Goal: Transaction & Acquisition: Purchase product/service

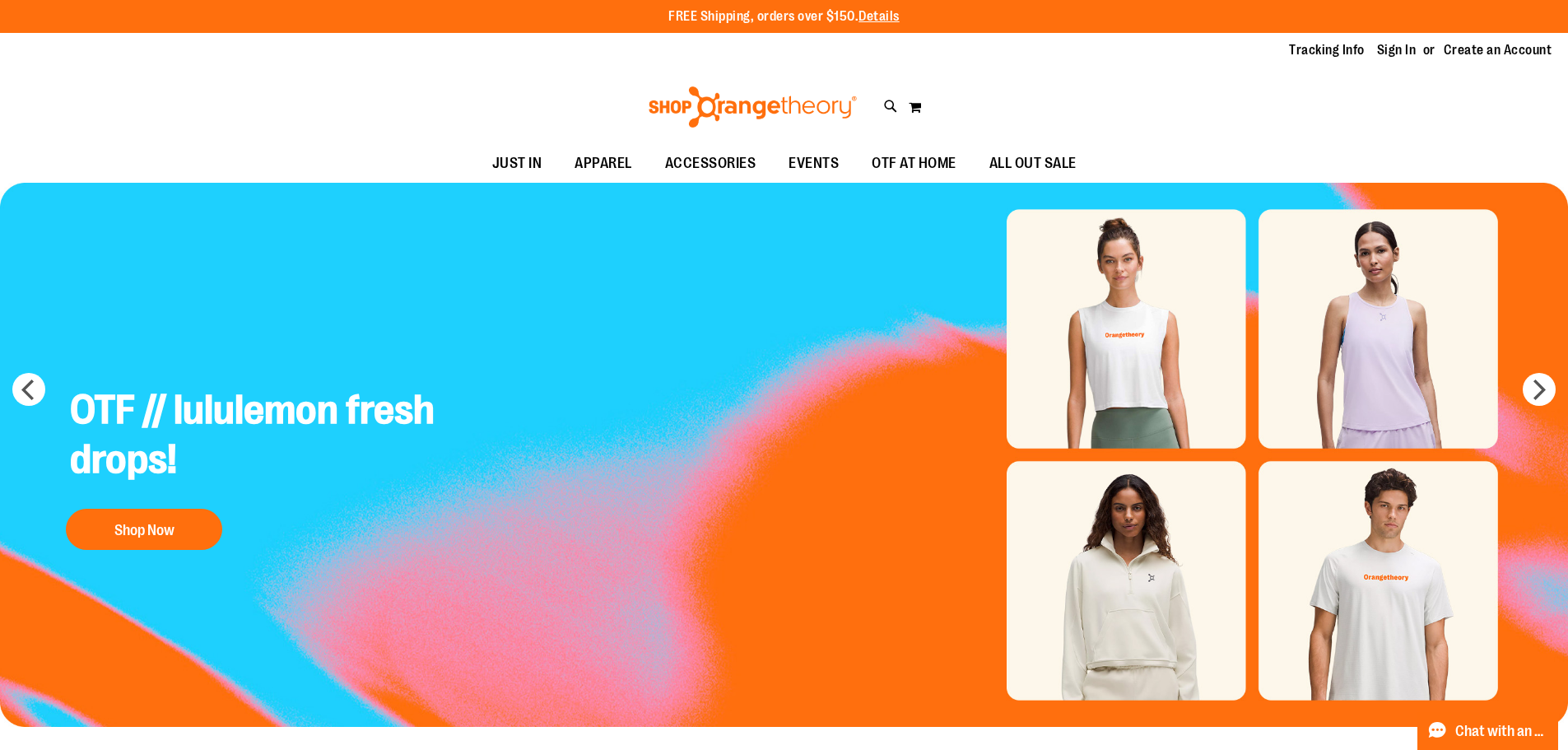
click at [1160, 399] on img "Slide 1 of 5" at bounding box center [784, 454] width 1568 height 544
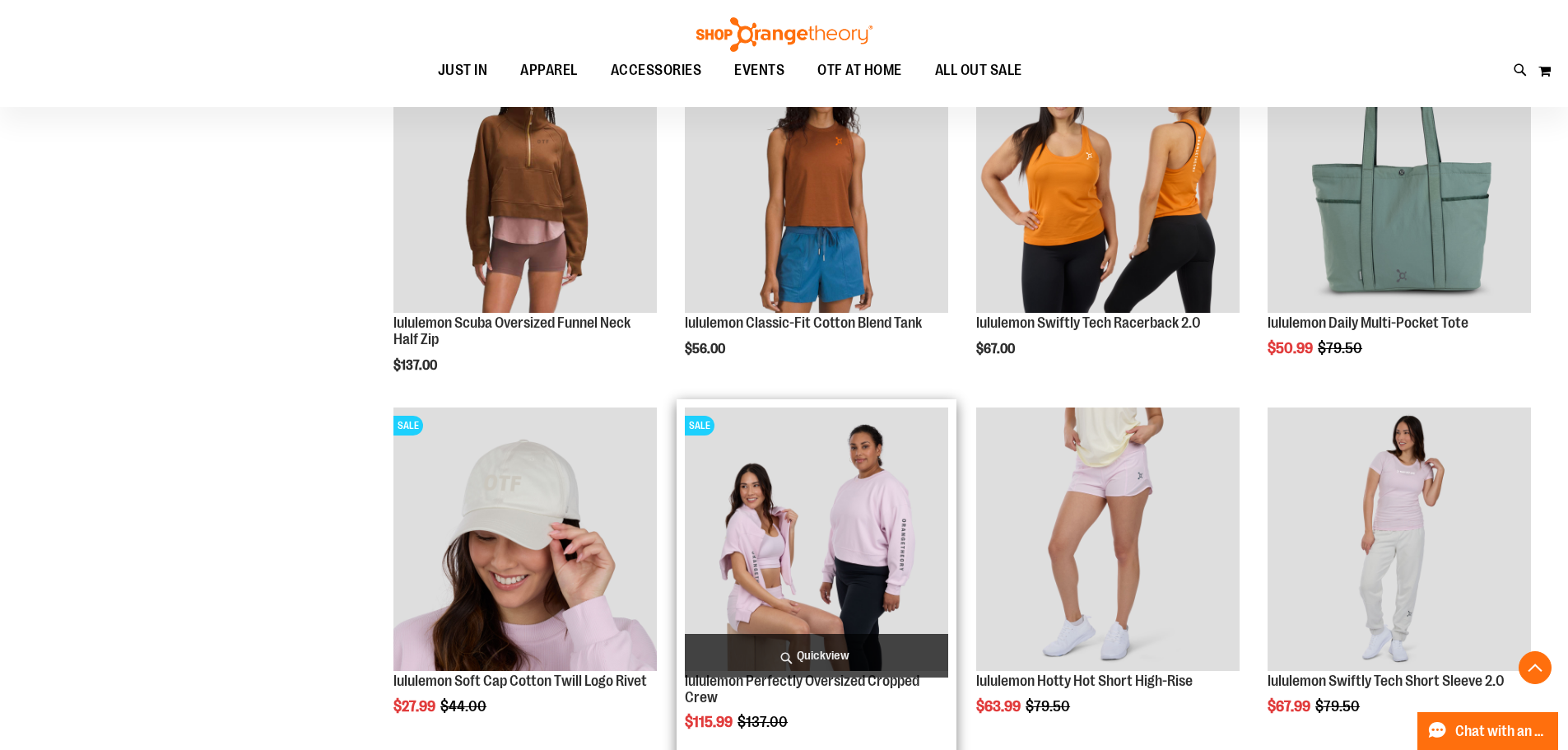
scroll to position [1563, 0]
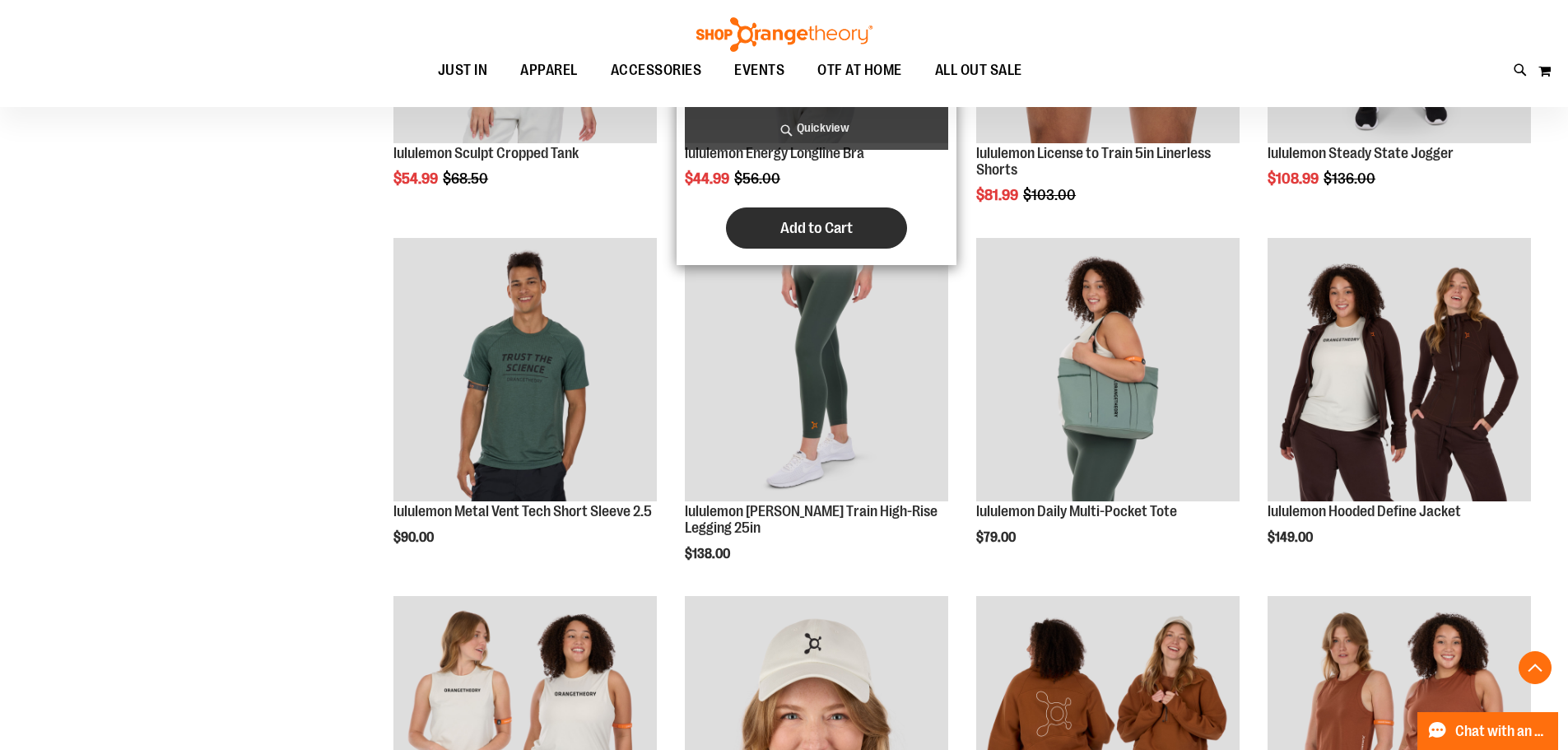
scroll to position [2305, 0]
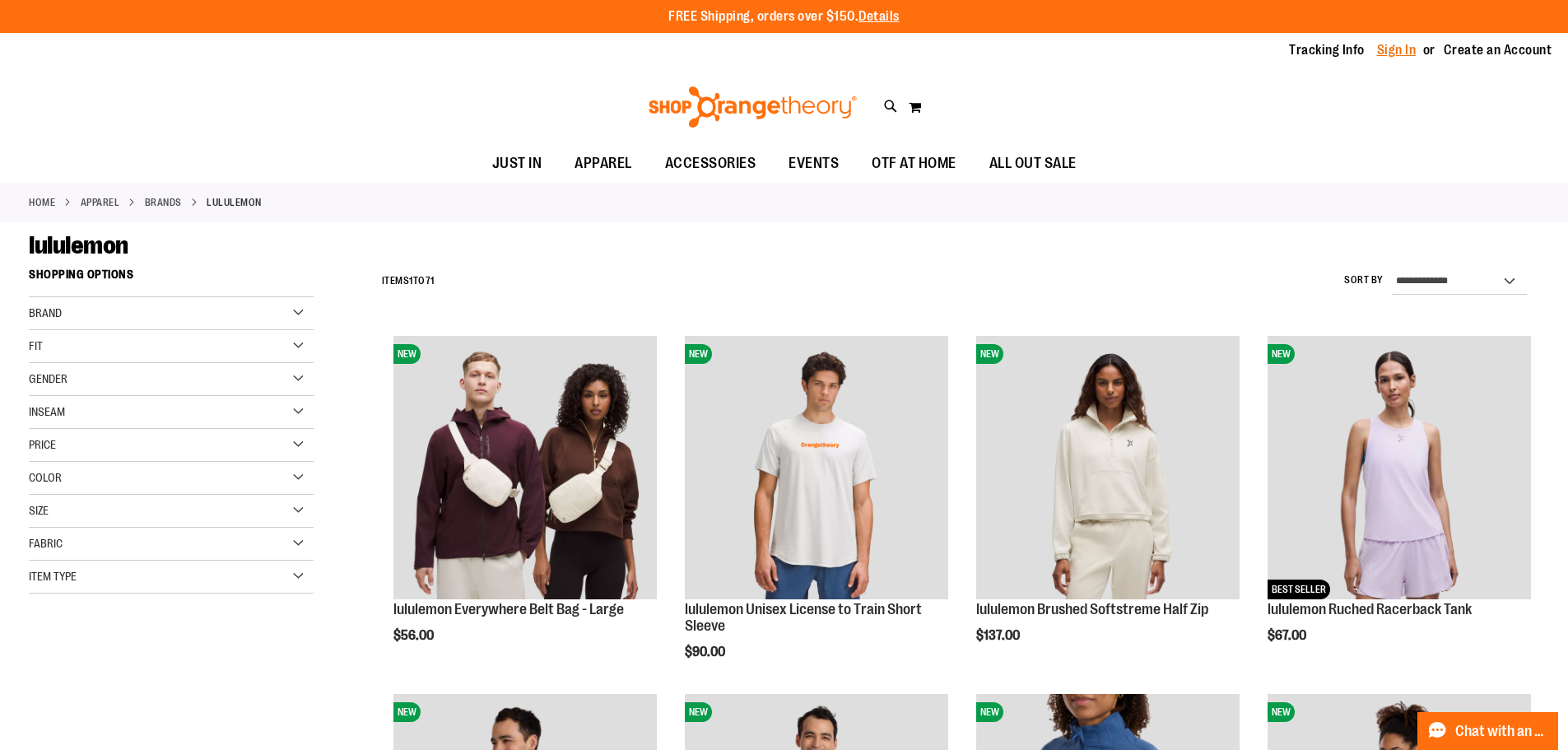
click at [1378, 55] on link "Sign In" at bounding box center [1396, 50] width 40 height 18
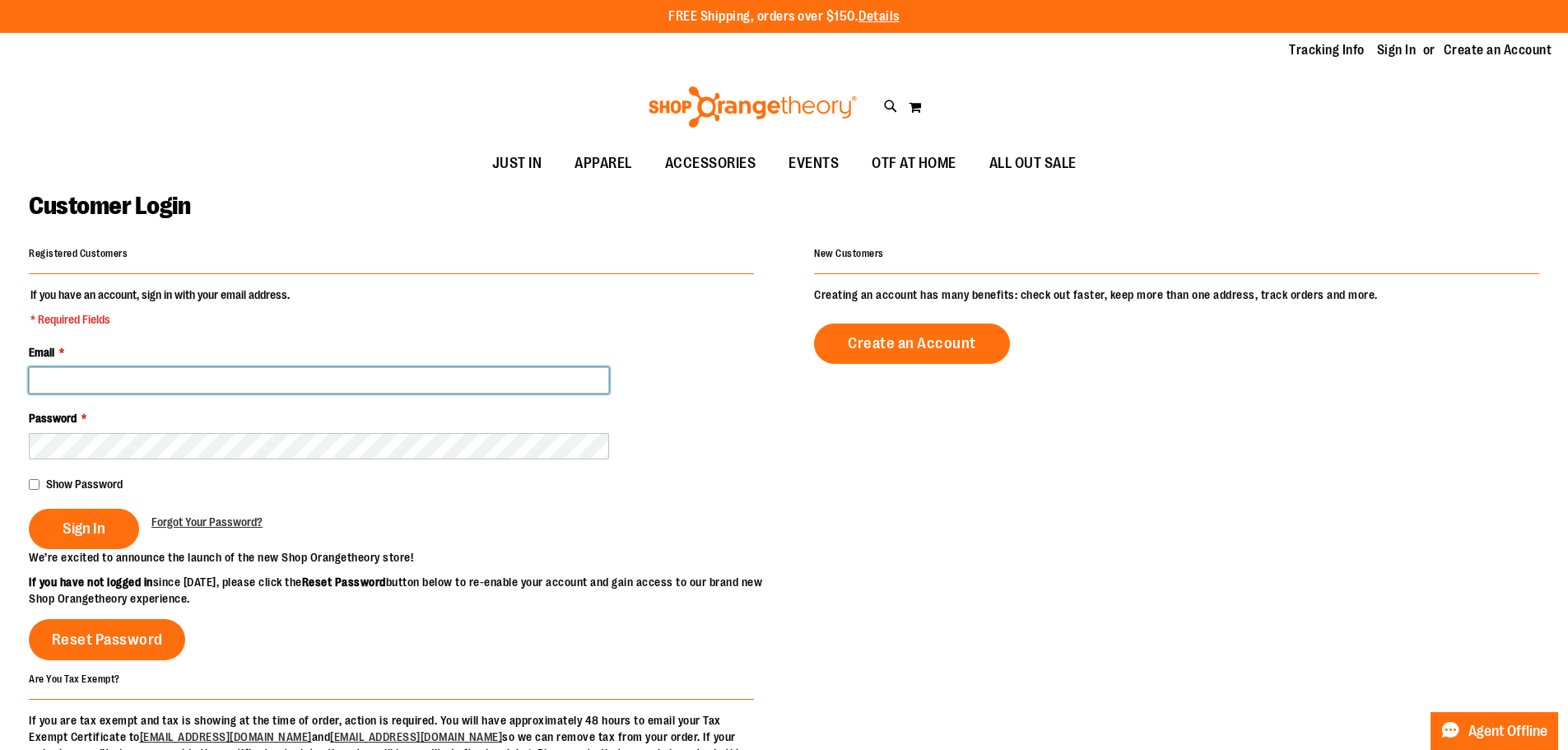
click at [131, 373] on input "Email *" at bounding box center [319, 380] width 580 height 26
type input "**********"
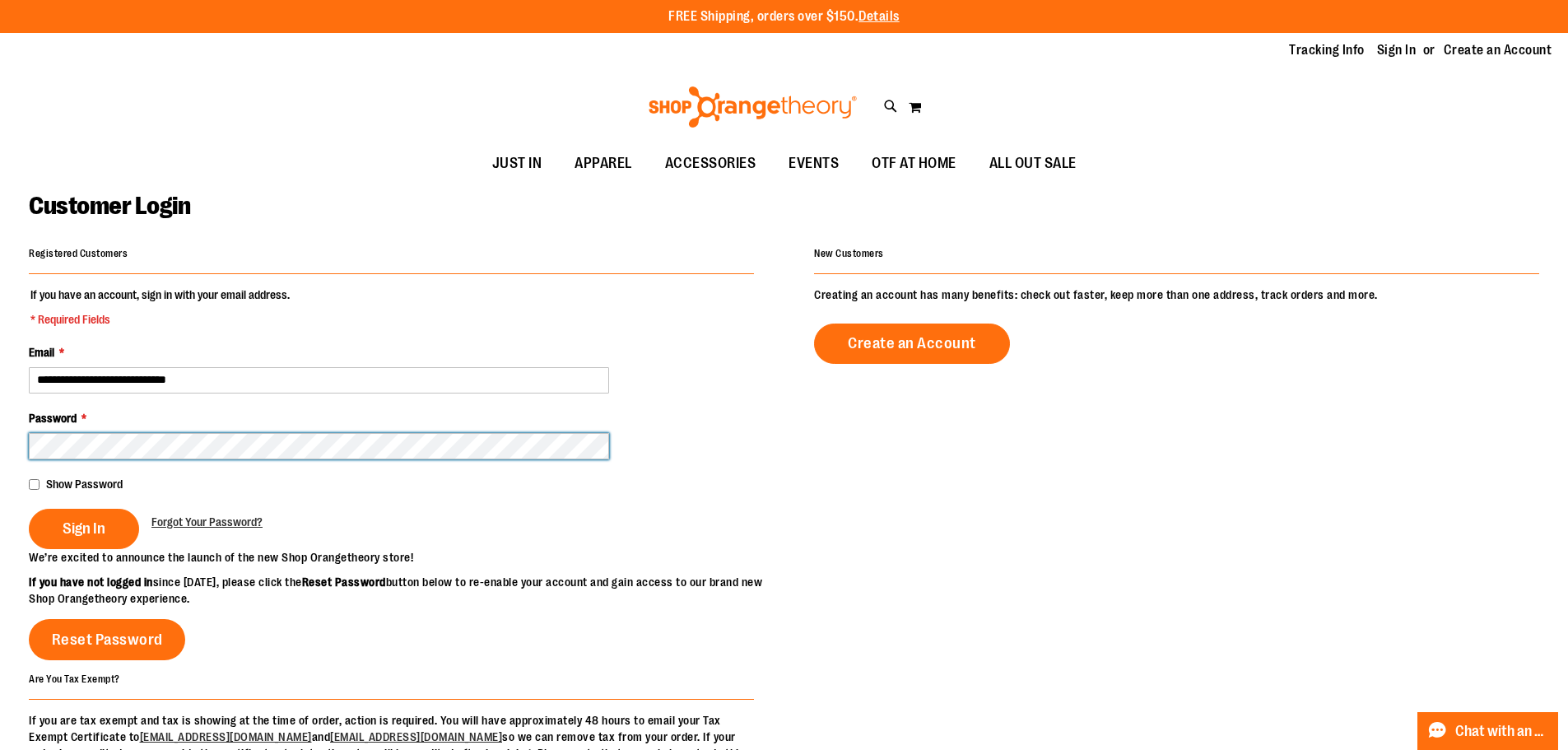
click at [29, 509] on button "Sign In" at bounding box center [83, 529] width 110 height 40
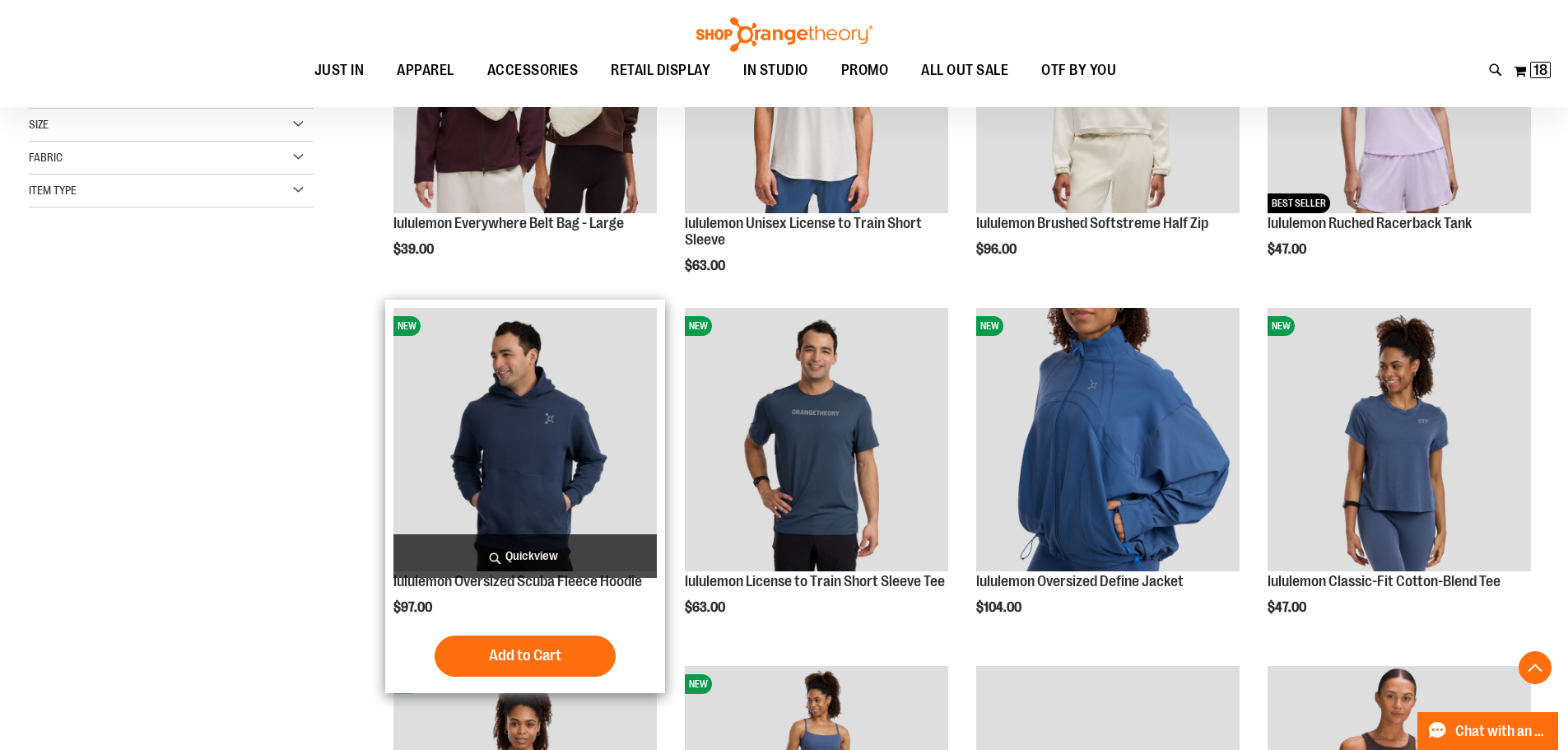
scroll to position [411, 0]
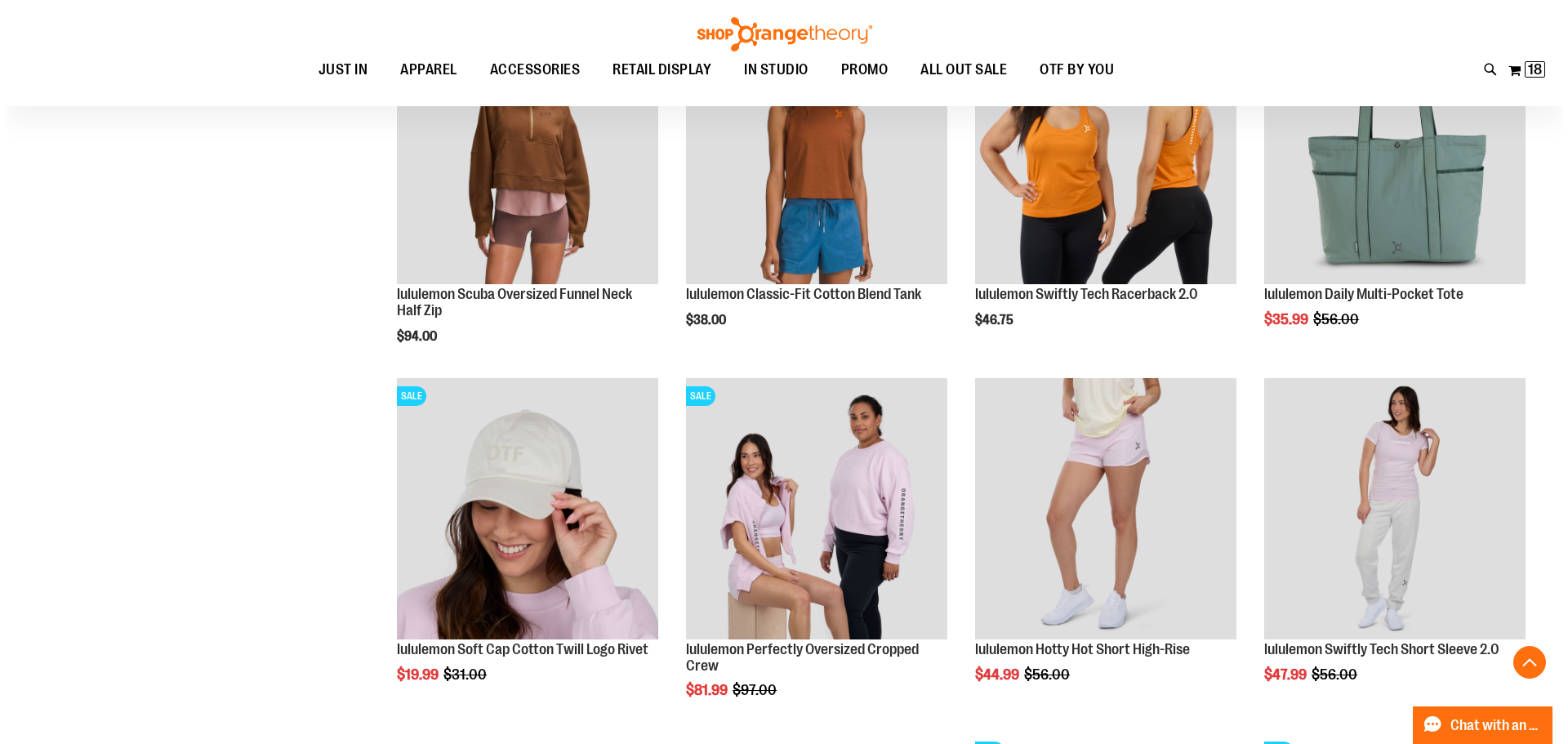
scroll to position [1388, 0]
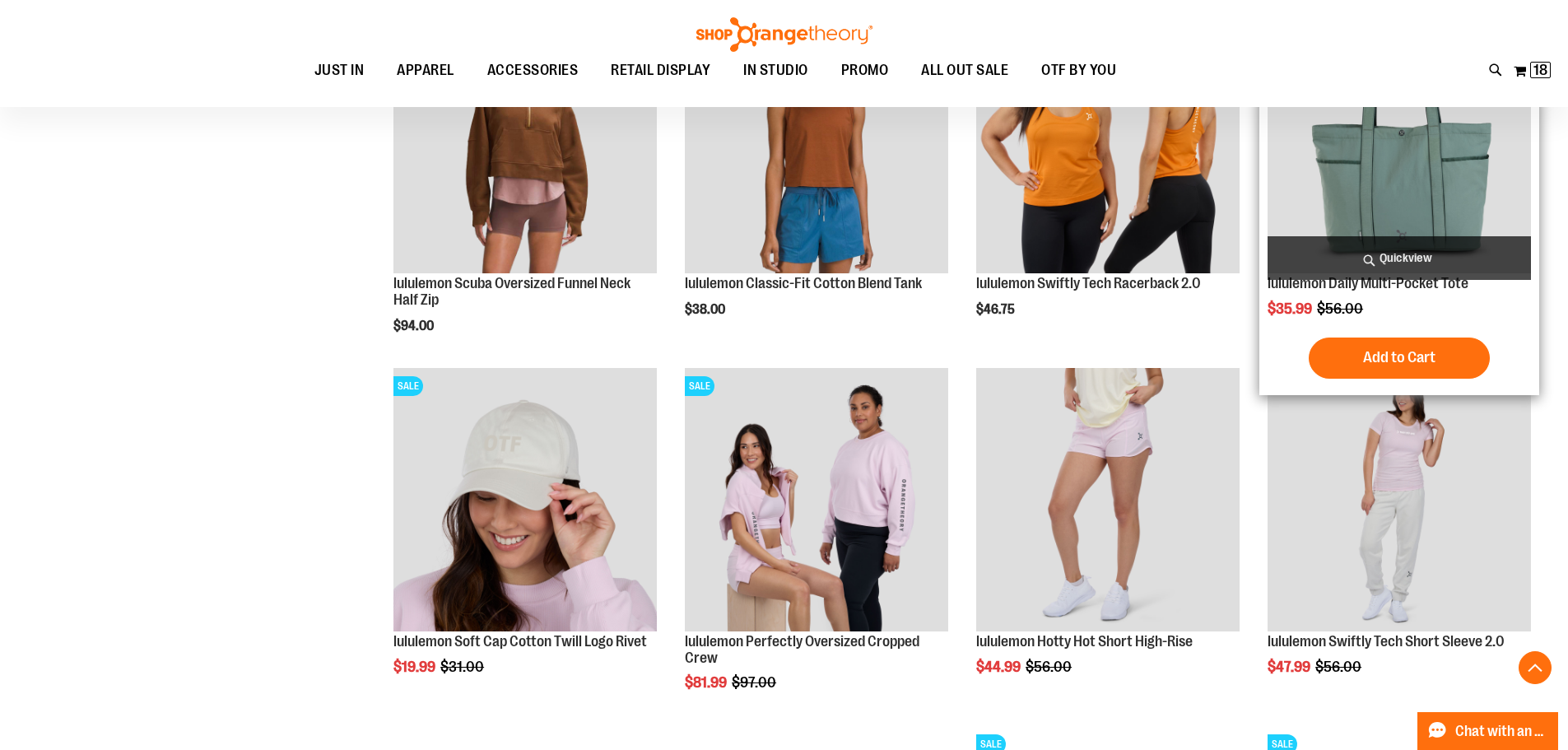
click at [1446, 251] on span "Quickview" at bounding box center [1399, 258] width 263 height 44
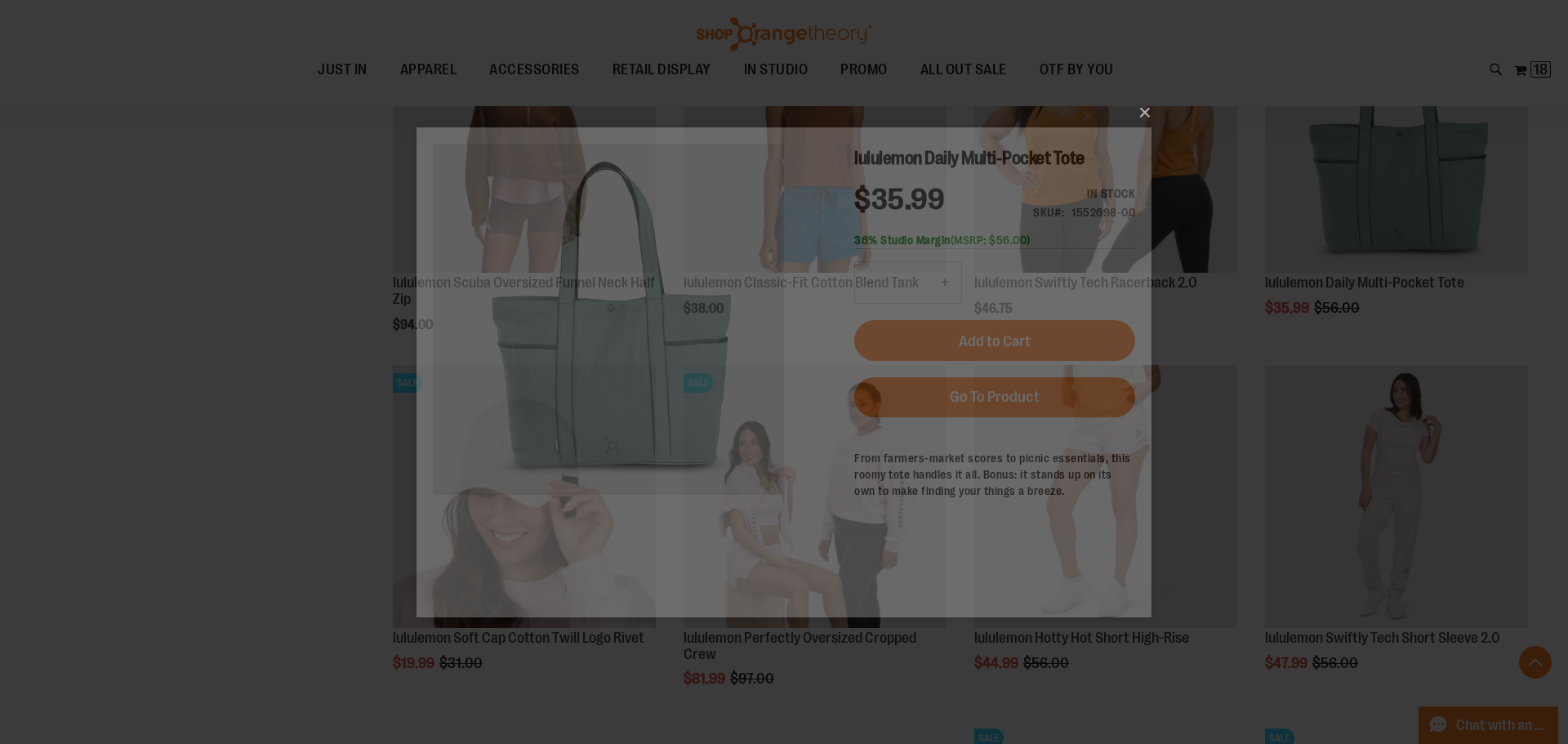
scroll to position [0, 0]
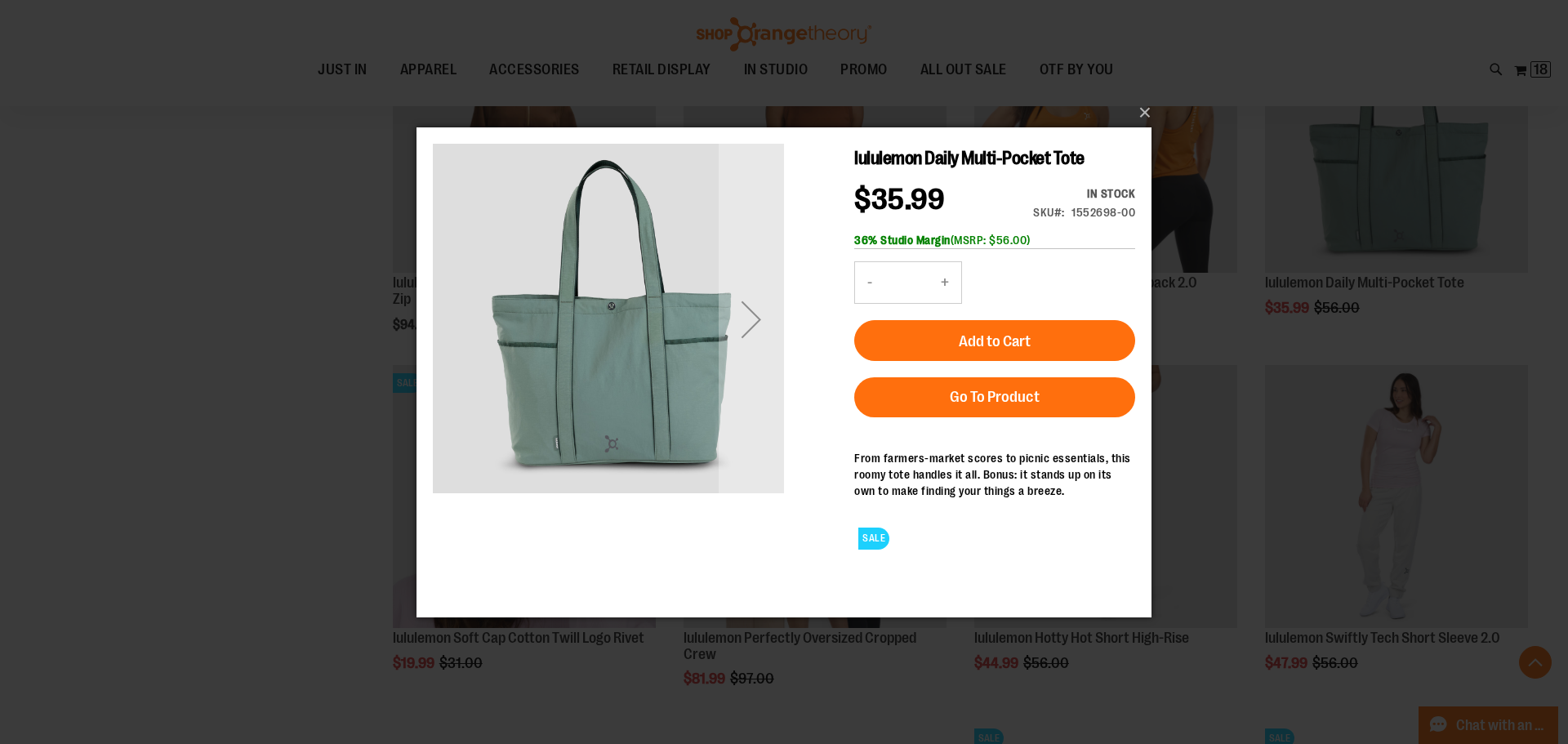
click at [941, 275] on button "+" at bounding box center [944, 281] width 33 height 41
type input "*"
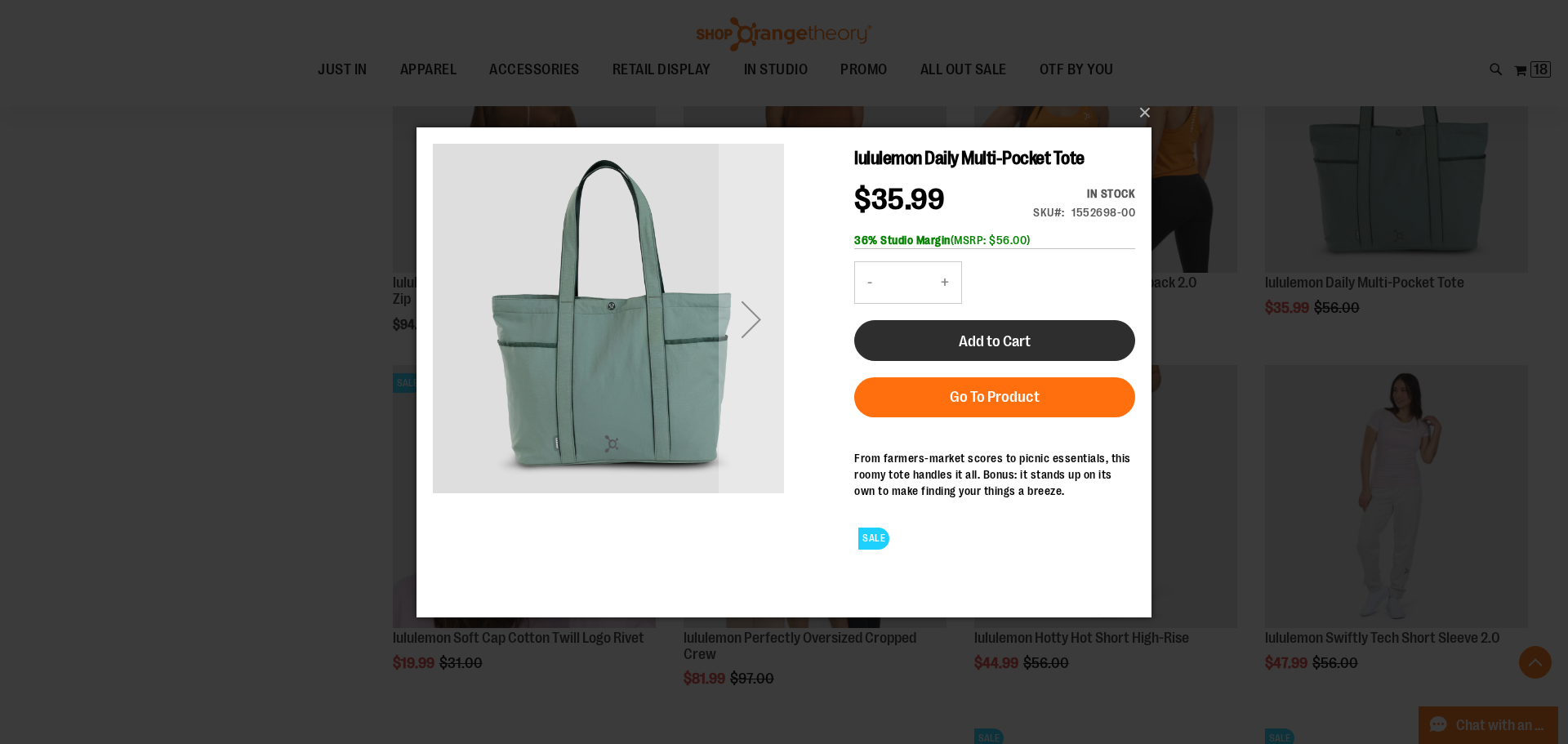
click at [966, 334] on span "Add to Cart" at bounding box center [994, 341] width 72 height 18
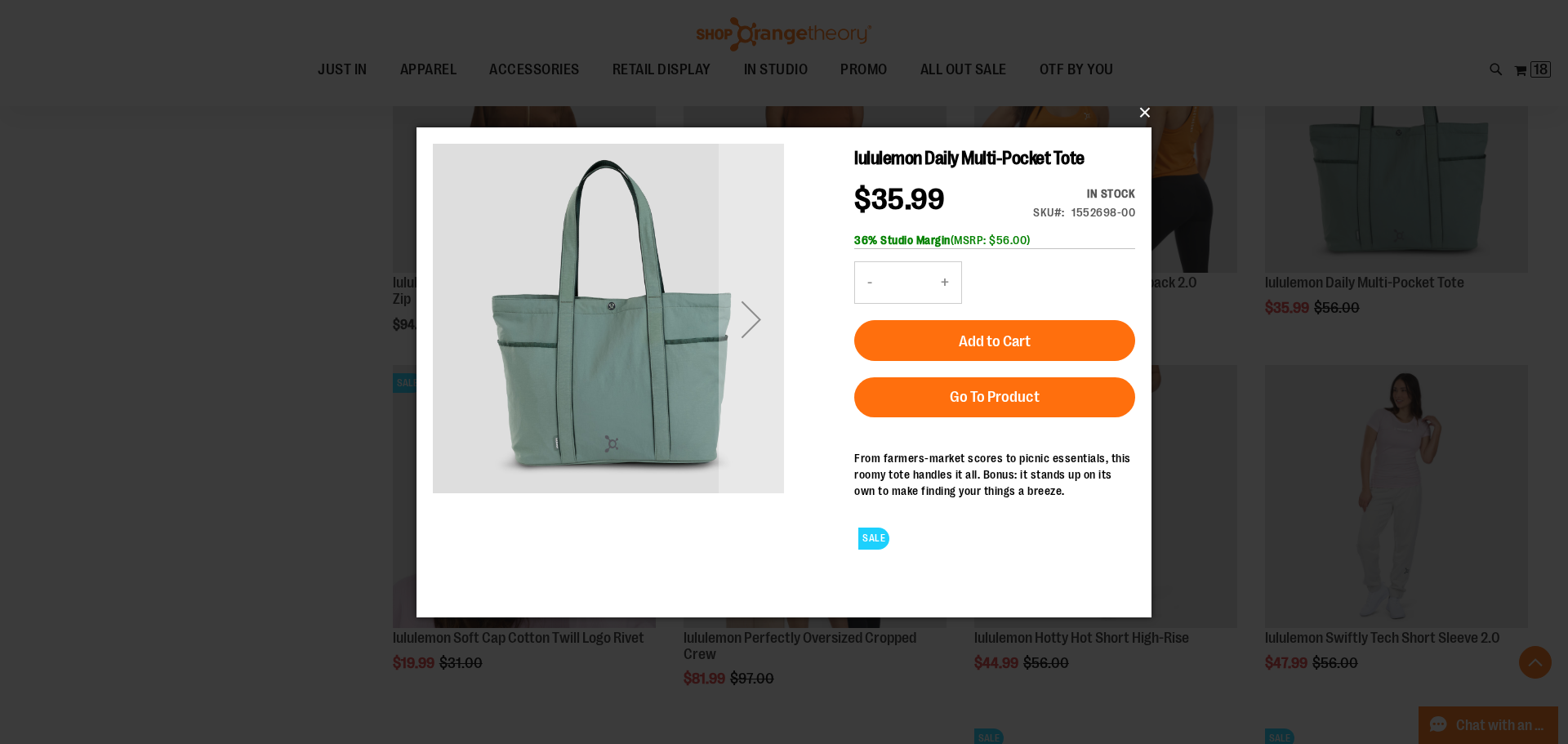
click at [1136, 115] on button "×" at bounding box center [788, 113] width 735 height 36
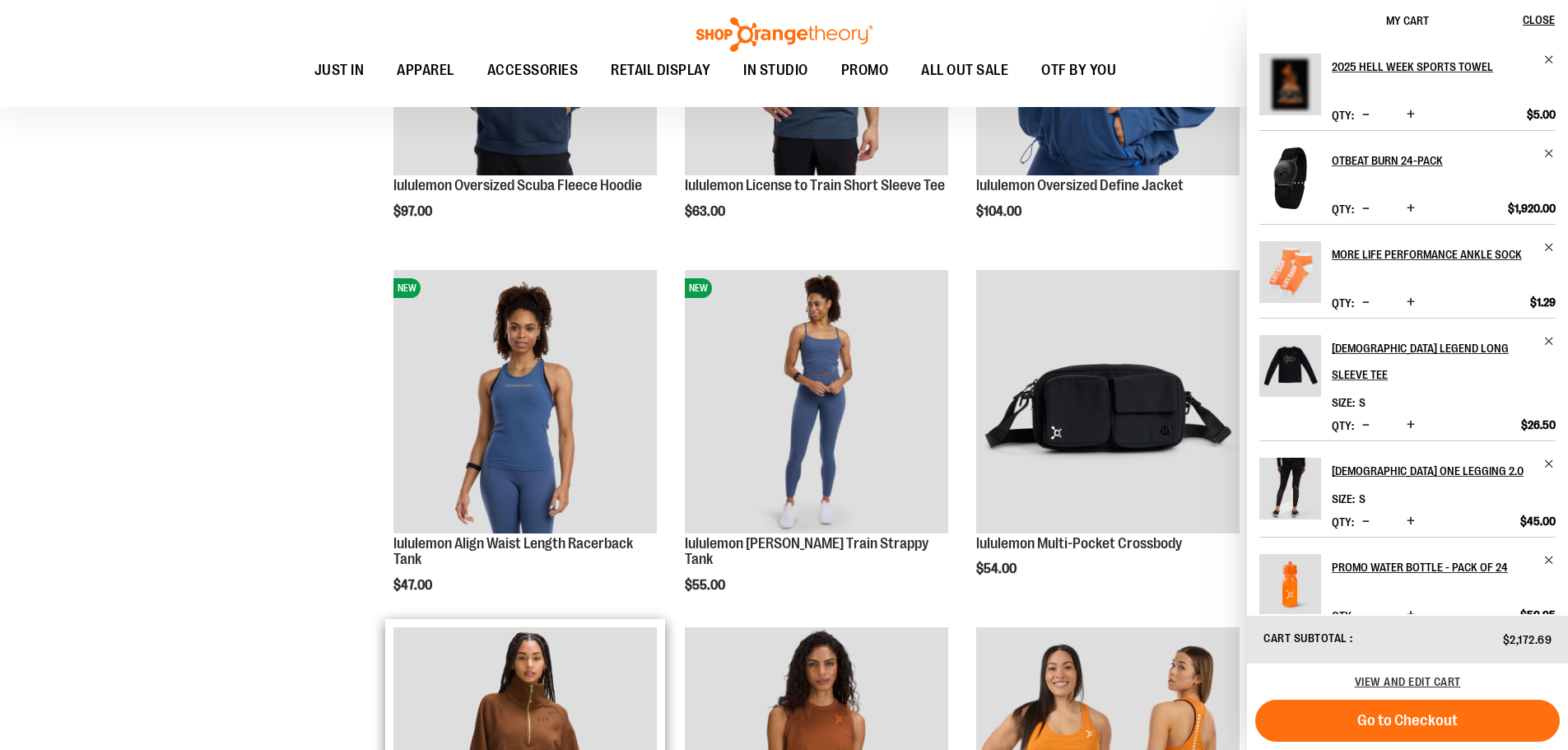
scroll to position [1153, 0]
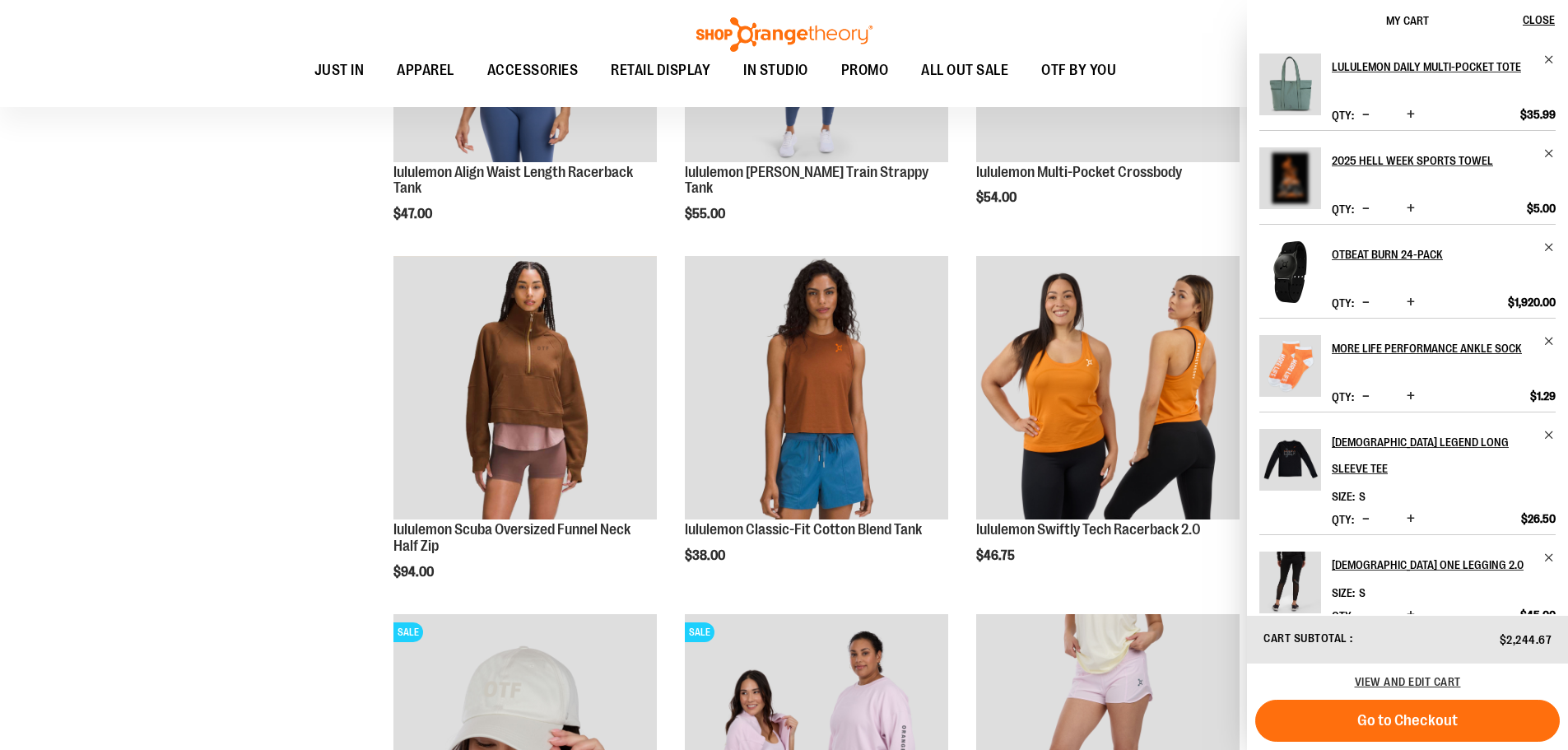
click at [367, 416] on div "**********" at bounding box center [941, 263] width 1196 height 2313
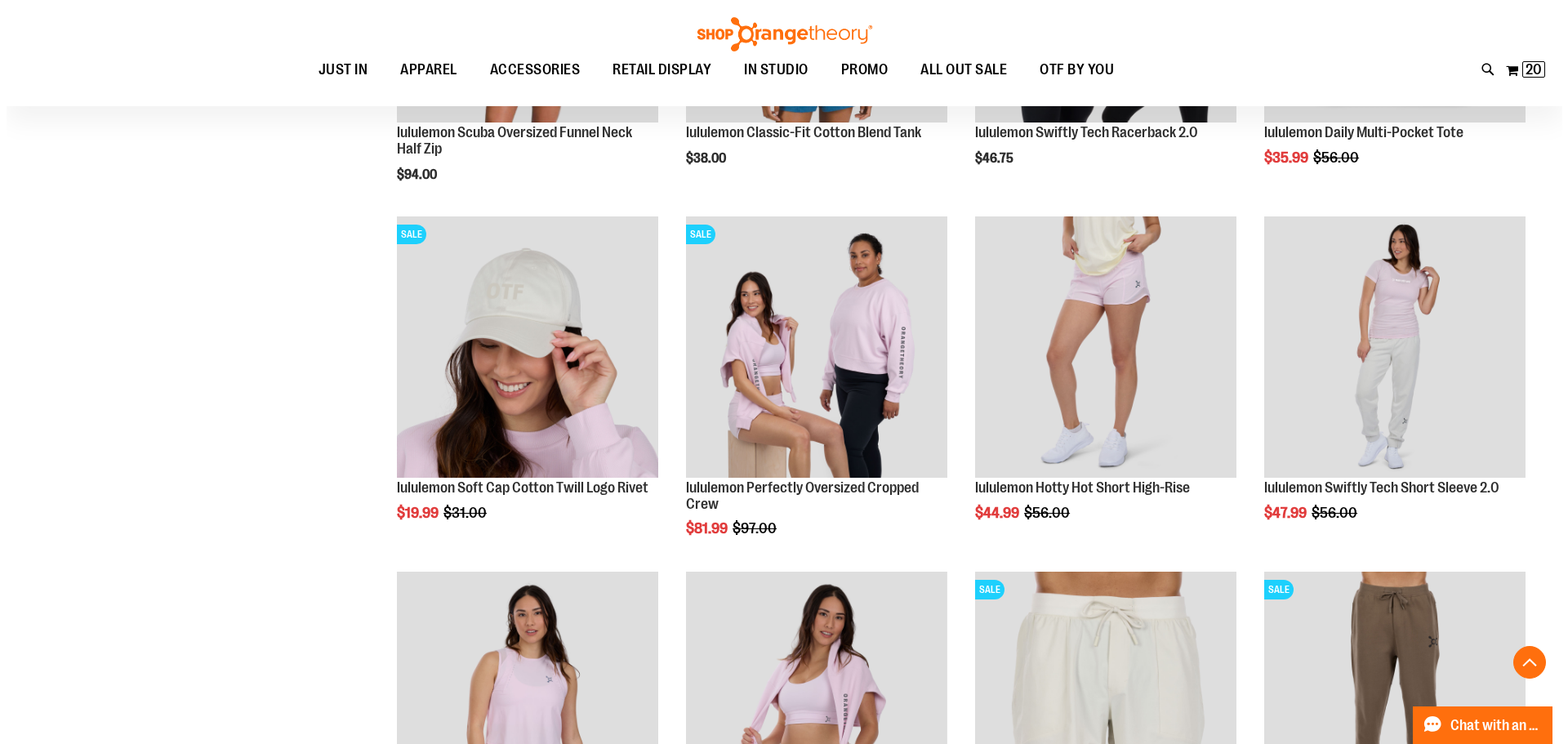
scroll to position [1551, 0]
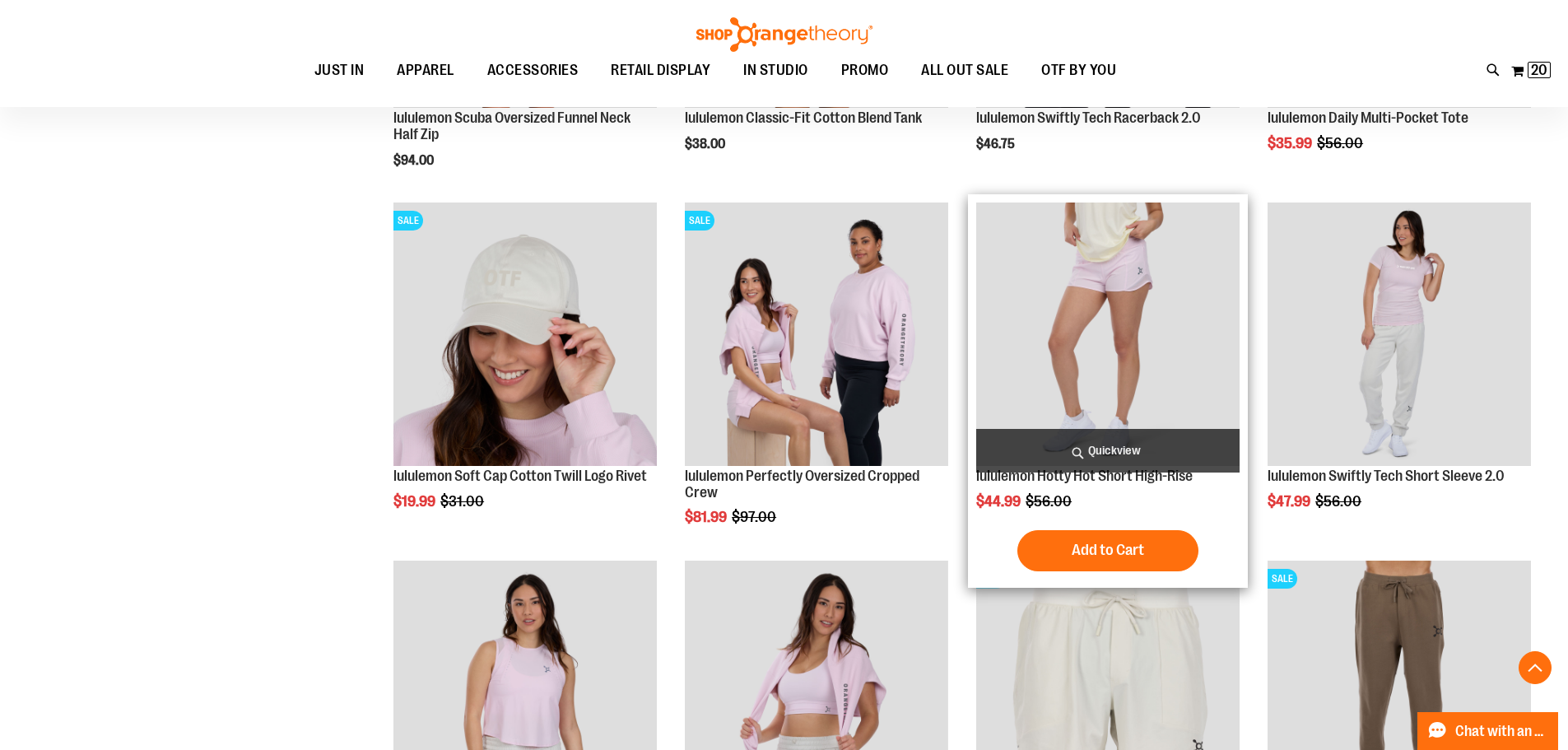
click at [1116, 446] on span "Quickview" at bounding box center [1107, 451] width 263 height 44
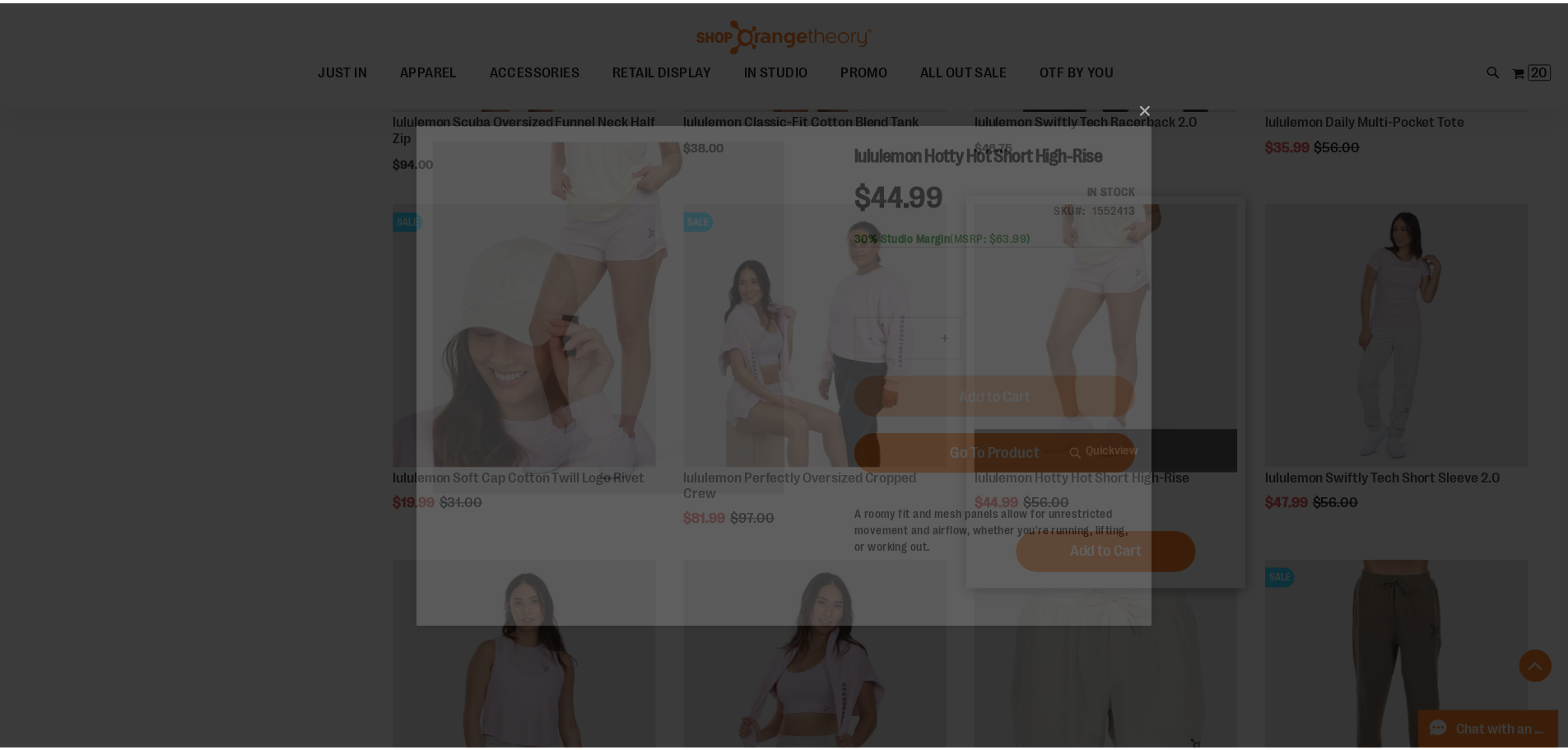
scroll to position [0, 0]
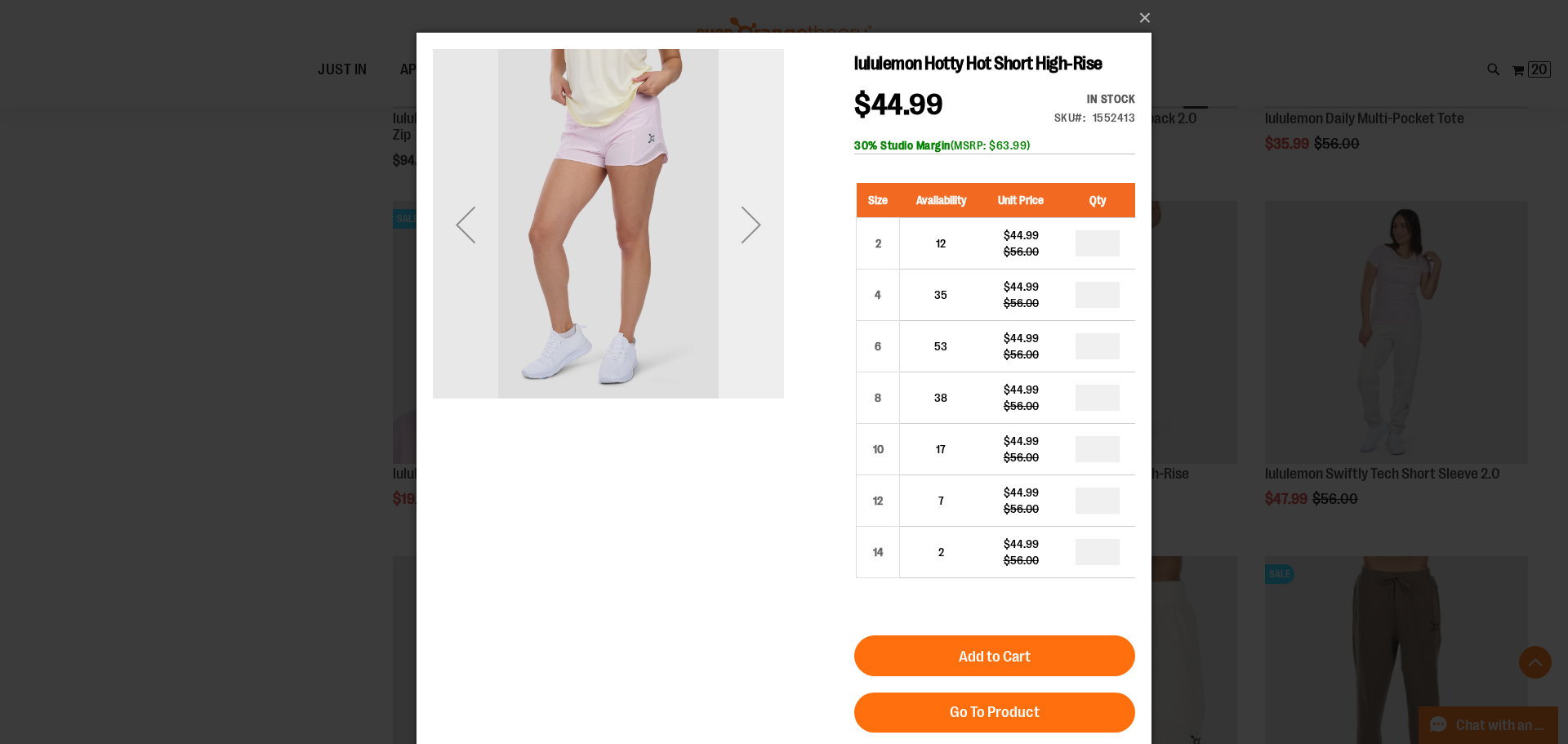
click at [751, 219] on div "Next" at bounding box center [751, 224] width 65 height 65
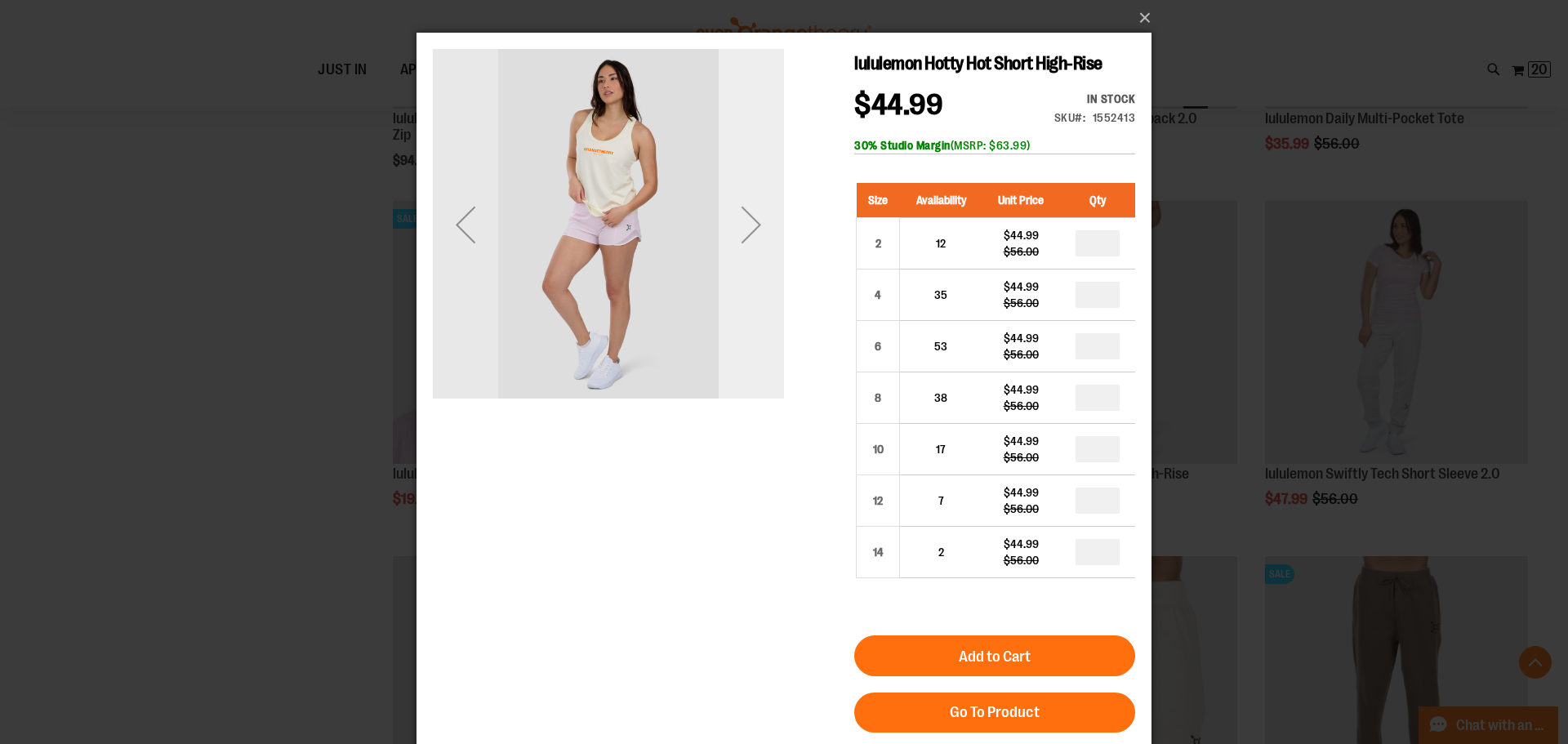
click at [751, 219] on div "Next" at bounding box center [751, 224] width 65 height 65
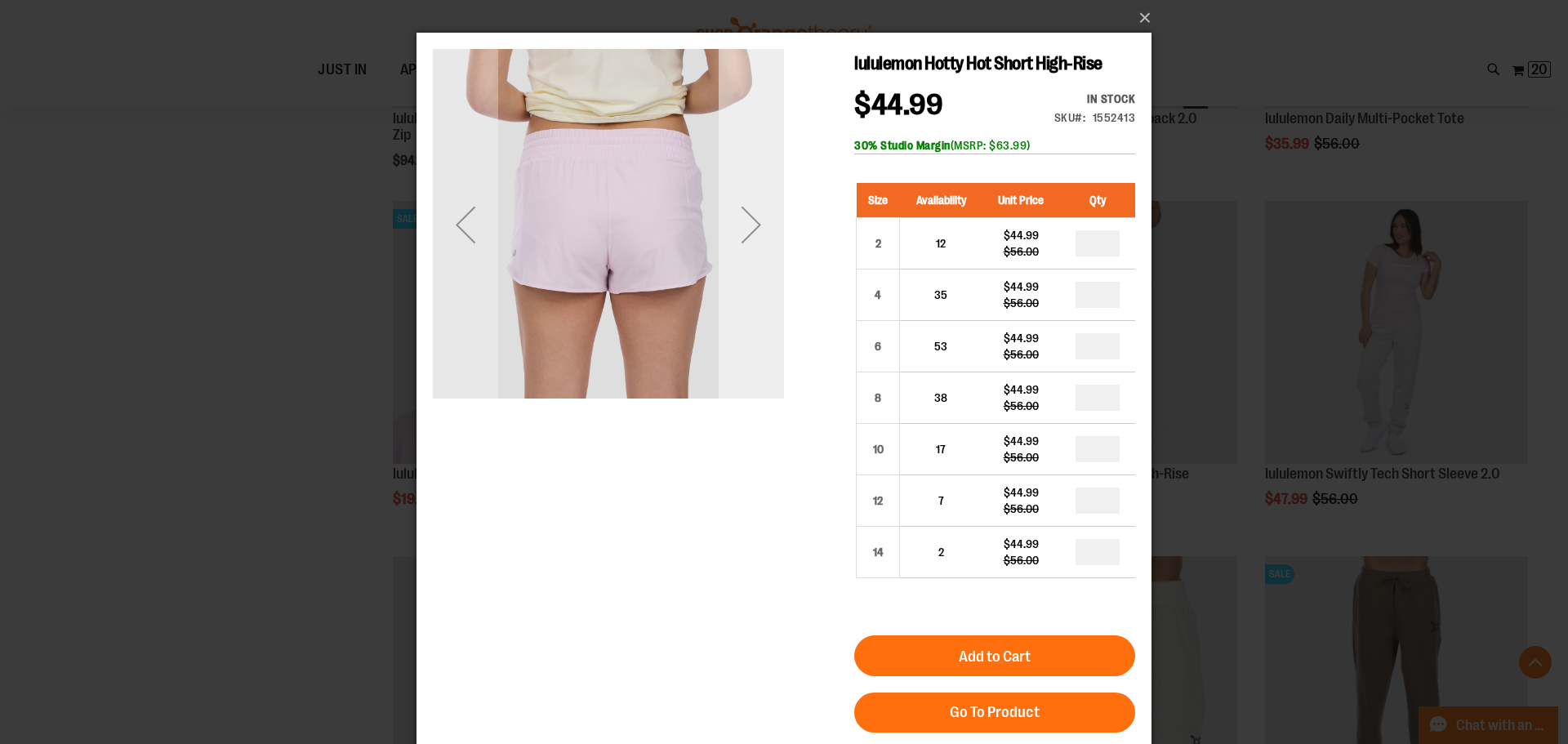
click at [751, 219] on div "Next" at bounding box center [751, 224] width 65 height 65
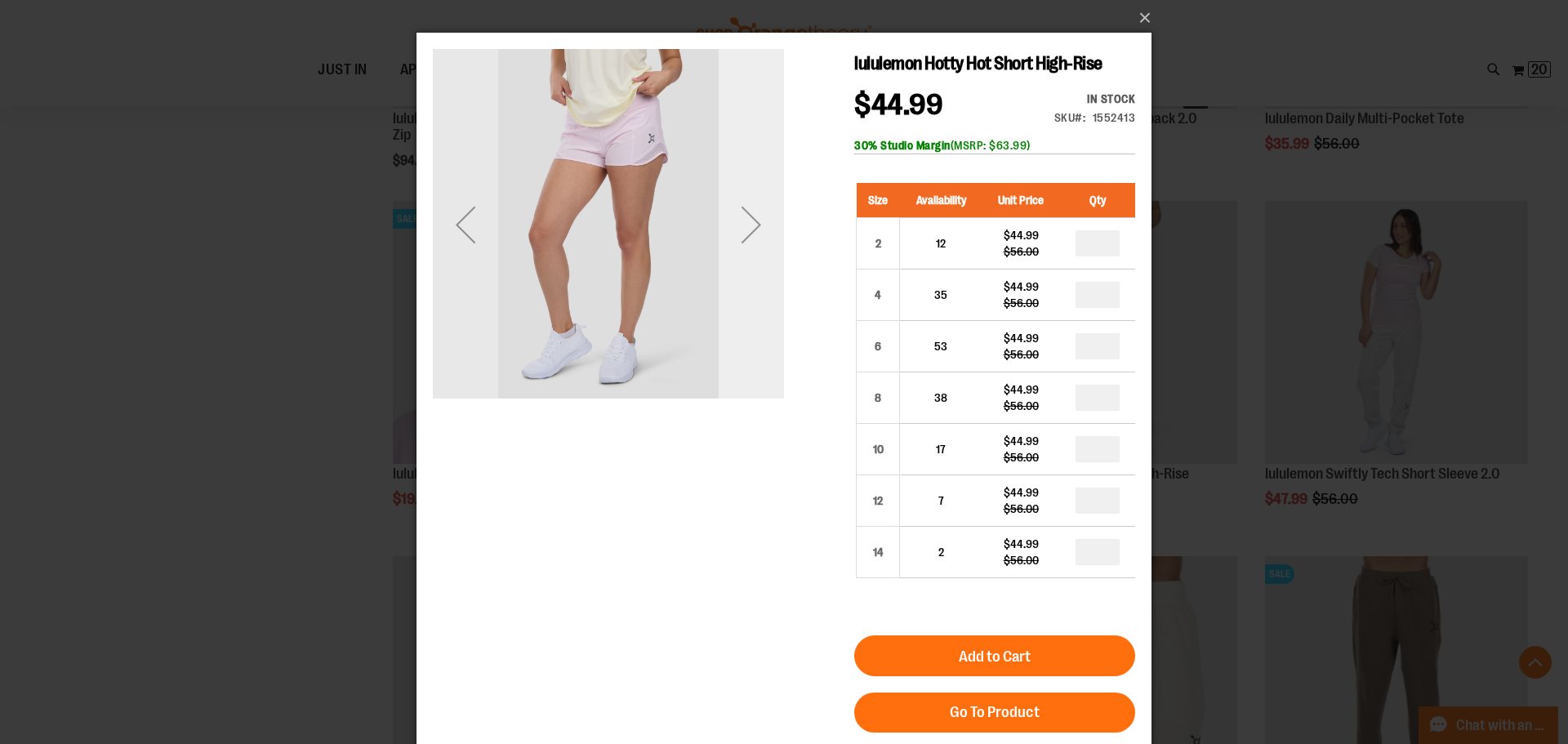
click at [751, 219] on div "Next" at bounding box center [751, 224] width 65 height 65
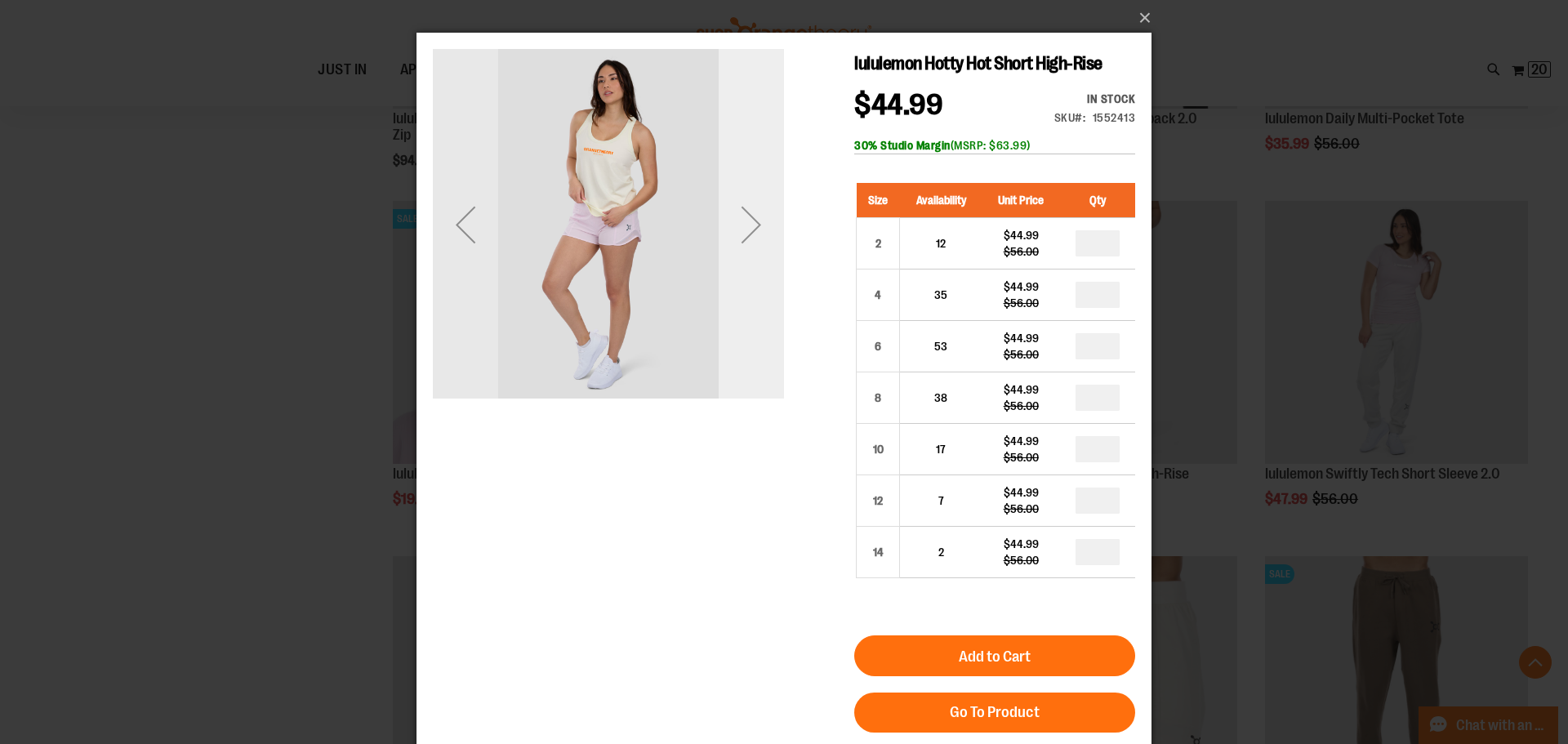
click at [751, 219] on div "Next" at bounding box center [751, 224] width 65 height 65
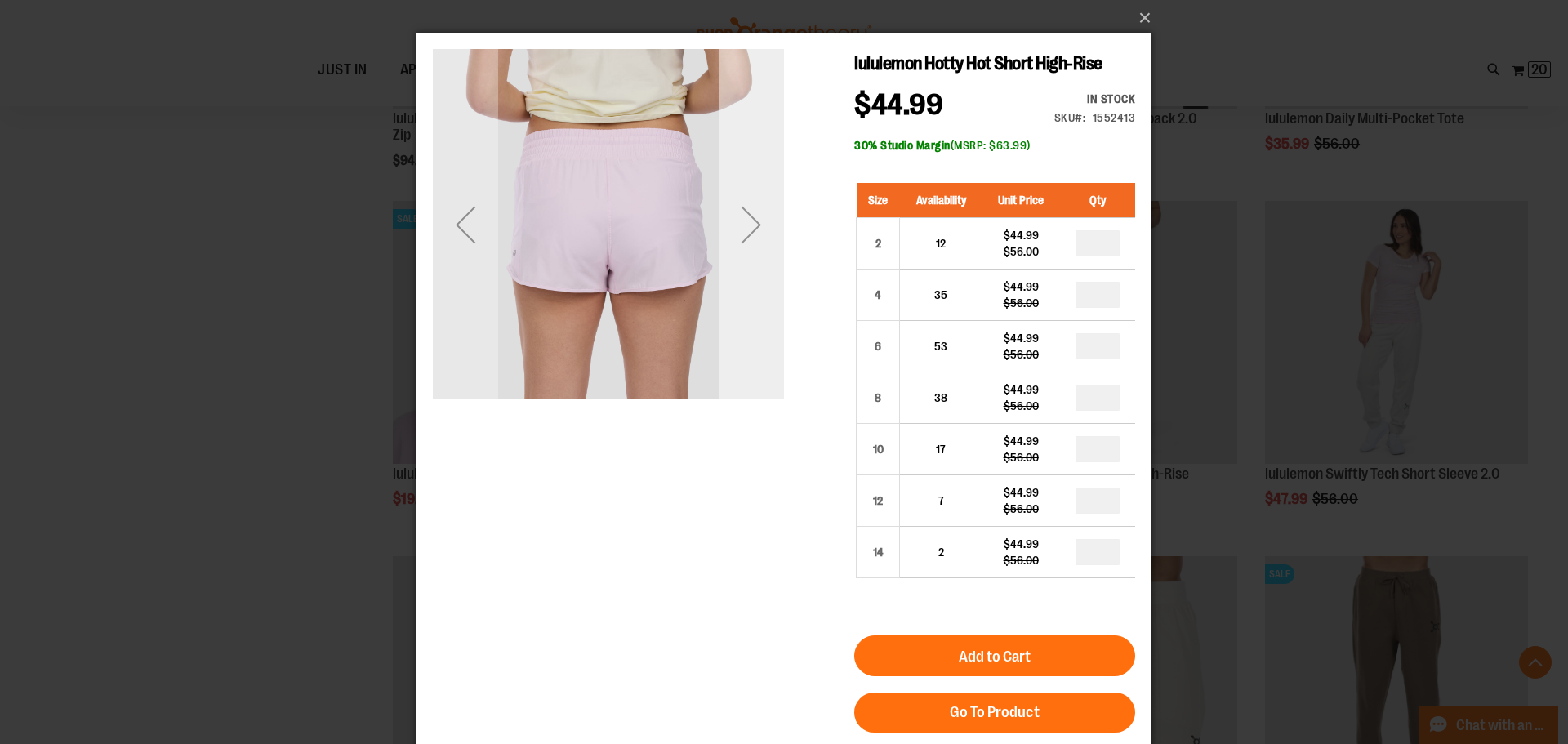
click at [761, 221] on div "Next" at bounding box center [751, 224] width 65 height 65
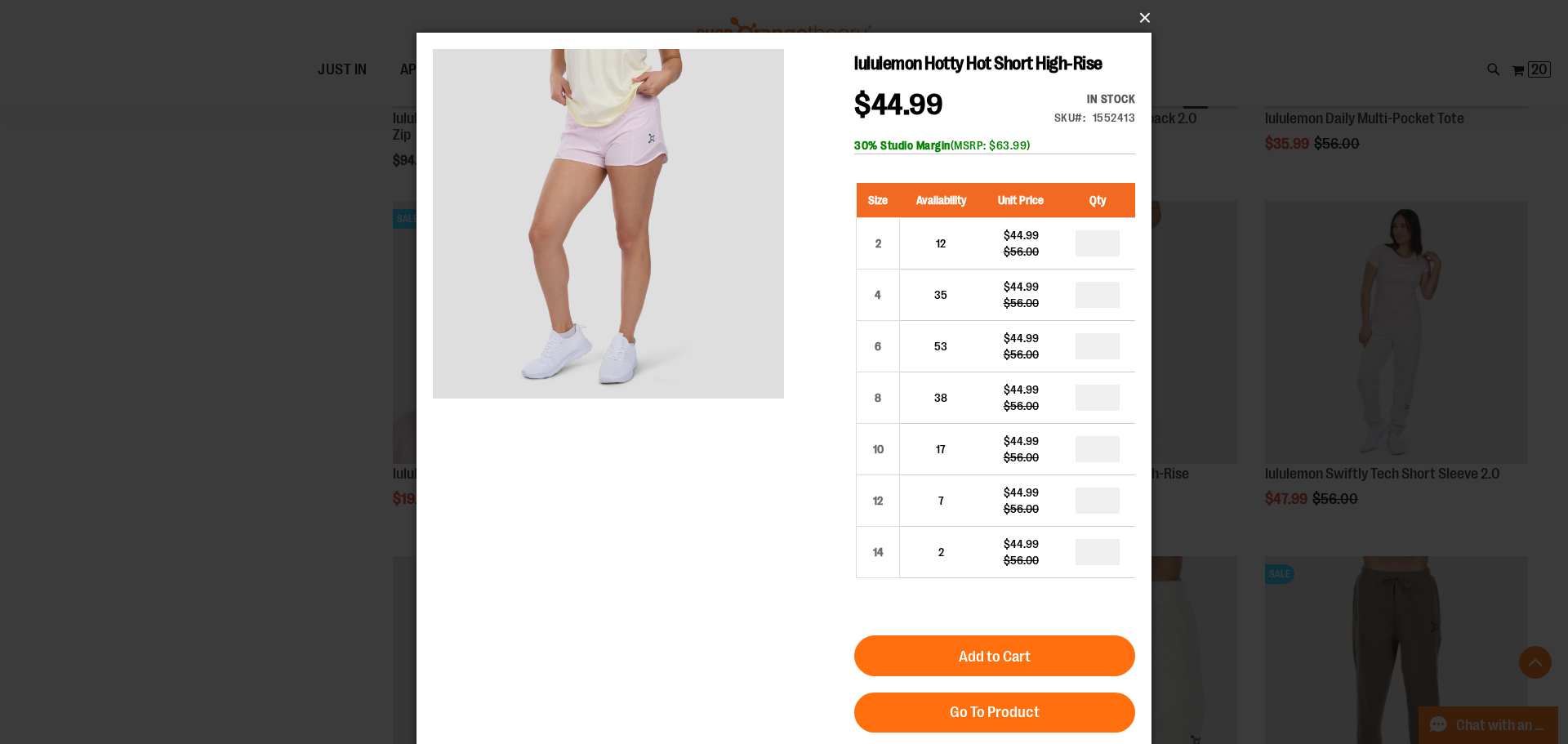
click at [1142, 23] on button "×" at bounding box center [788, 18] width 735 height 36
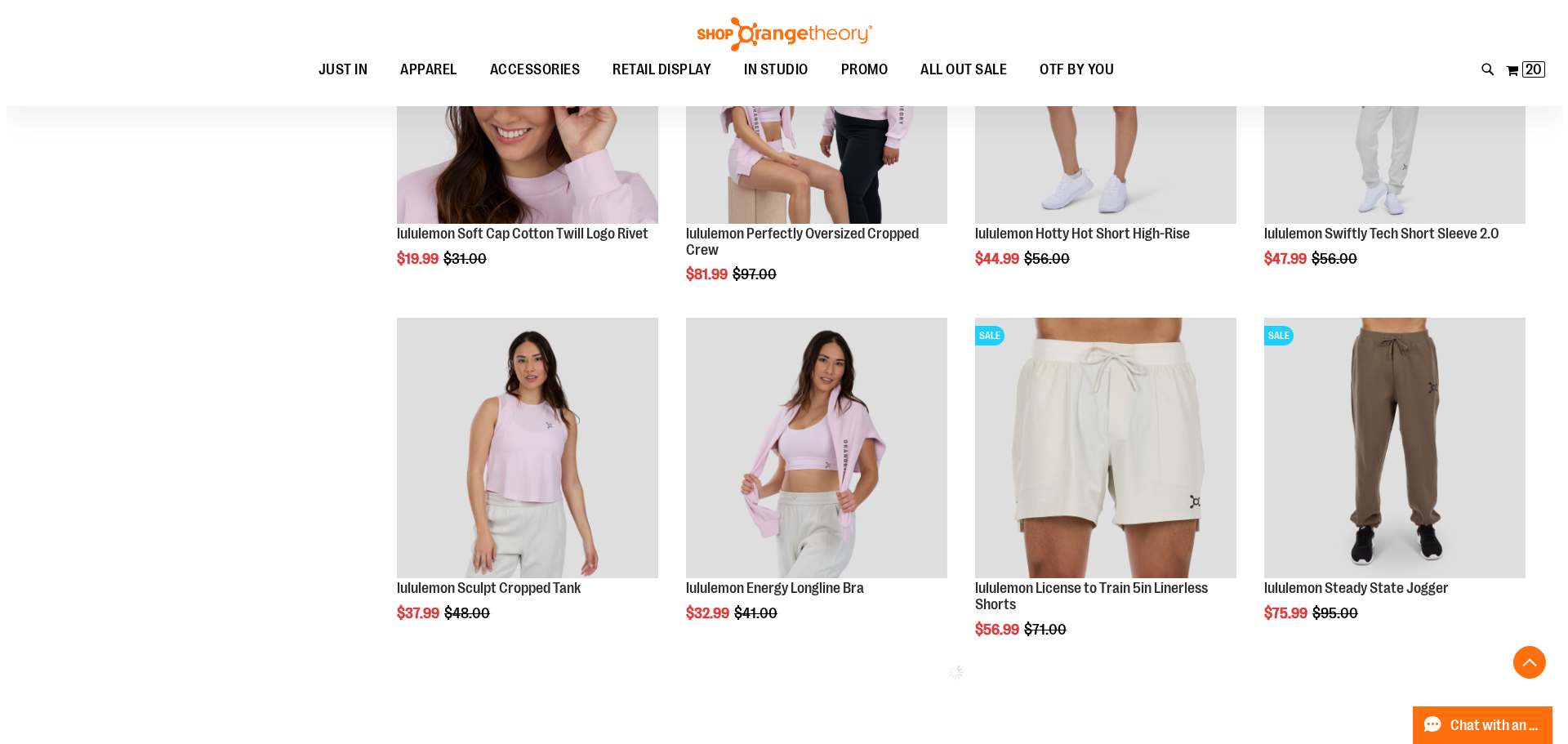
scroll to position [1797, 0]
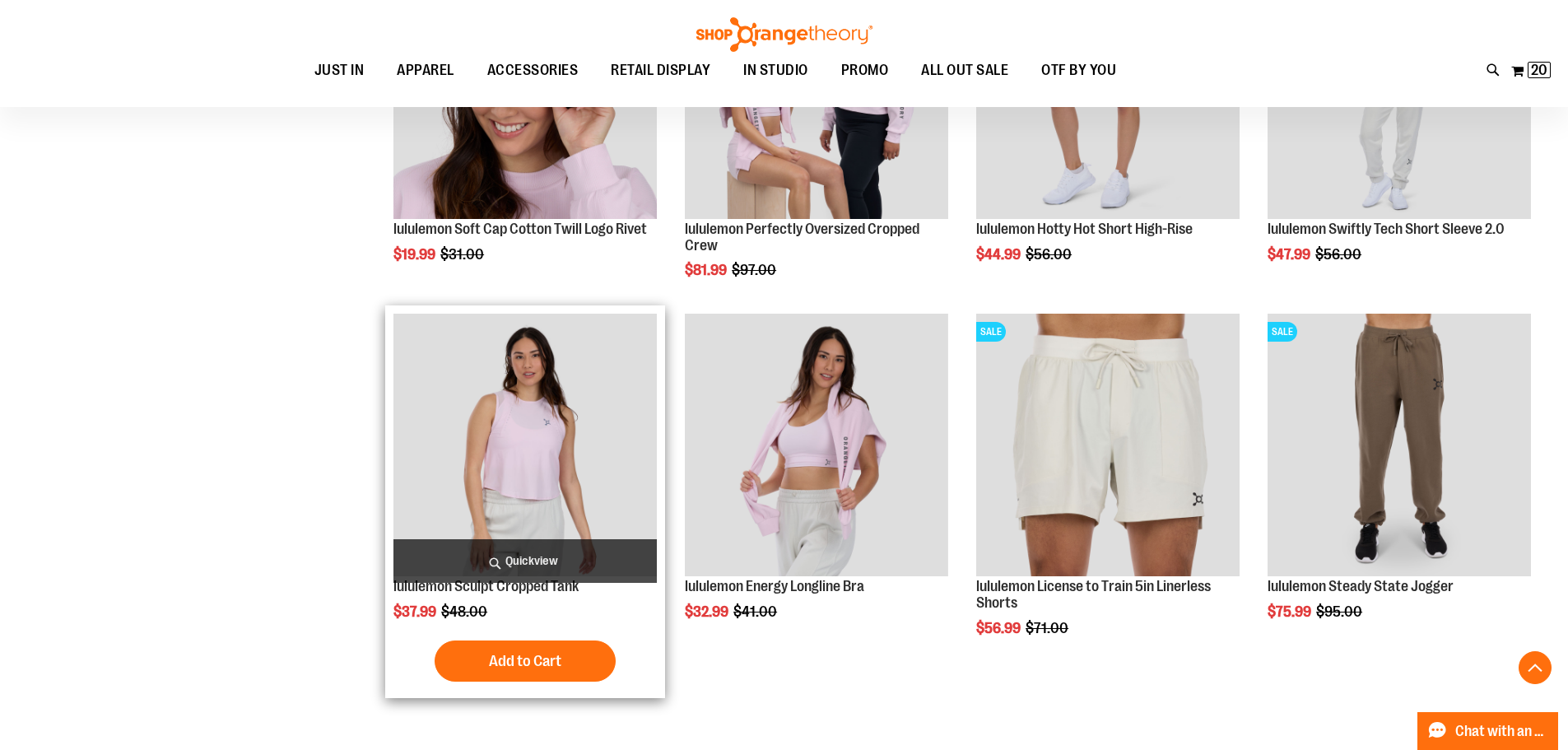
click at [601, 558] on span "Quickview" at bounding box center [525, 561] width 263 height 44
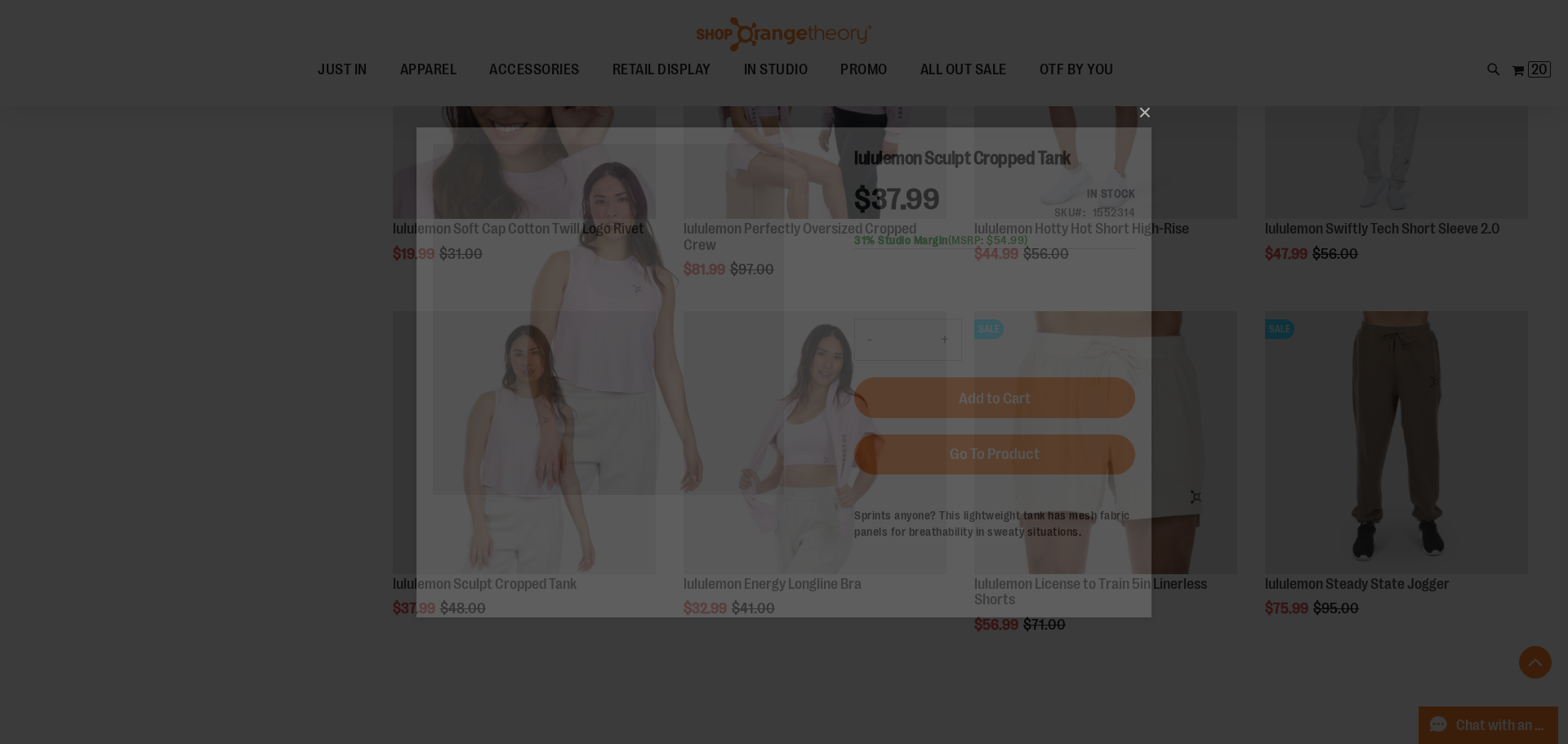
scroll to position [0, 0]
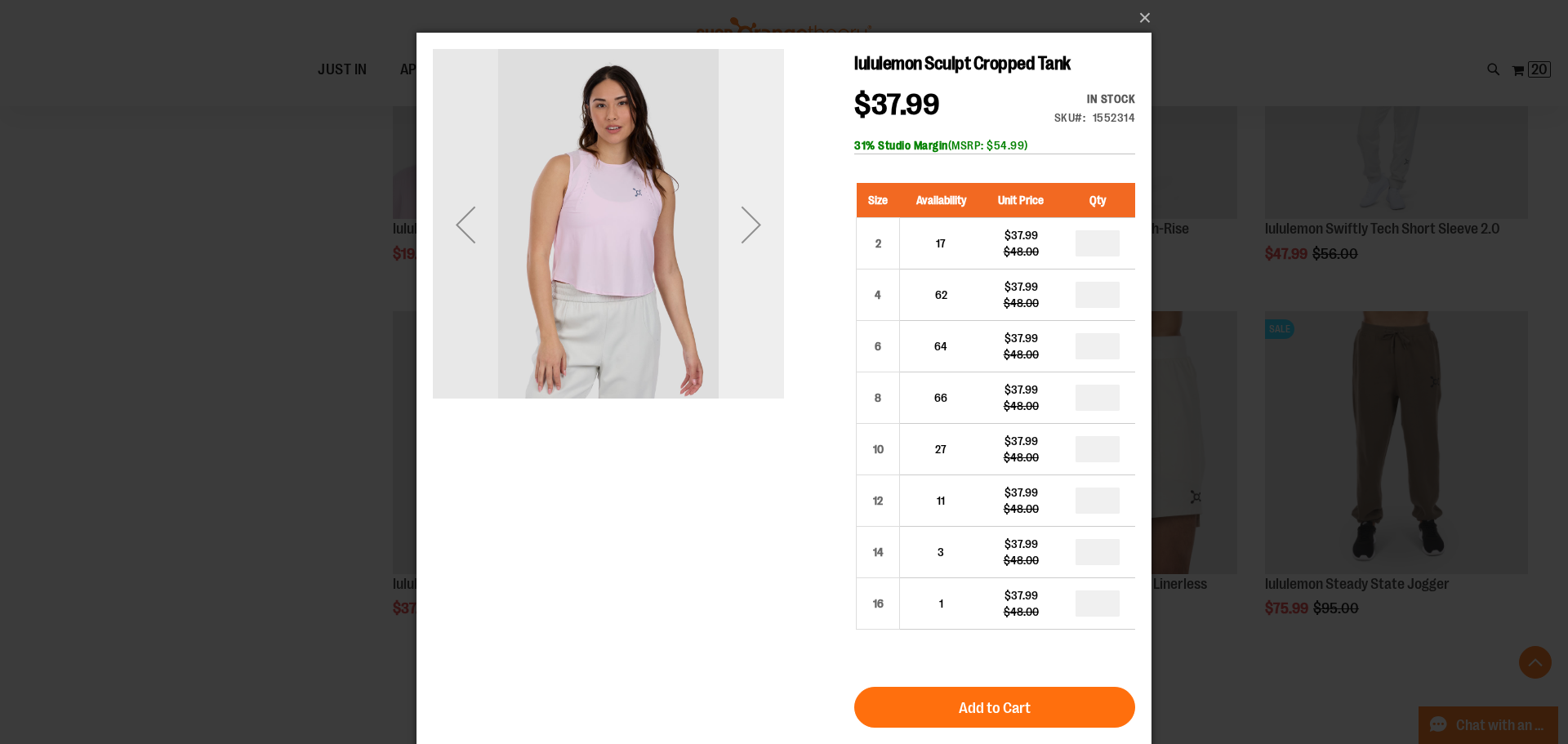
click at [761, 226] on div "Next" at bounding box center [751, 224] width 65 height 65
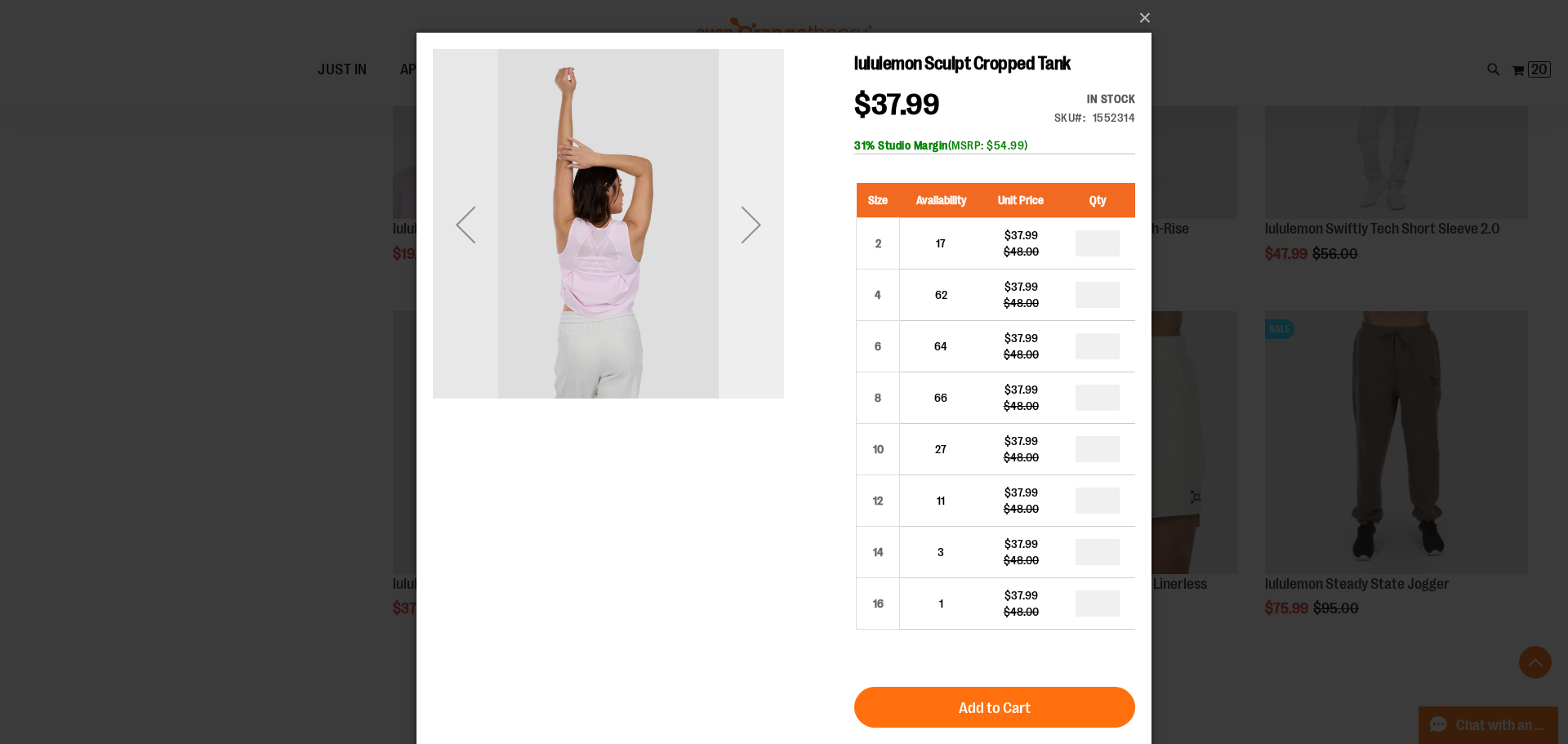
click at [761, 226] on div "Next" at bounding box center [751, 224] width 65 height 65
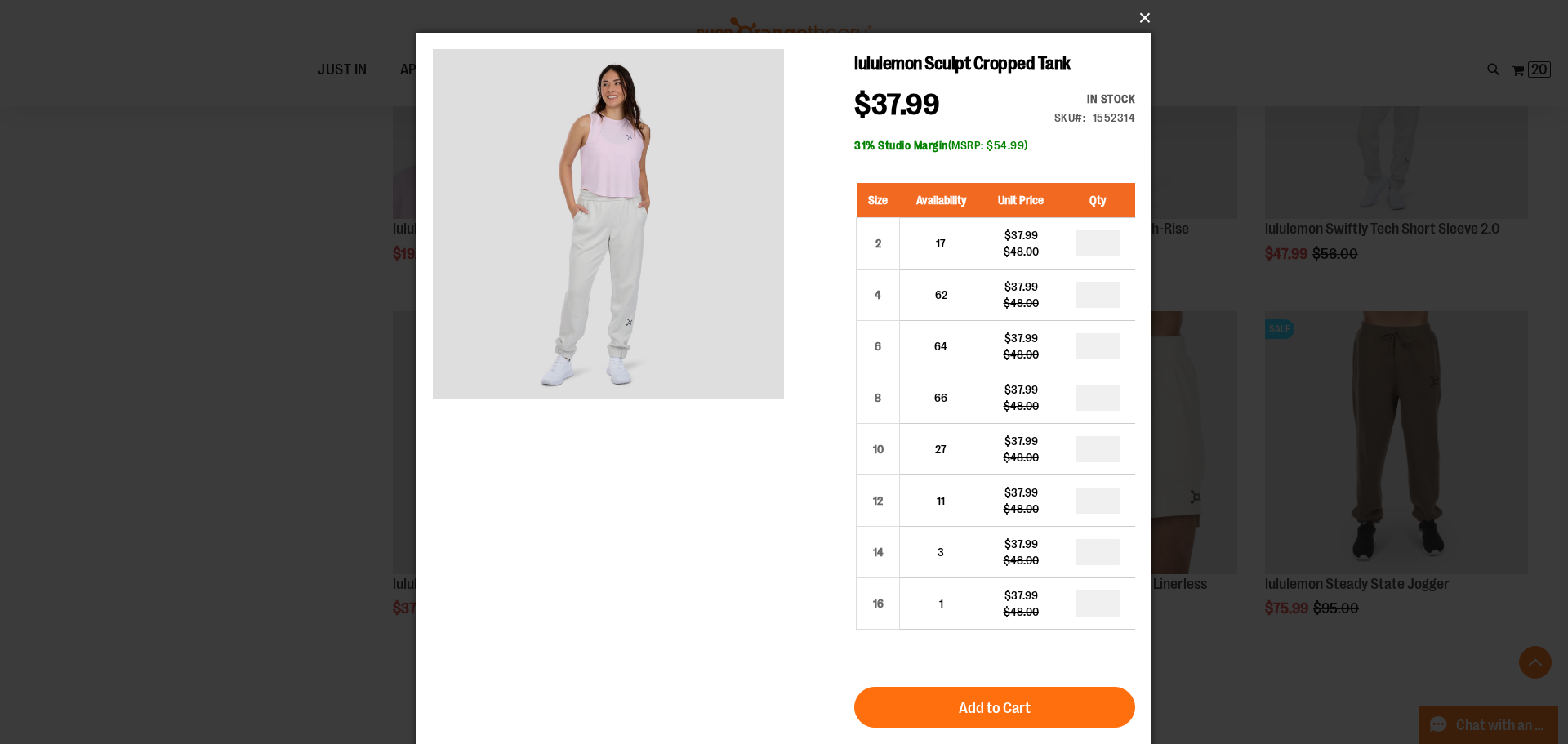
click at [1140, 18] on button "×" at bounding box center [788, 18] width 735 height 36
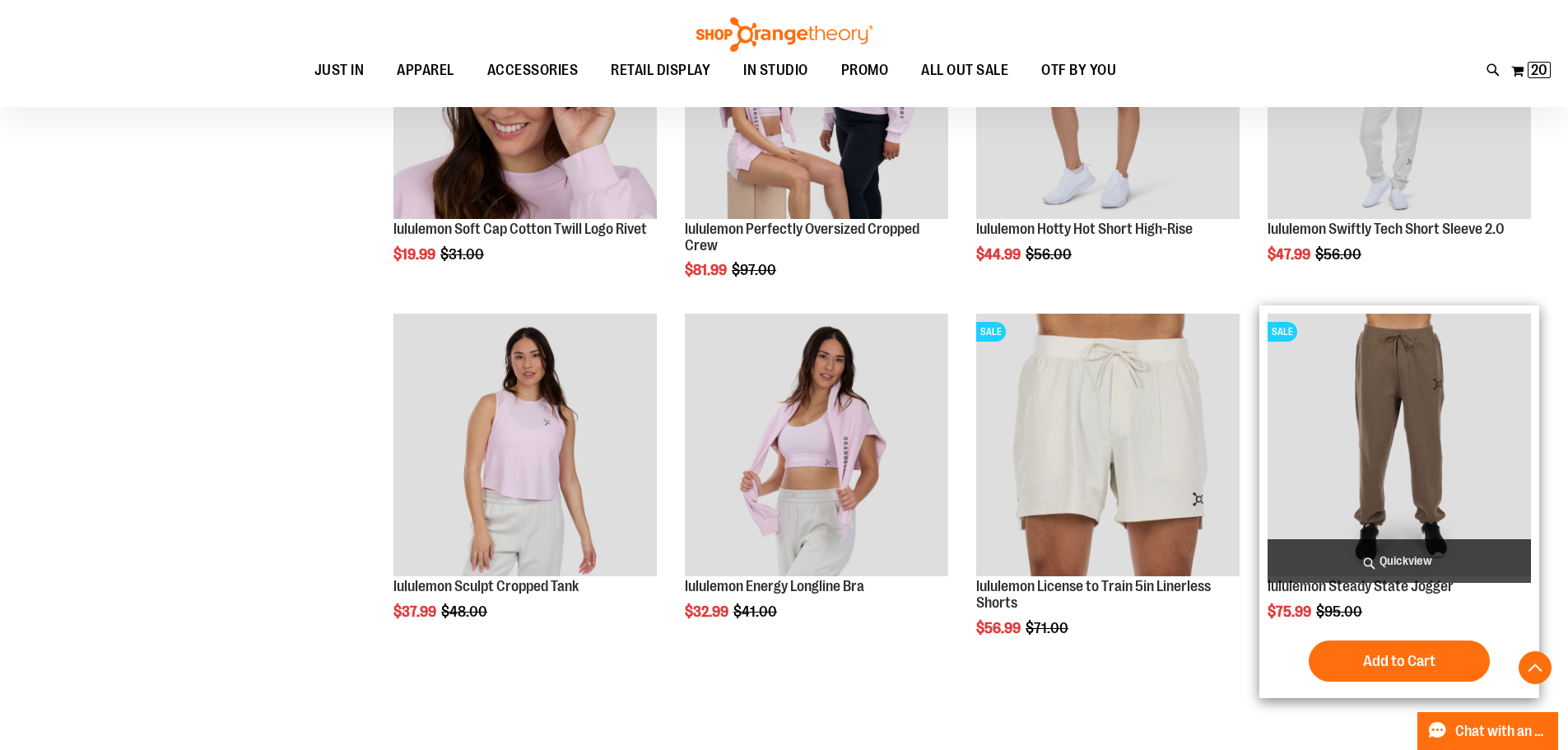
click at [1447, 567] on span "Quickview" at bounding box center [1399, 561] width 263 height 44
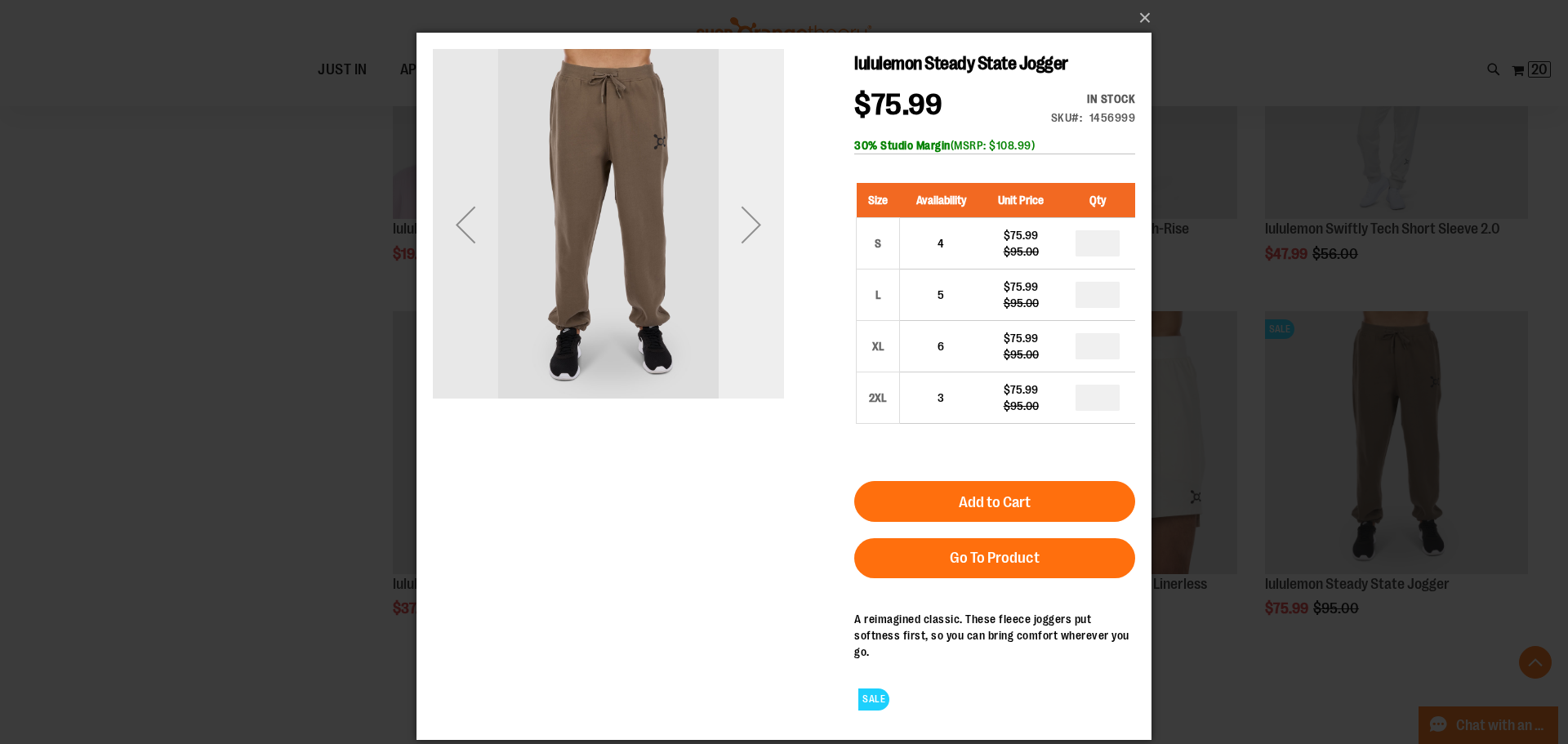
click at [752, 214] on div "Next" at bounding box center [751, 224] width 65 height 65
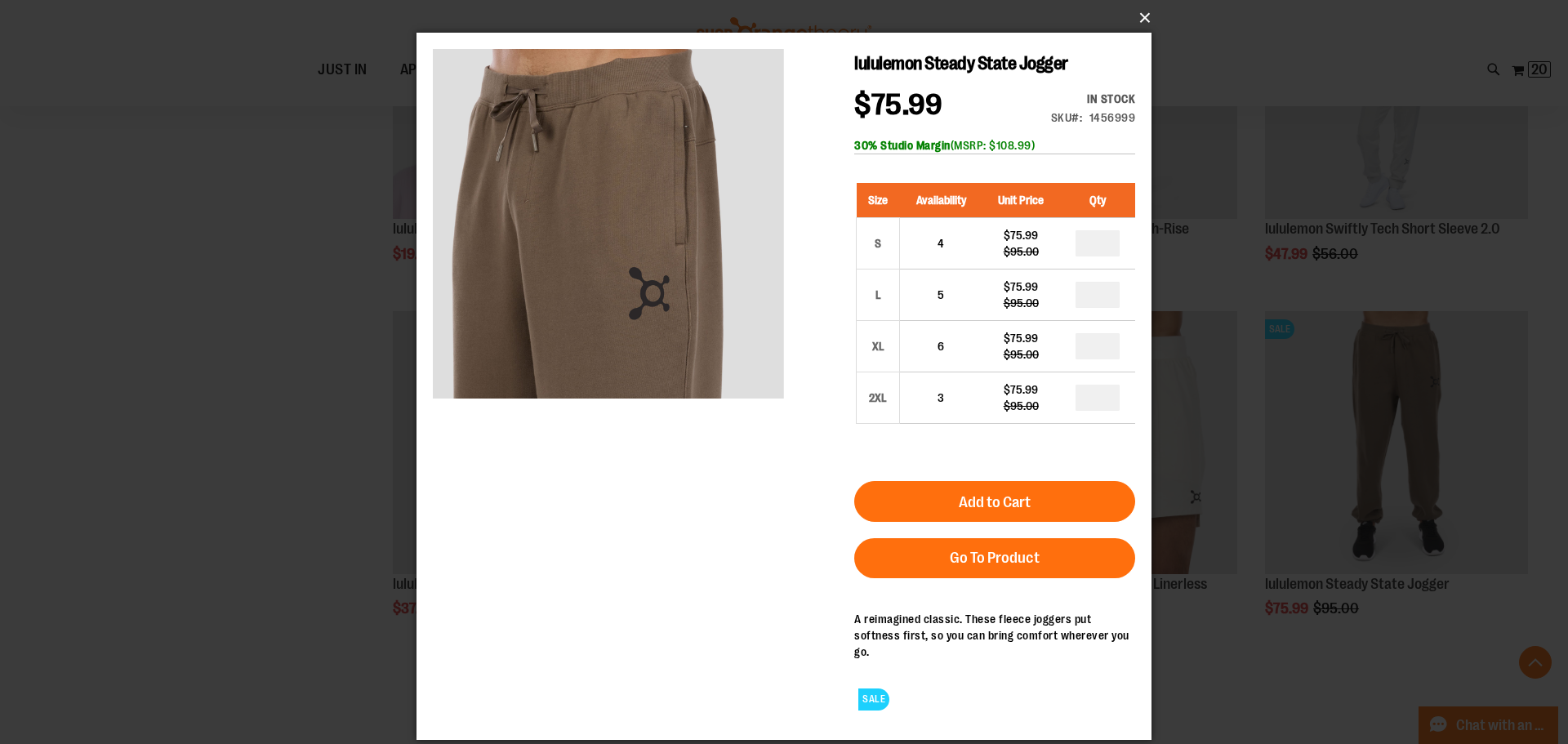
click at [1148, 19] on button "×" at bounding box center [788, 18] width 735 height 36
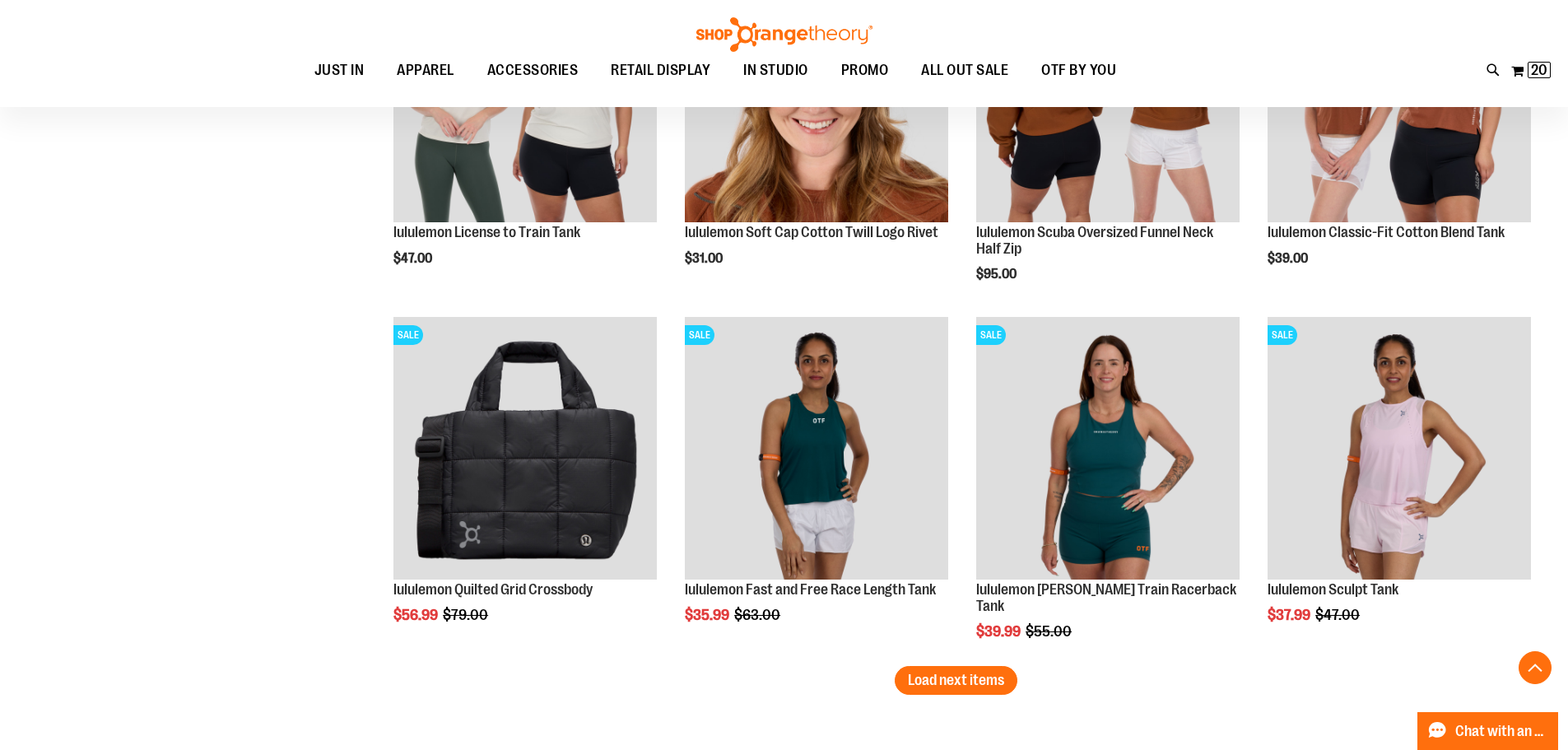
scroll to position [3046, 0]
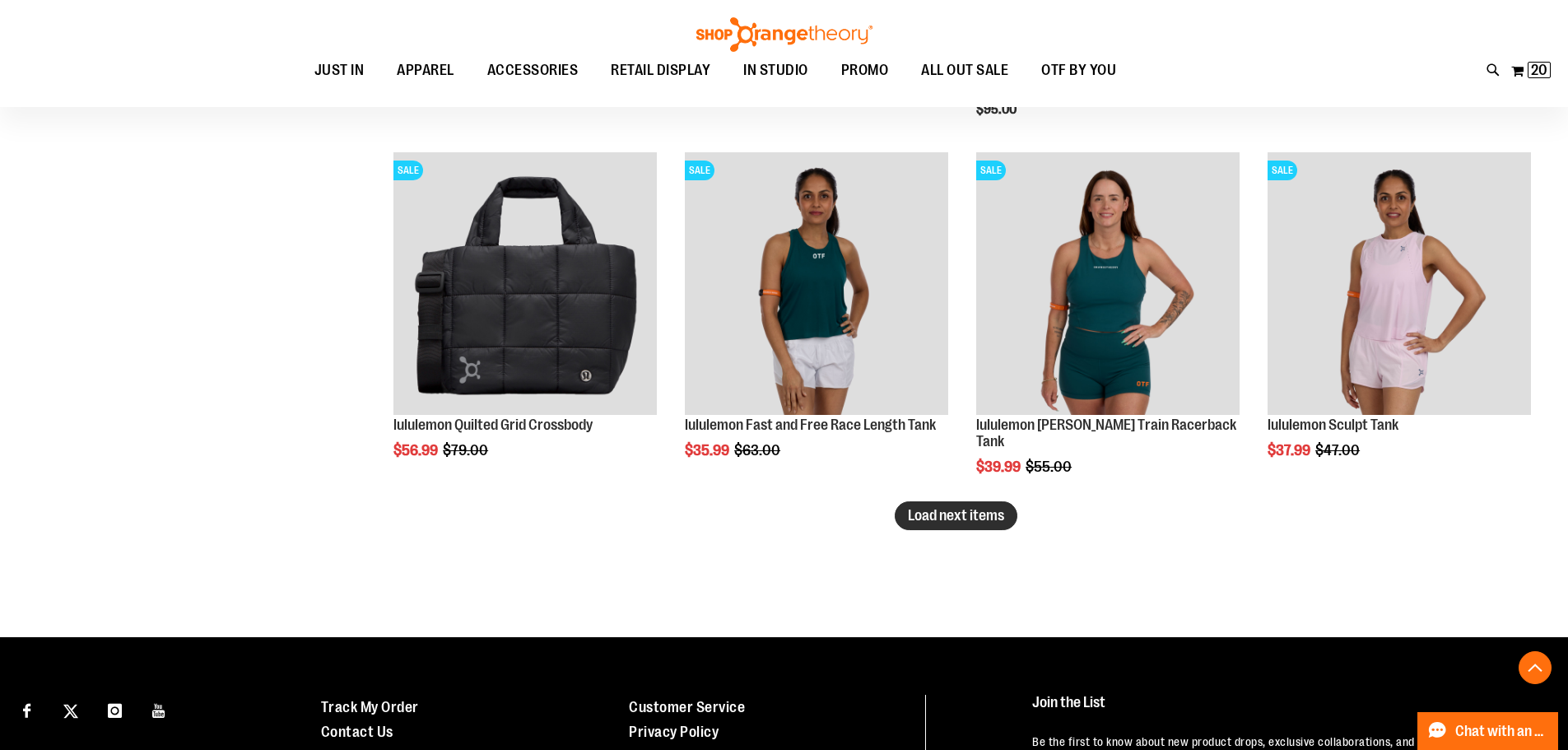
click at [911, 521] on span "Load next items" at bounding box center [956, 515] width 97 height 17
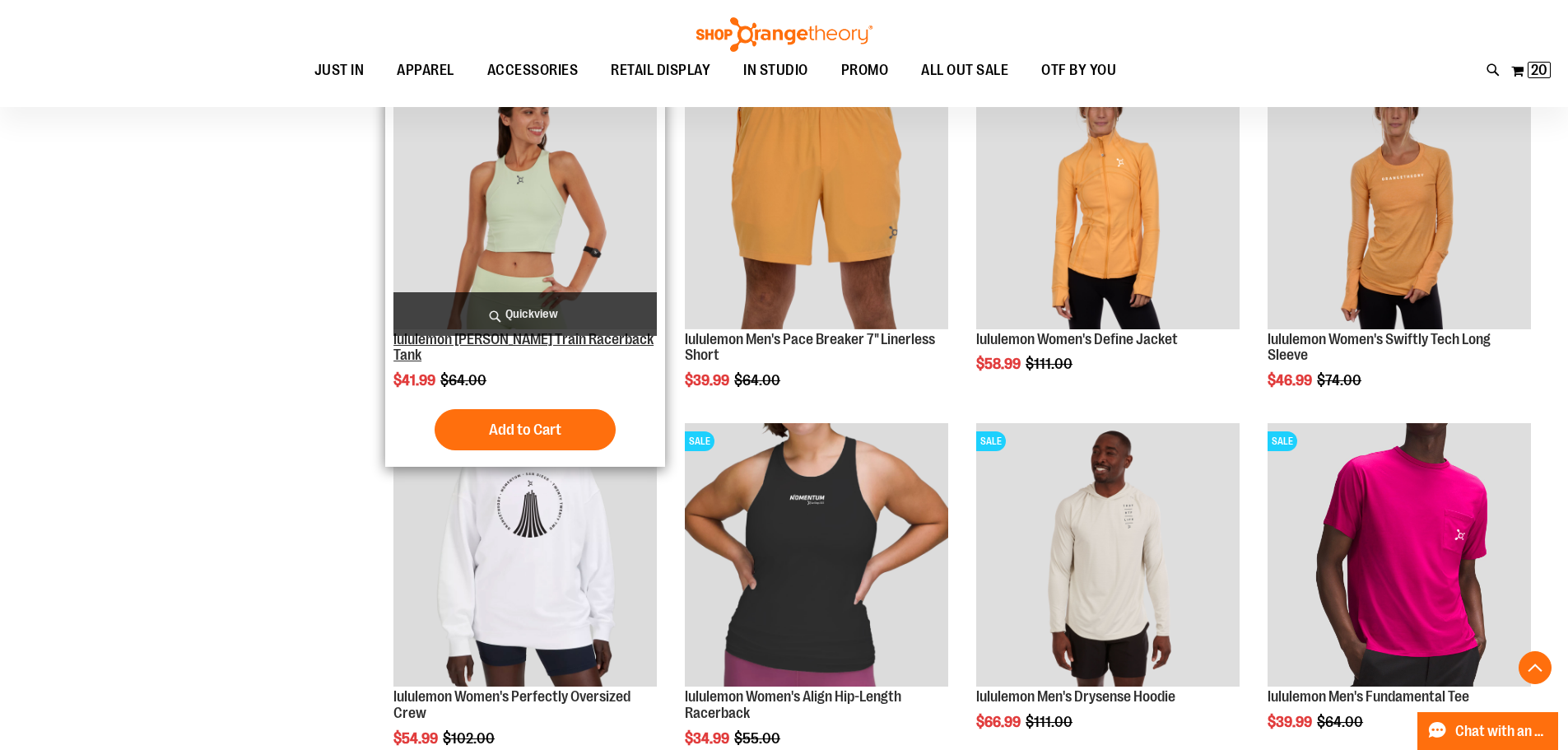
scroll to position [3952, 0]
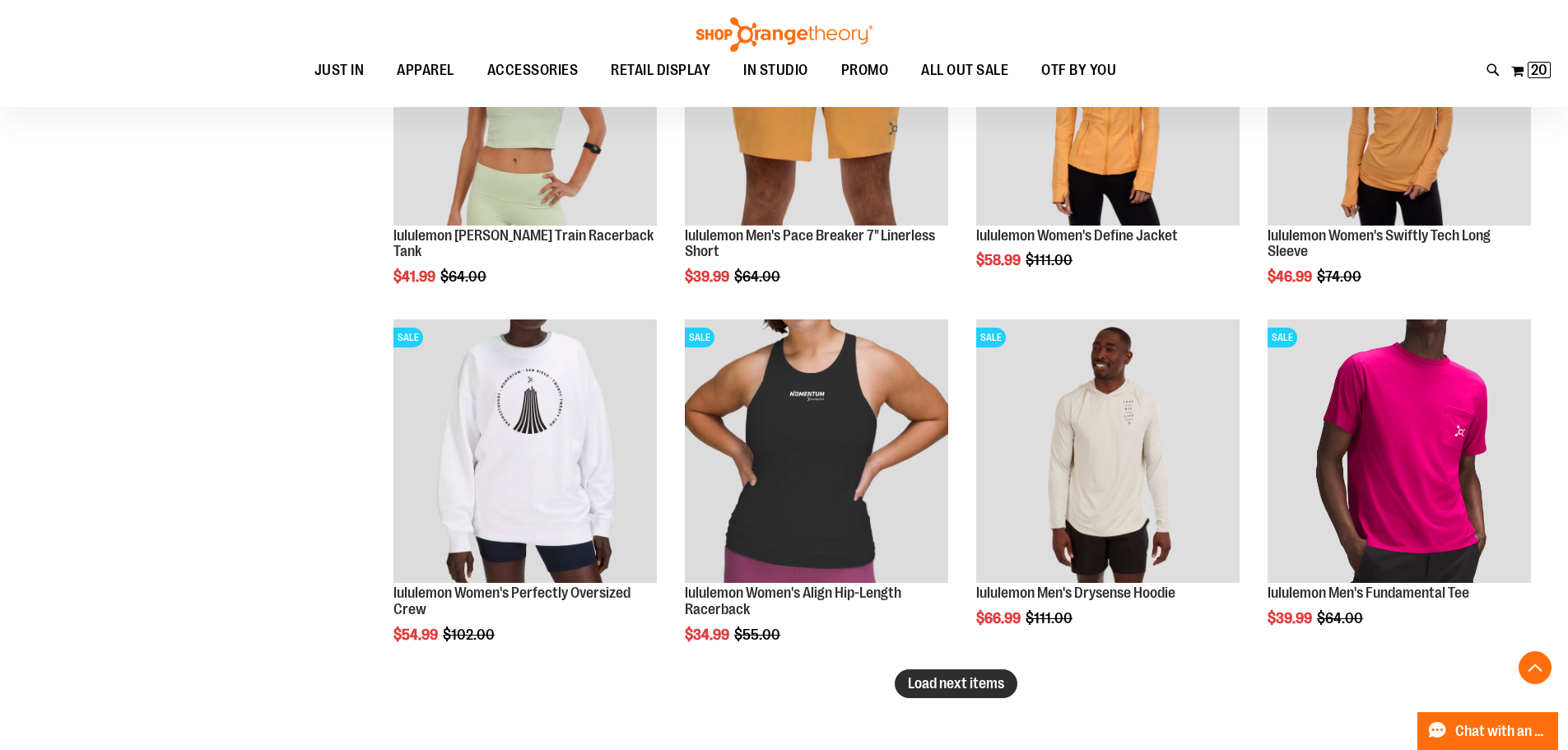
click at [988, 689] on span "Load next items" at bounding box center [956, 684] width 97 height 17
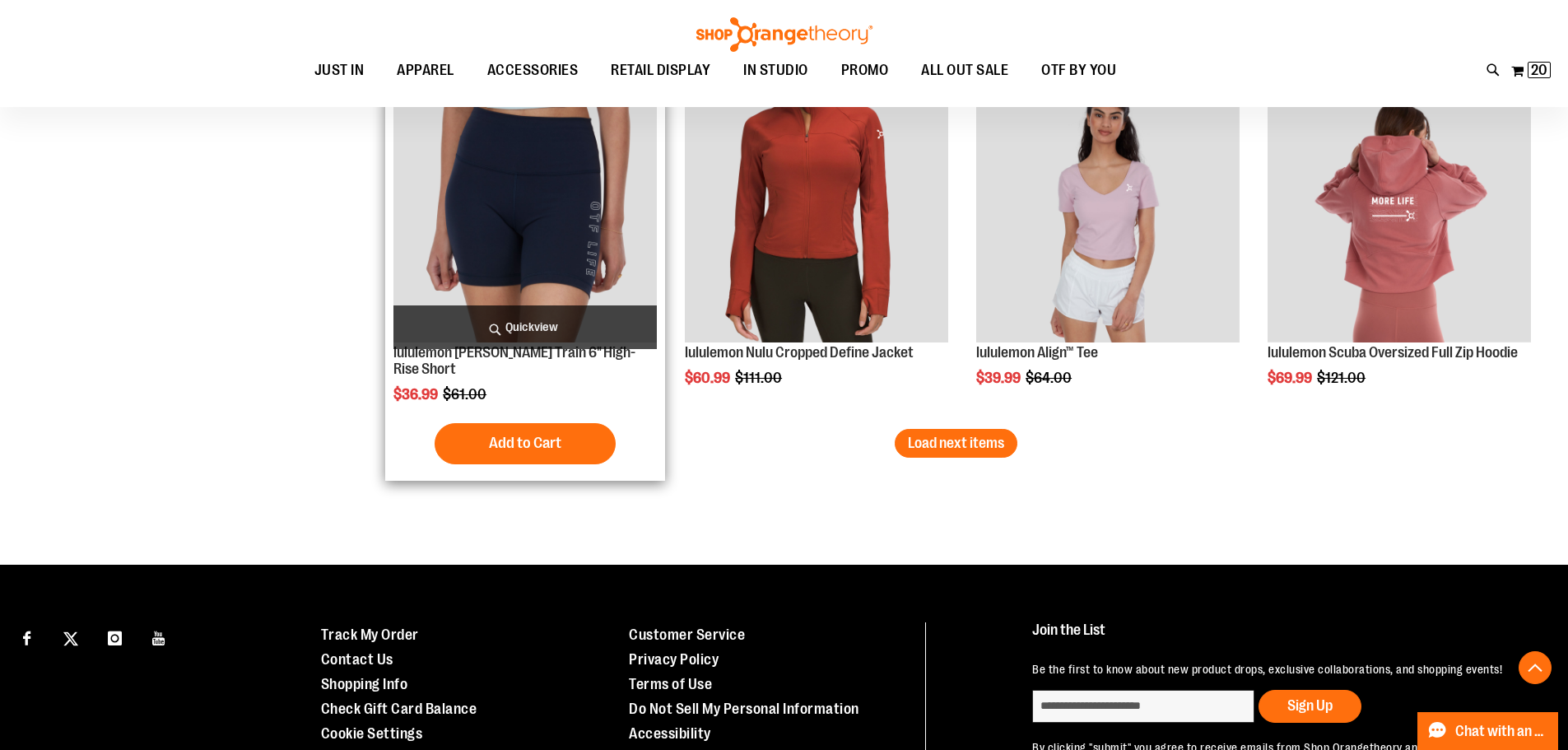
scroll to position [5404, 0]
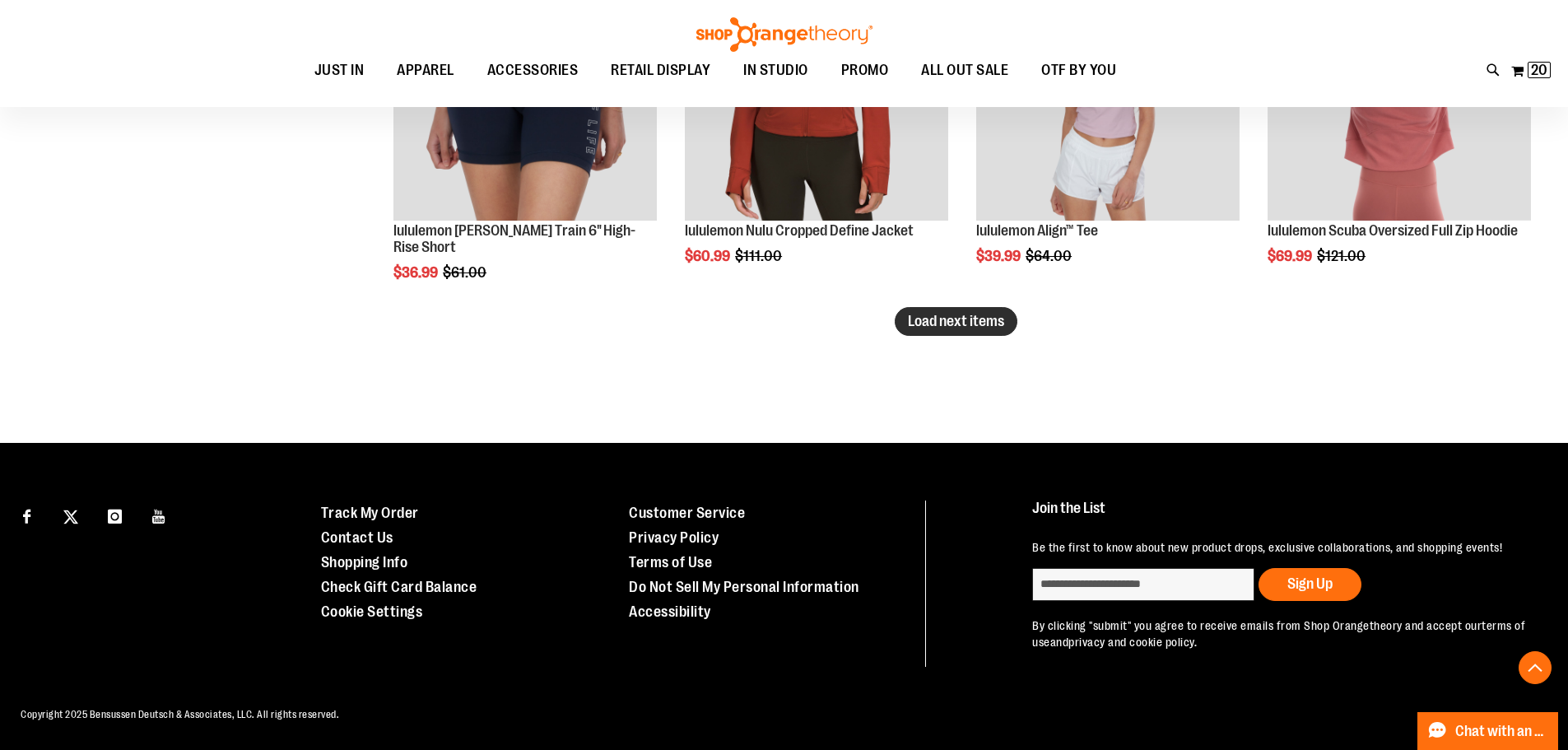
click at [937, 314] on button "Load next items" at bounding box center [956, 321] width 123 height 29
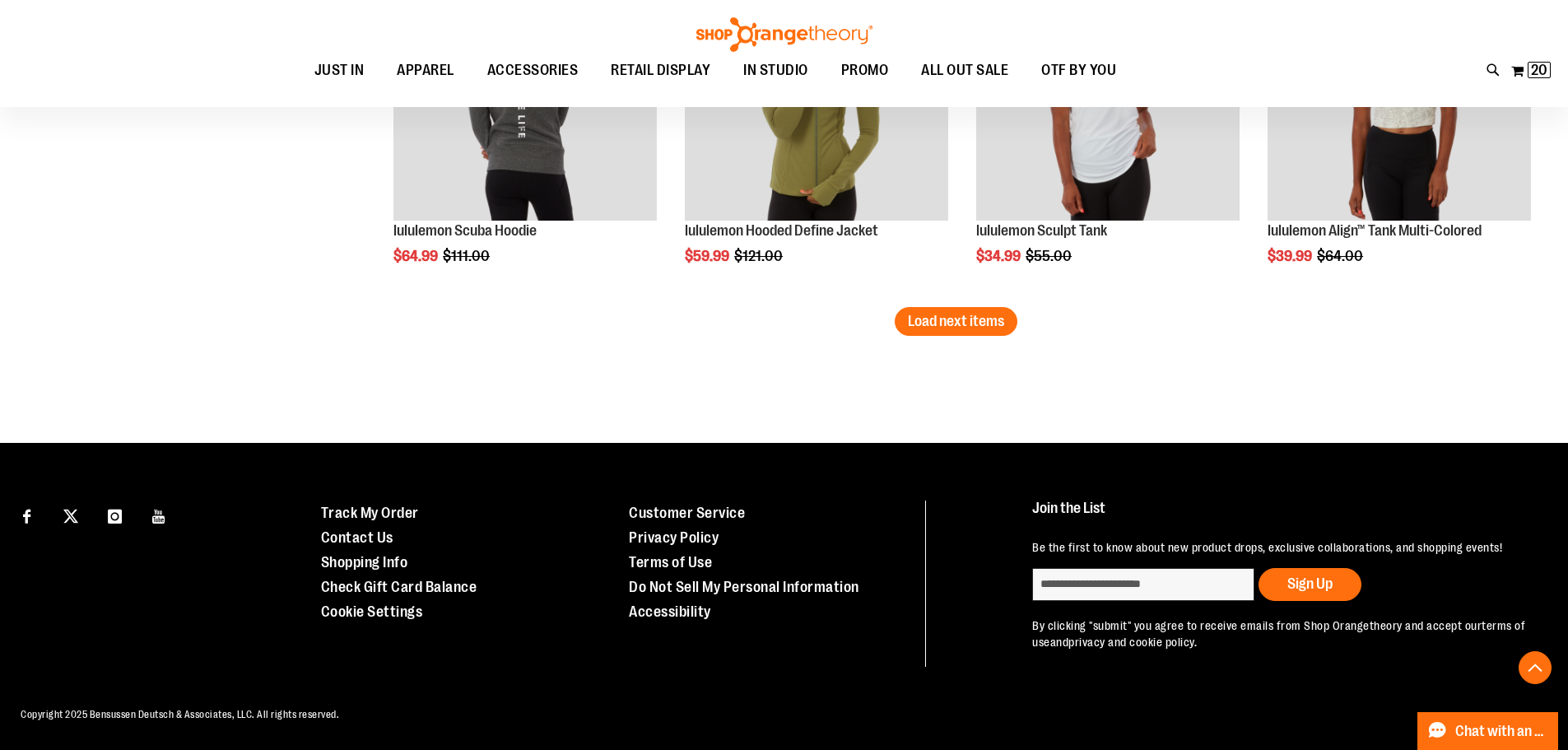
scroll to position [6227, 0]
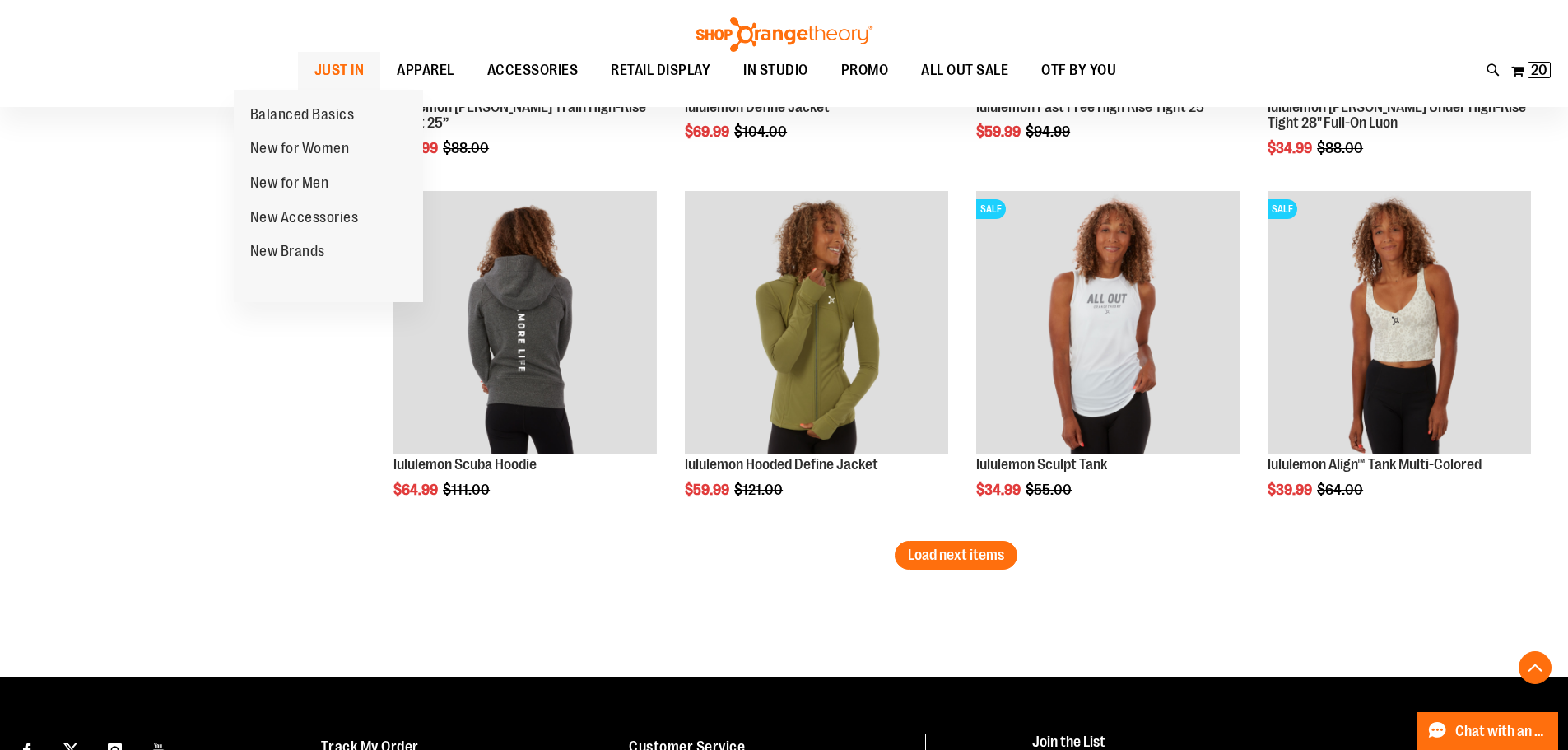
click at [314, 64] on span "JUST IN" at bounding box center [340, 71] width 50 height 37
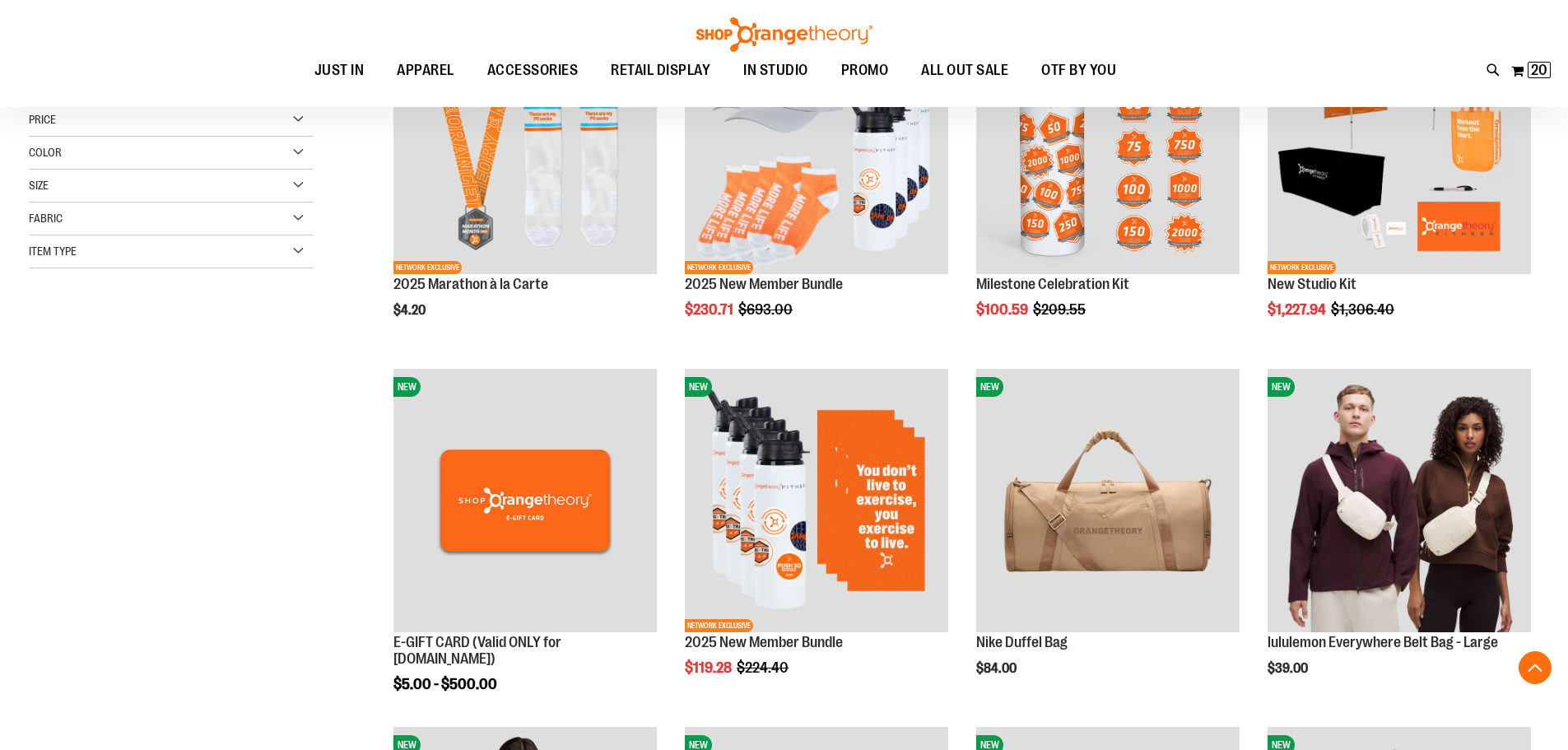
scroll to position [329, 0]
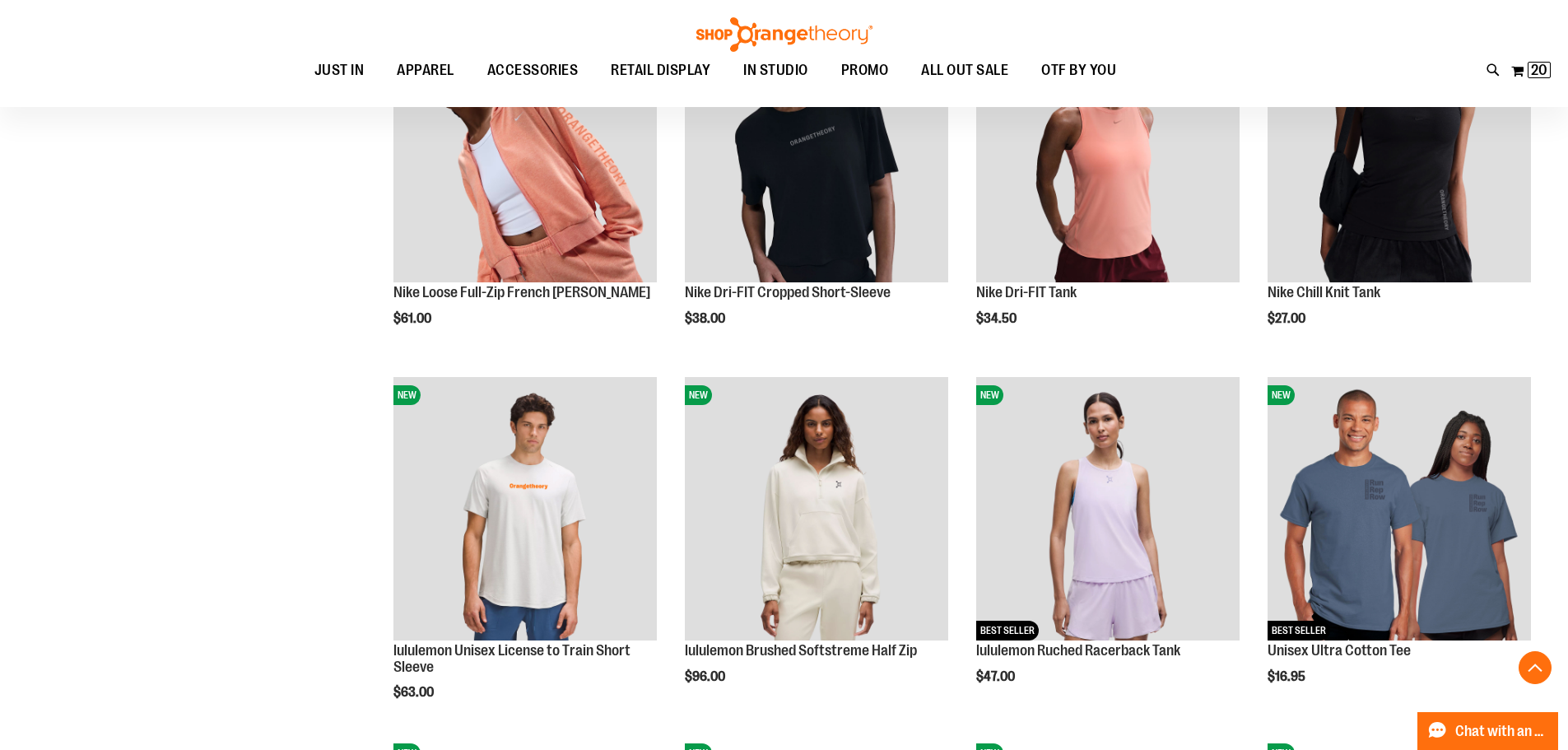
scroll to position [1399, 0]
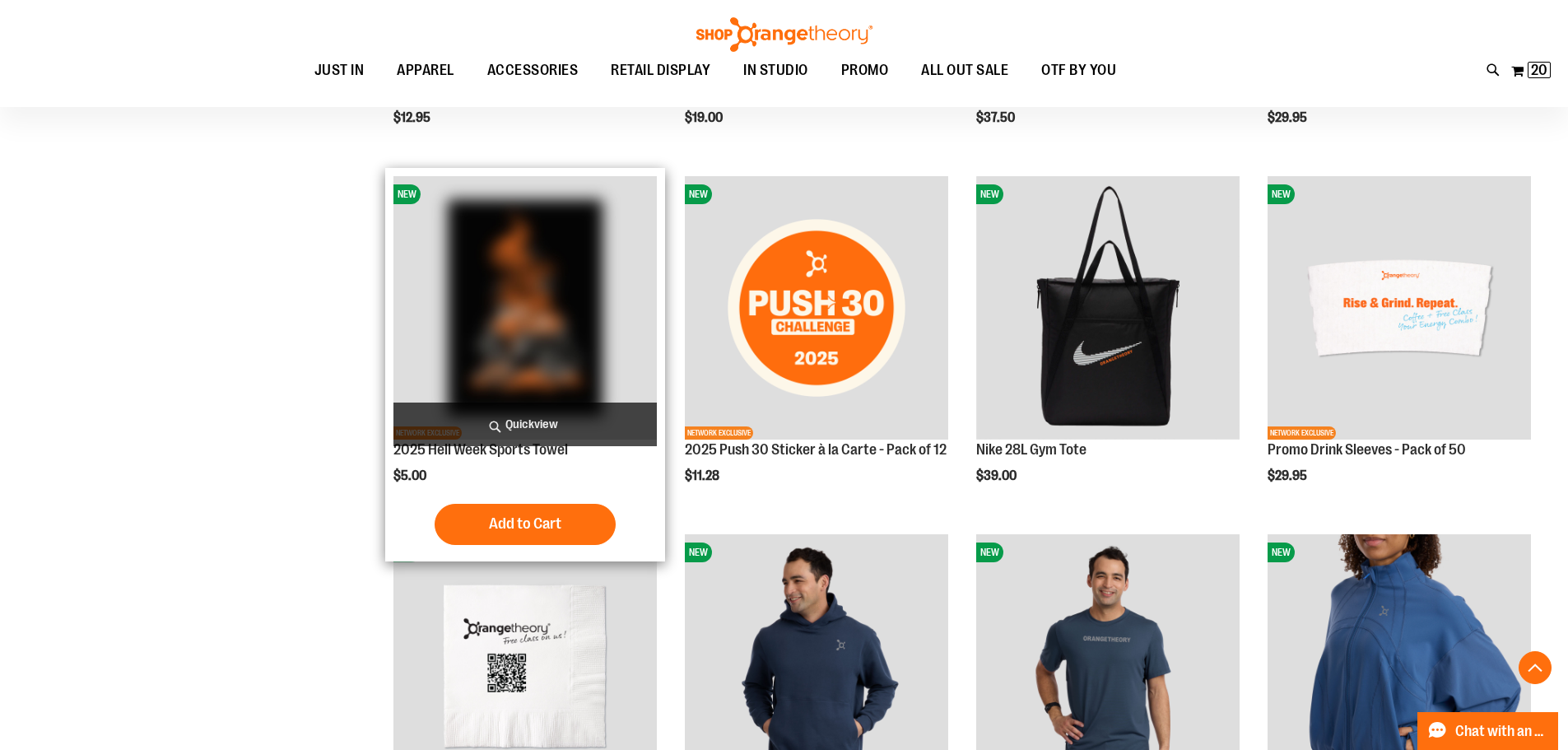
scroll to position [2386, 0]
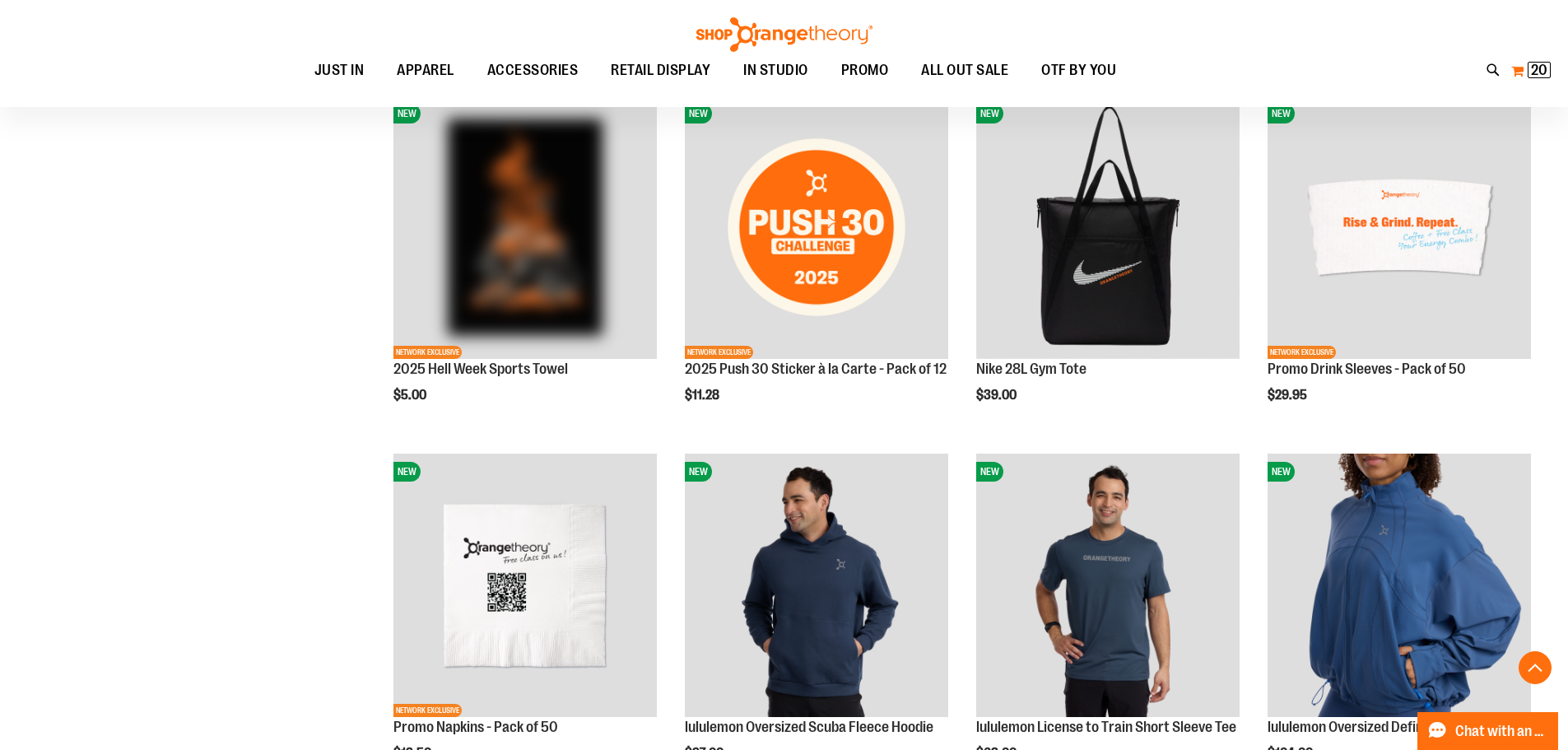
click at [1539, 67] on span "20" at bounding box center [1539, 70] width 17 height 17
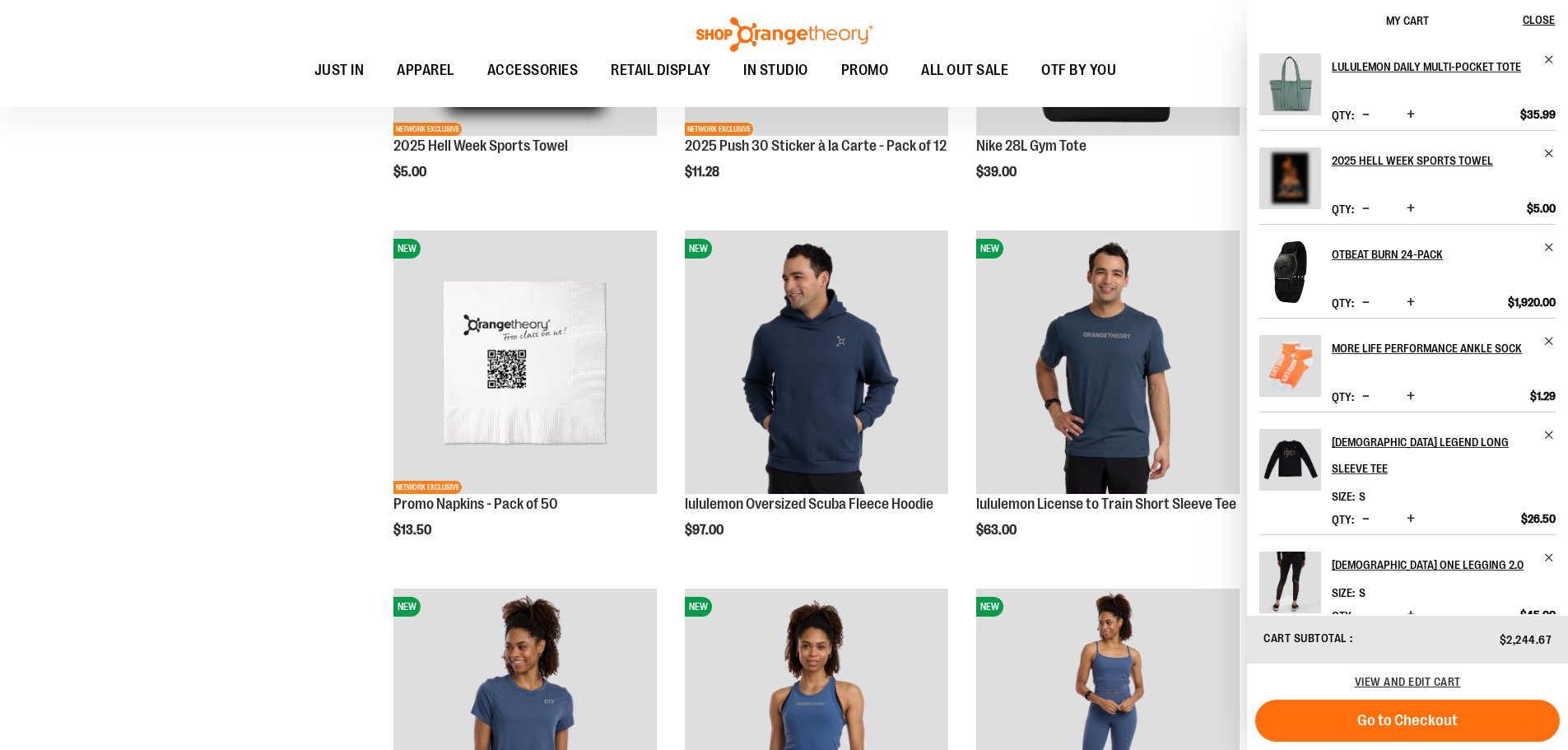
scroll to position [2633, 0]
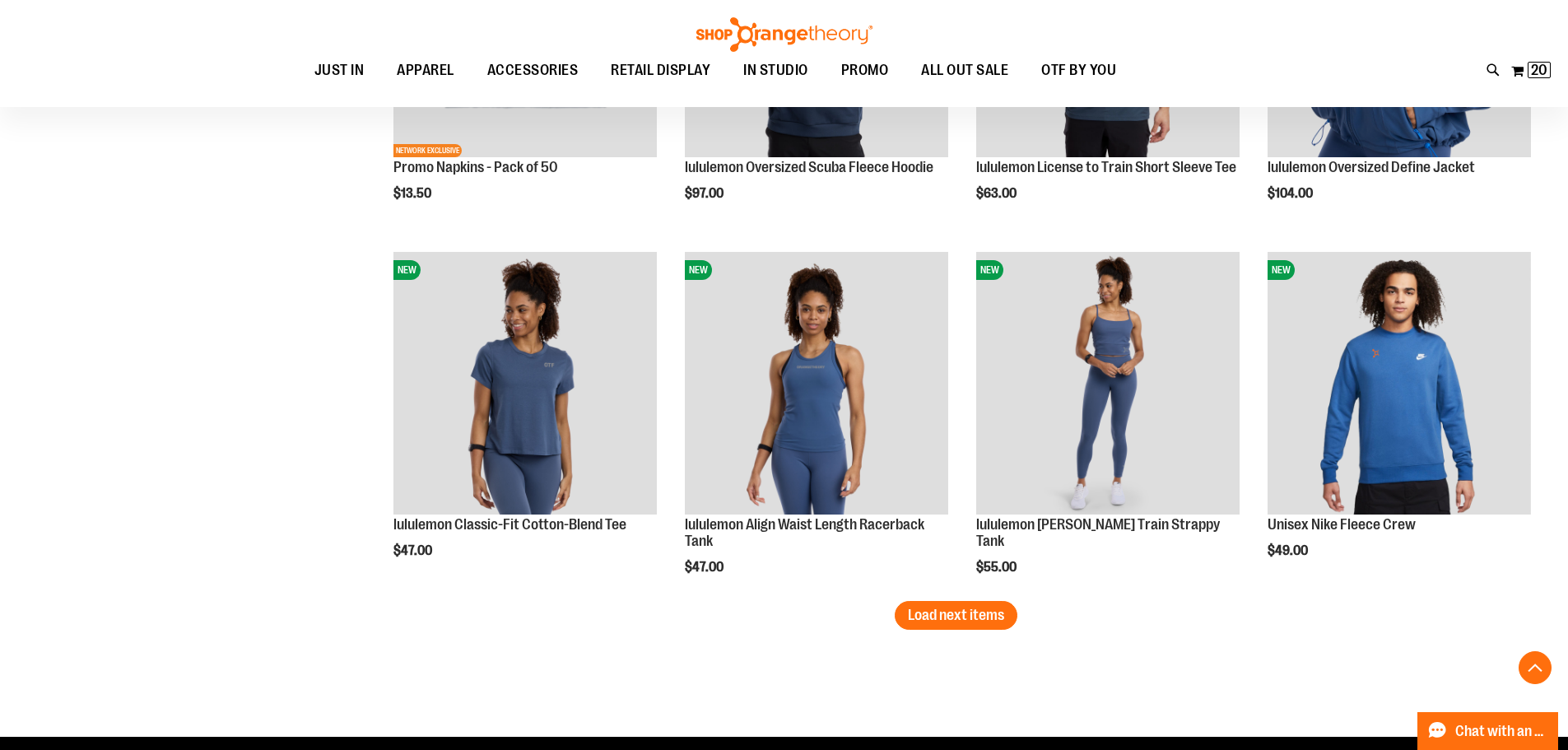
scroll to position [2963, 0]
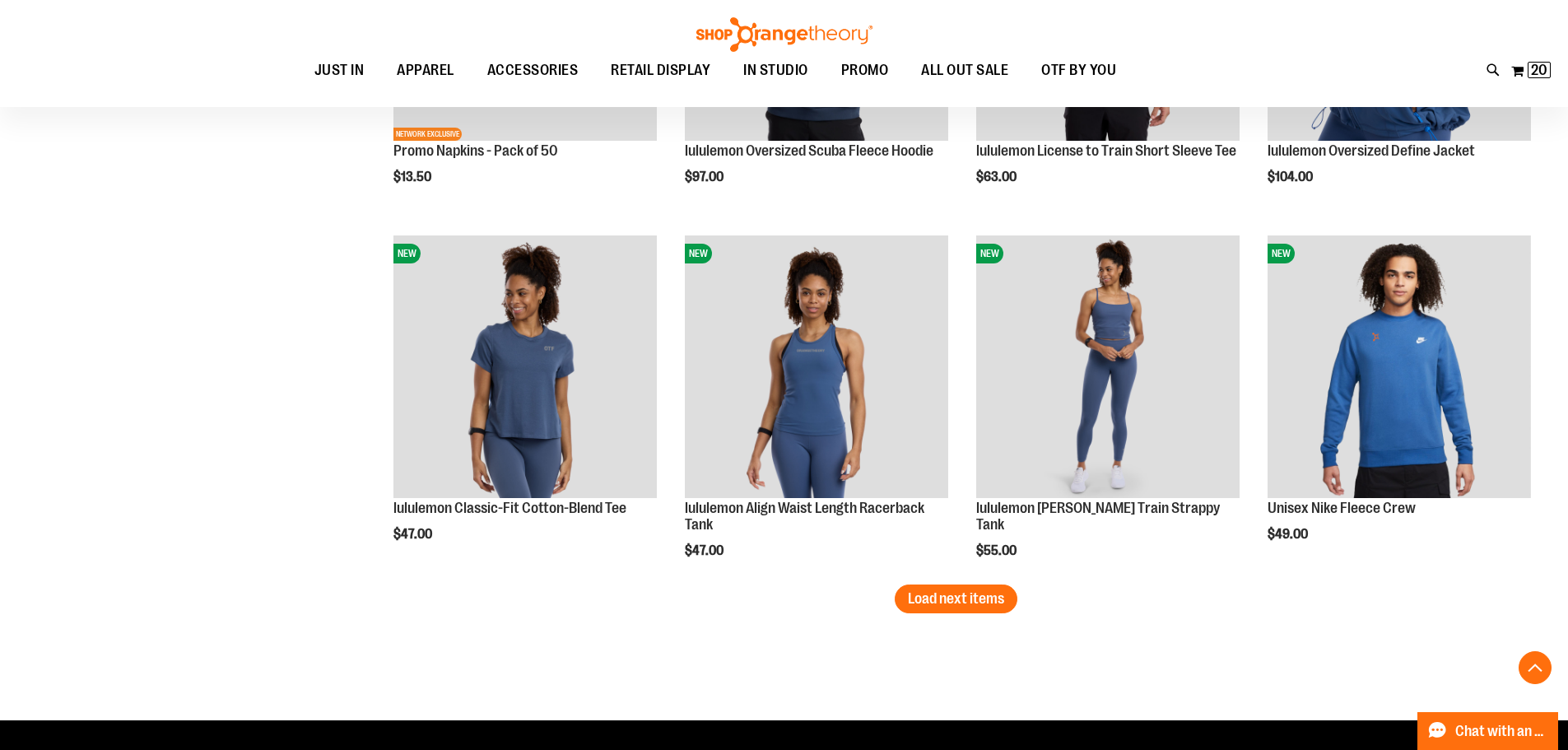
click at [1000, 601] on span "Load next items" at bounding box center [956, 599] width 97 height 17
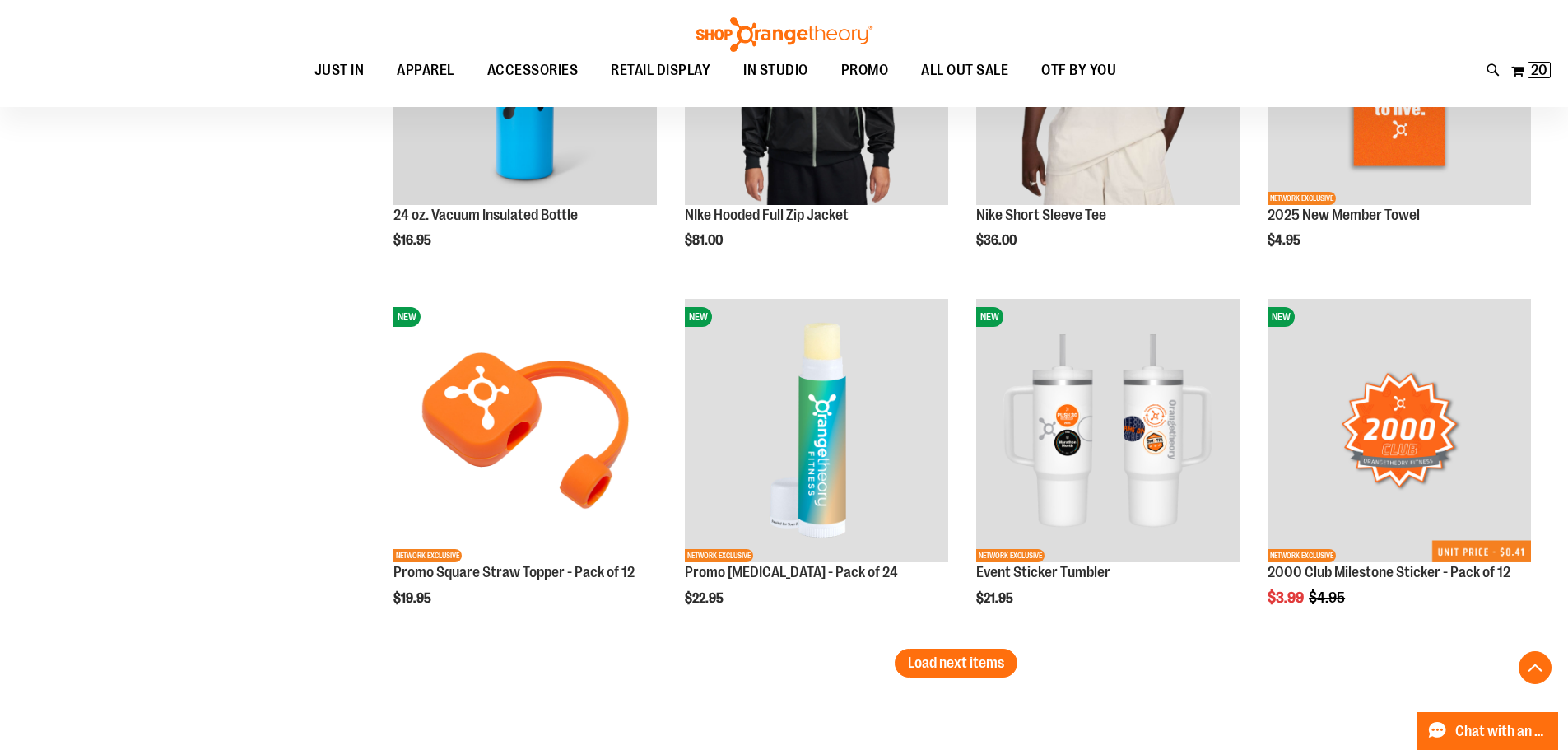
scroll to position [4116, 0]
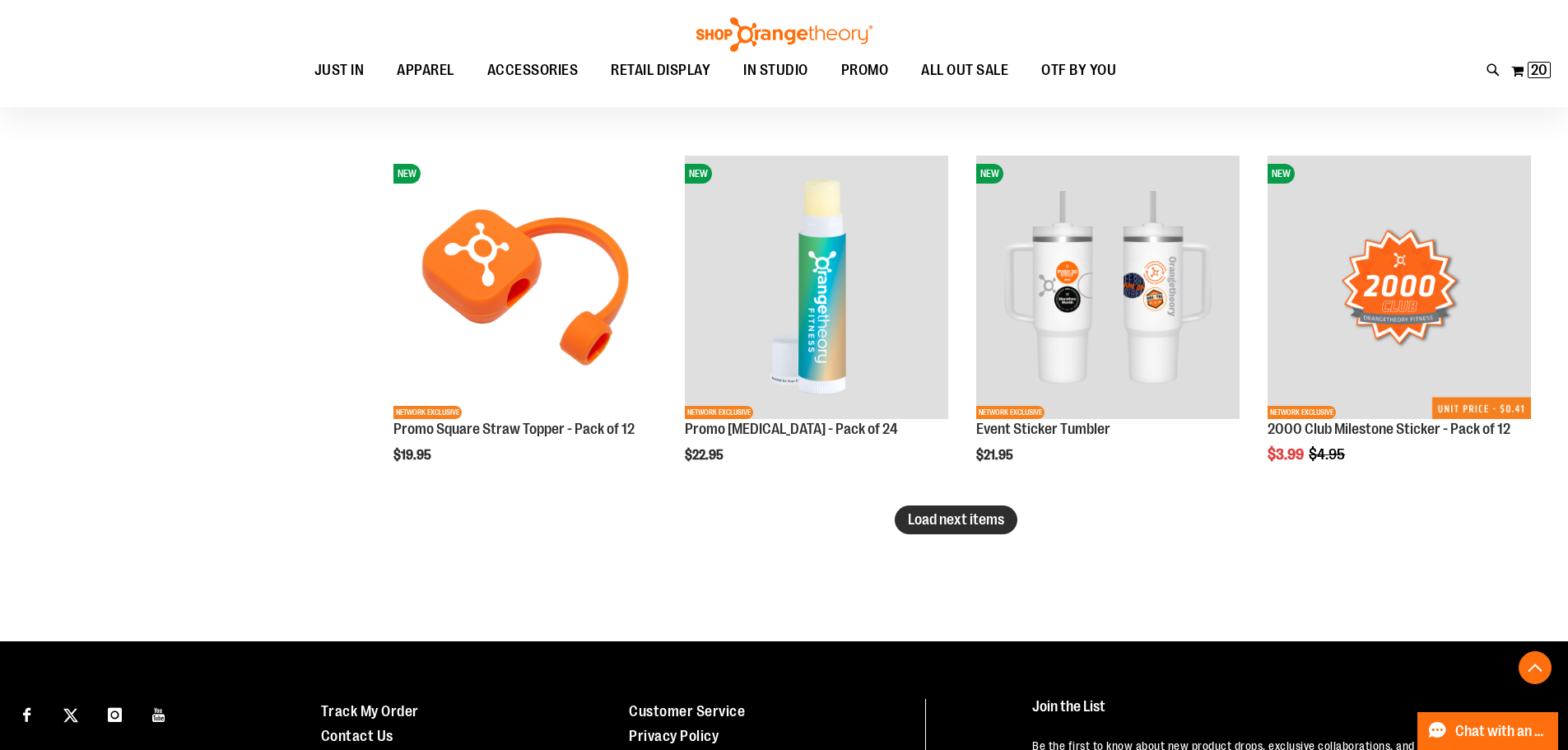
click at [965, 516] on span "Load next items" at bounding box center [956, 520] width 97 height 17
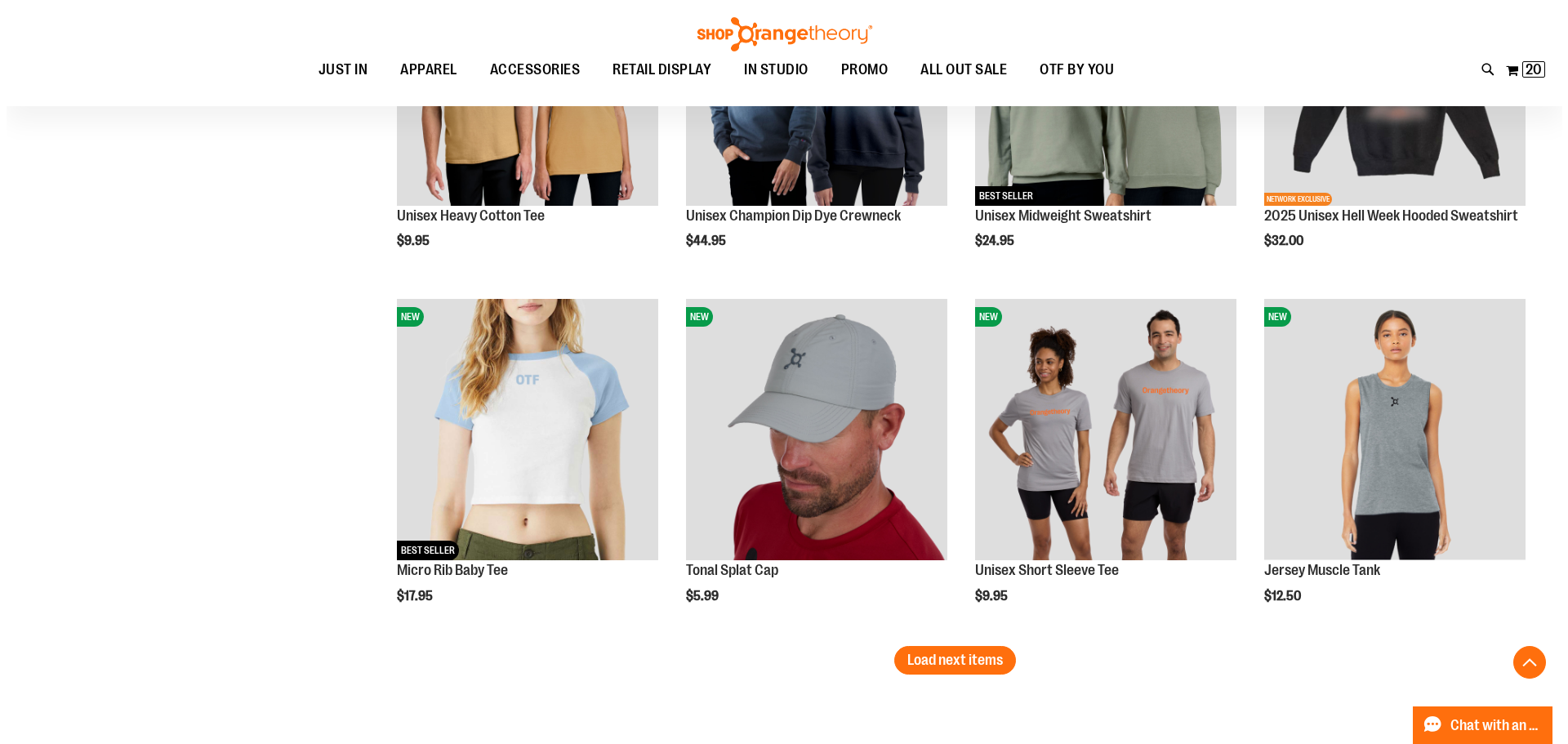
scroll to position [4952, 0]
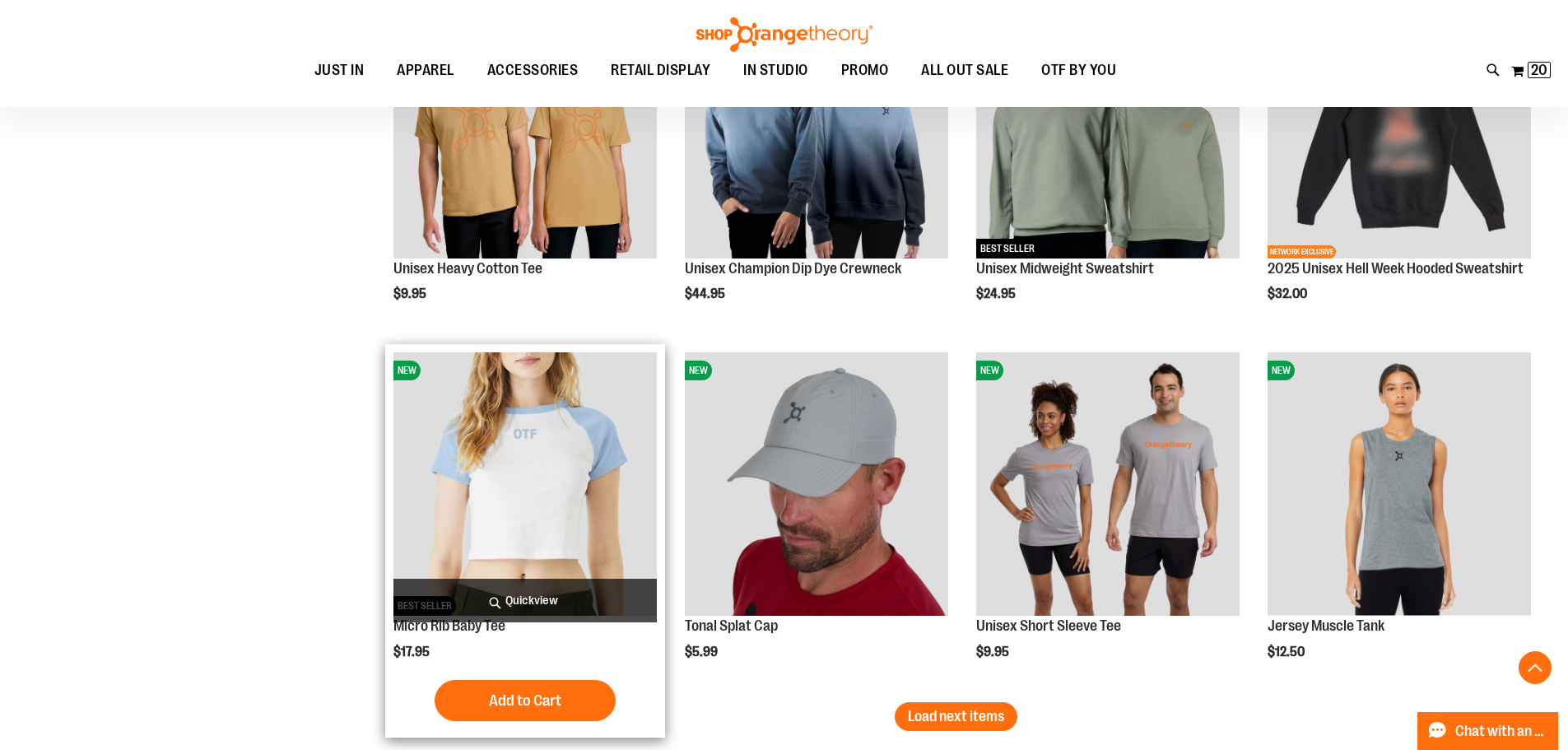
click at [573, 605] on span "Quickview" at bounding box center [525, 600] width 263 height 44
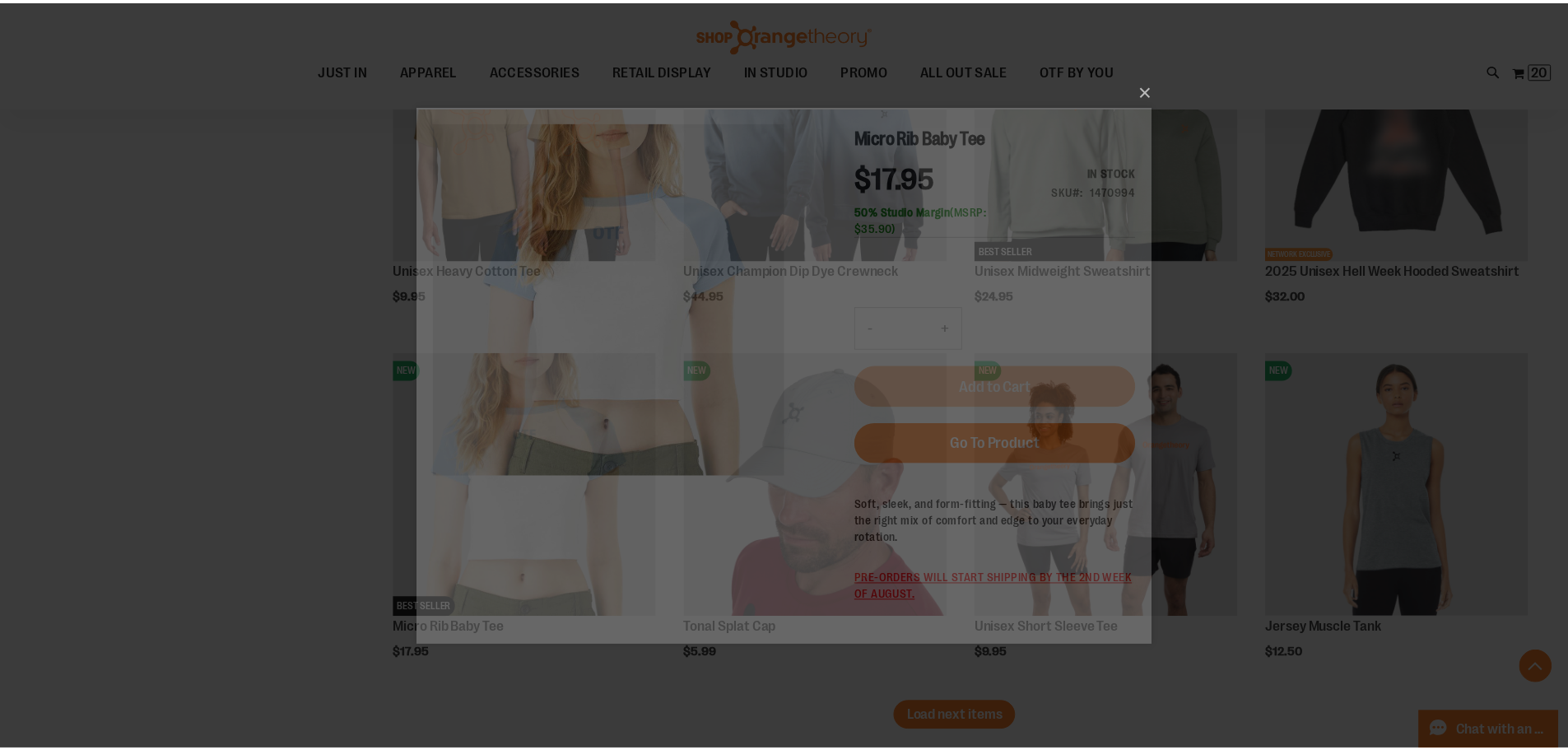
scroll to position [0, 0]
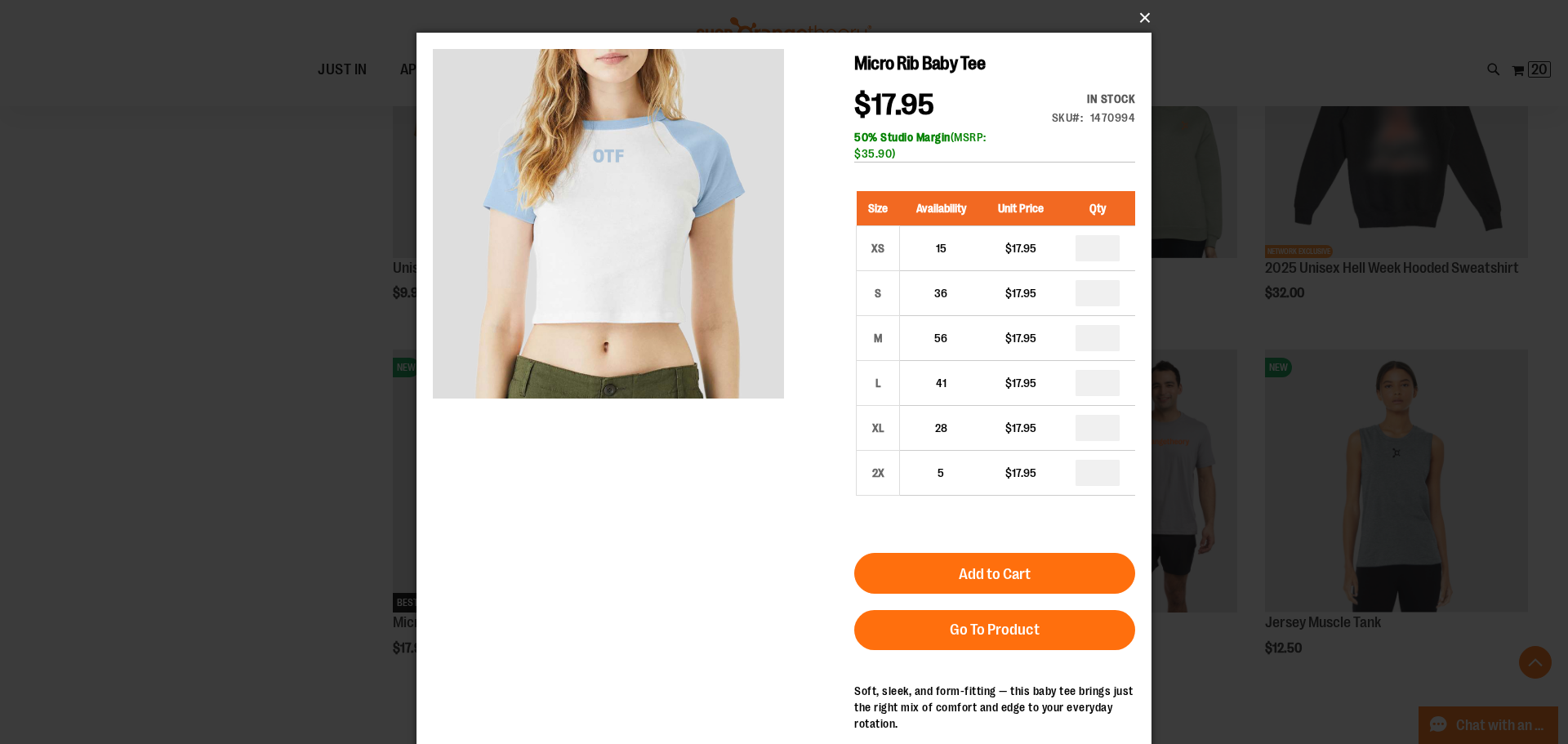
click at [1149, 19] on button "×" at bounding box center [788, 18] width 735 height 36
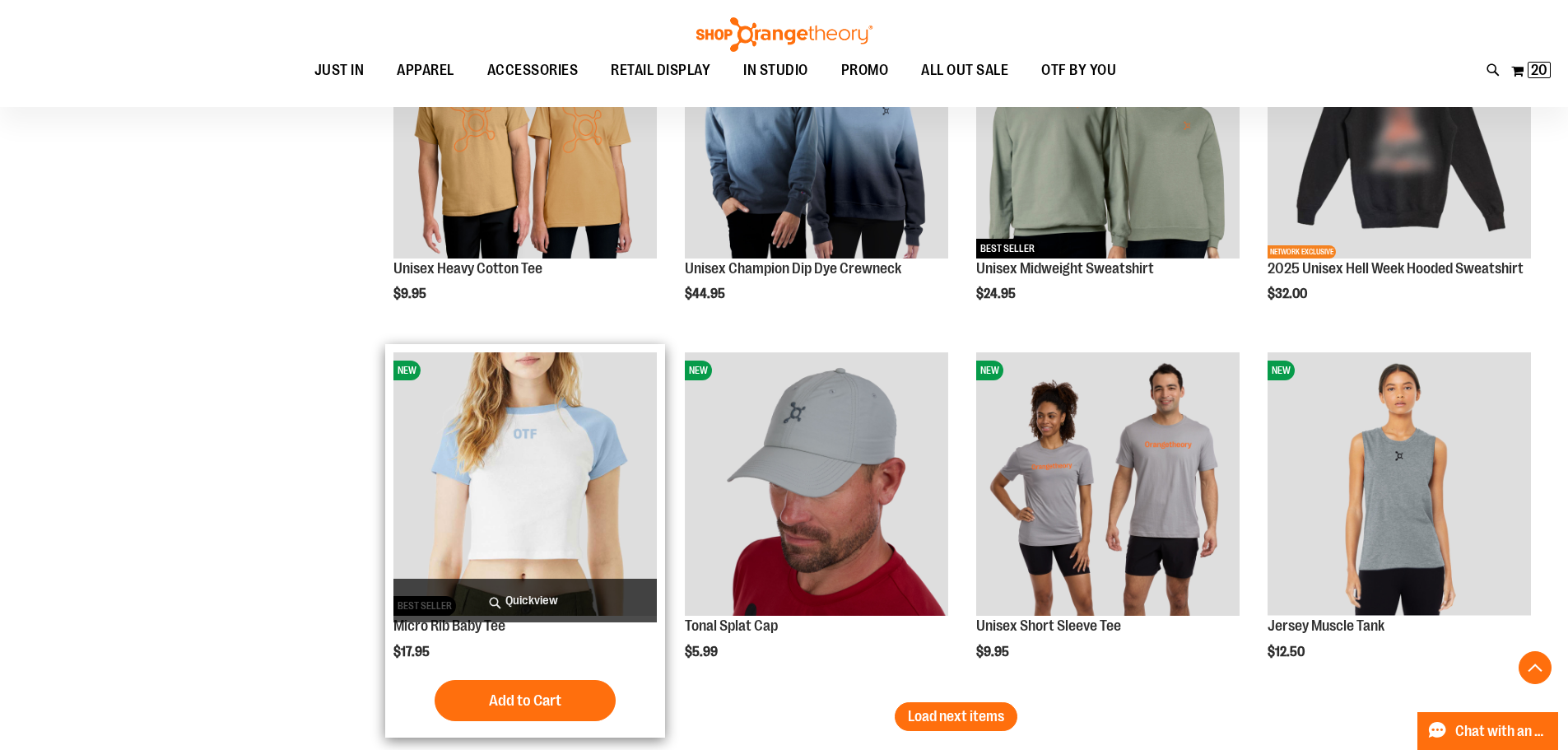
click at [507, 511] on img "product" at bounding box center [525, 483] width 263 height 263
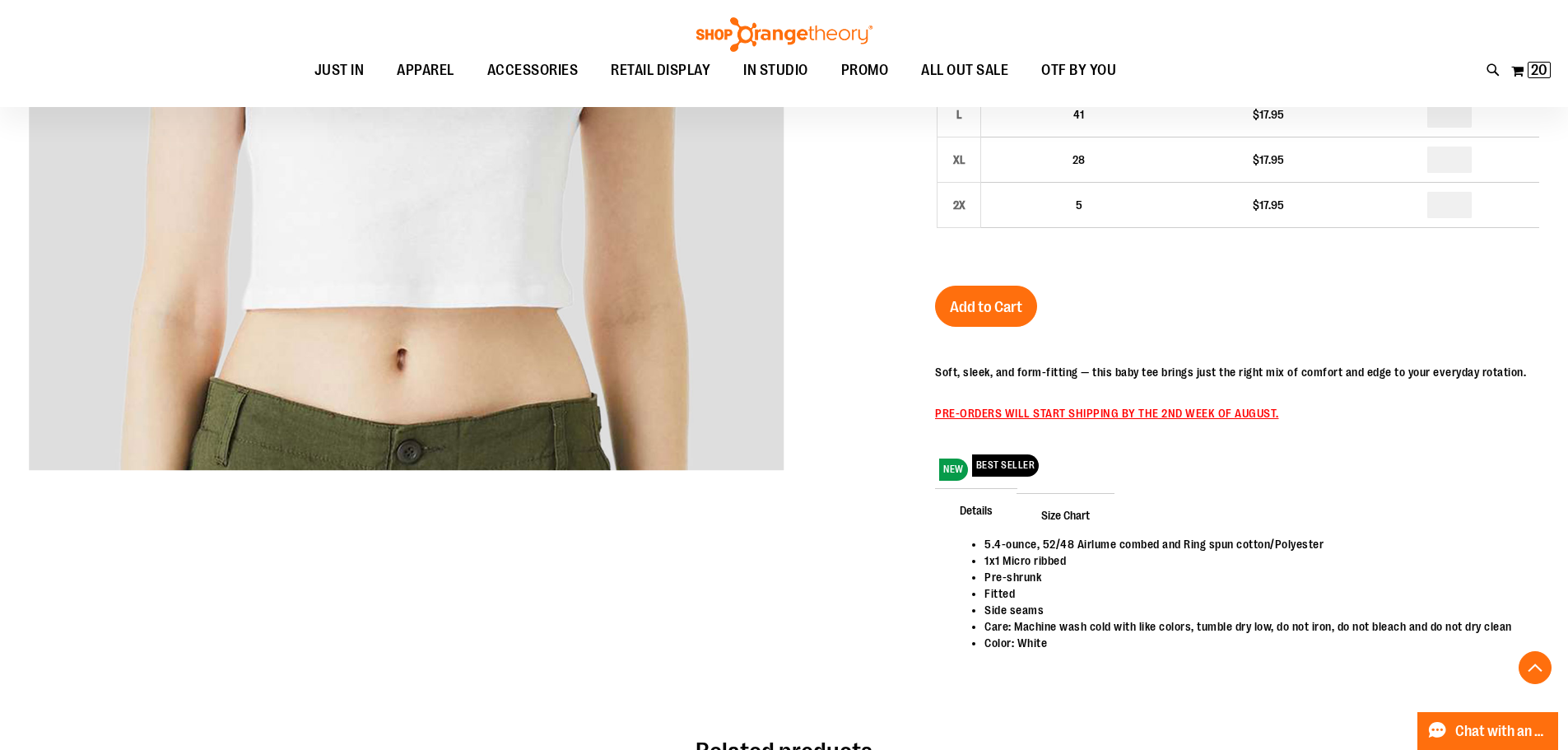
scroll to position [246, 0]
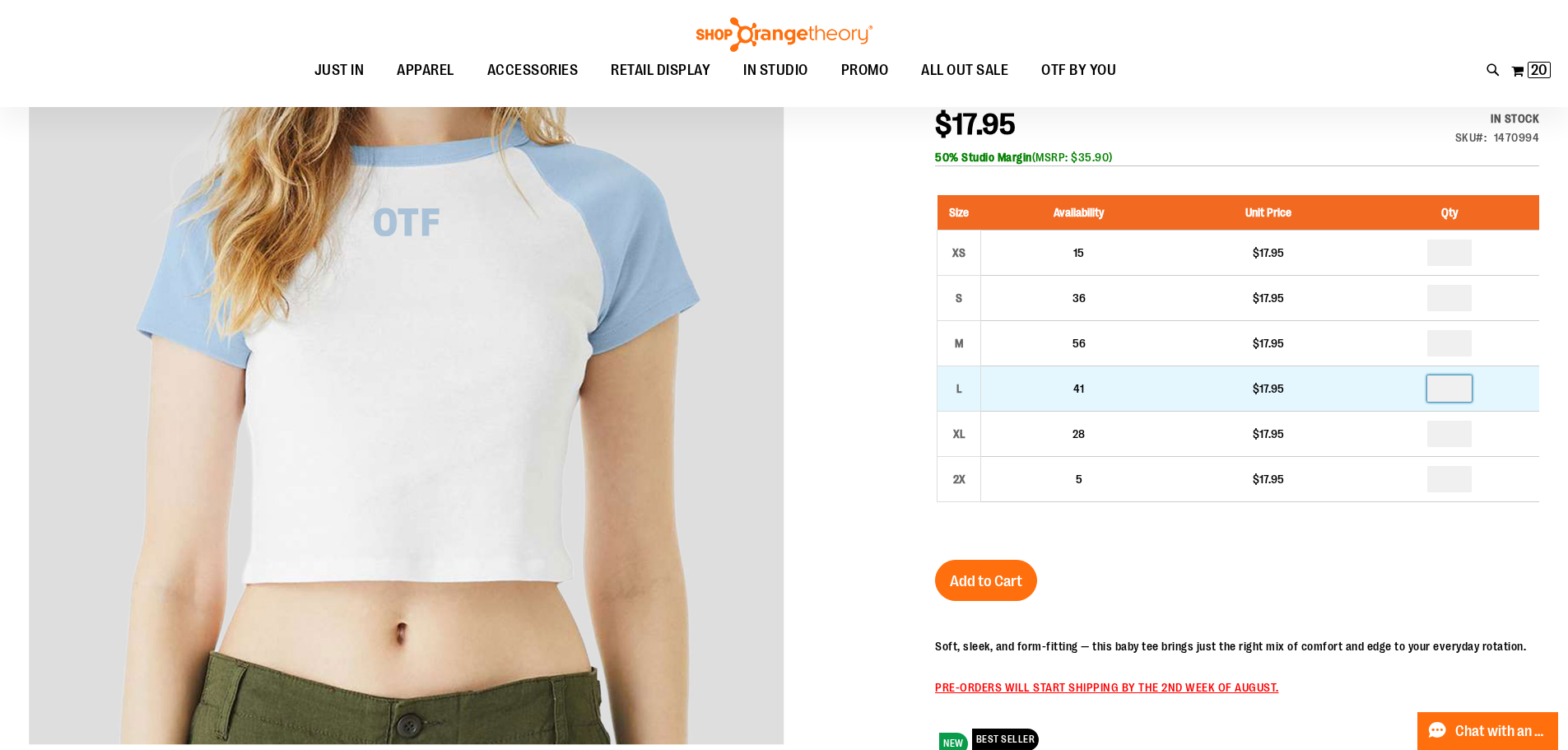
drag, startPoint x: 1467, startPoint y: 385, endPoint x: 1428, endPoint y: 398, distance: 41.1
click at [1425, 396] on td at bounding box center [1449, 388] width 178 height 45
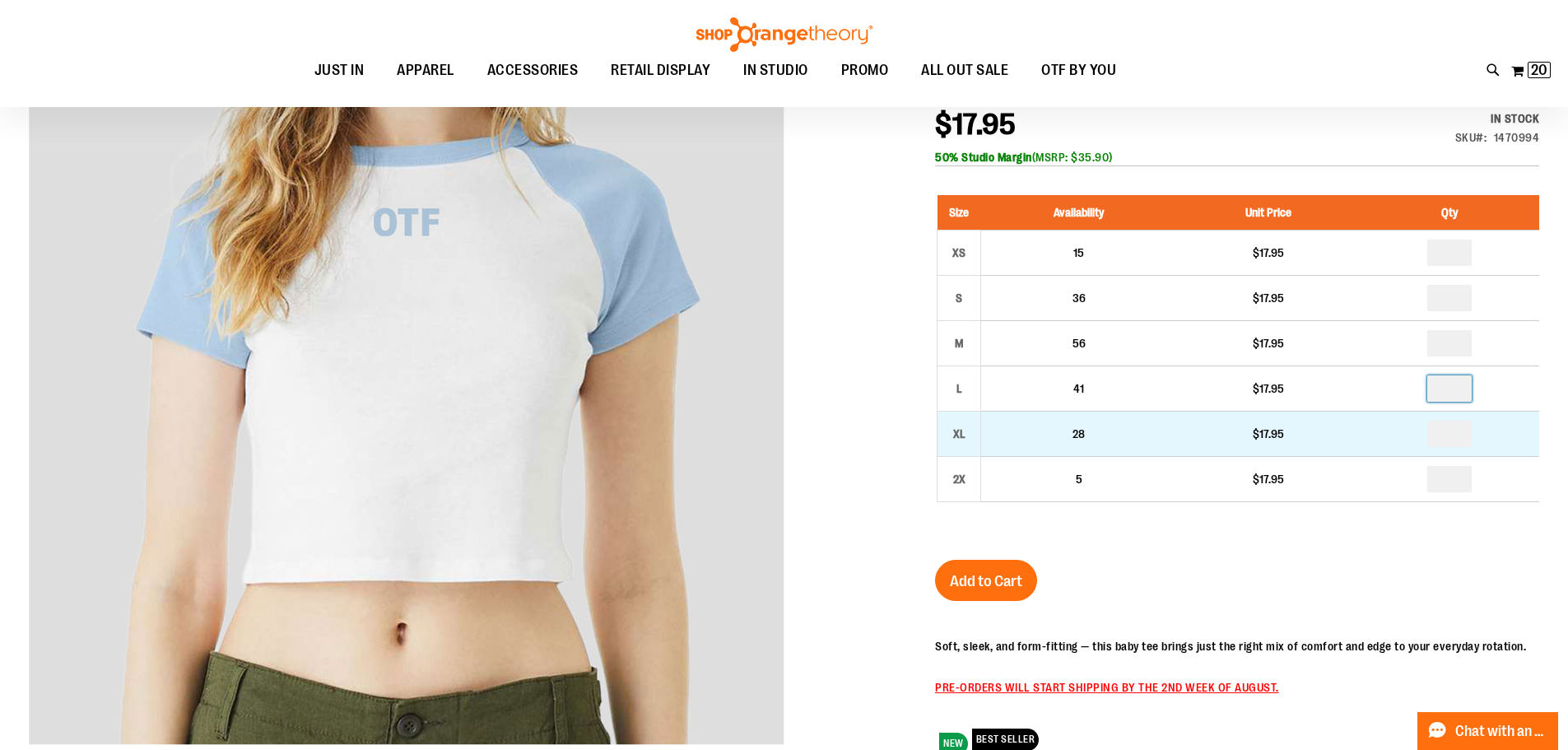
type input "*"
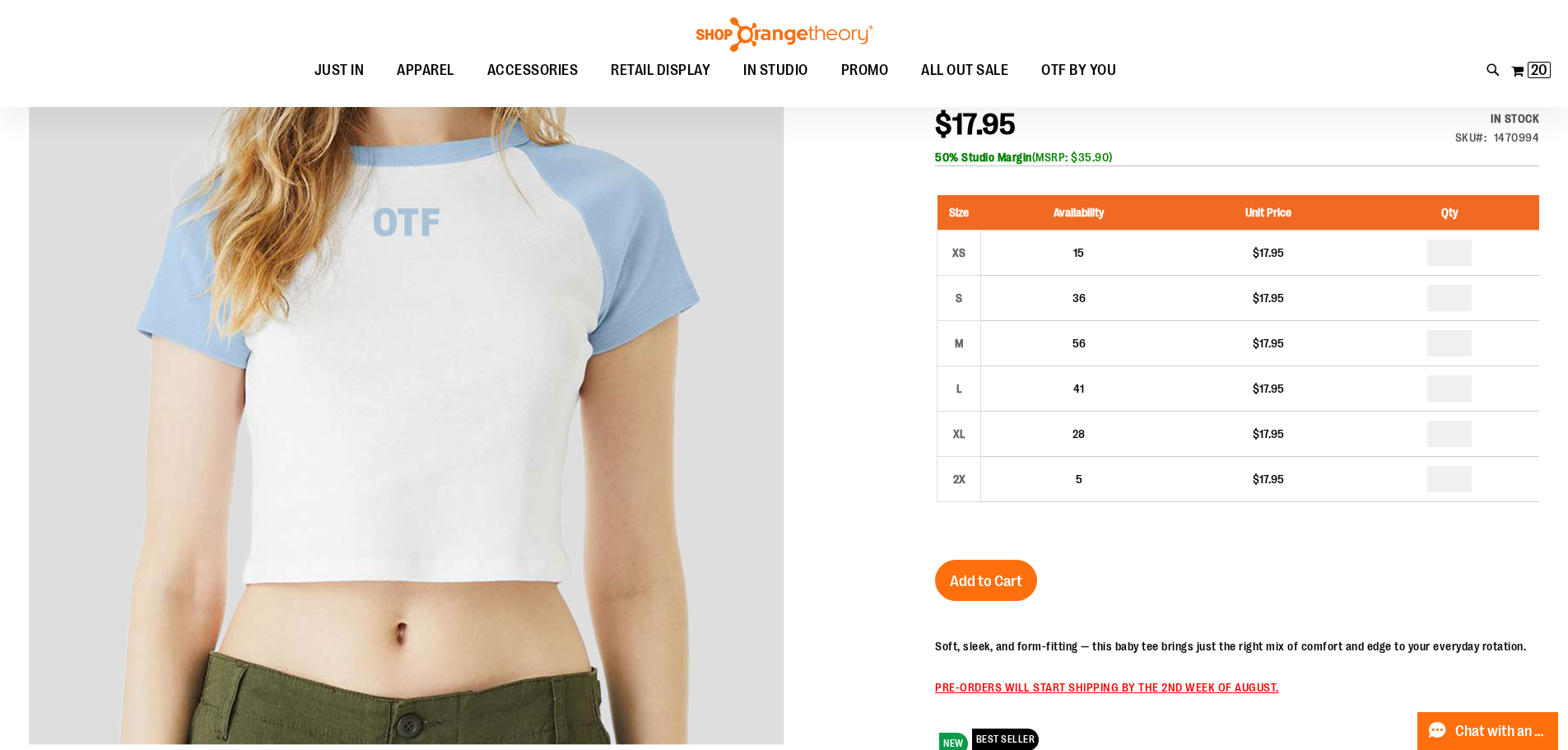
click at [1353, 560] on div "Micro Rib Baby Tee $17.95 In stock Only %1 left SKU 1470994 50% Studio Margin (…" at bounding box center [1237, 530] width 604 height 924
click at [977, 593] on button "Add to Cart" at bounding box center [985, 580] width 102 height 41
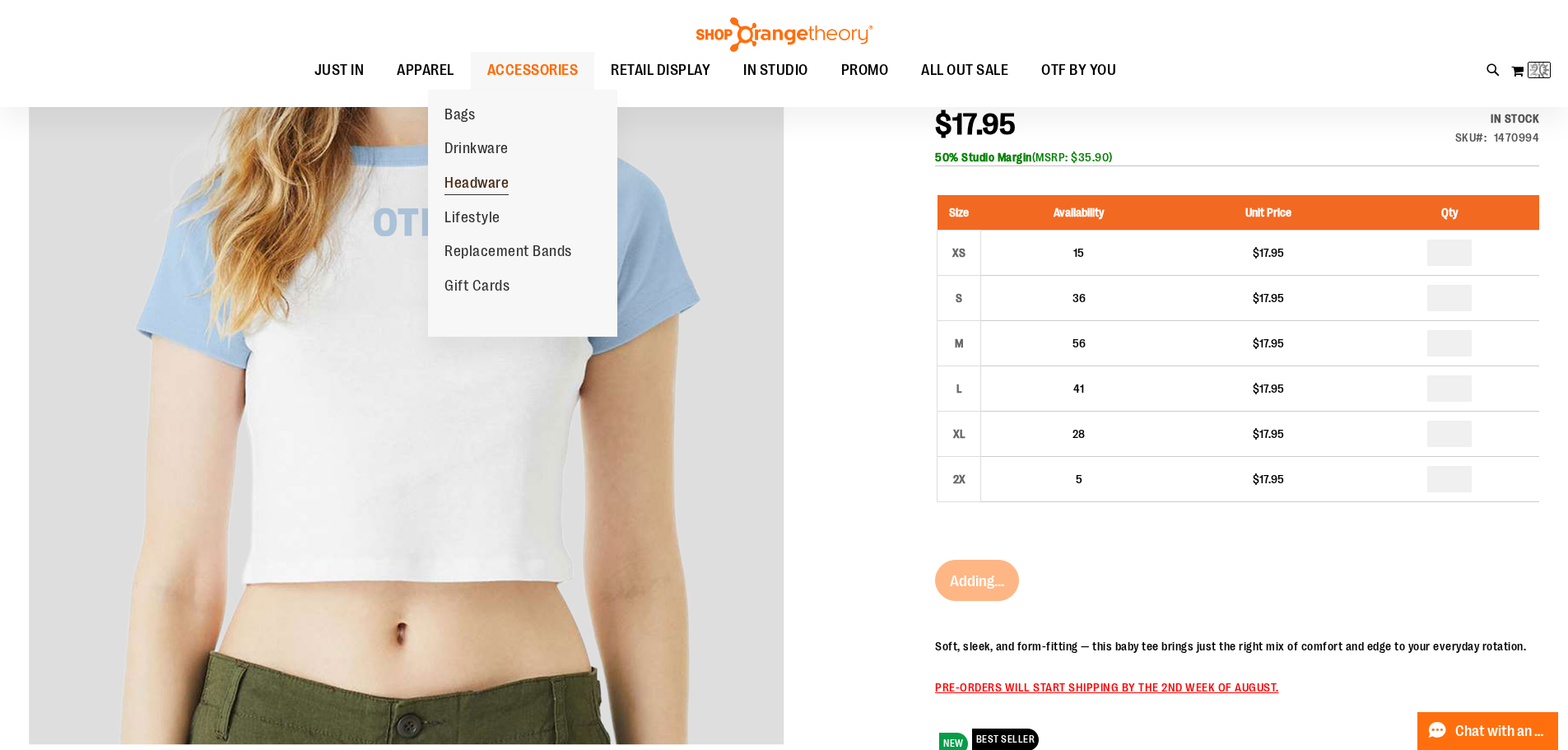
click at [499, 182] on span "Headware" at bounding box center [477, 185] width 64 height 20
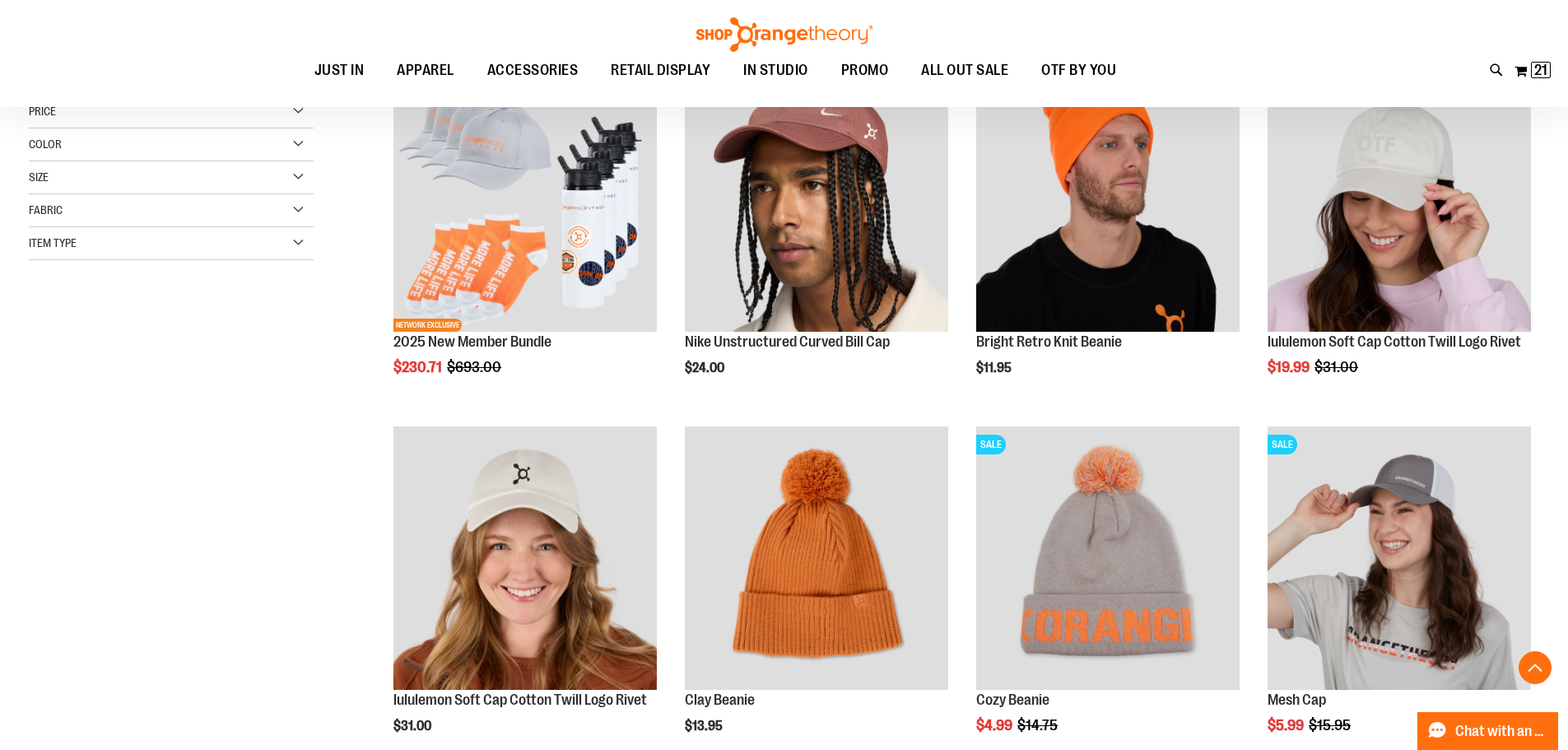
scroll to position [411, 0]
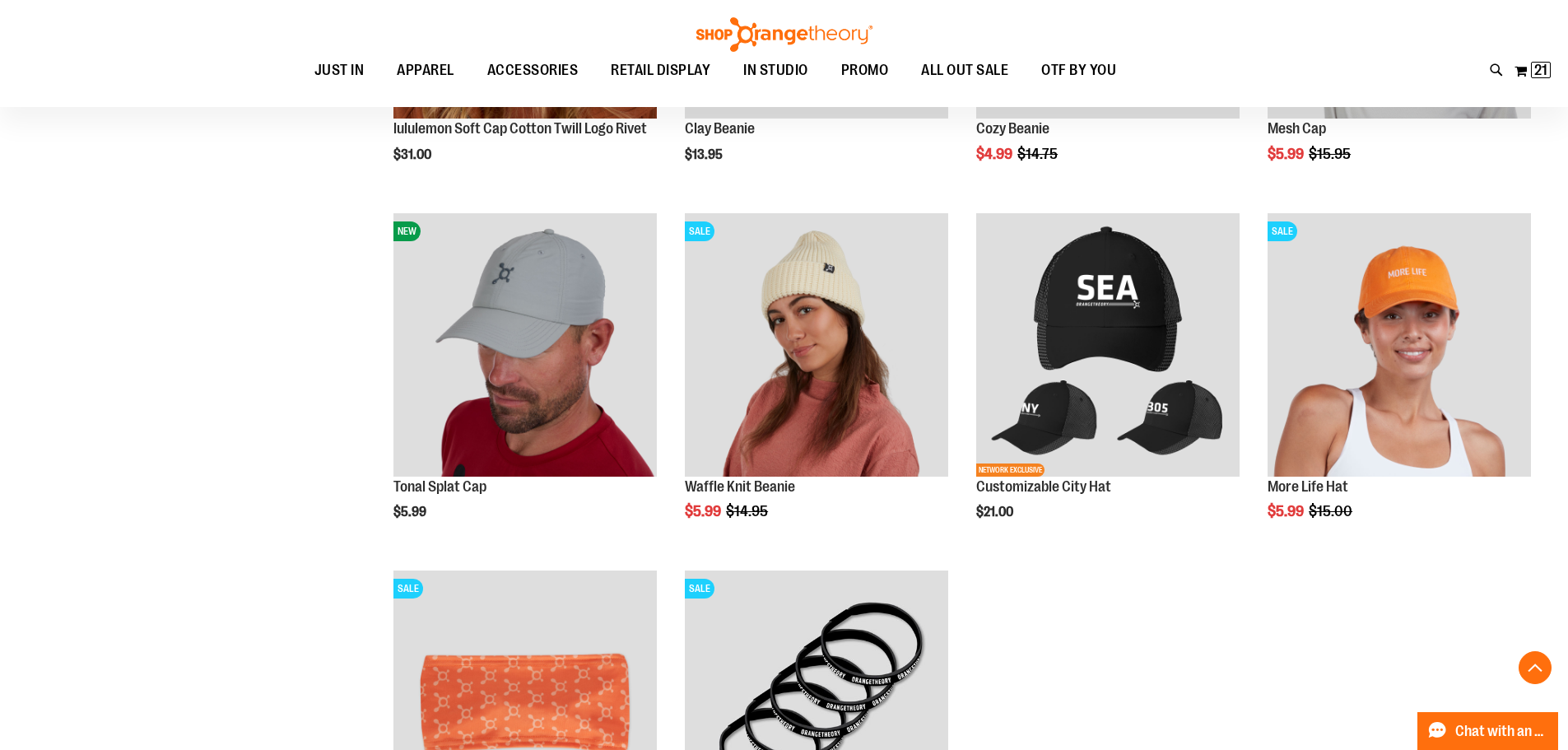
scroll to position [822, 0]
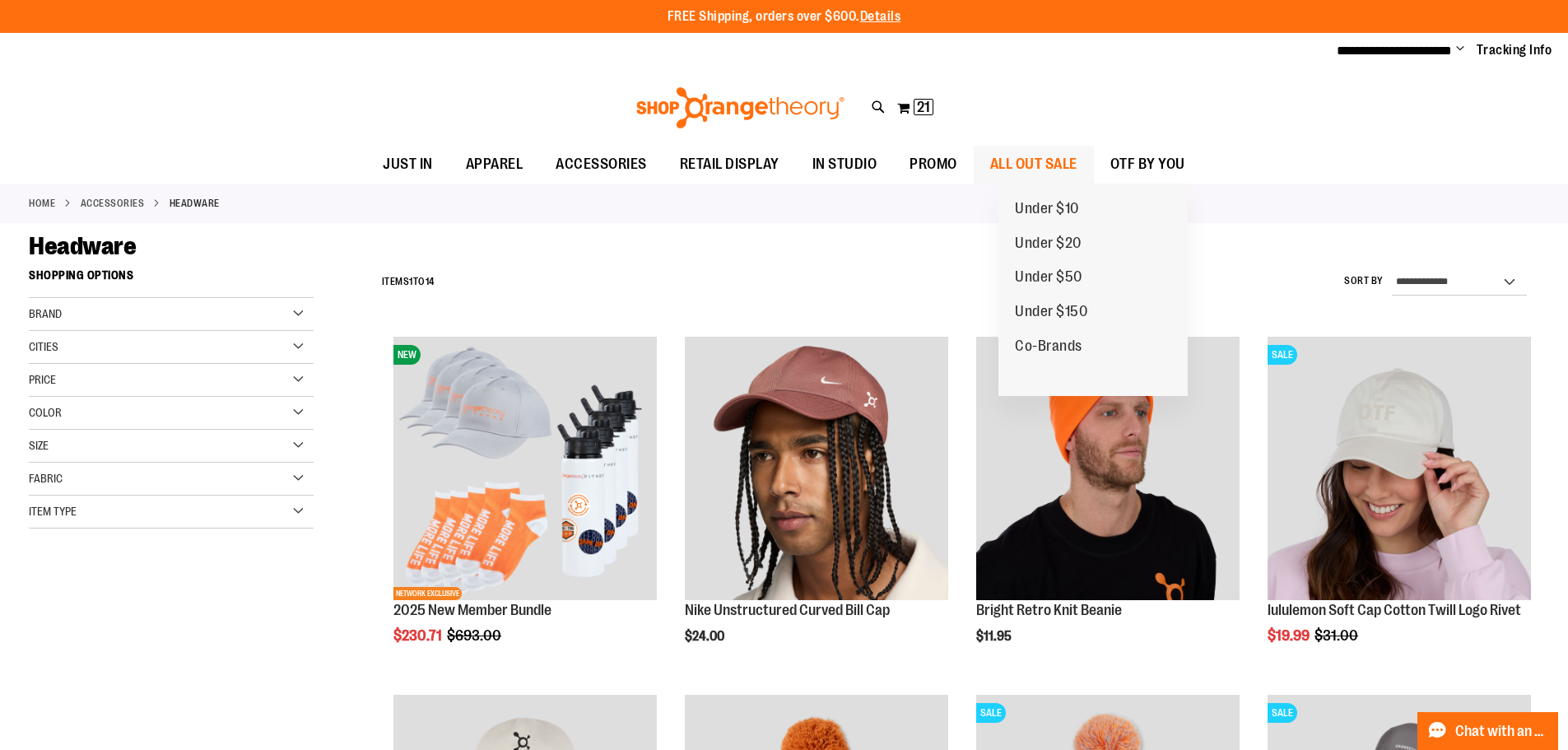
click at [1078, 166] on span "ALL OUT SALE" at bounding box center [1034, 164] width 87 height 37
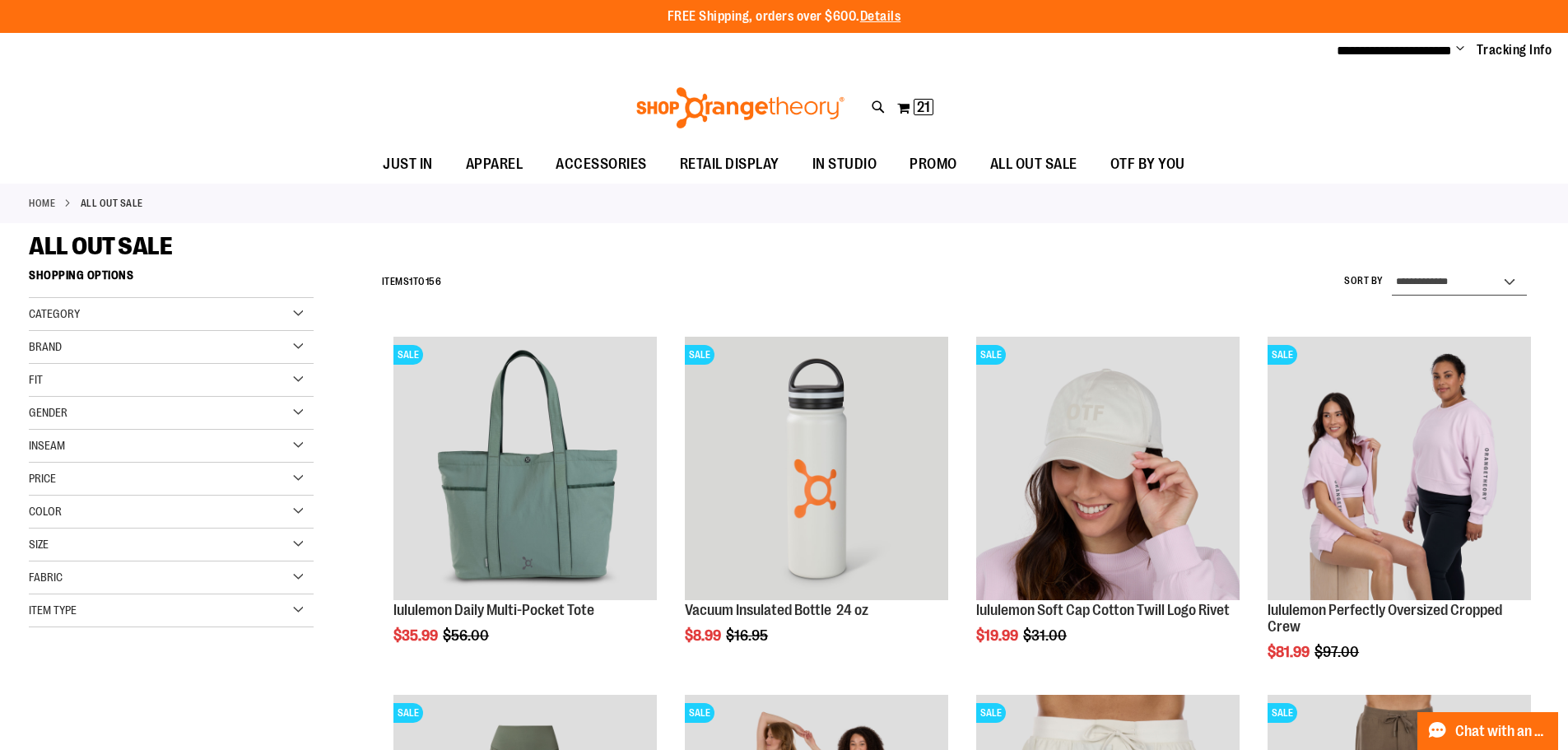
click at [1449, 288] on select "**********" at bounding box center [1460, 282] width 135 height 26
select select "*********"
click at [1392, 269] on select "**********" at bounding box center [1460, 282] width 135 height 26
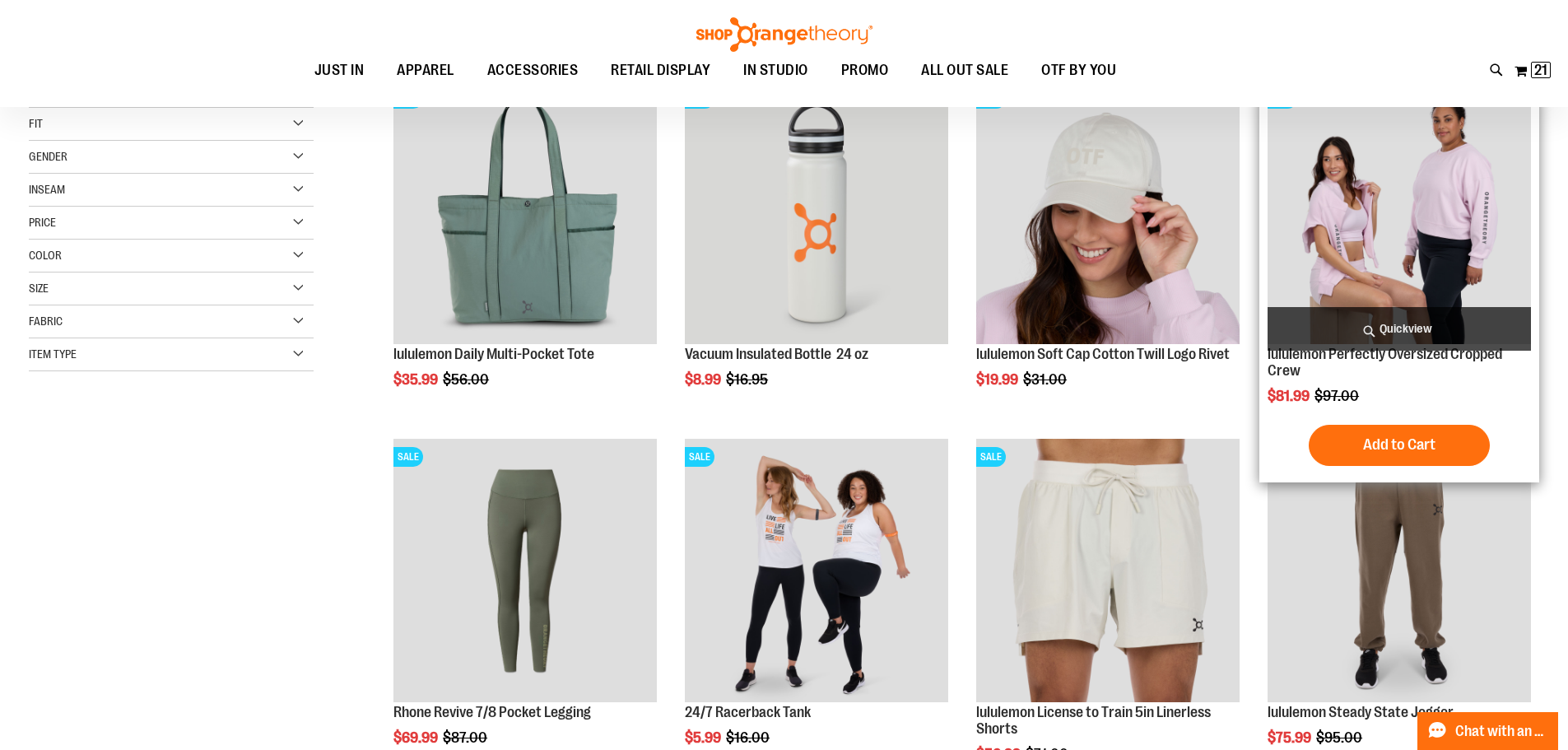
scroll to position [260, 0]
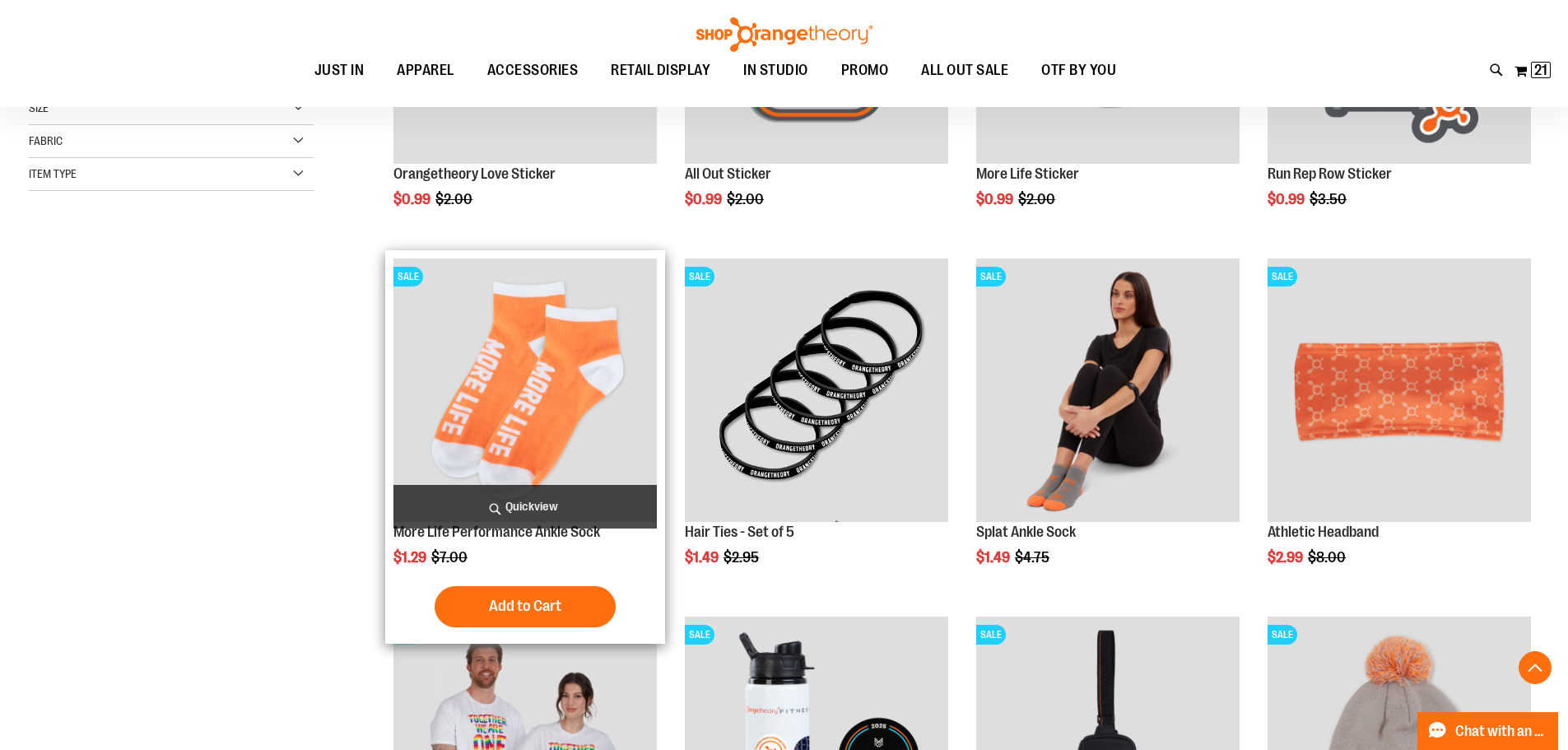
scroll to position [507, 0]
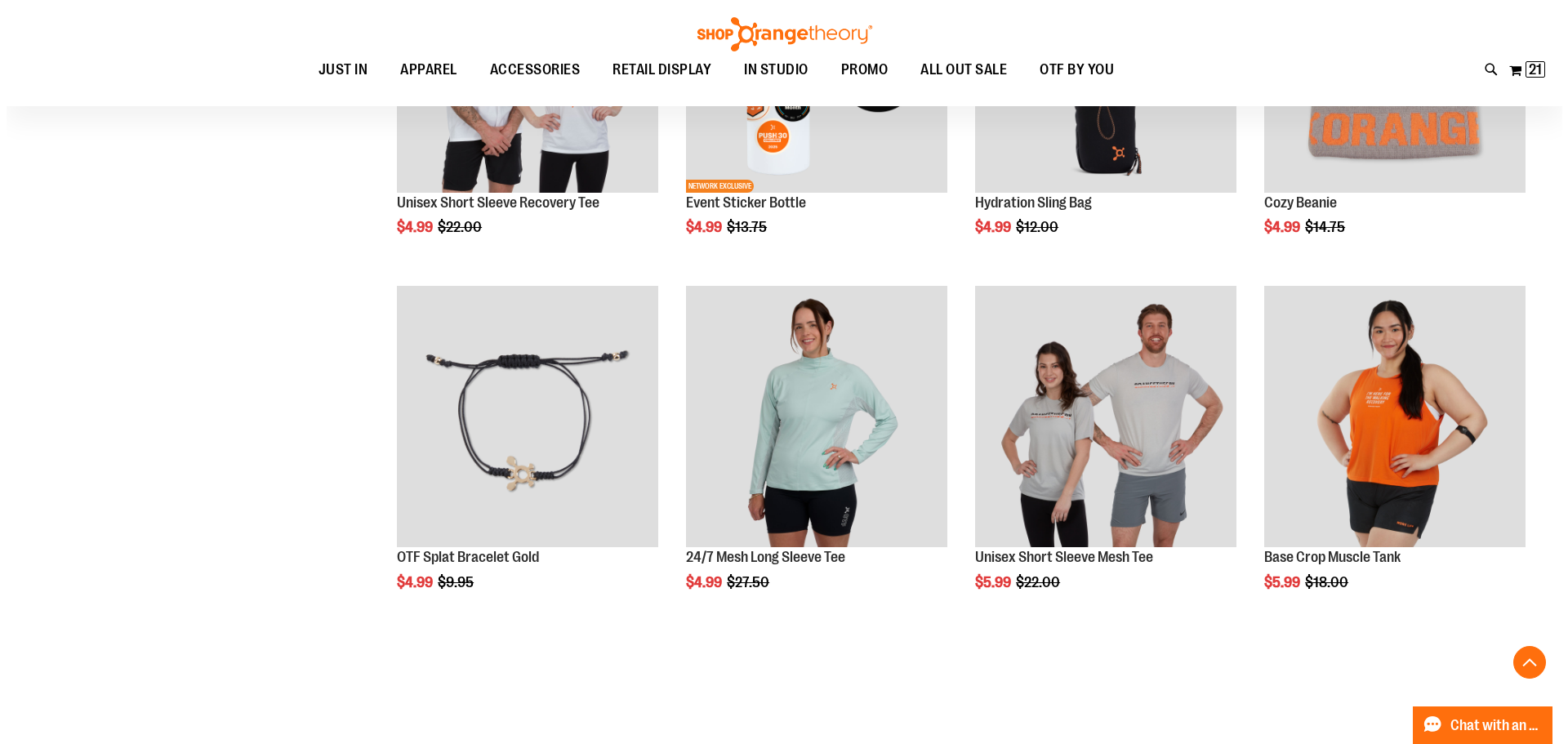
scroll to position [1156, 0]
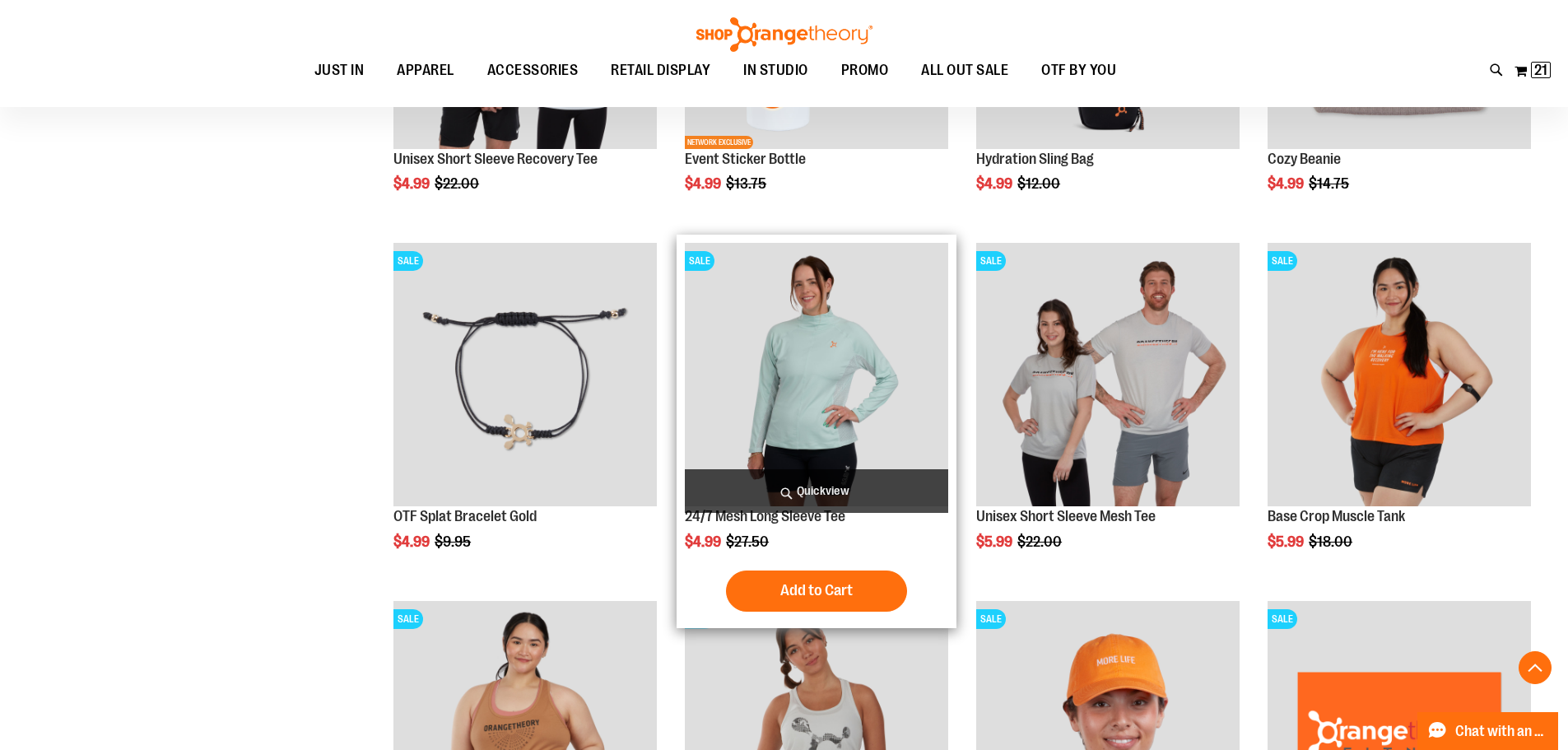
click at [829, 492] on span "Quickview" at bounding box center [816, 491] width 263 height 44
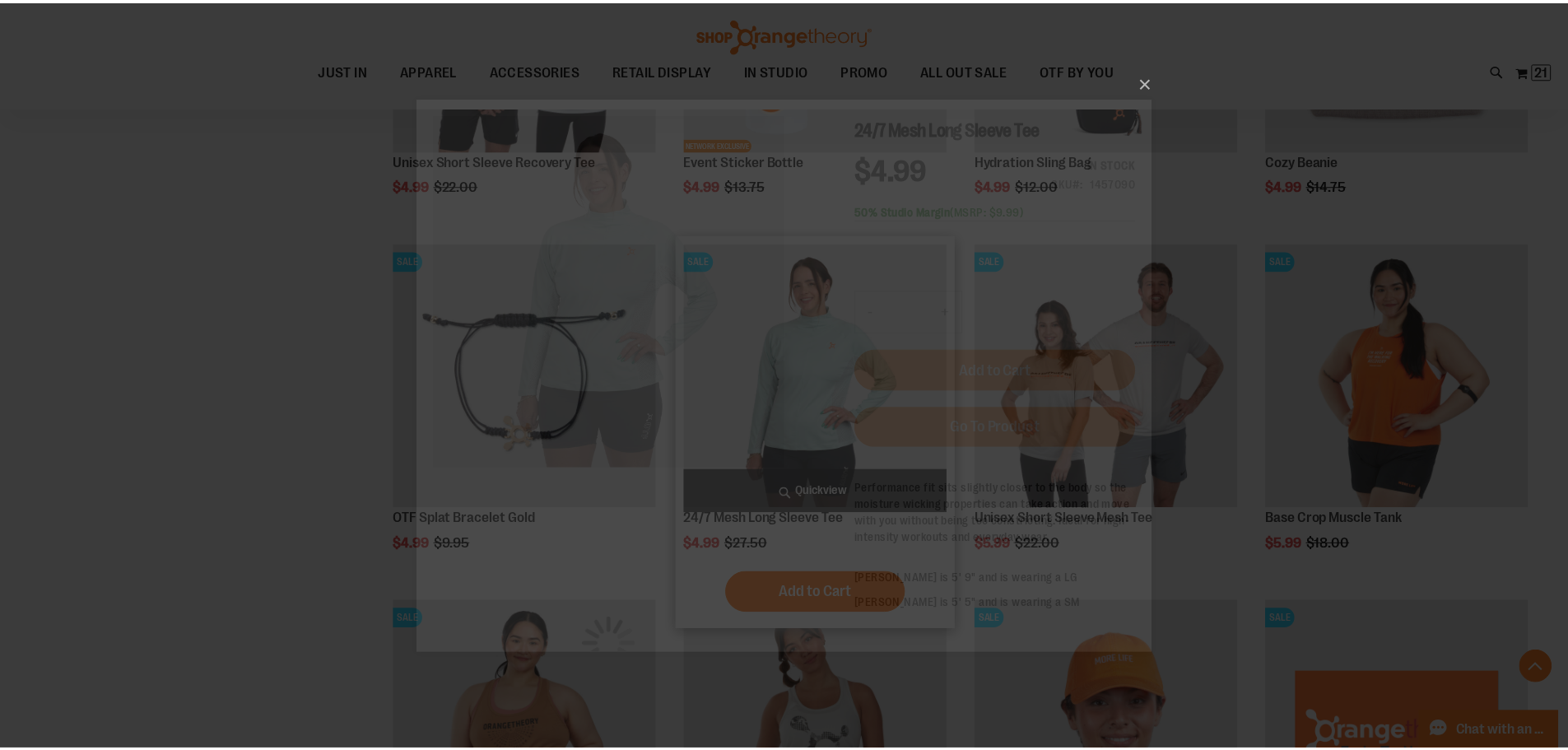
scroll to position [0, 0]
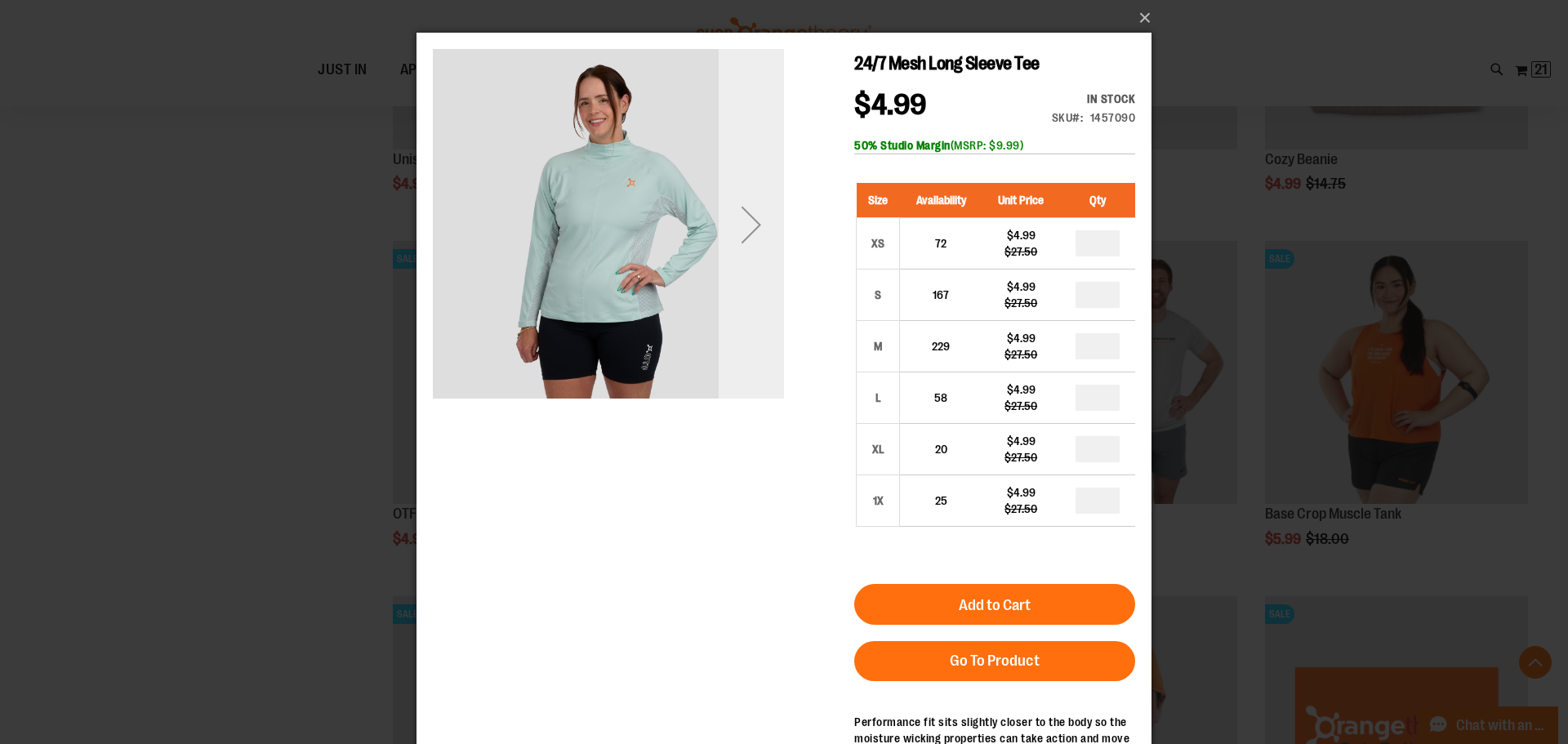
click at [741, 224] on div "Next" at bounding box center [751, 224] width 65 height 65
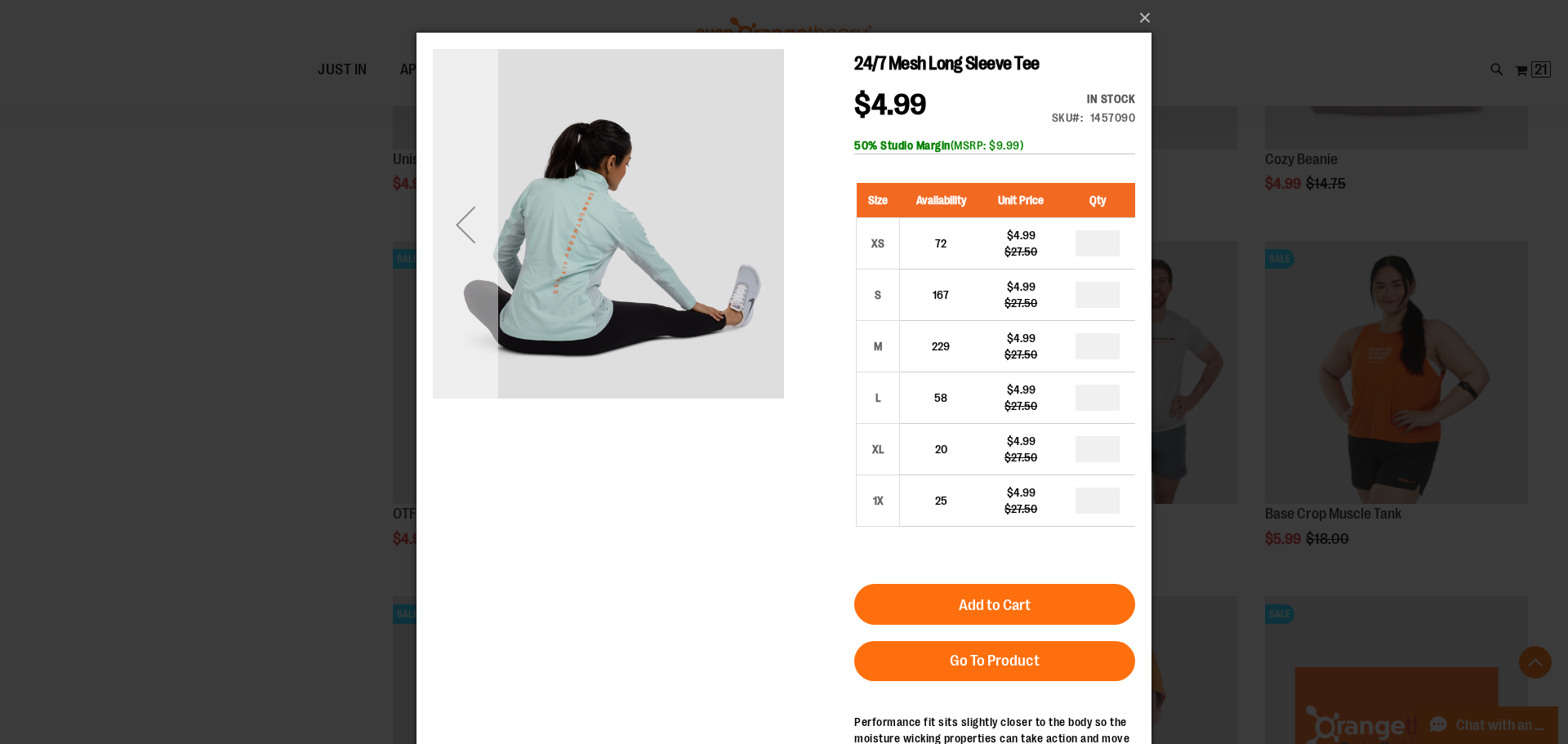
click at [462, 229] on div "Previous" at bounding box center [465, 224] width 65 height 65
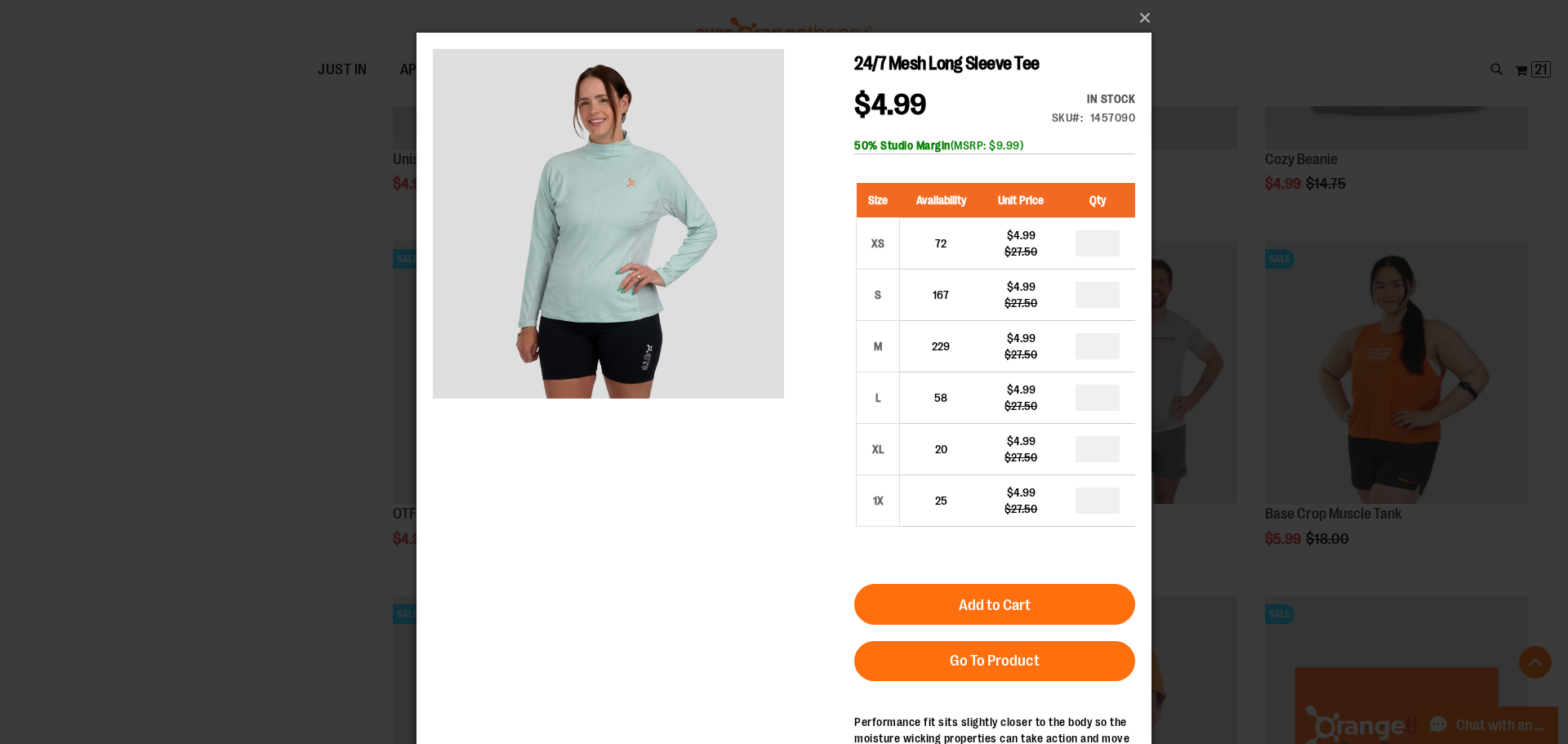
click at [236, 161] on div "×" at bounding box center [784, 372] width 1568 height 744
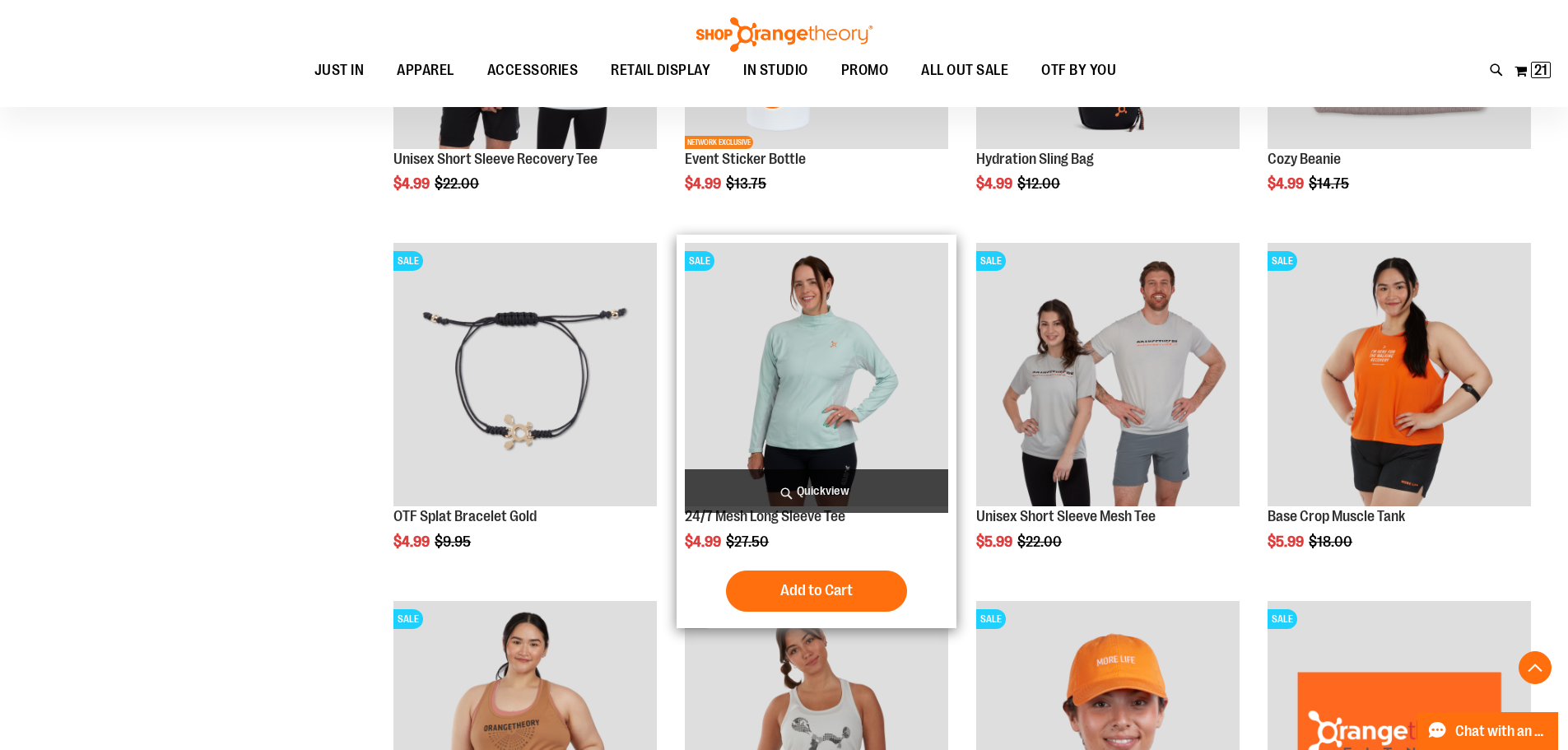
click at [883, 390] on img "product" at bounding box center [816, 374] width 263 height 263
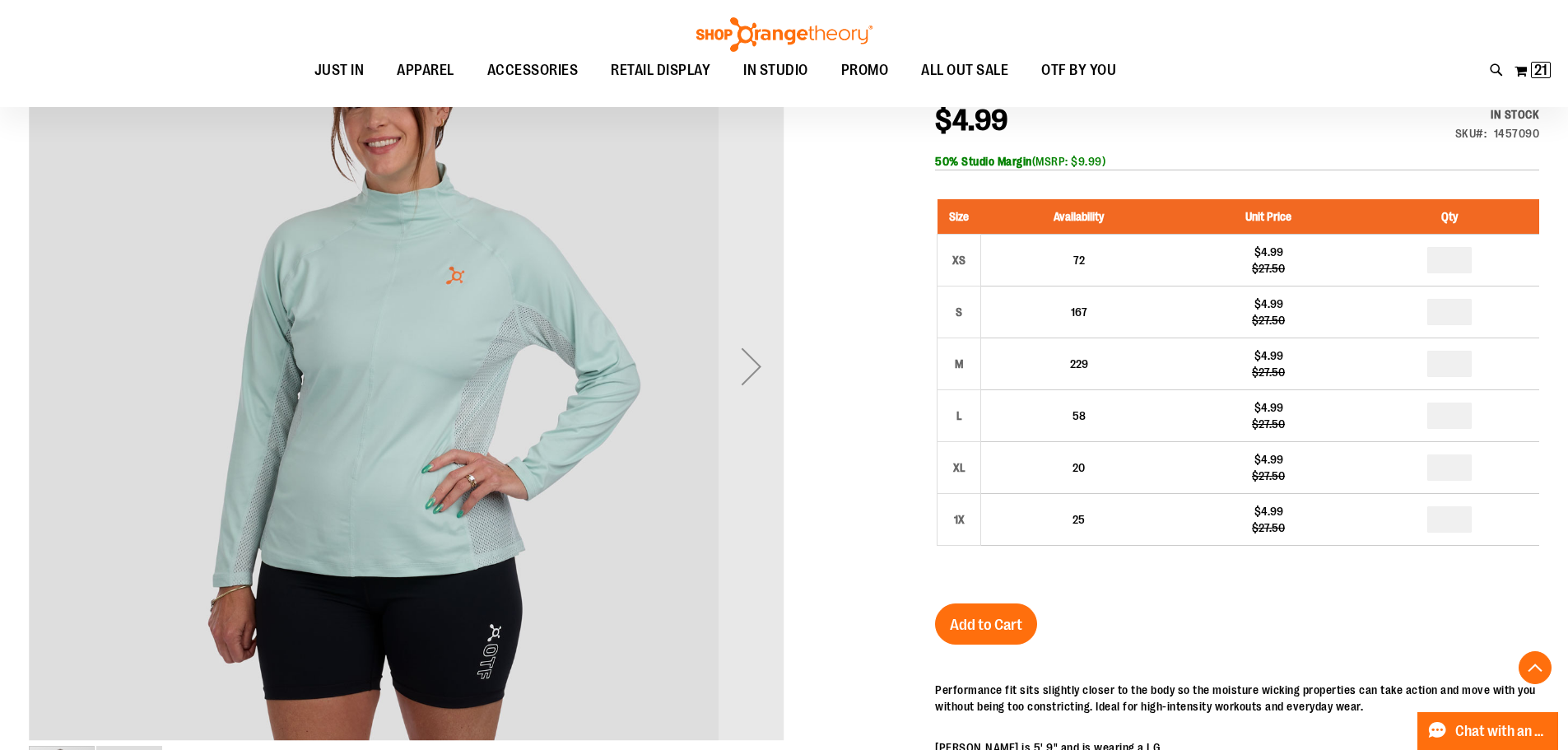
scroll to position [246, 0]
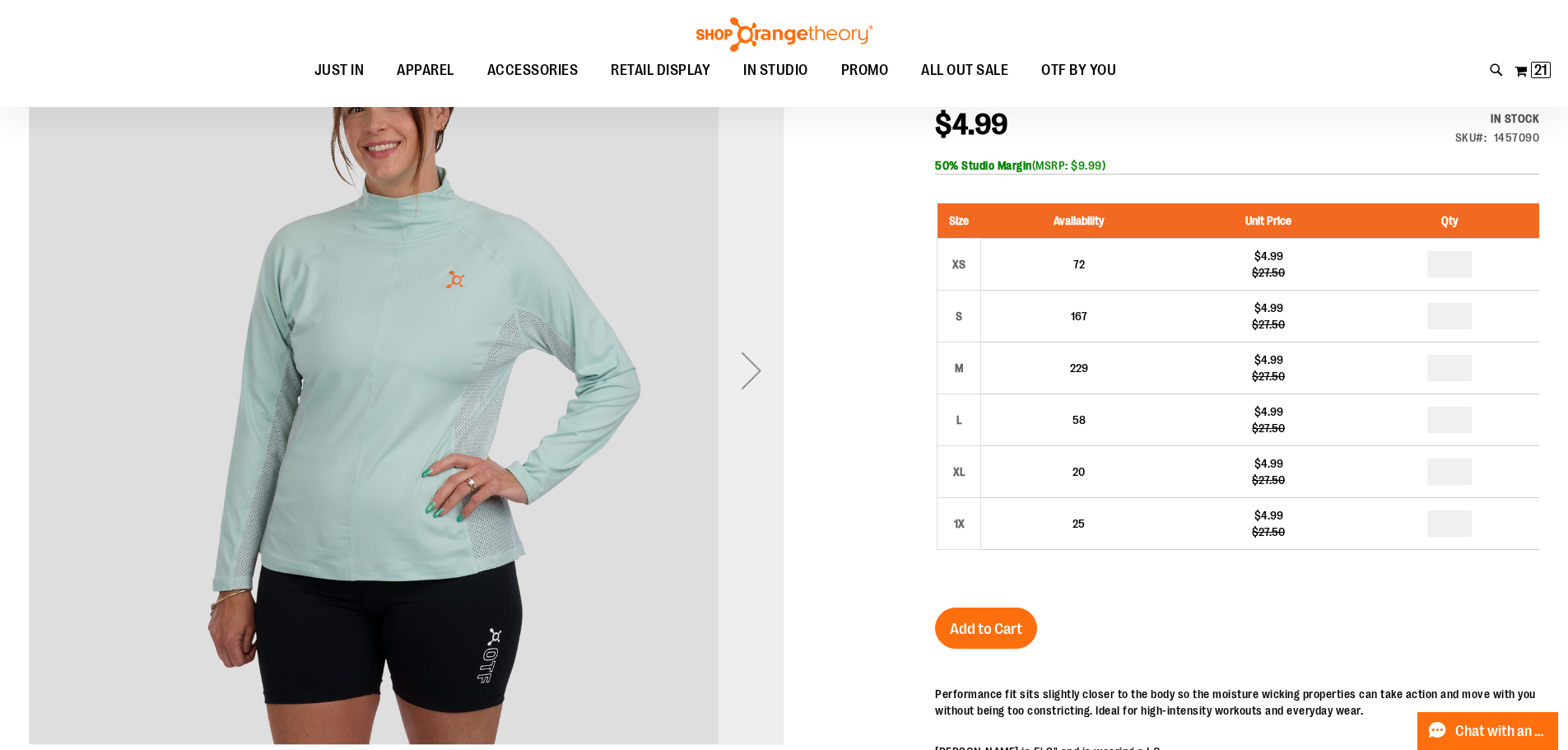
click at [742, 374] on div "Next" at bounding box center [752, 370] width 66 height 66
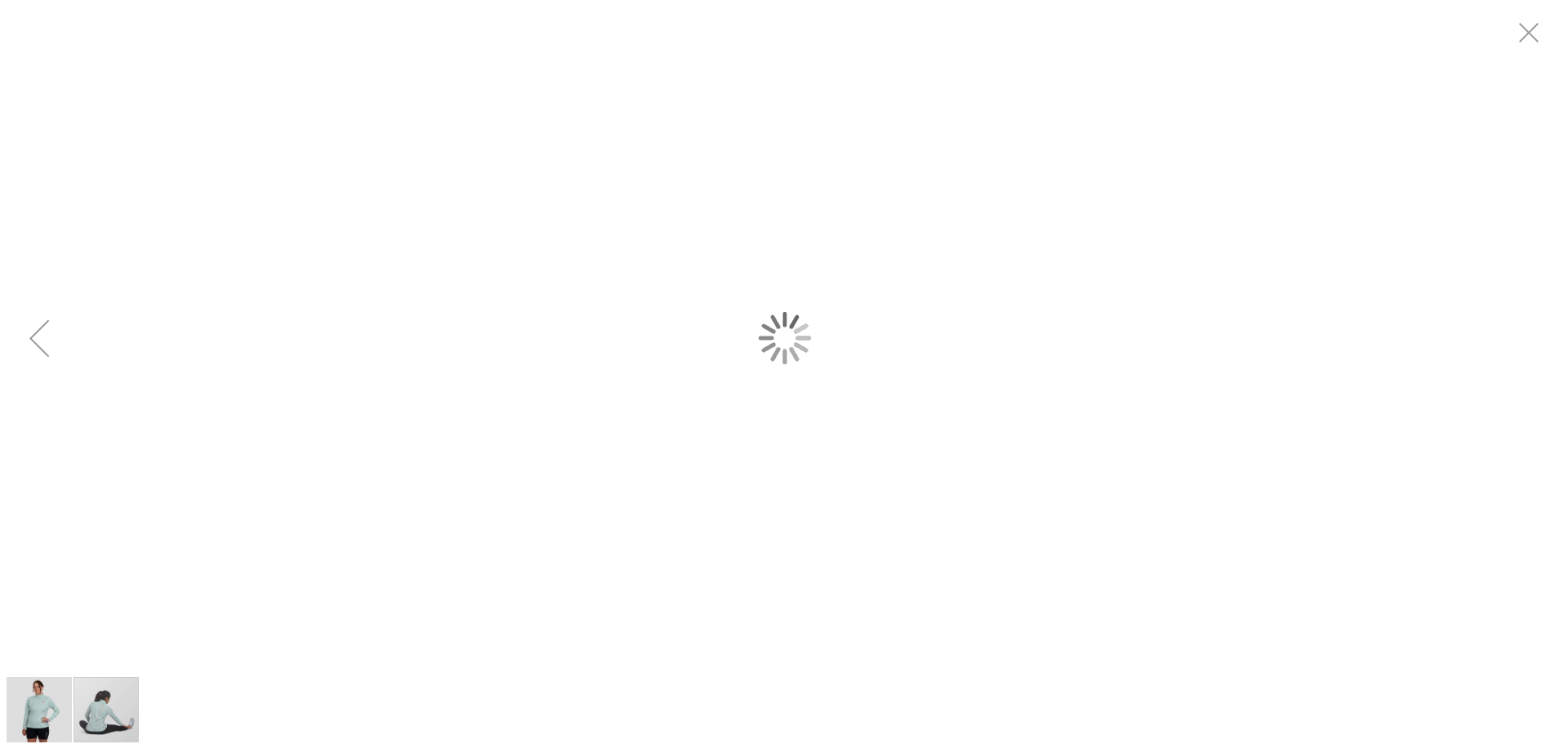
scroll to position [0, 0]
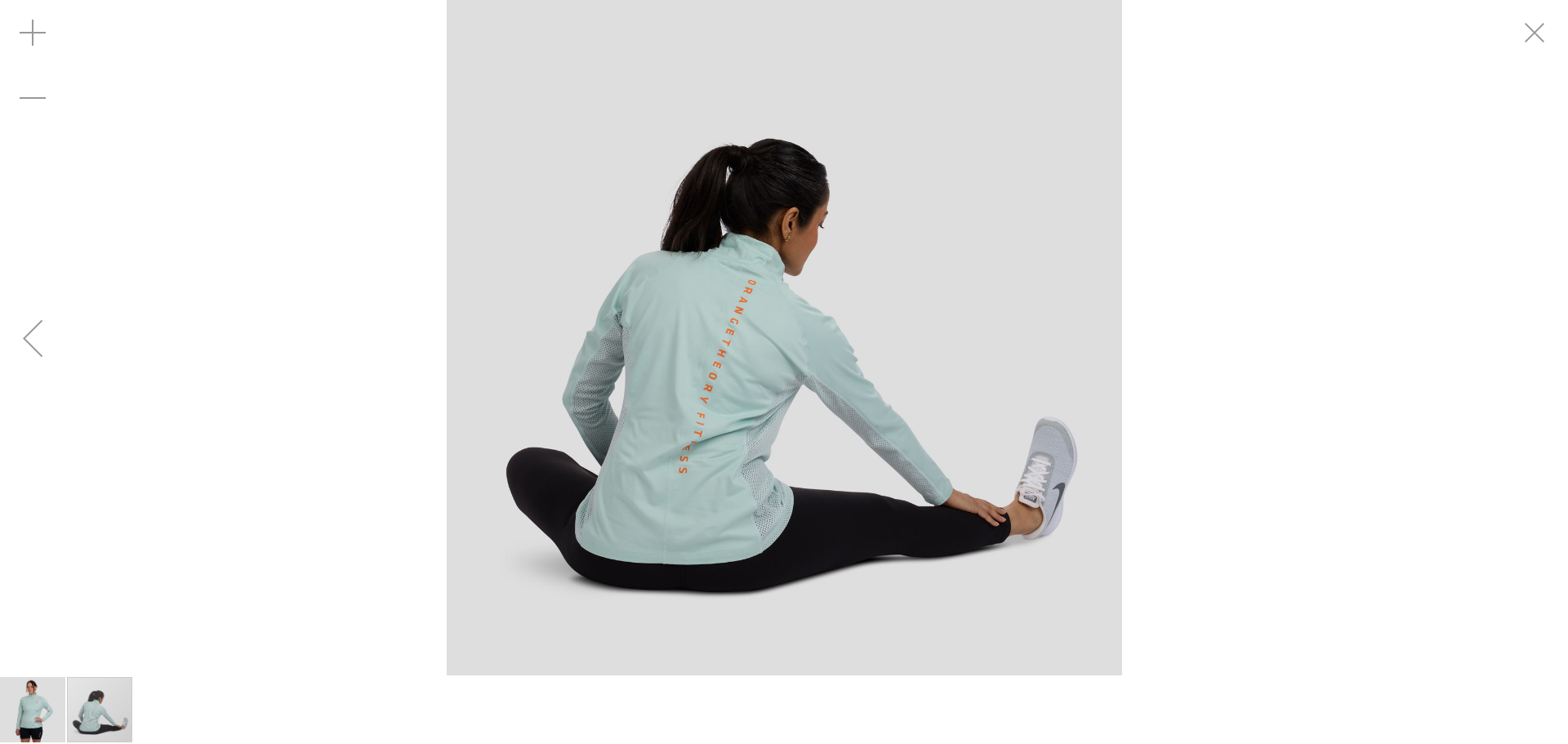
click at [34, 340] on div "Previous" at bounding box center [33, 338] width 65 height 65
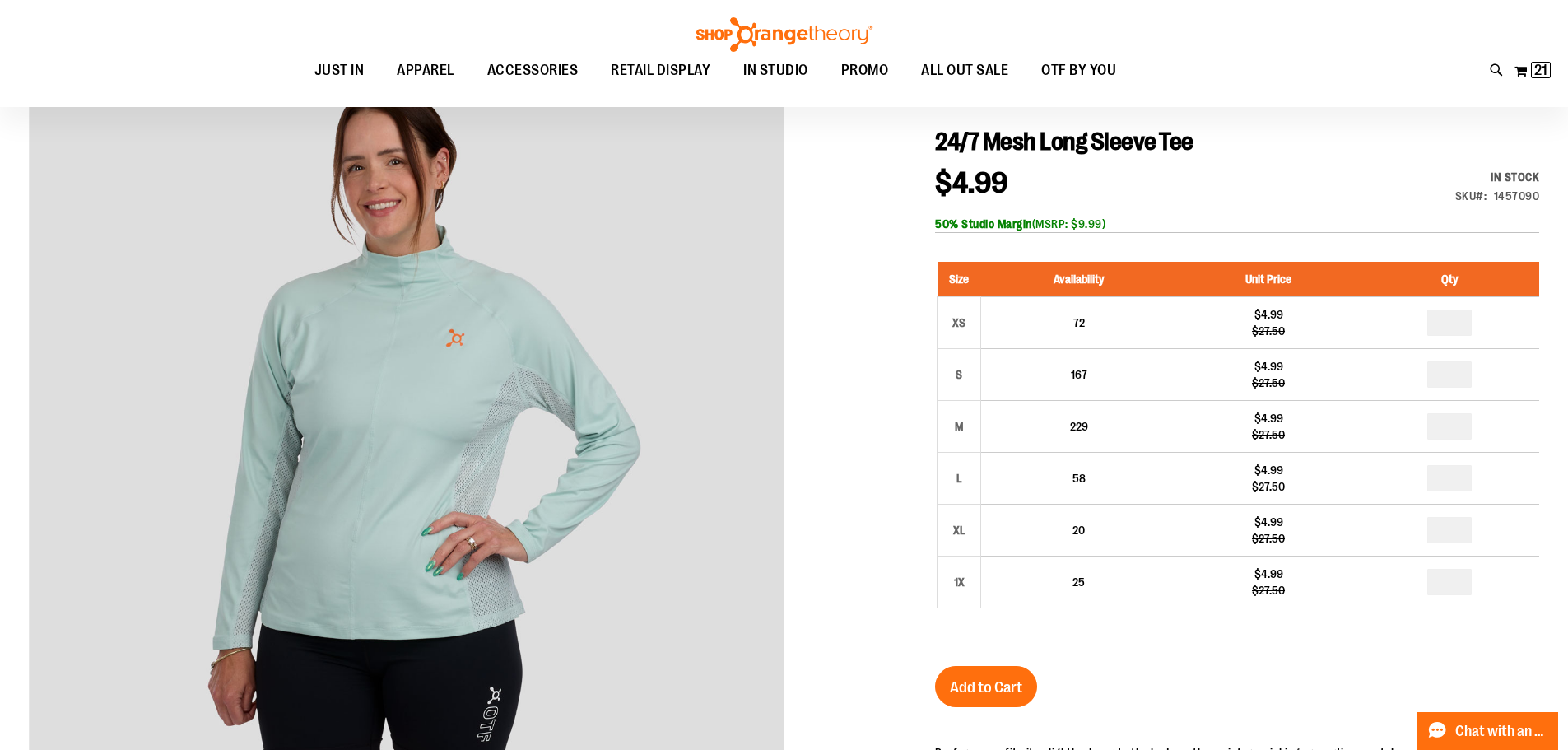
scroll to position [163, 0]
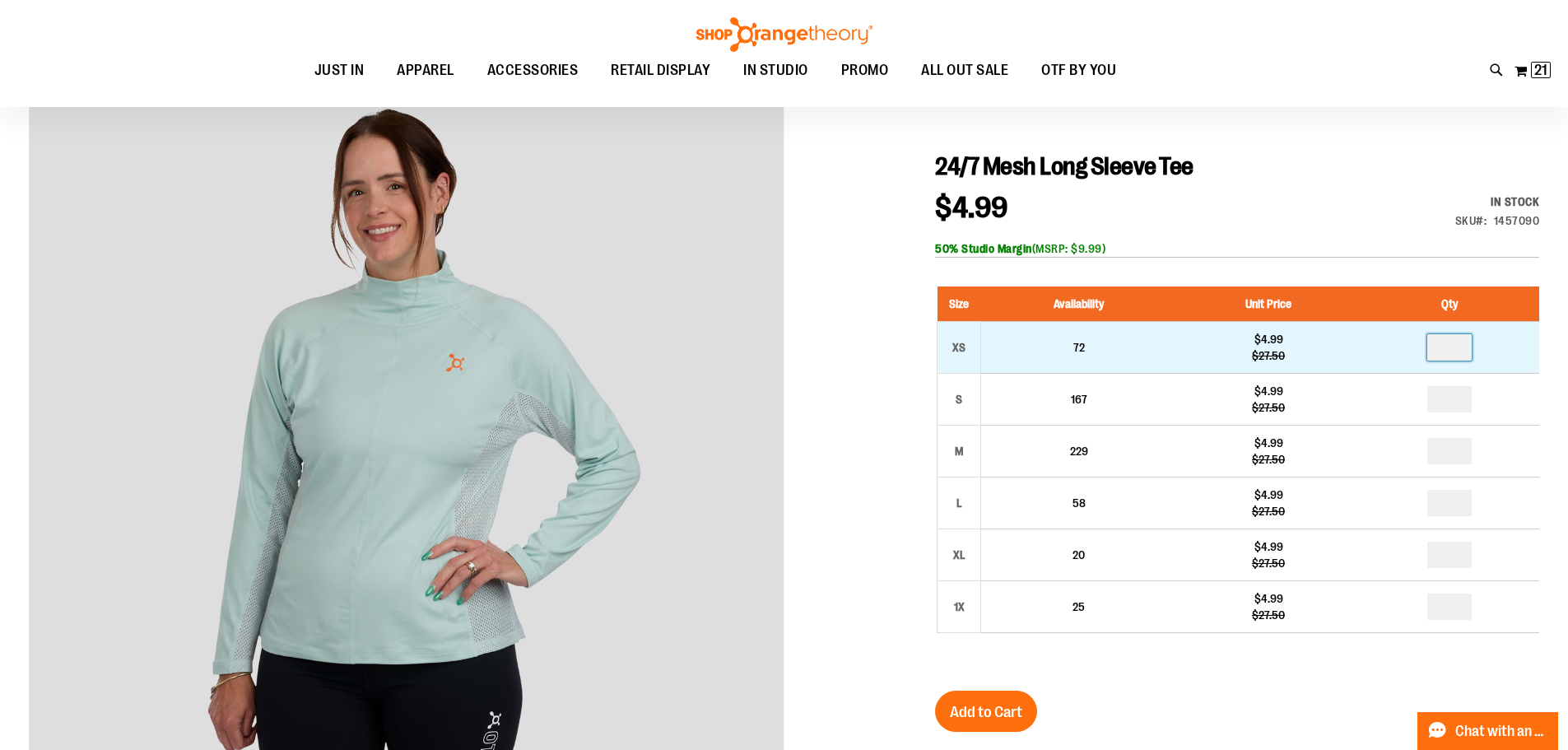
drag, startPoint x: 1457, startPoint y: 357, endPoint x: 1440, endPoint y: 357, distance: 17.0
click at [1440, 357] on input "number" at bounding box center [1449, 347] width 45 height 26
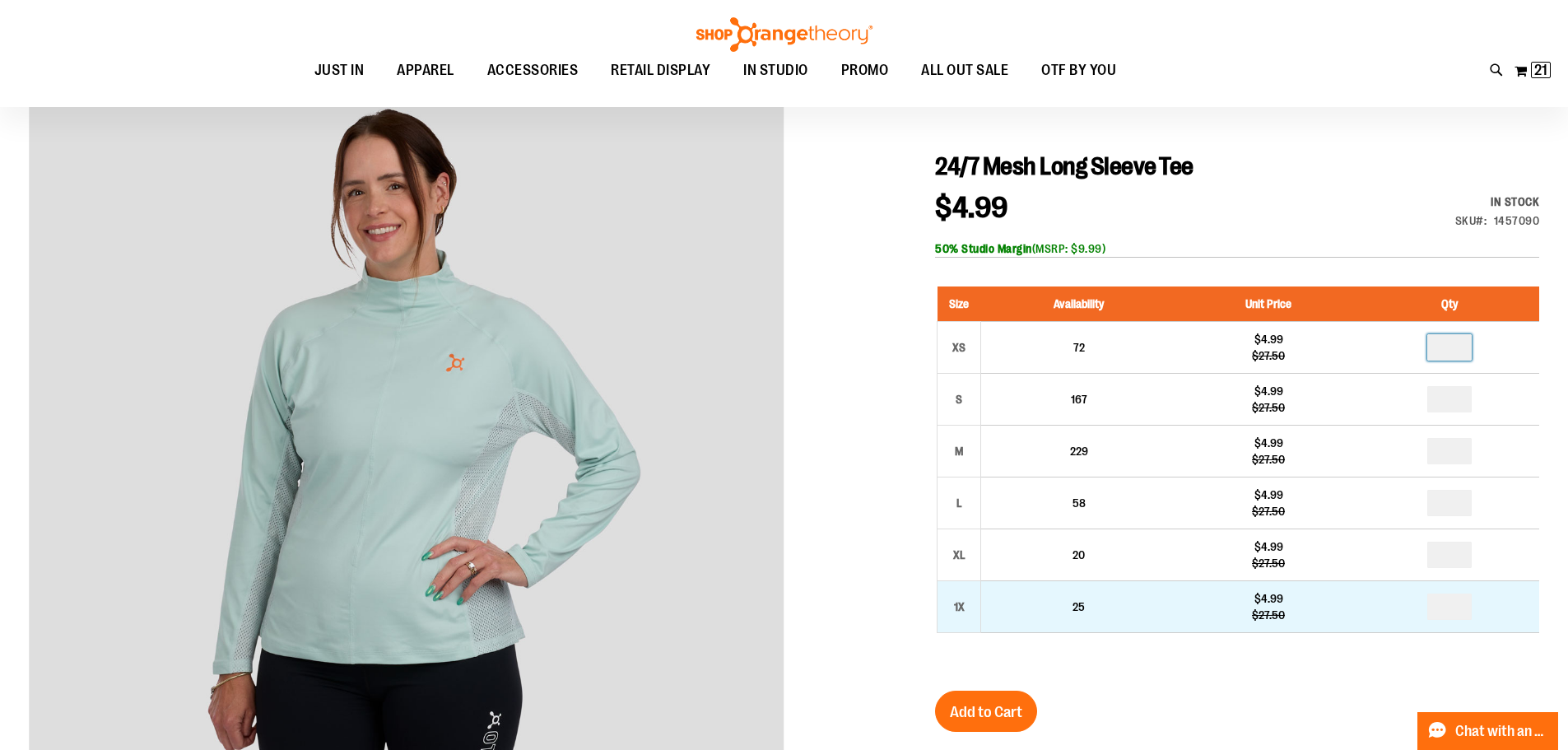
type input "*"
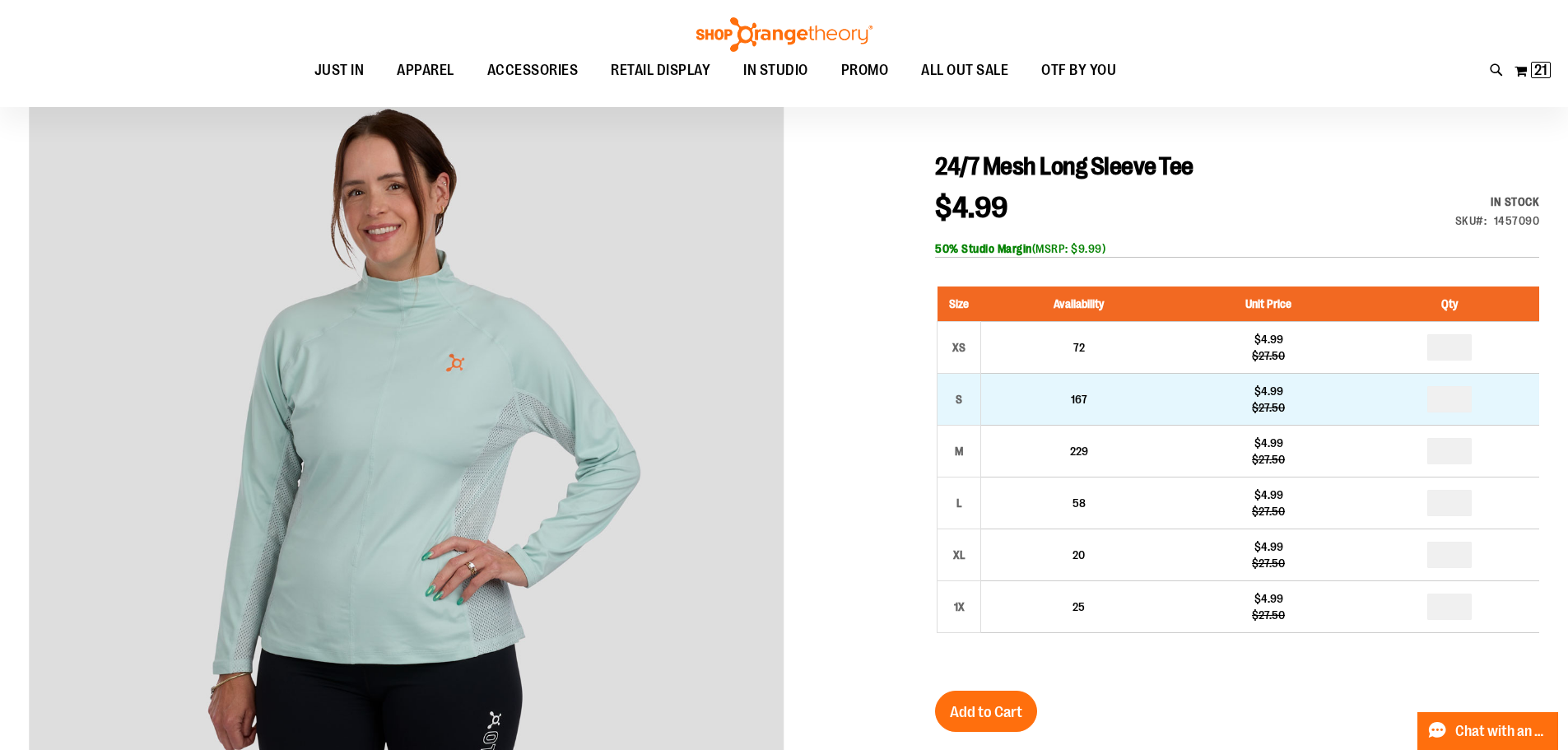
drag, startPoint x: 1467, startPoint y: 404, endPoint x: 1439, endPoint y: 403, distance: 28.0
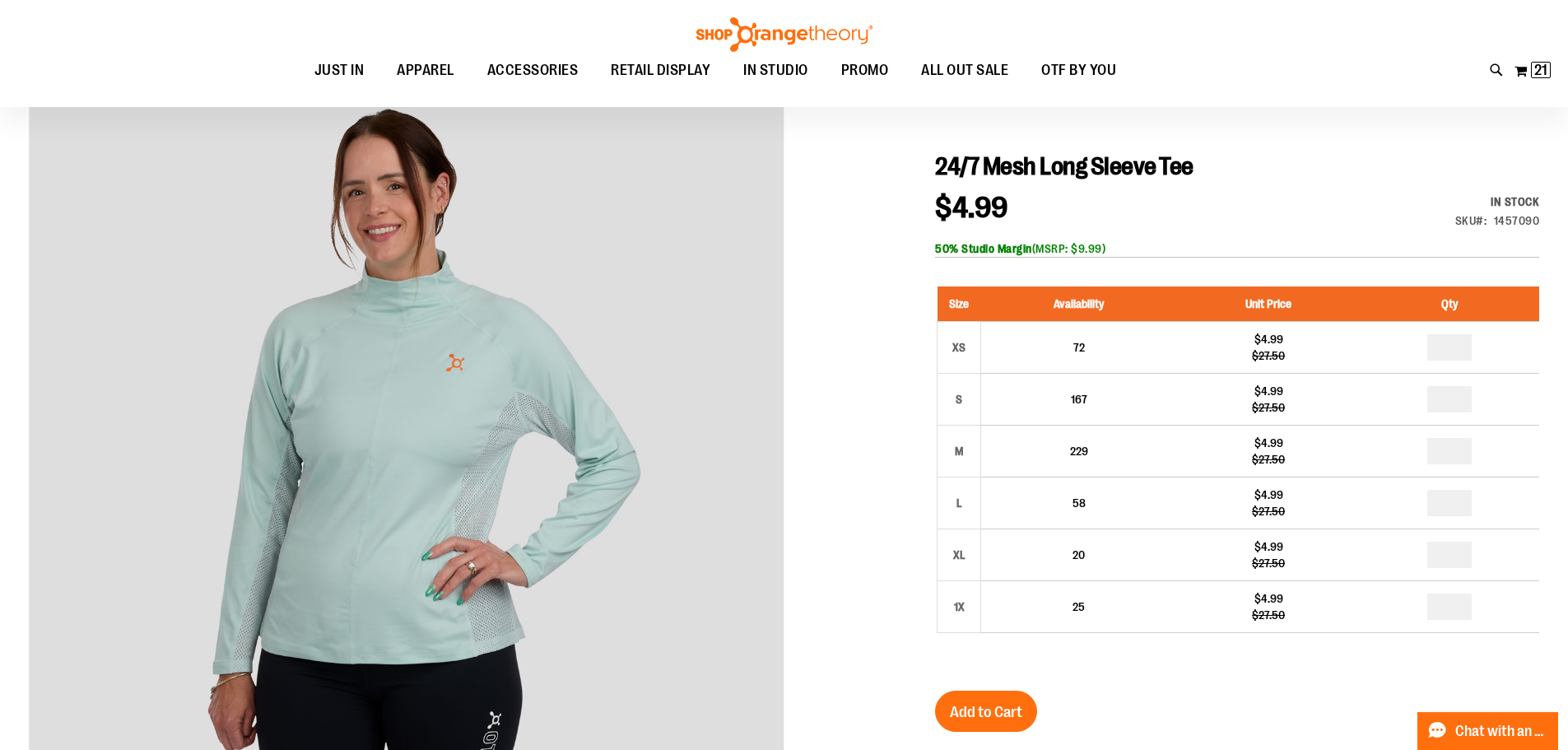
type input "*"
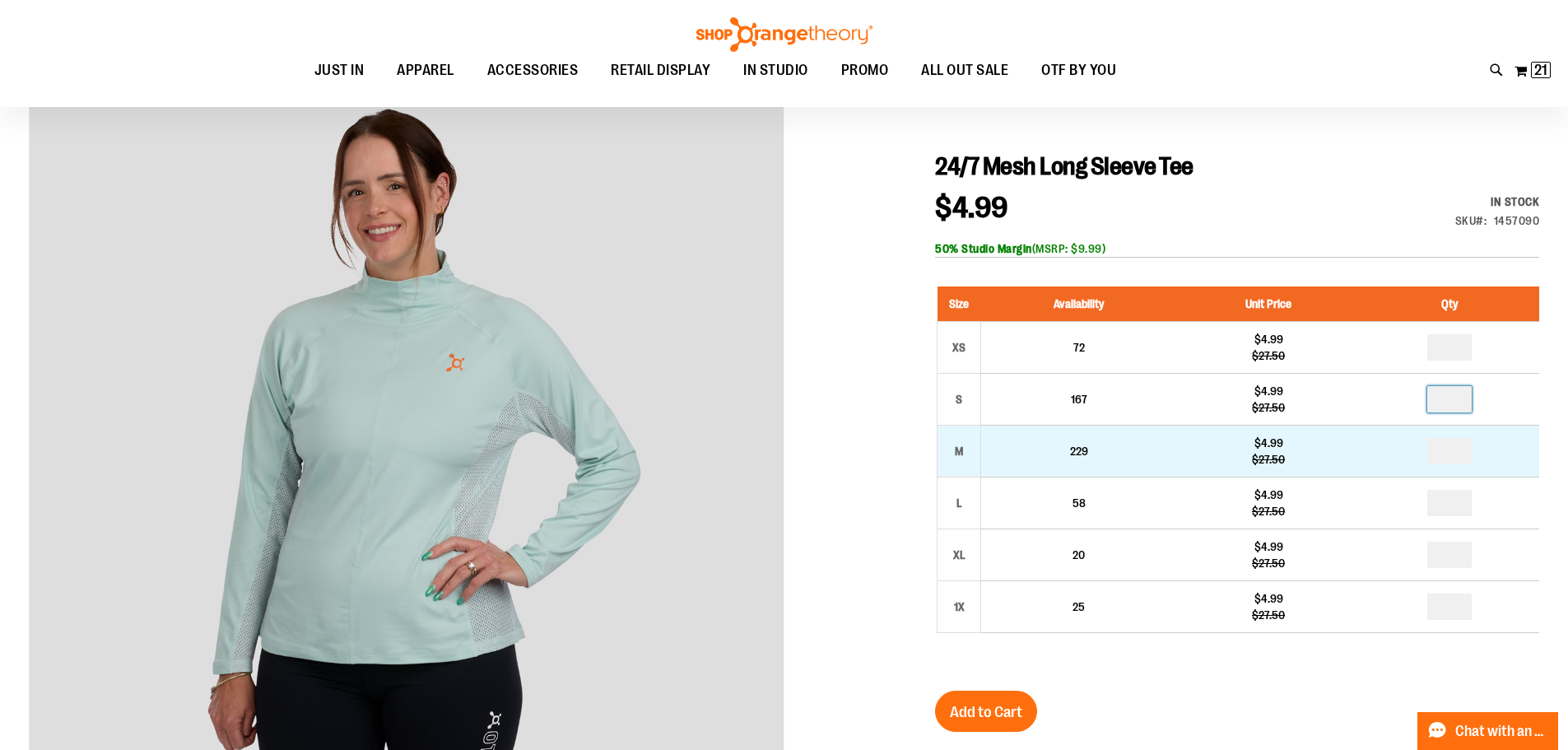
type input "*"
drag, startPoint x: 1465, startPoint y: 450, endPoint x: 1435, endPoint y: 452, distance: 30.1
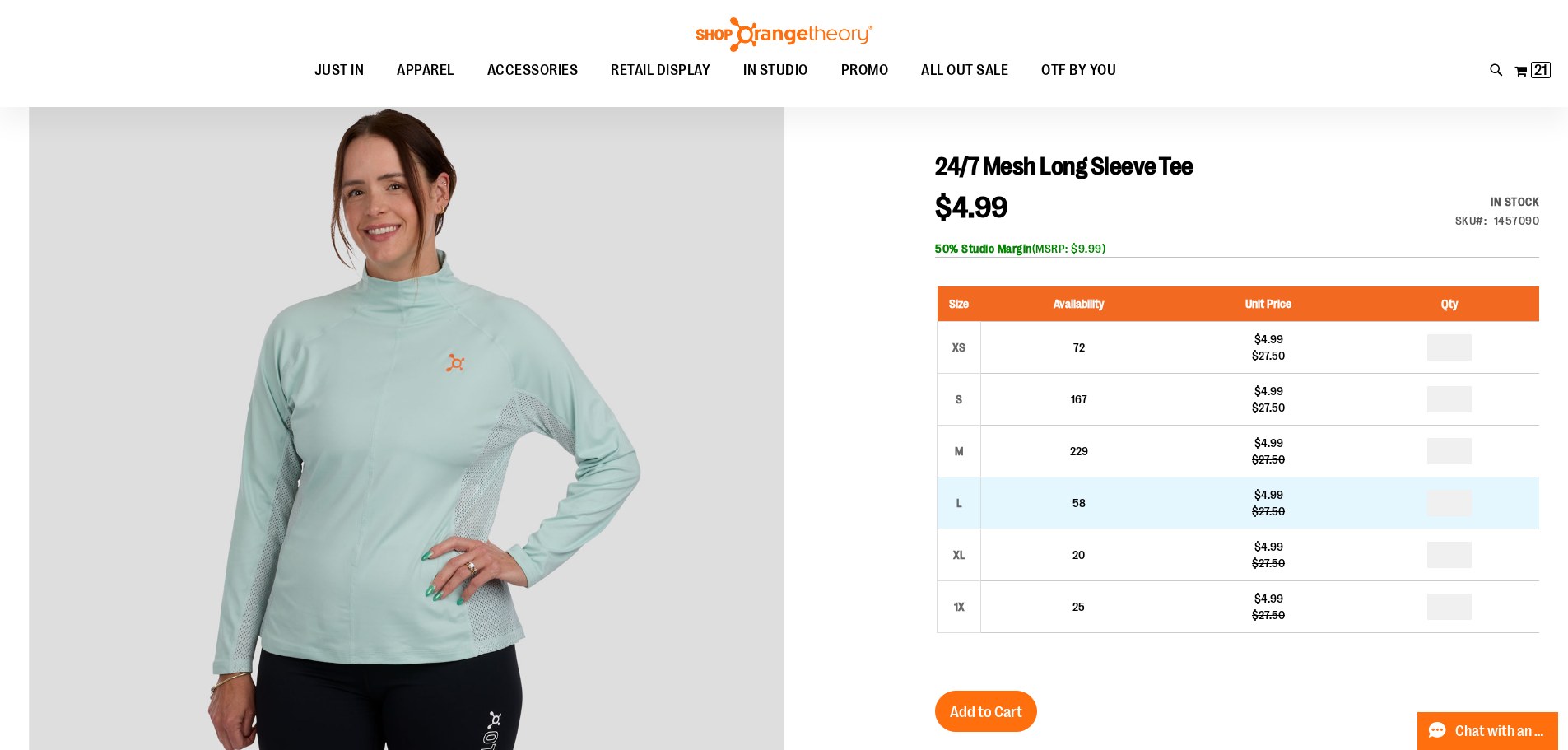
type input "*"
drag, startPoint x: 1462, startPoint y: 499, endPoint x: 1381, endPoint y: 505, distance: 81.2
click at [1383, 505] on td at bounding box center [1449, 503] width 178 height 52
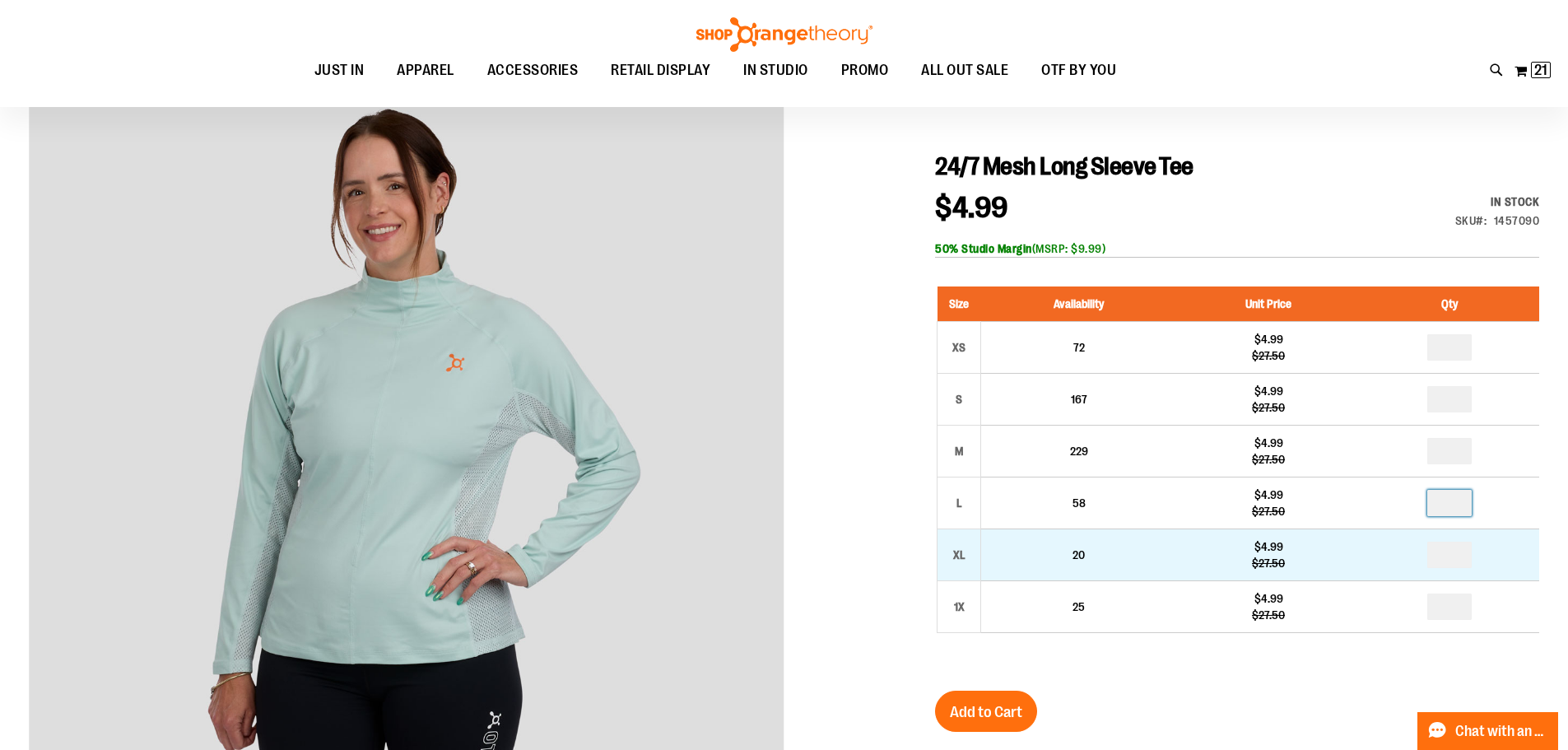
type input "*"
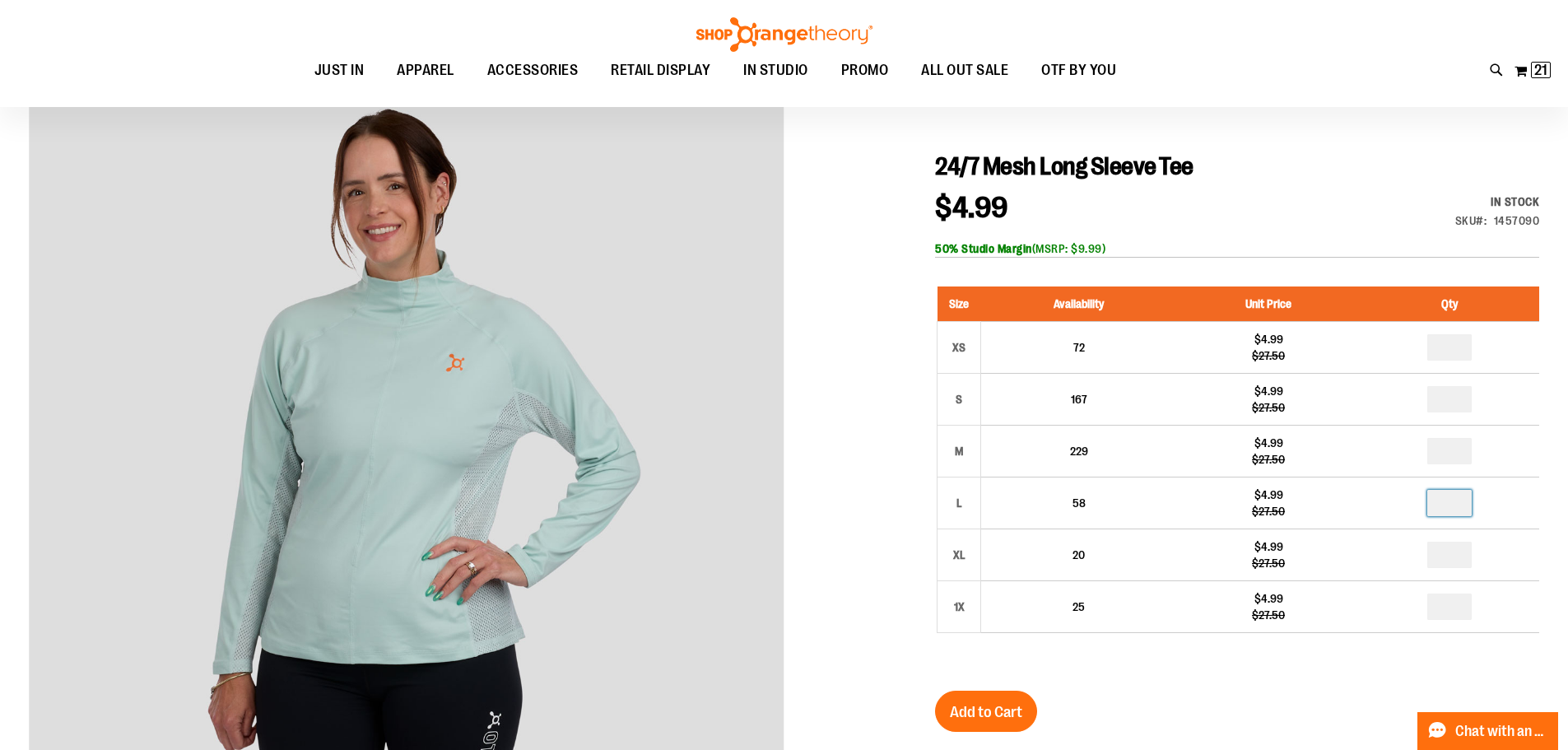
click at [1244, 705] on div "24/7 Mesh Long Sleeve Tee $4.99 Regular Price $27.50 In stock Only %1 left SKU …" at bounding box center [1237, 666] width 604 height 1029
click at [991, 713] on span "Add to Cart" at bounding box center [986, 712] width 72 height 18
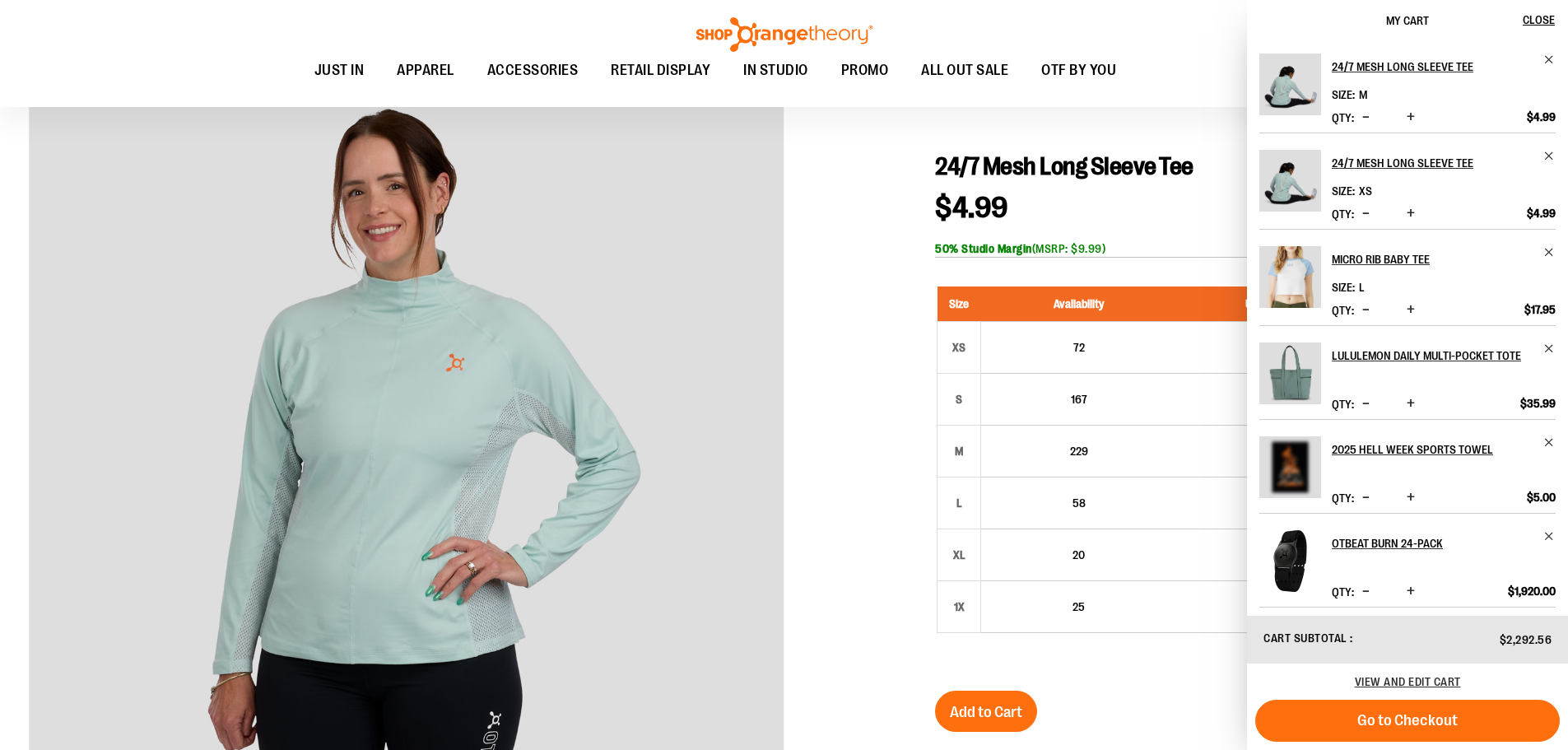
click at [865, 252] on div at bounding box center [784, 628] width 1511 height 1105
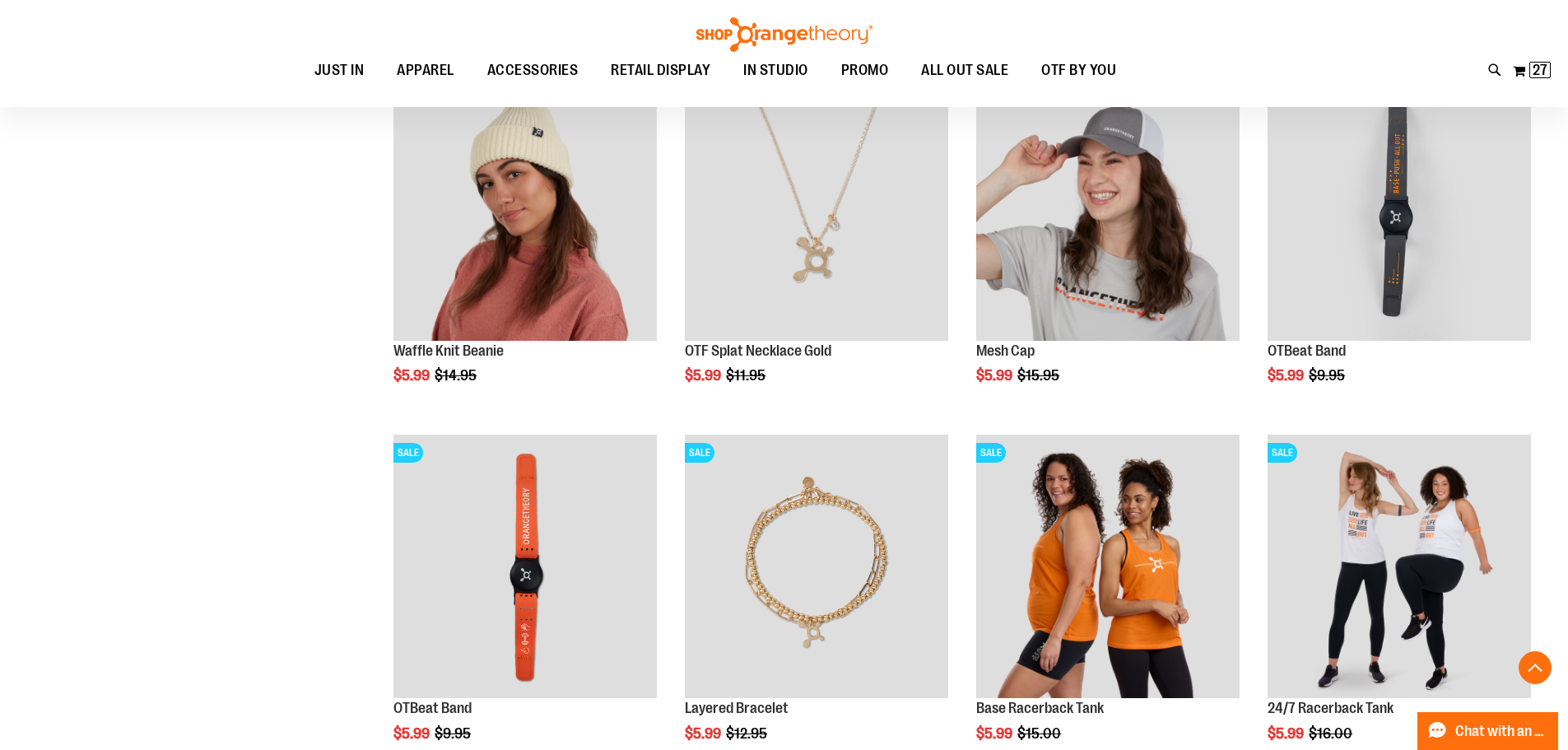
scroll to position [916, 0]
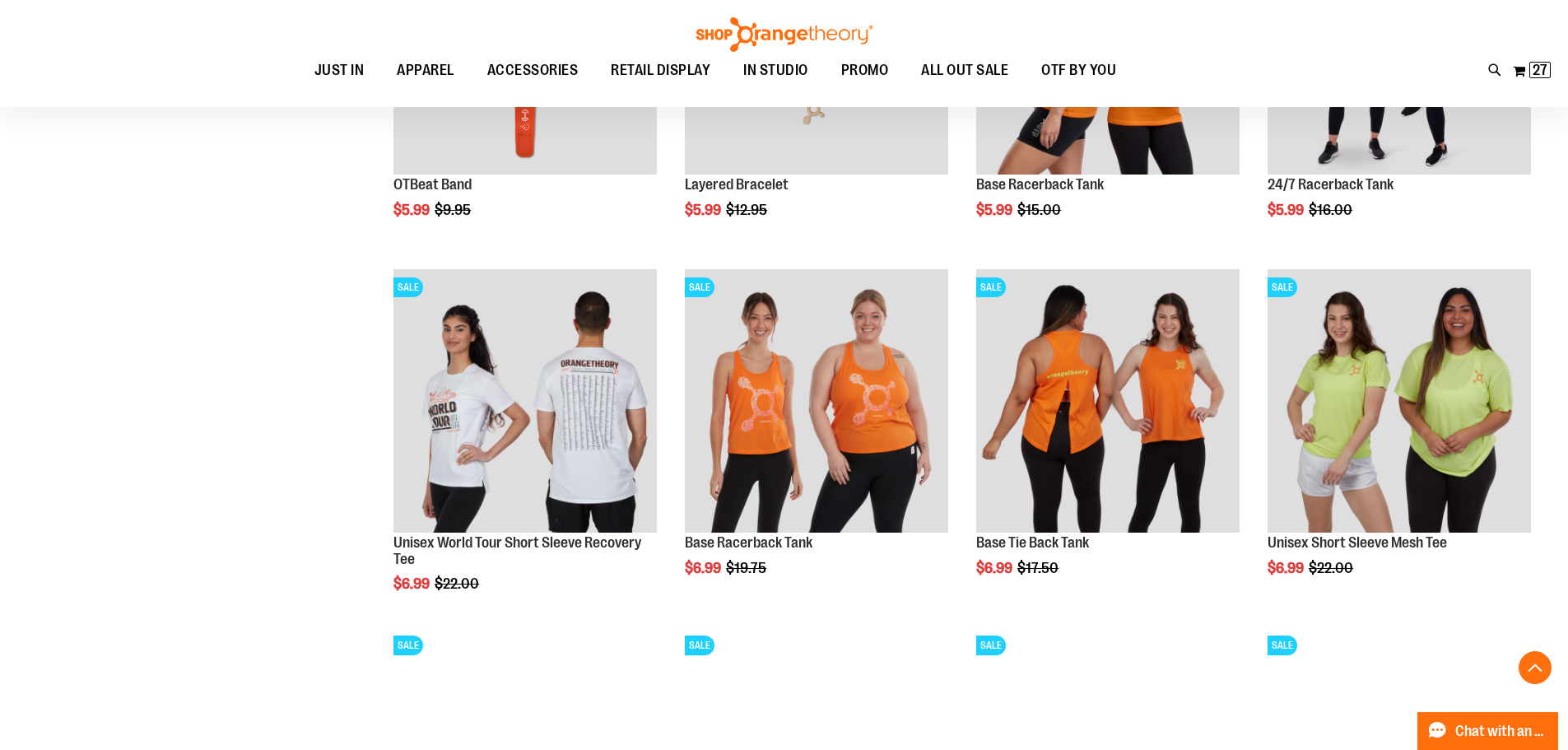
scroll to position [1409, 0]
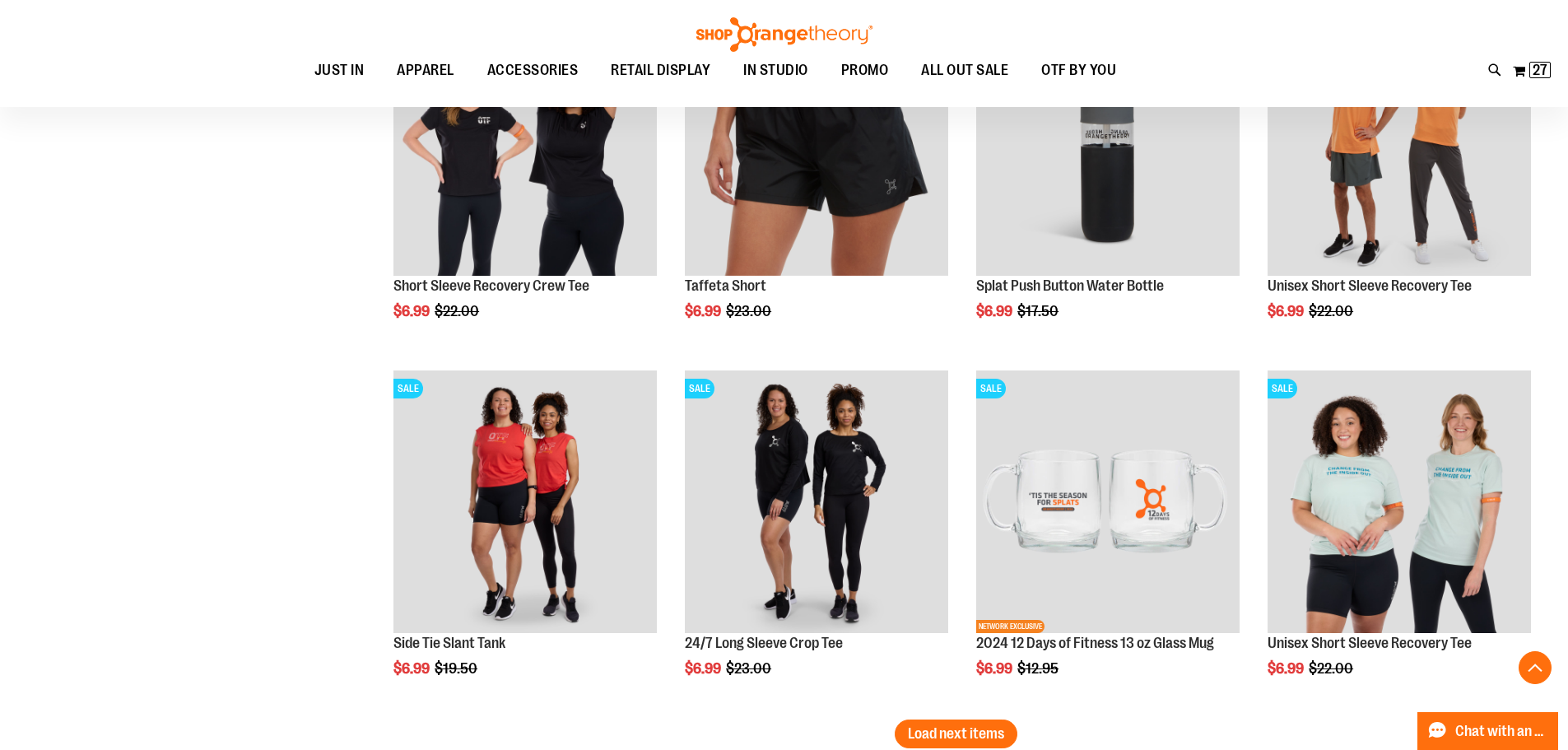
scroll to position [2727, 0]
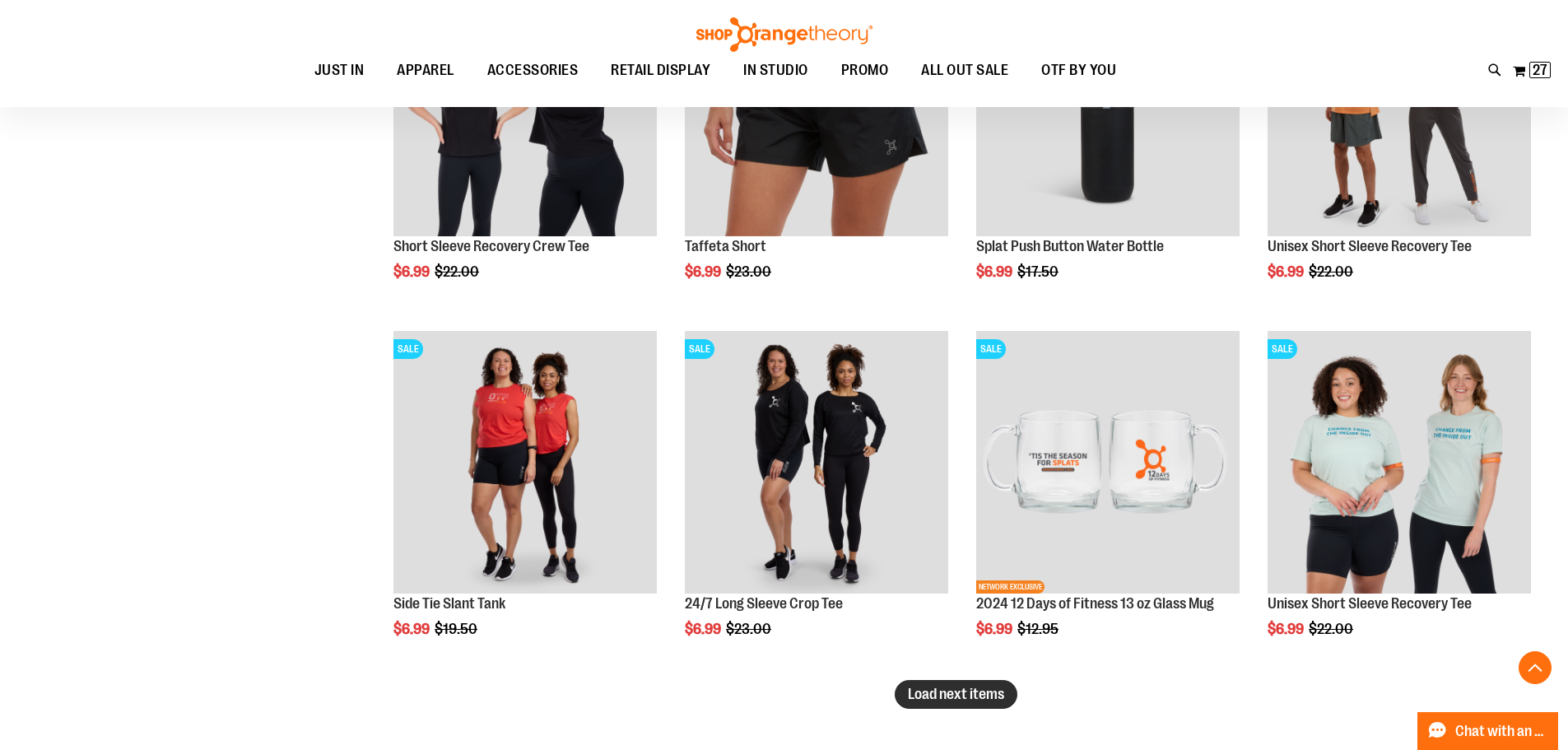
click at [979, 698] on span "Load next items" at bounding box center [956, 695] width 97 height 17
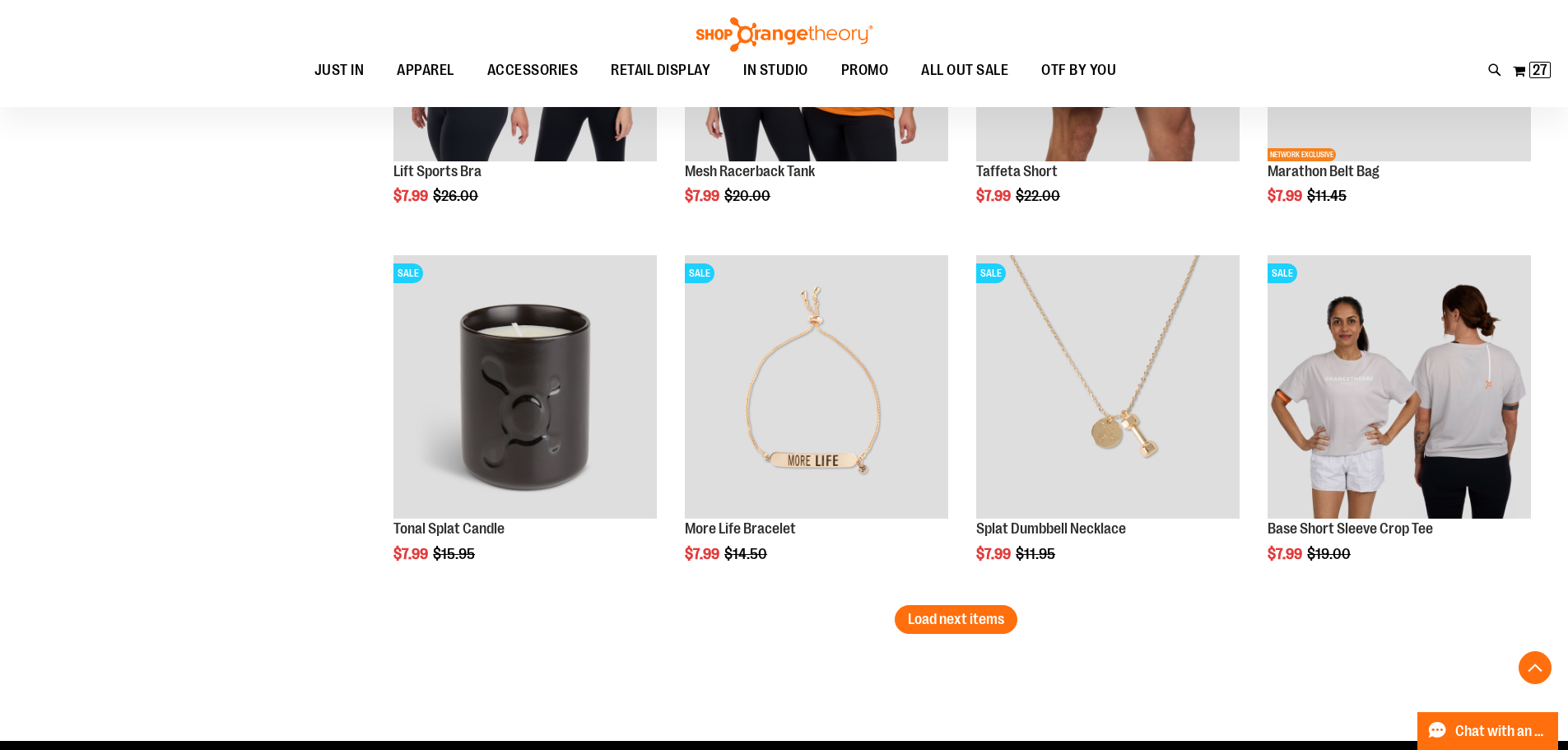
scroll to position [3879, 0]
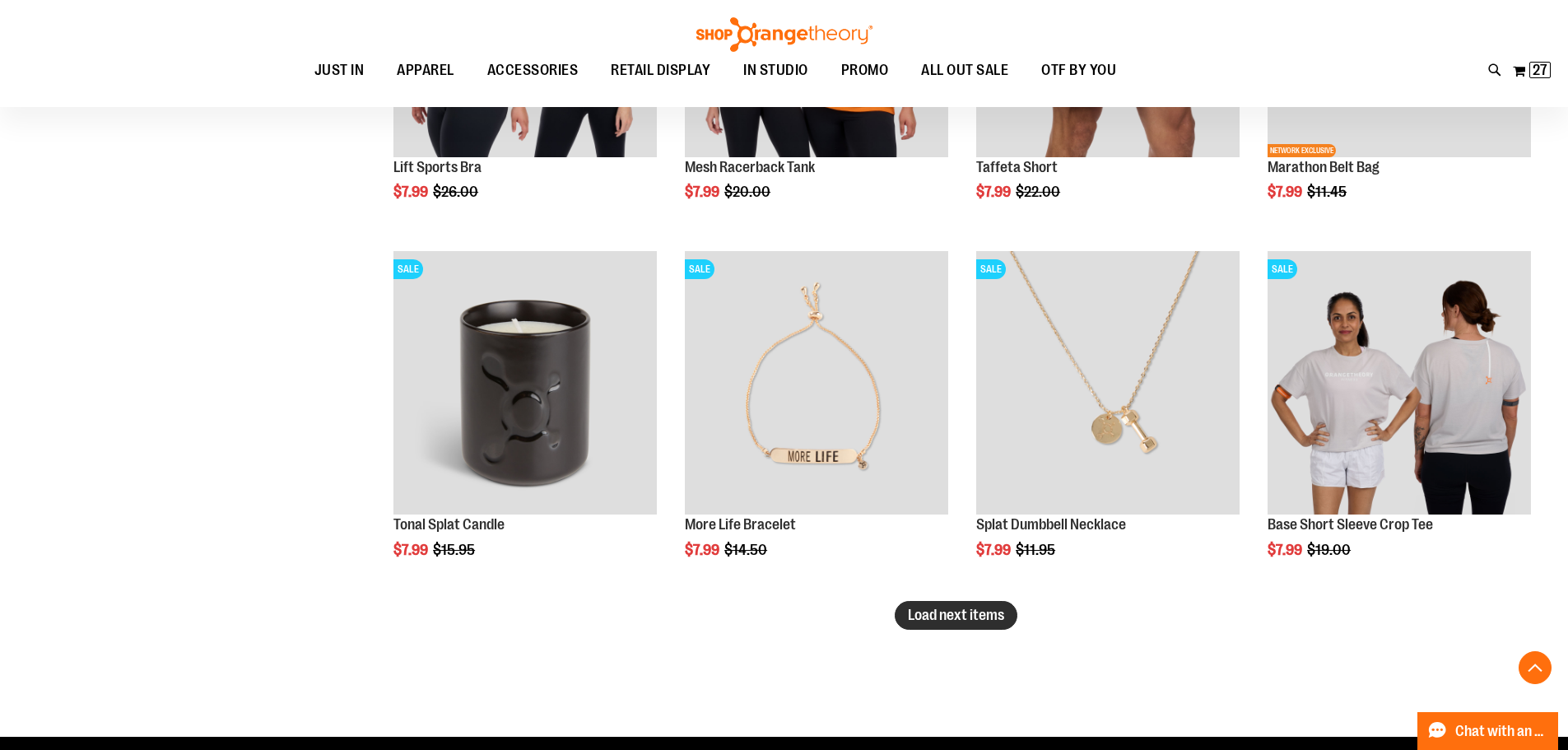
click at [957, 626] on button "Load next items" at bounding box center [956, 615] width 123 height 29
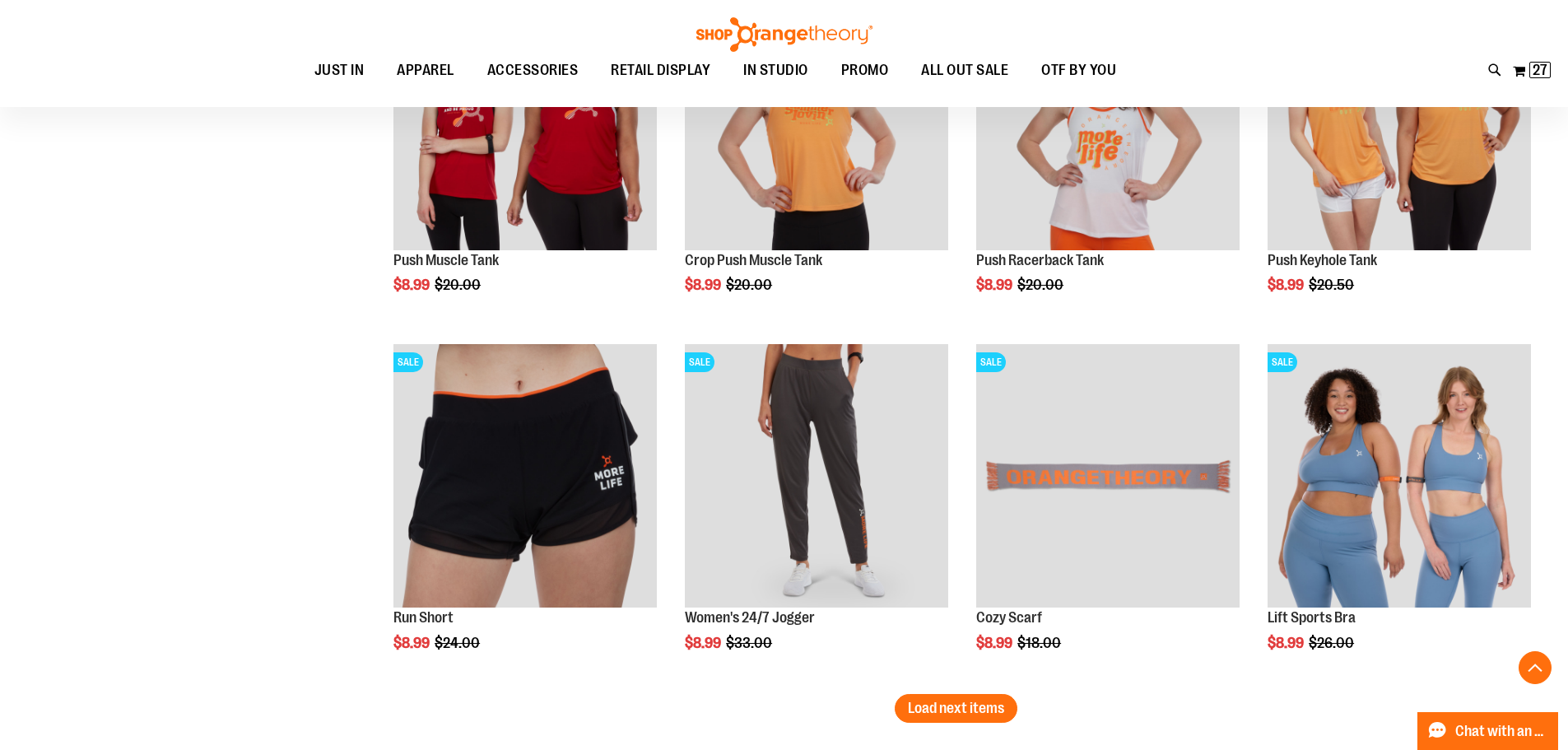
scroll to position [4867, 0]
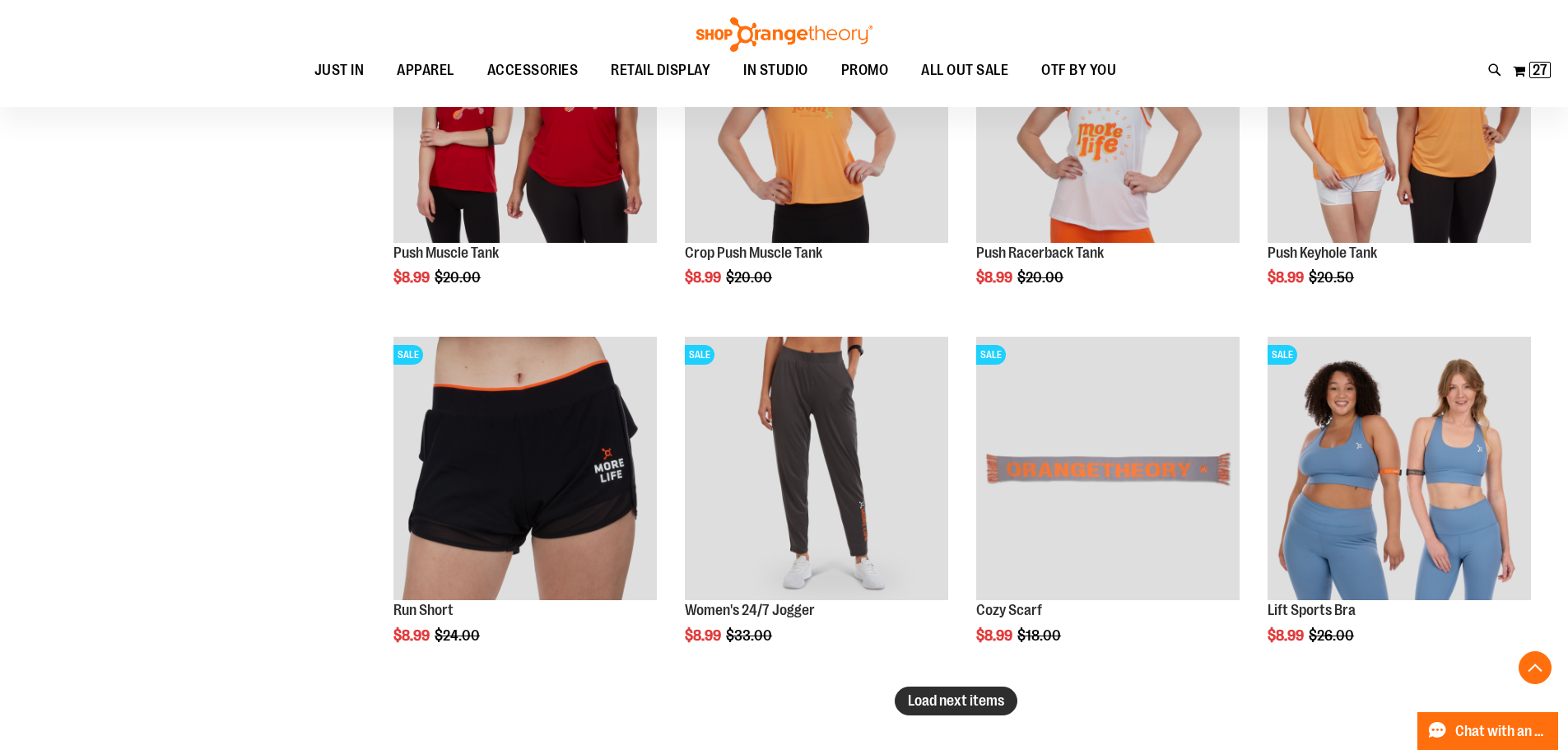
click at [946, 705] on span "Load next items" at bounding box center [956, 700] width 97 height 17
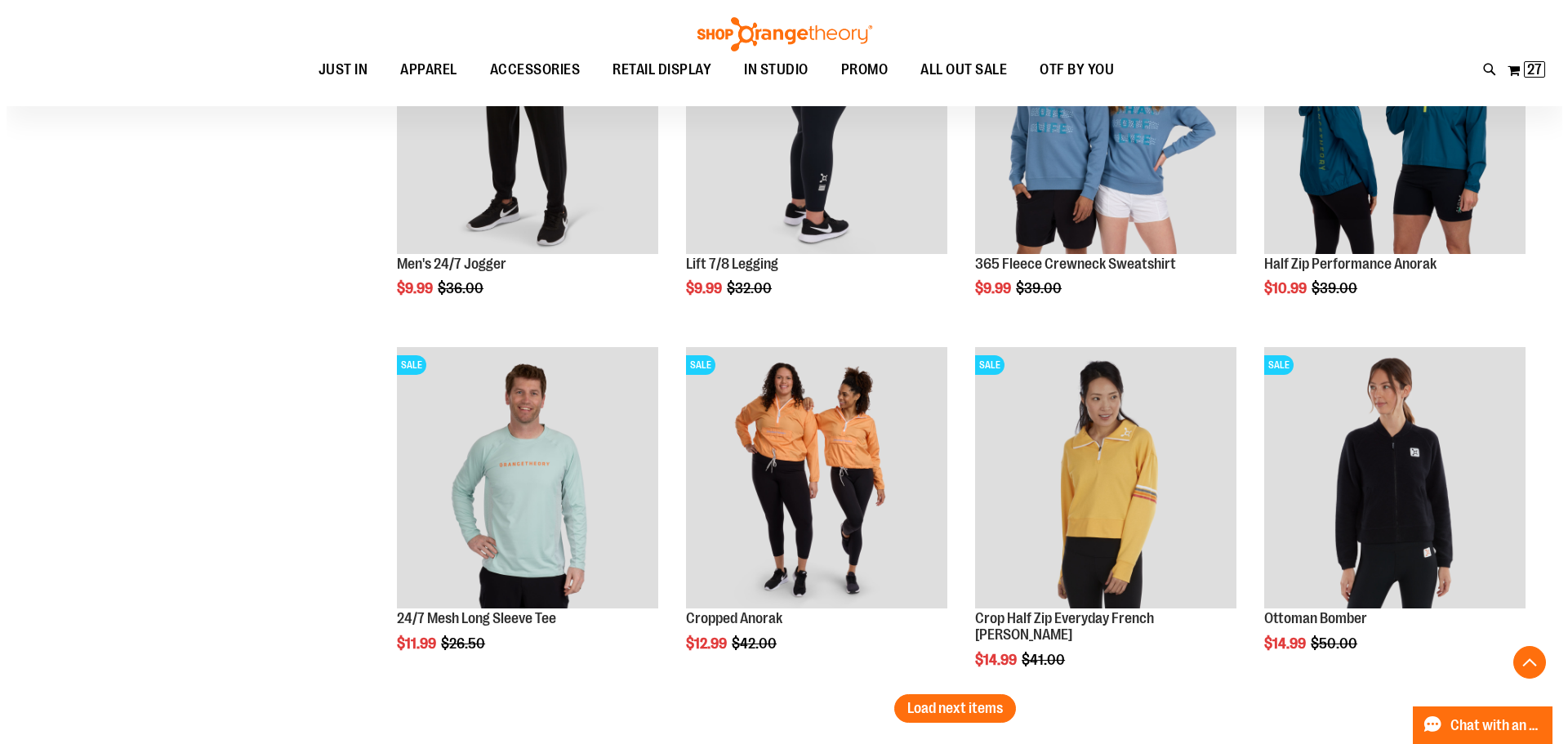
scroll to position [5971, 0]
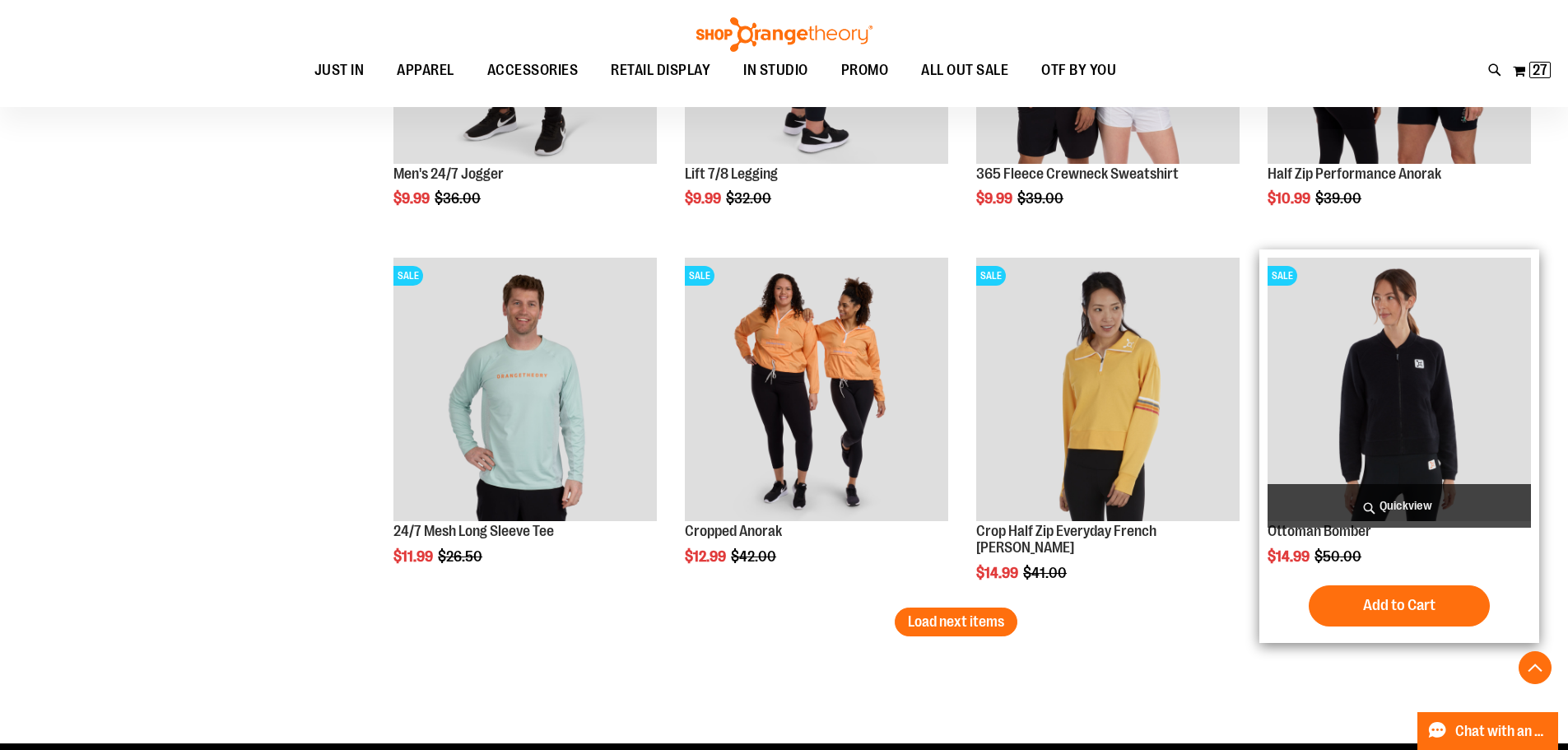
click at [1412, 511] on span "Quickview" at bounding box center [1399, 506] width 263 height 44
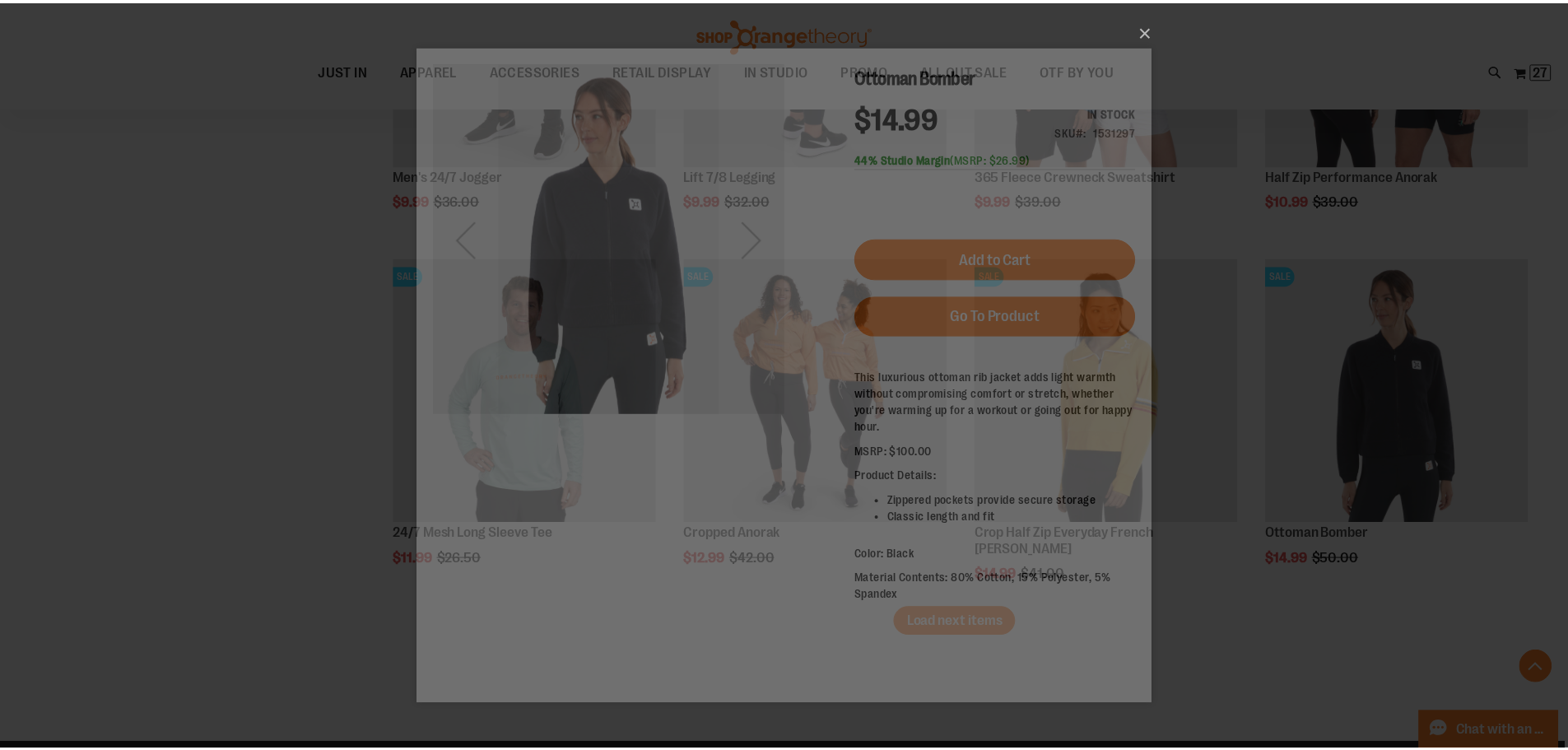
scroll to position [0, 0]
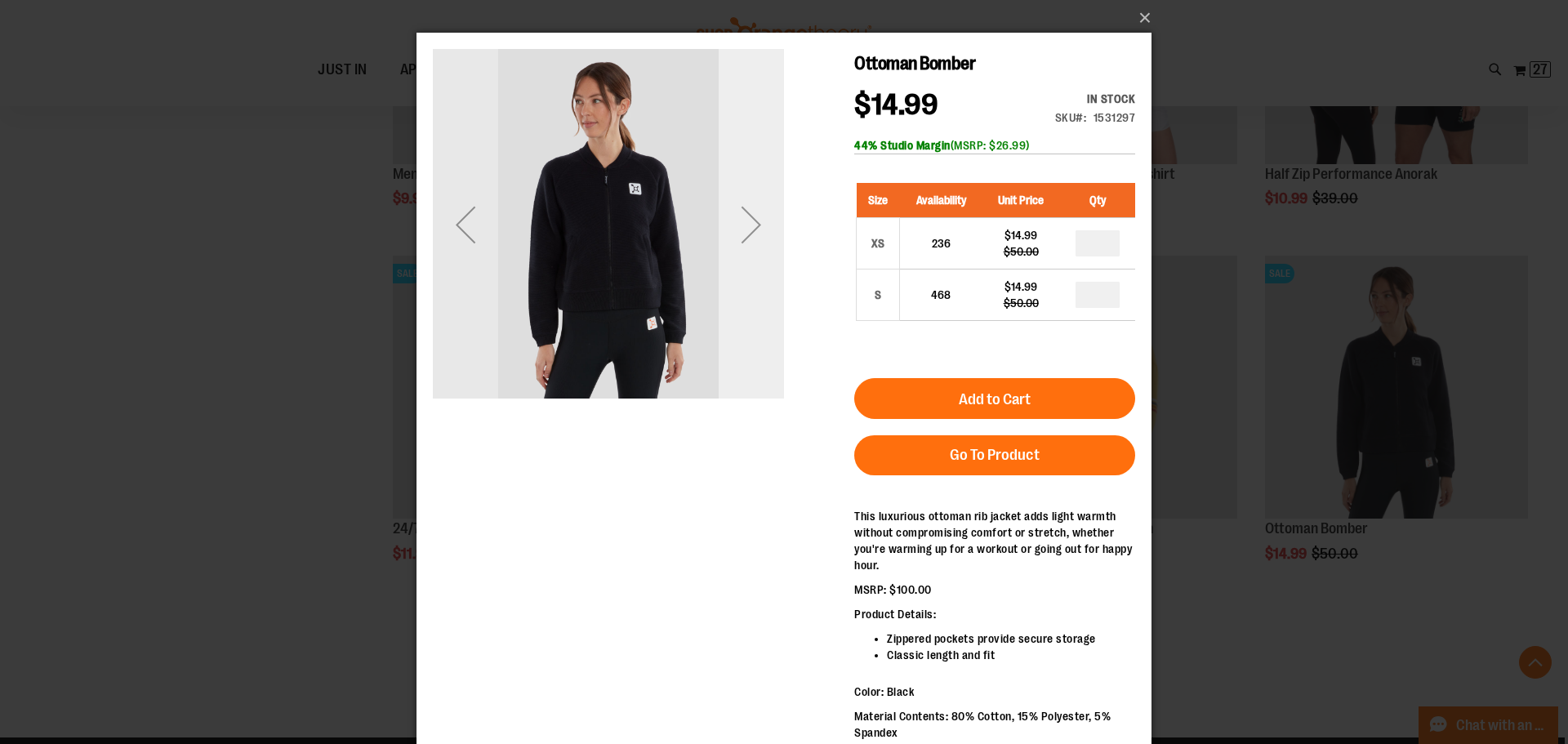
click at [761, 233] on div "Next" at bounding box center [751, 224] width 65 height 65
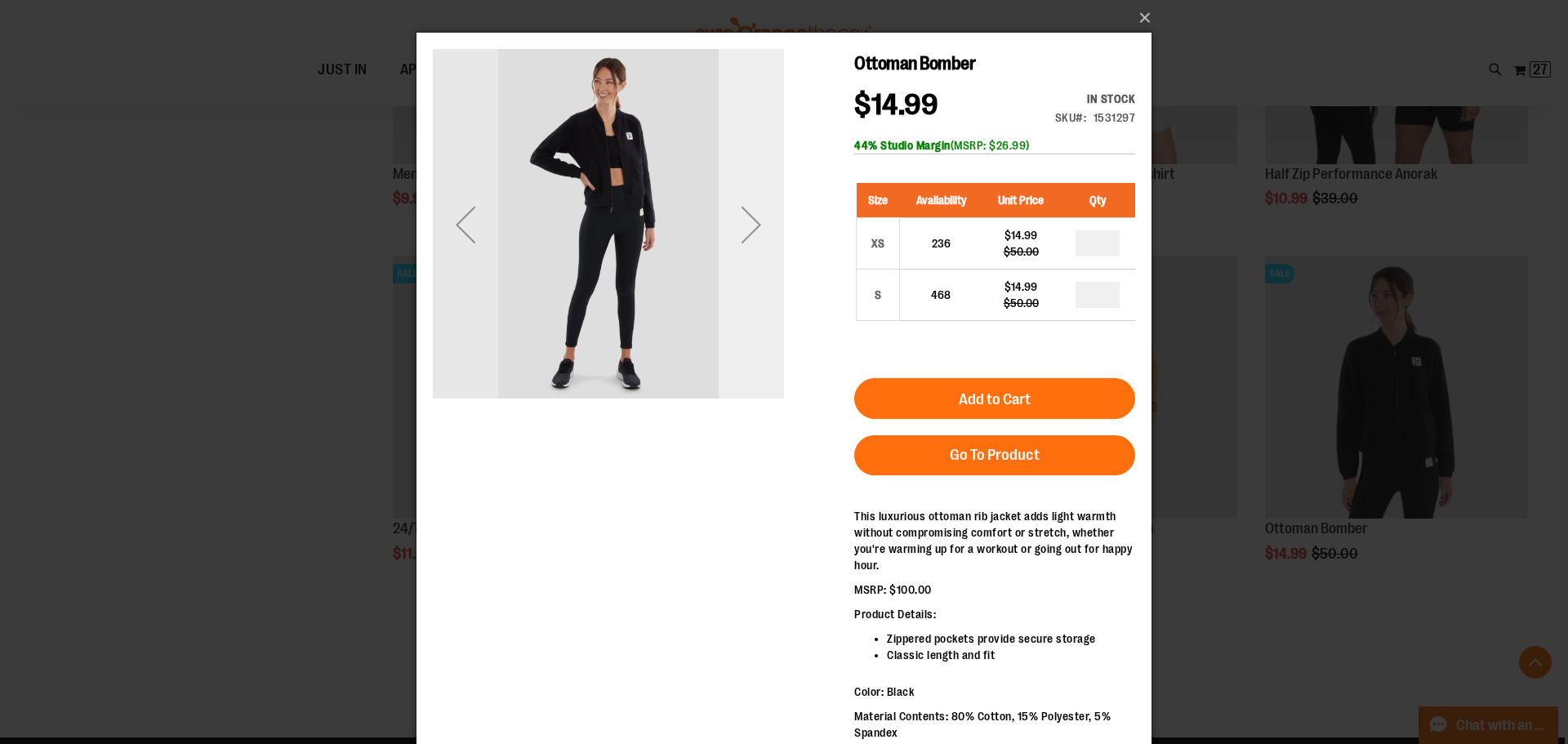
click at [754, 232] on div "Next" at bounding box center [751, 224] width 65 height 65
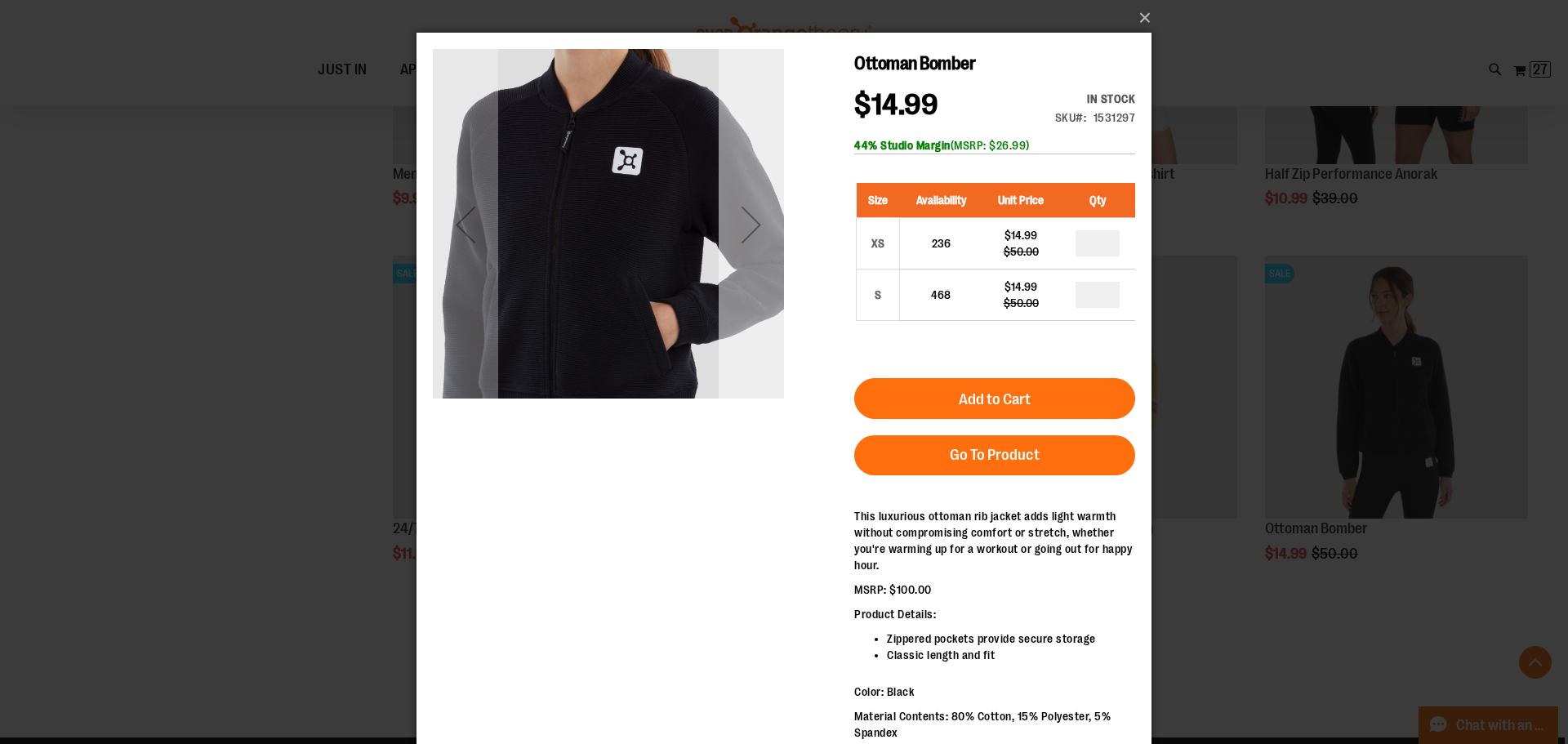
click at [754, 232] on div "Next" at bounding box center [751, 224] width 65 height 65
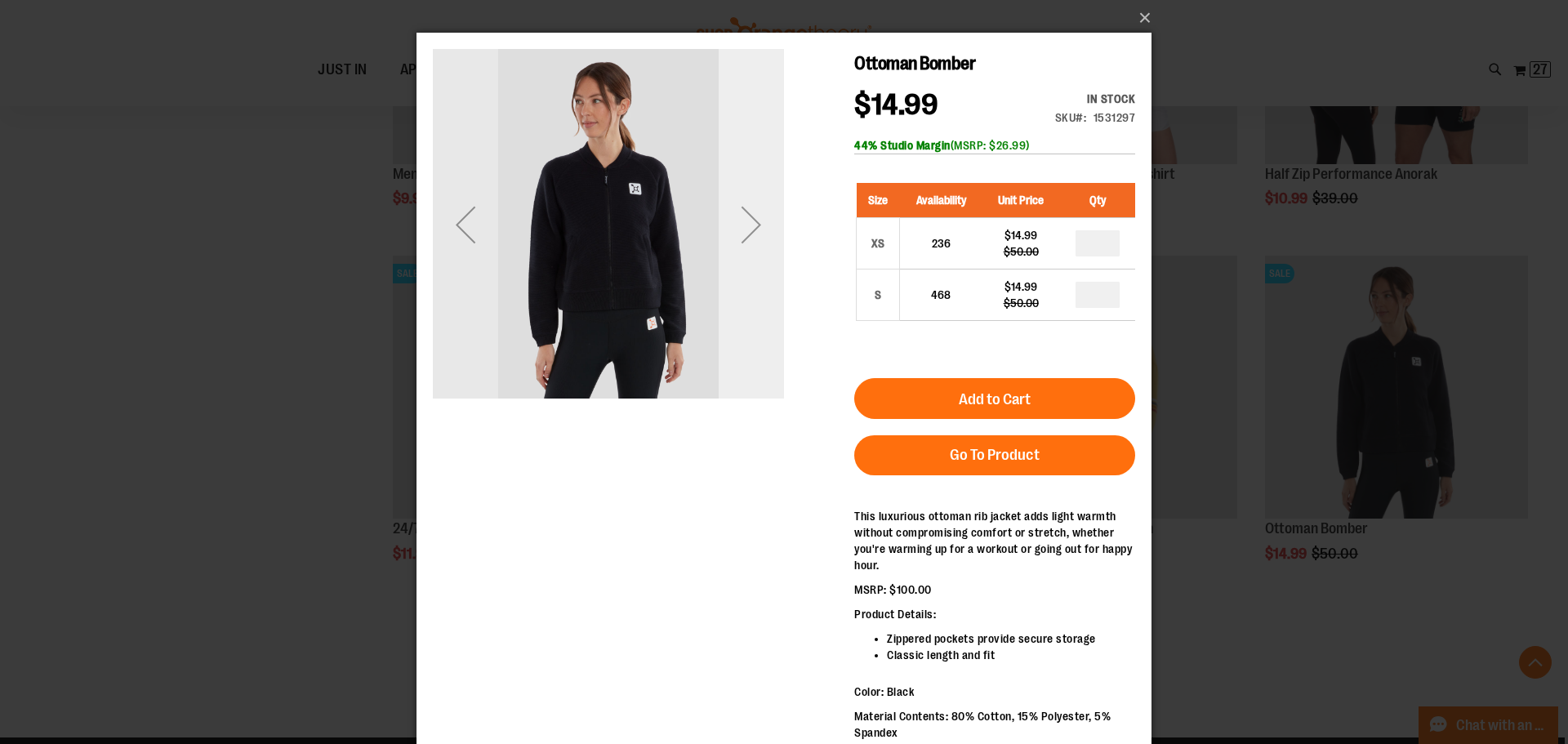
click at [753, 232] on div "Next" at bounding box center [751, 224] width 65 height 65
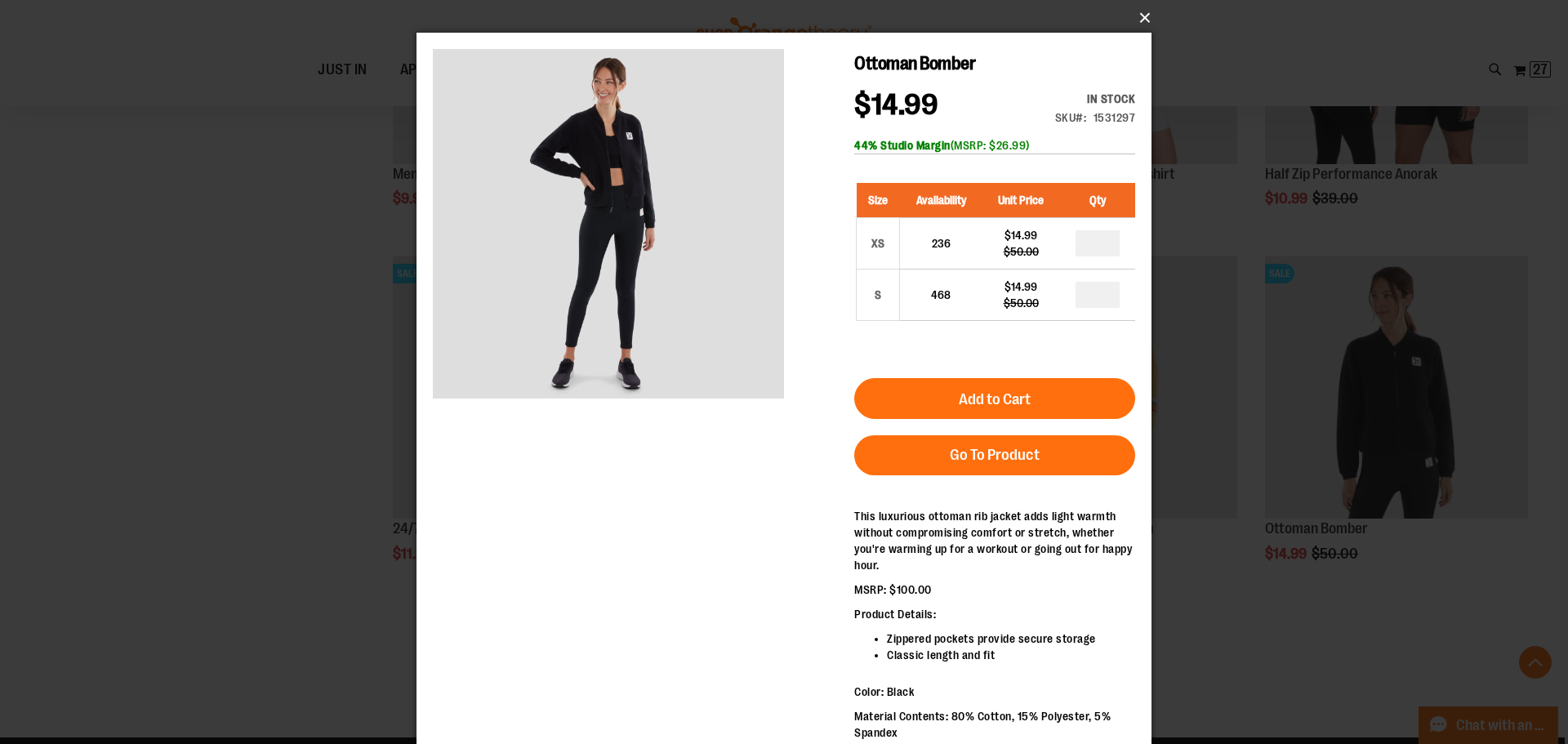
click at [1148, 18] on button "×" at bounding box center [788, 18] width 735 height 36
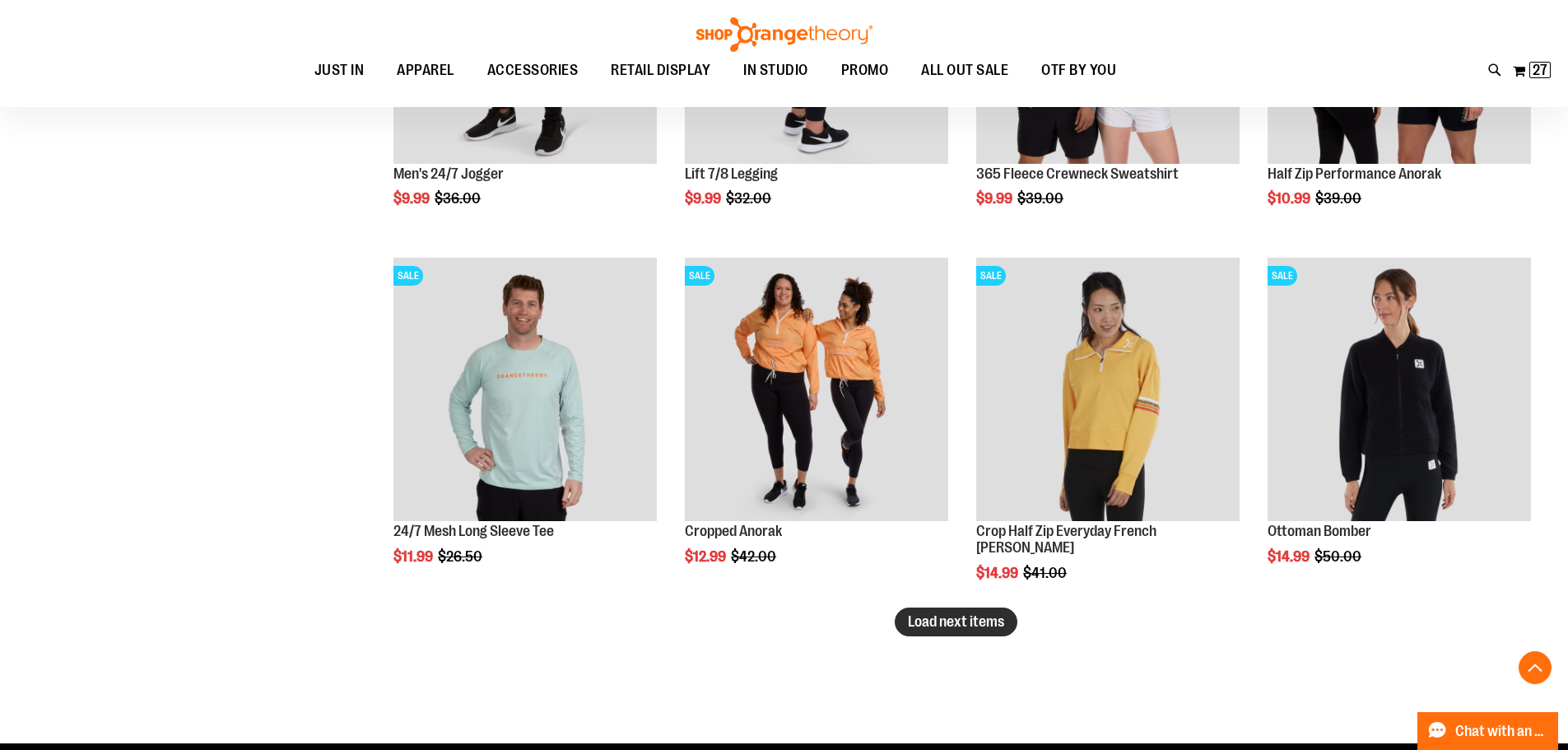
click at [957, 632] on button "Load next items" at bounding box center [956, 622] width 123 height 29
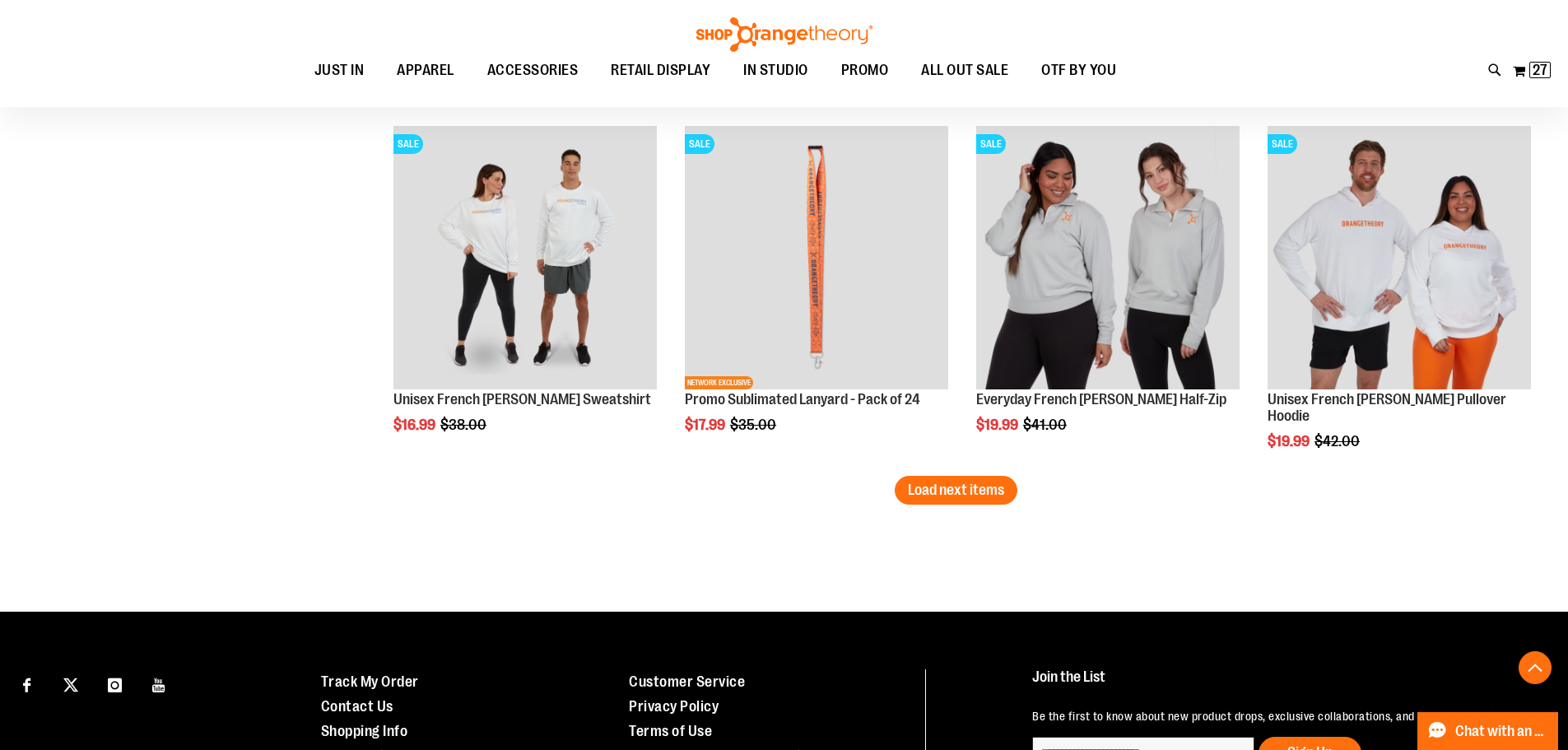
scroll to position [7254, 0]
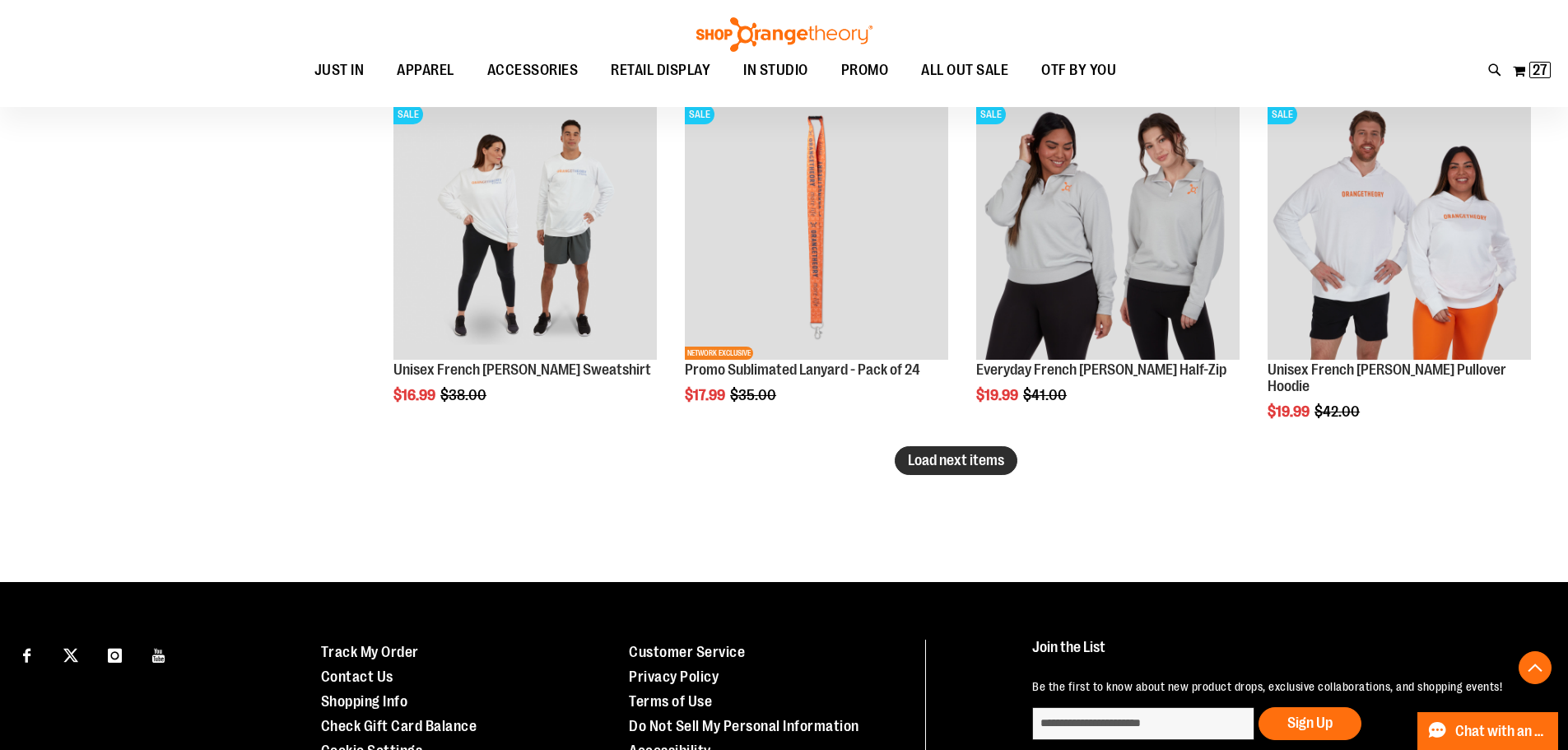
click at [959, 469] on button "Load next items" at bounding box center [956, 461] width 123 height 29
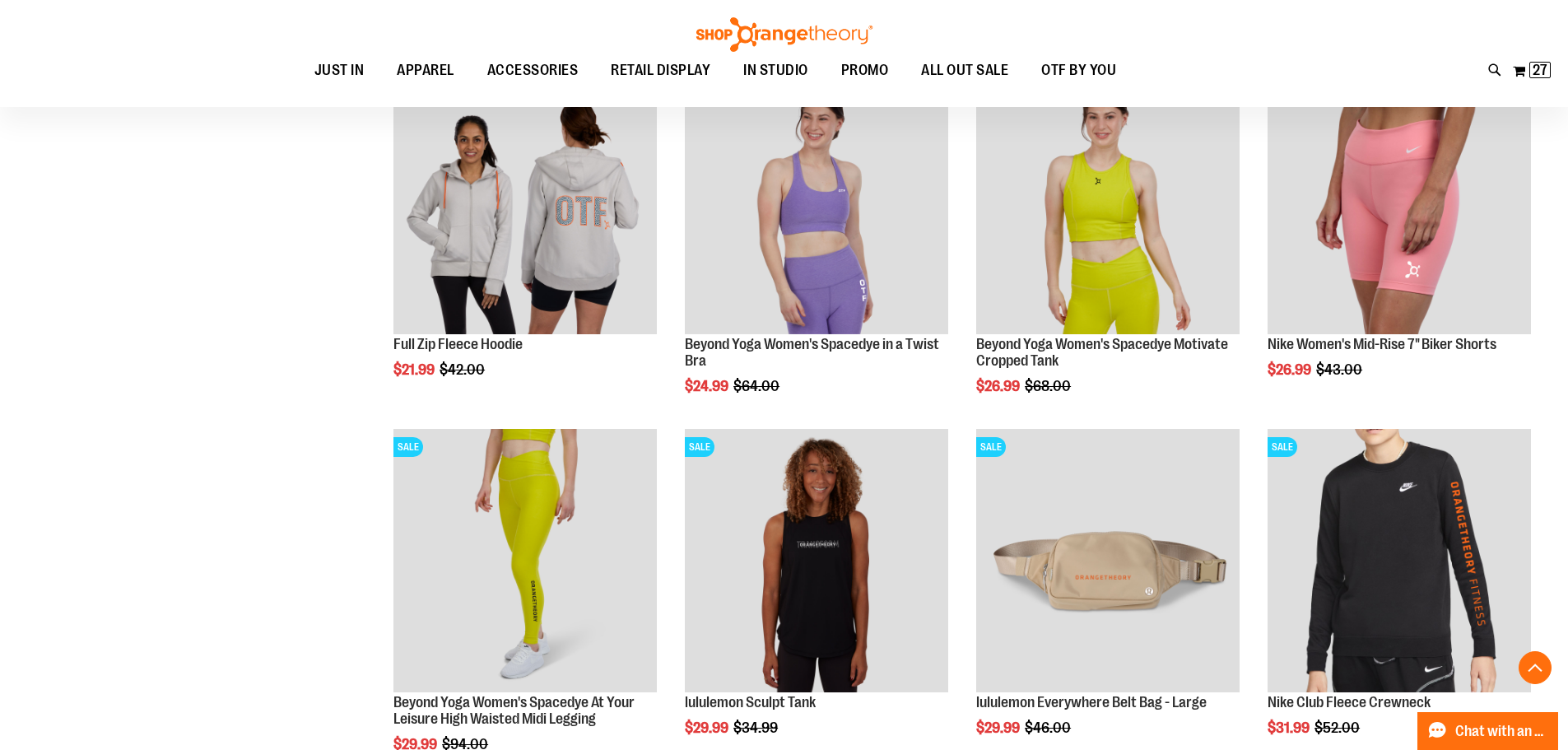
scroll to position [8160, 0]
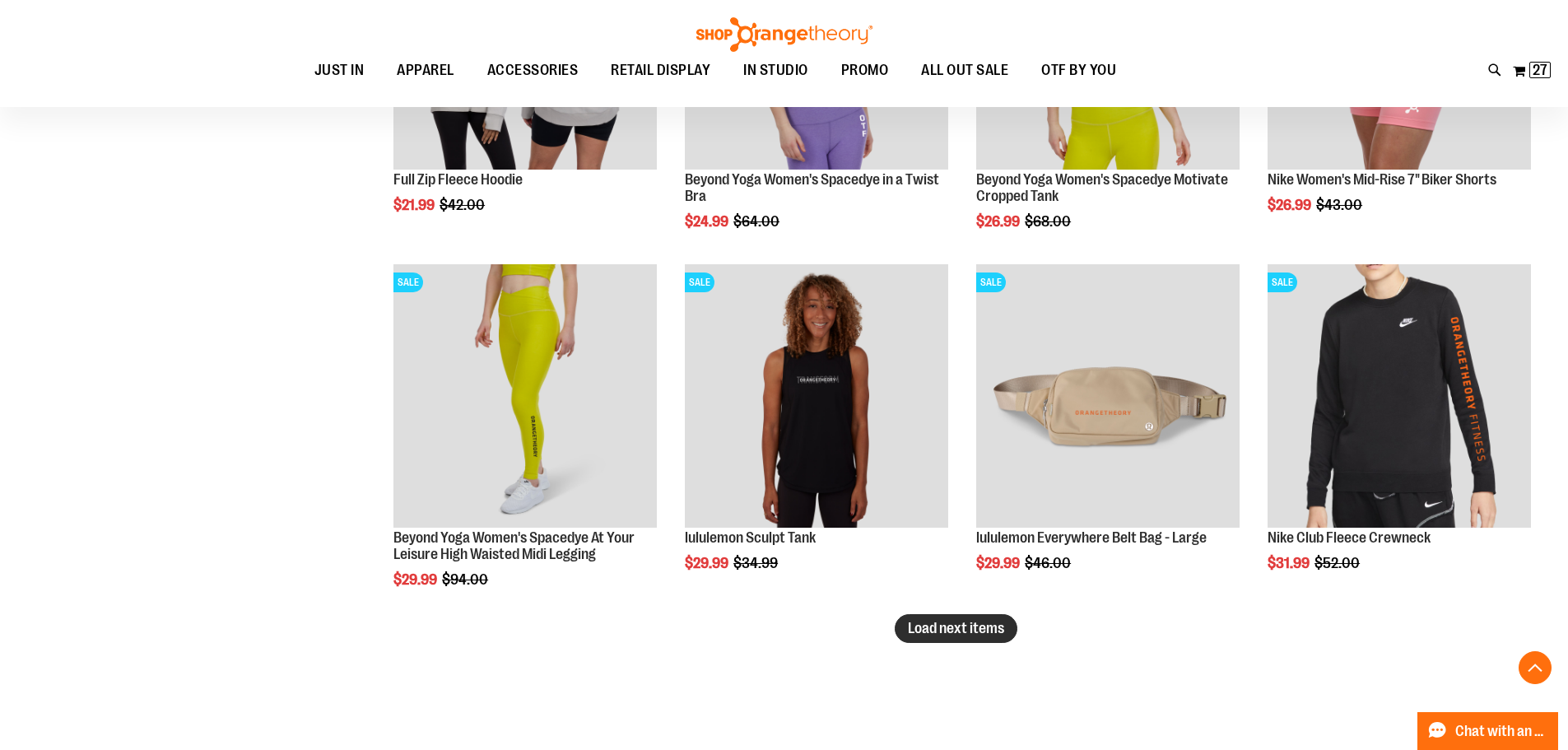
click at [929, 628] on span "Load next items" at bounding box center [956, 628] width 97 height 17
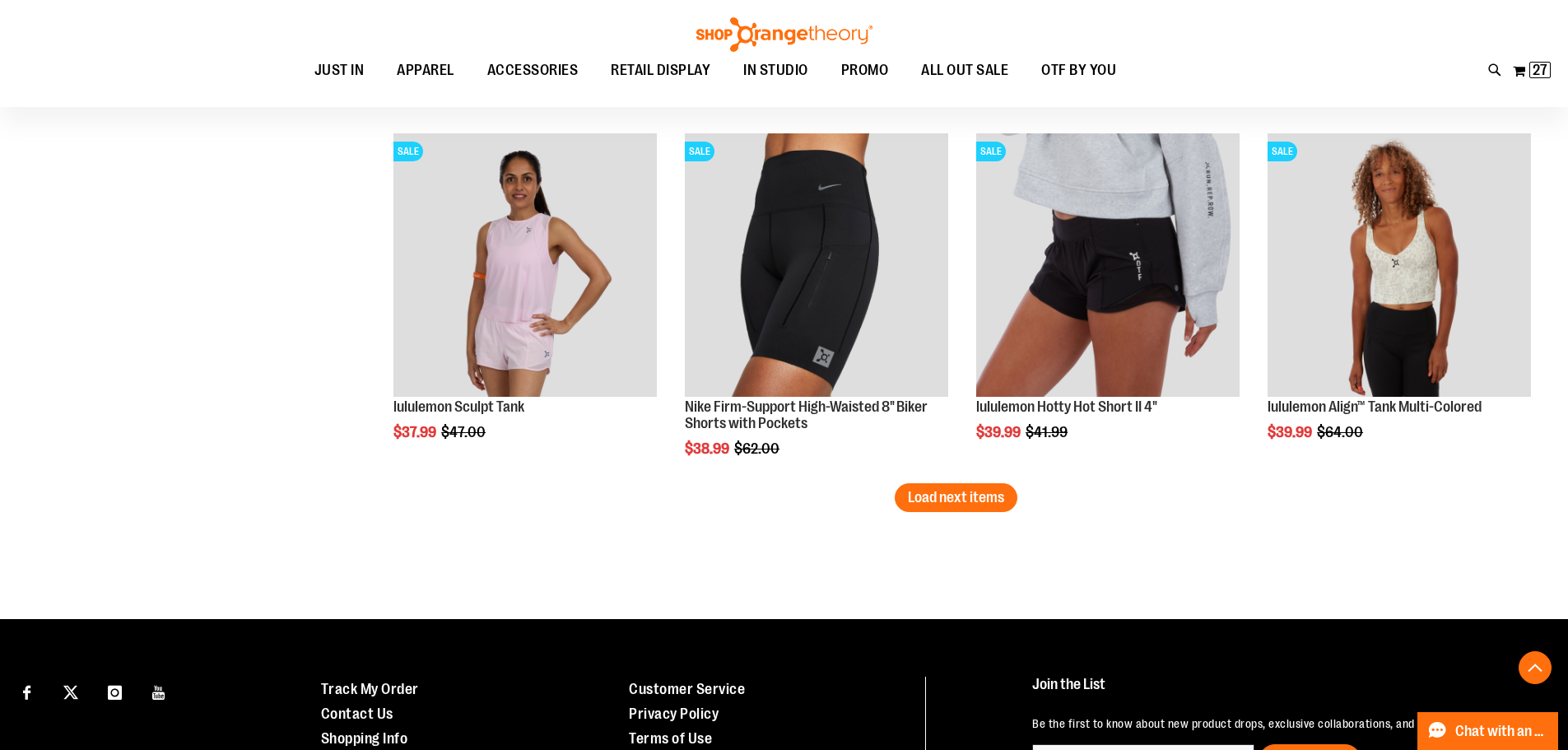
scroll to position [9395, 0]
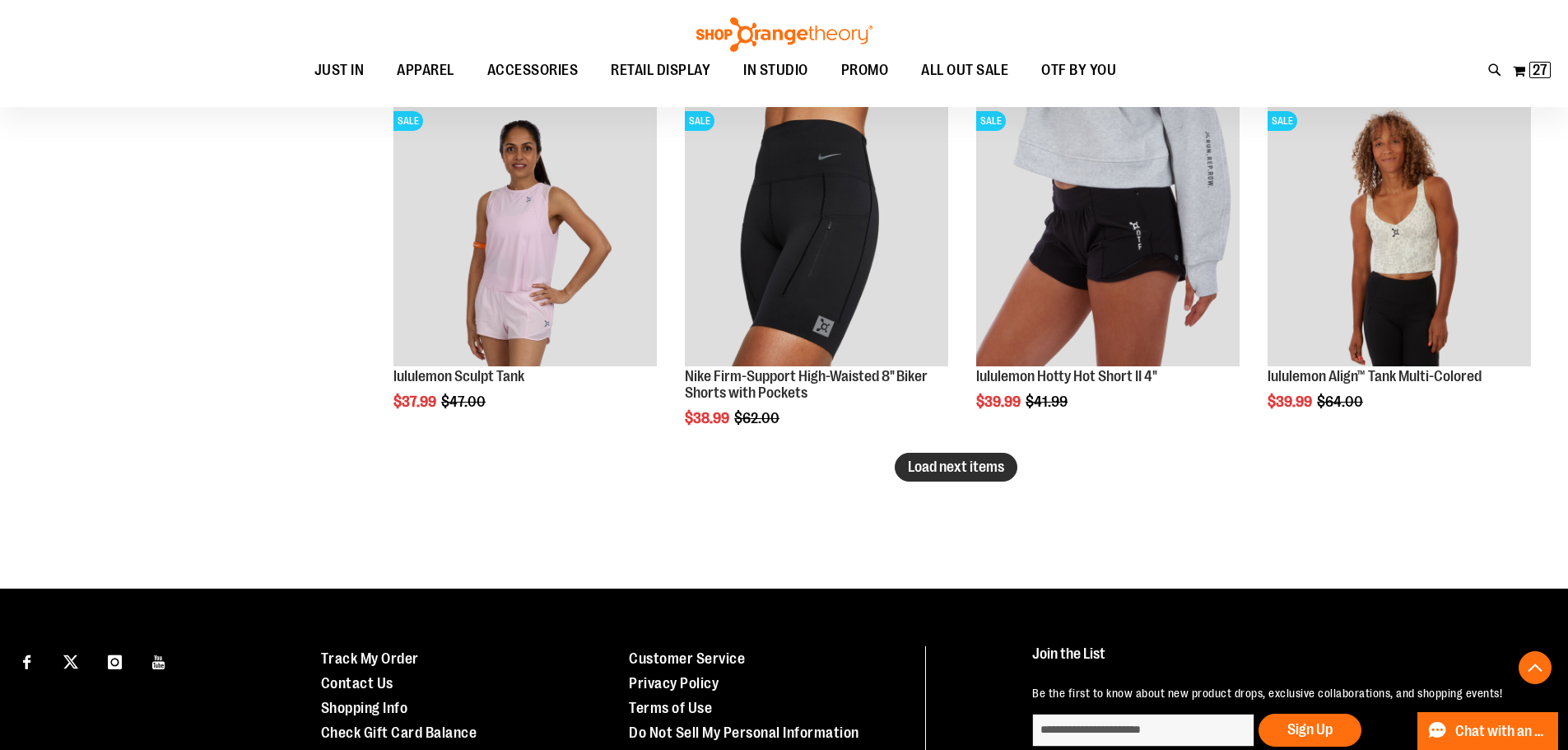
click at [919, 475] on button "Load next items" at bounding box center [956, 467] width 123 height 29
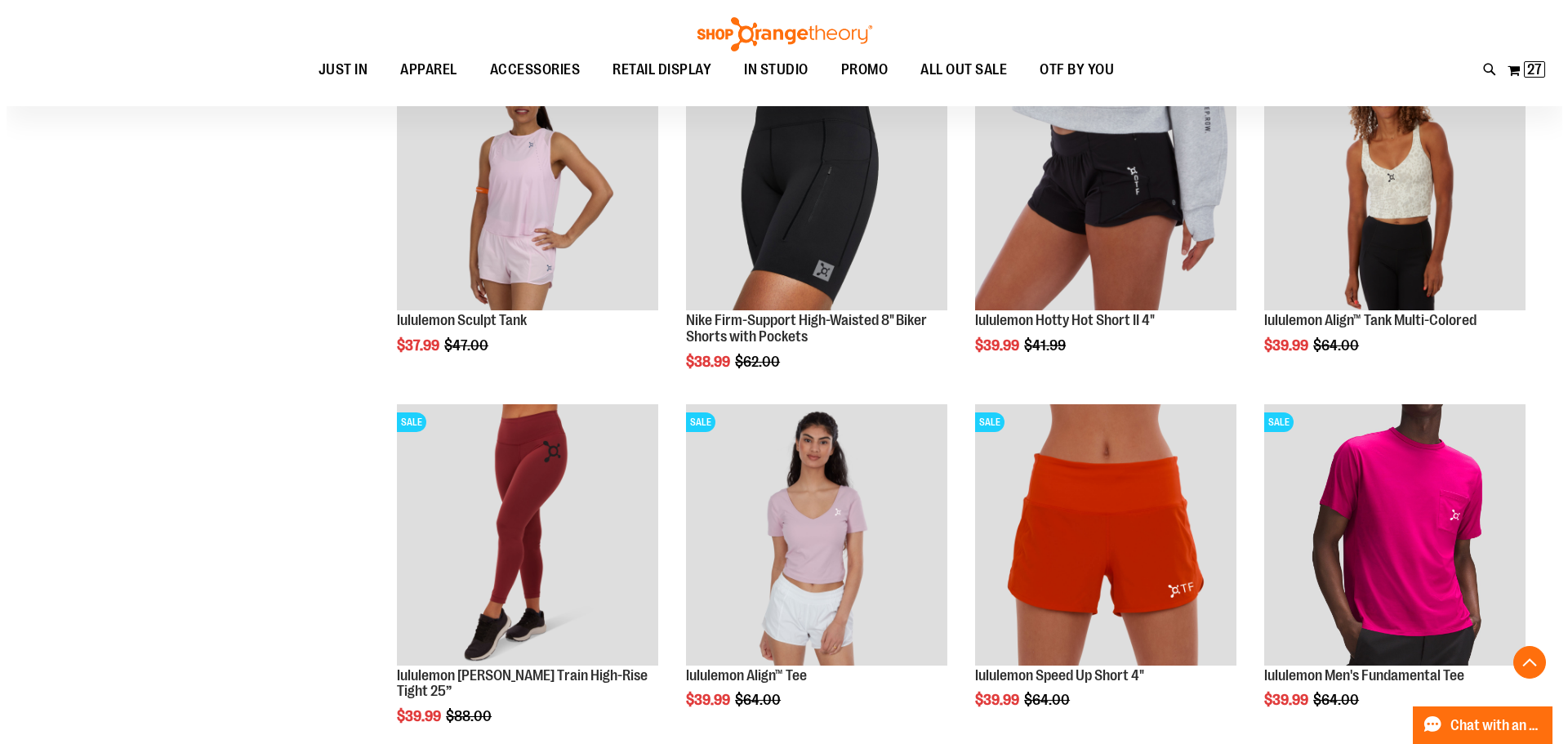
scroll to position [9402, 0]
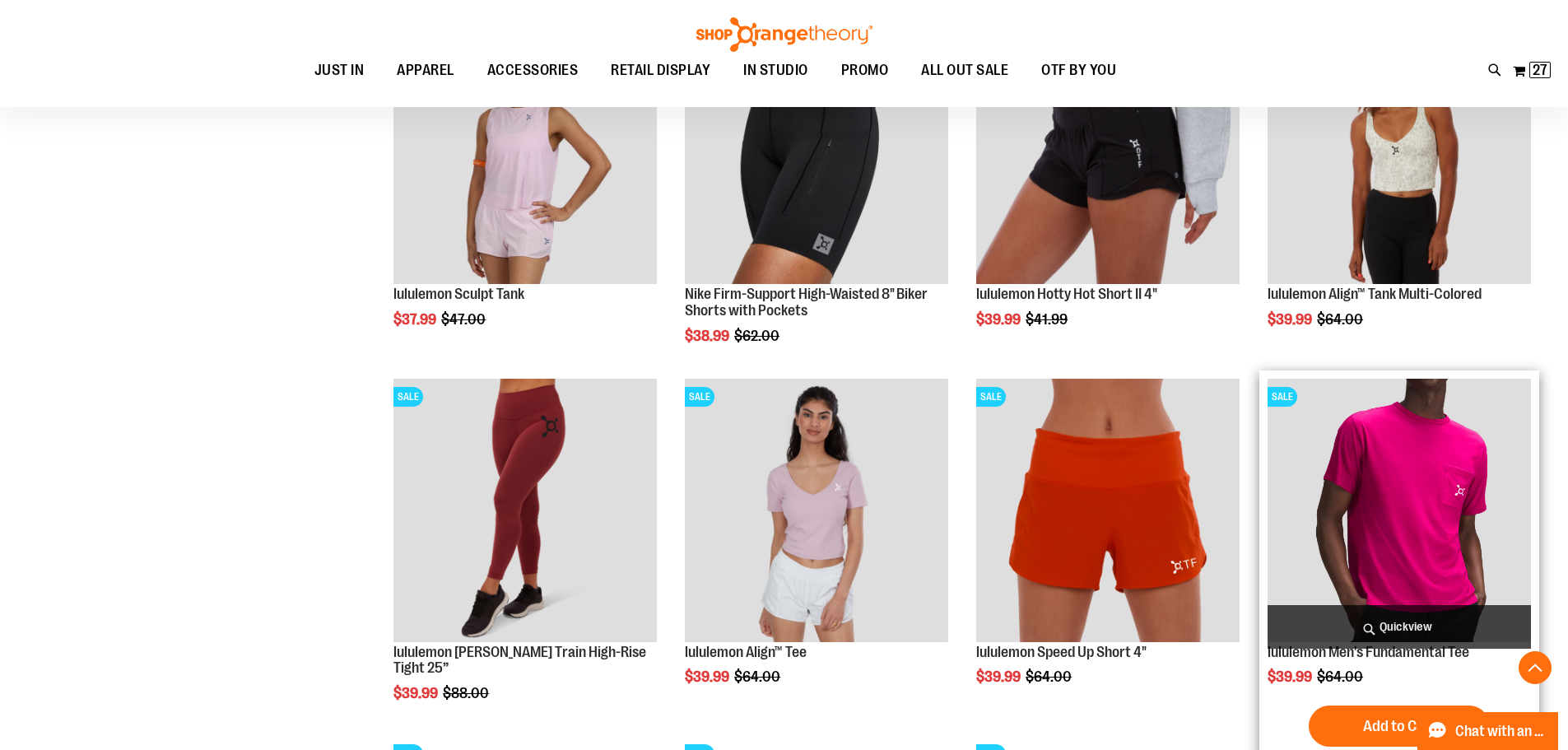
click at [1426, 623] on span "Quickview" at bounding box center [1399, 627] width 263 height 44
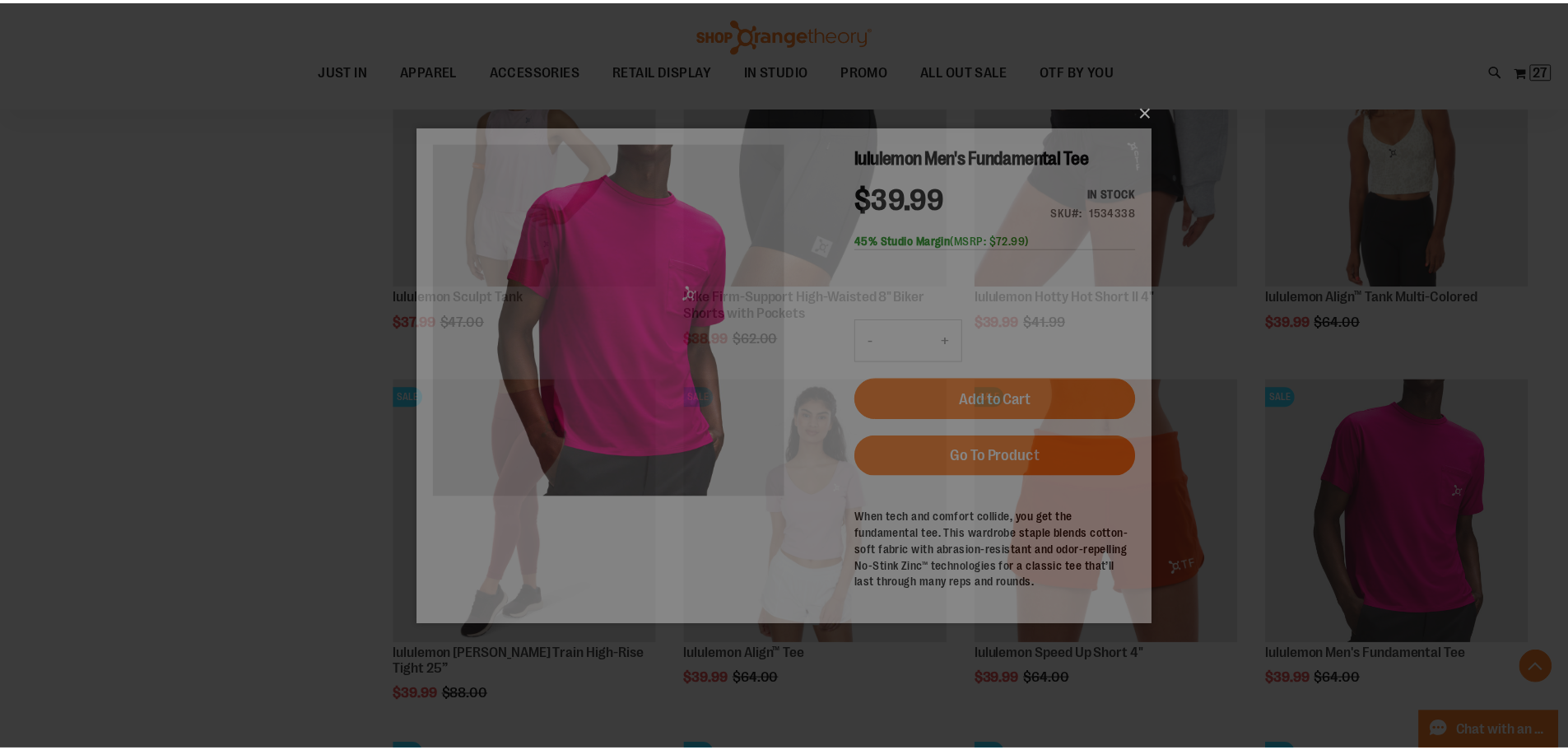
scroll to position [0, 0]
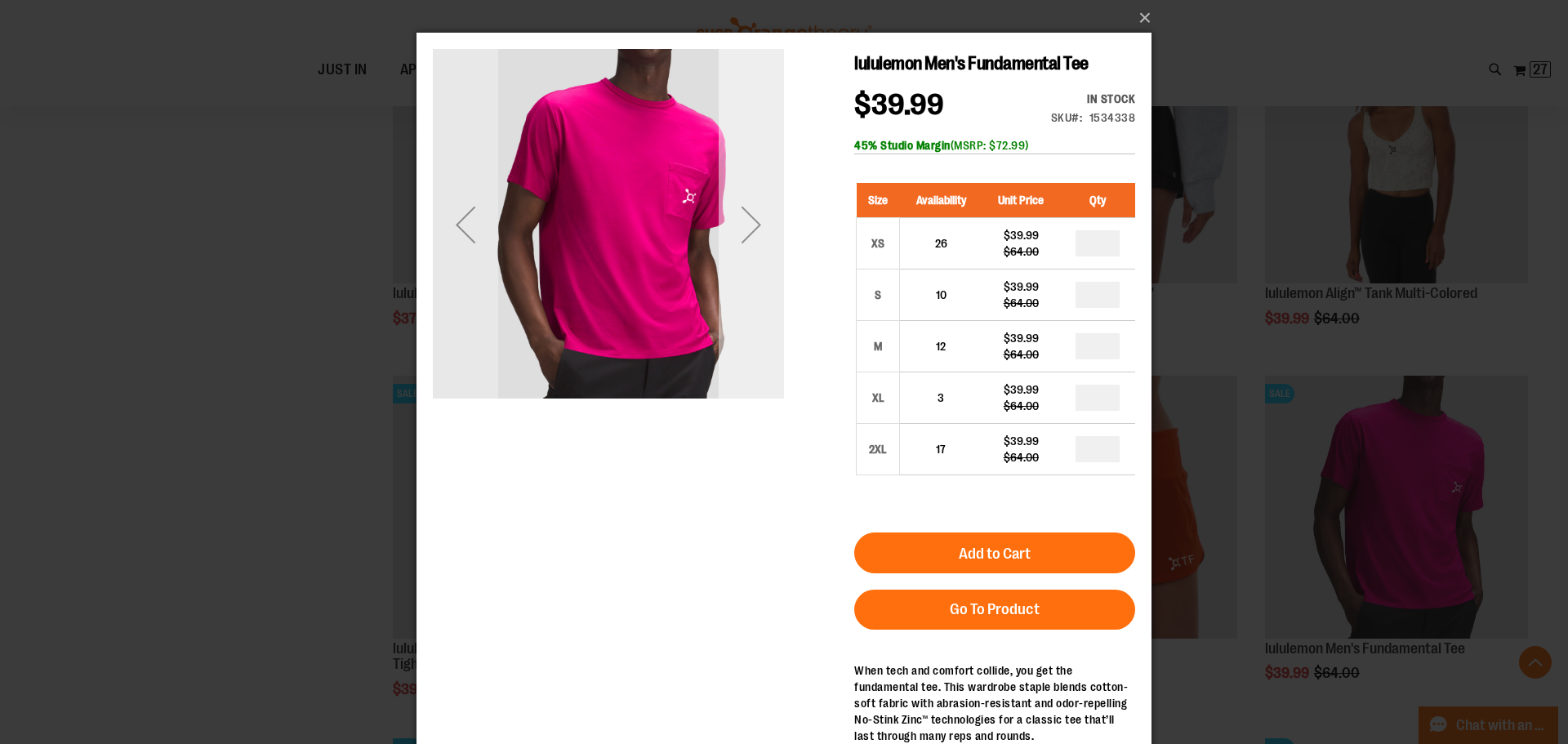
click at [742, 232] on div "Next" at bounding box center [751, 224] width 65 height 65
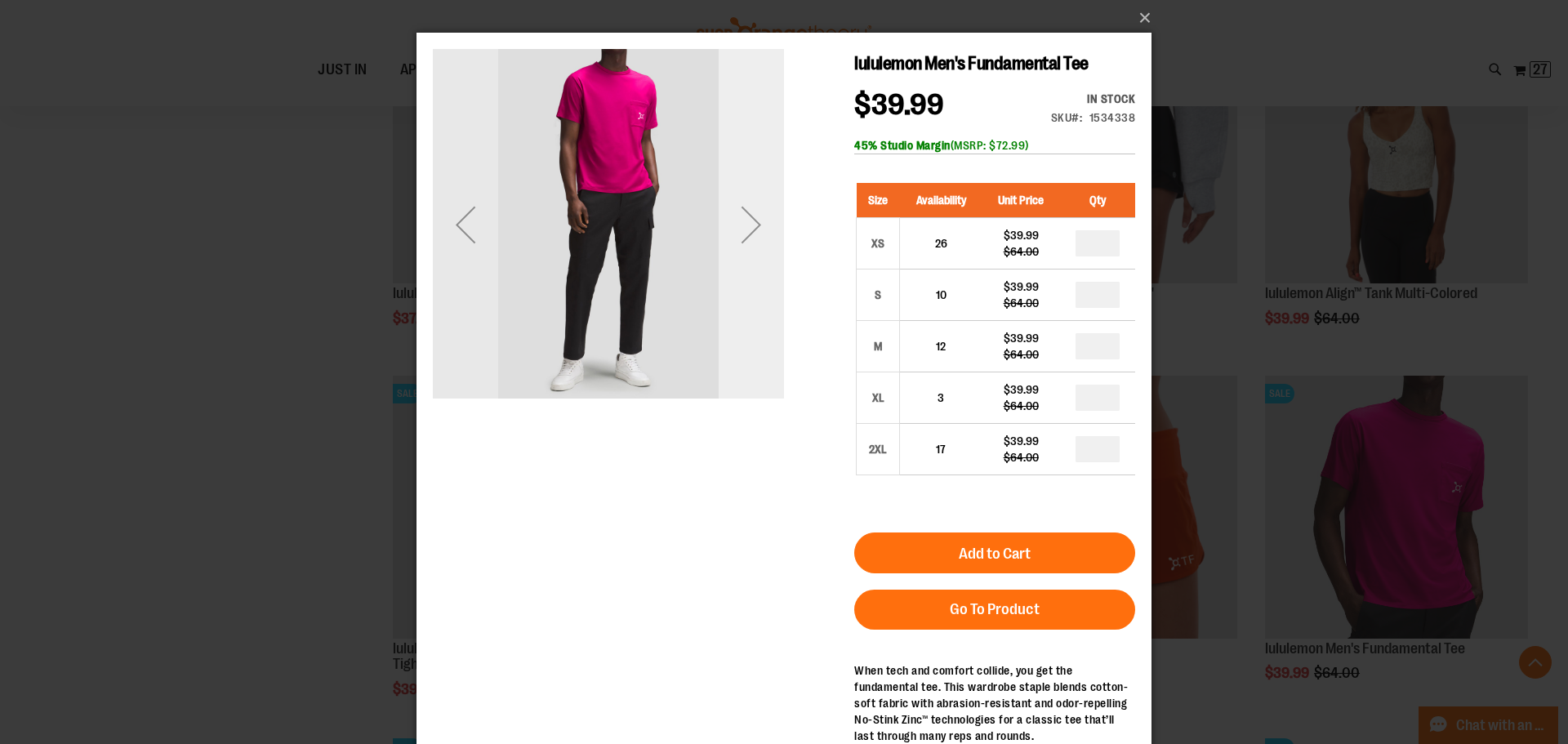
click at [742, 232] on div "Next" at bounding box center [751, 224] width 65 height 65
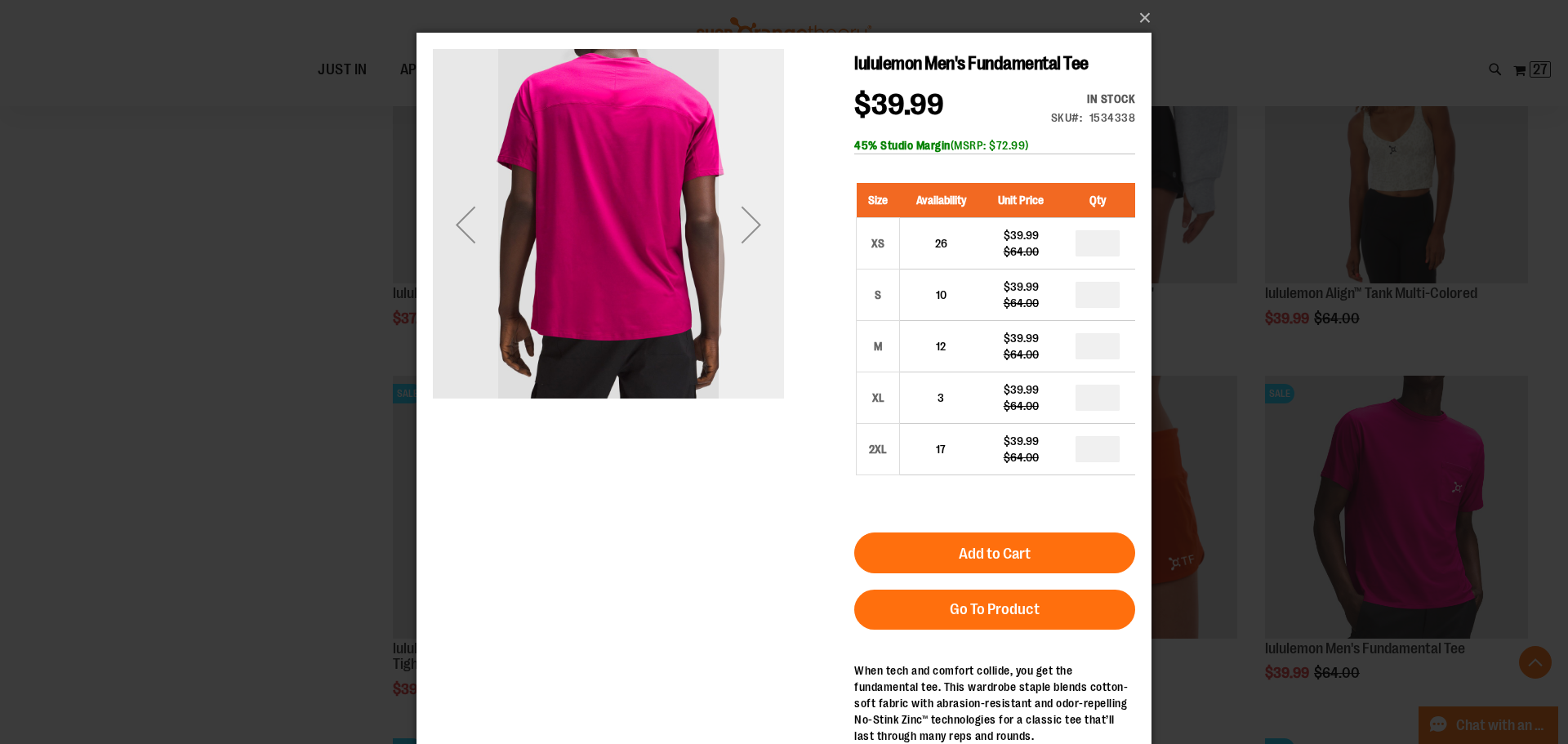
click at [742, 232] on div "Next" at bounding box center [751, 224] width 65 height 65
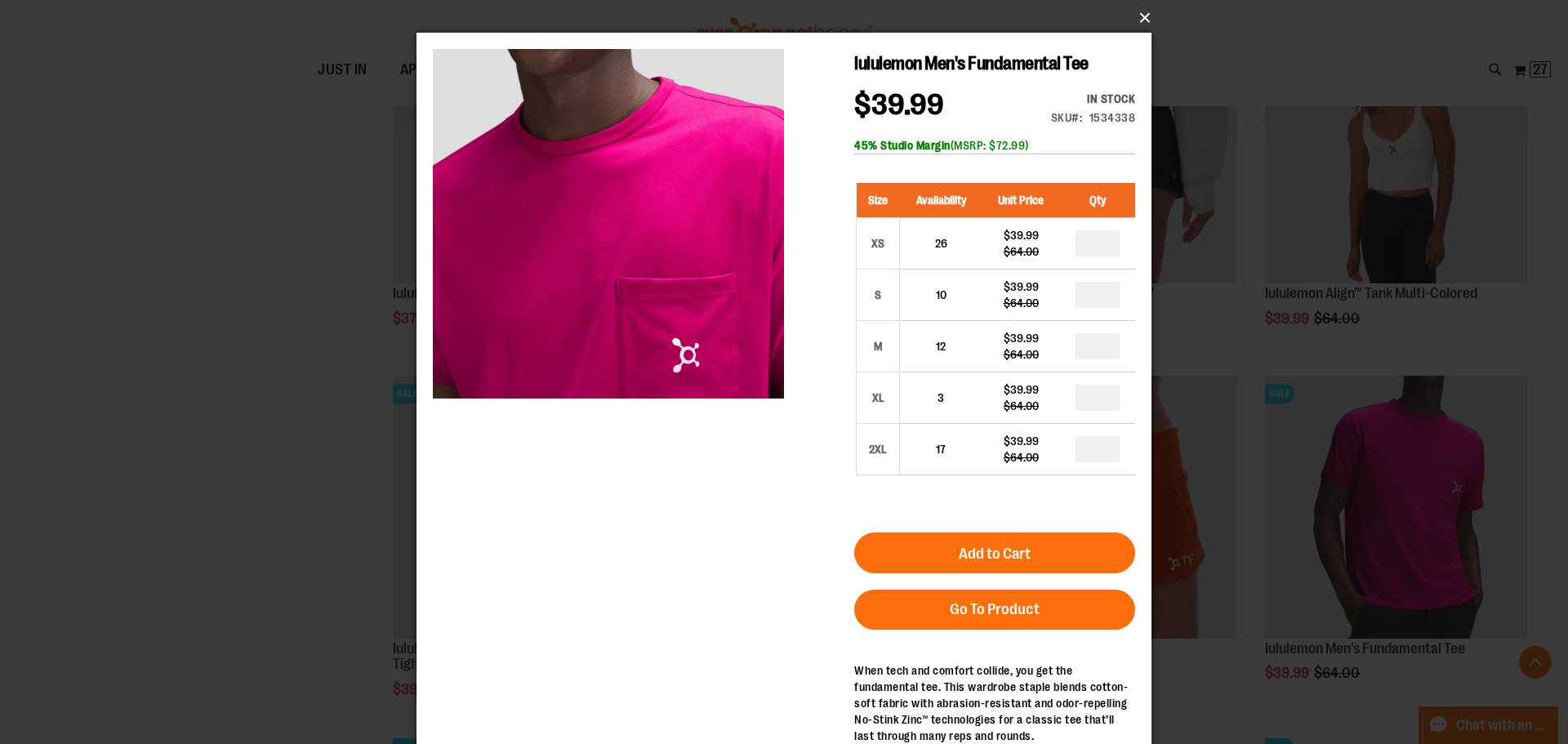
click at [1144, 18] on button "×" at bounding box center [788, 18] width 735 height 36
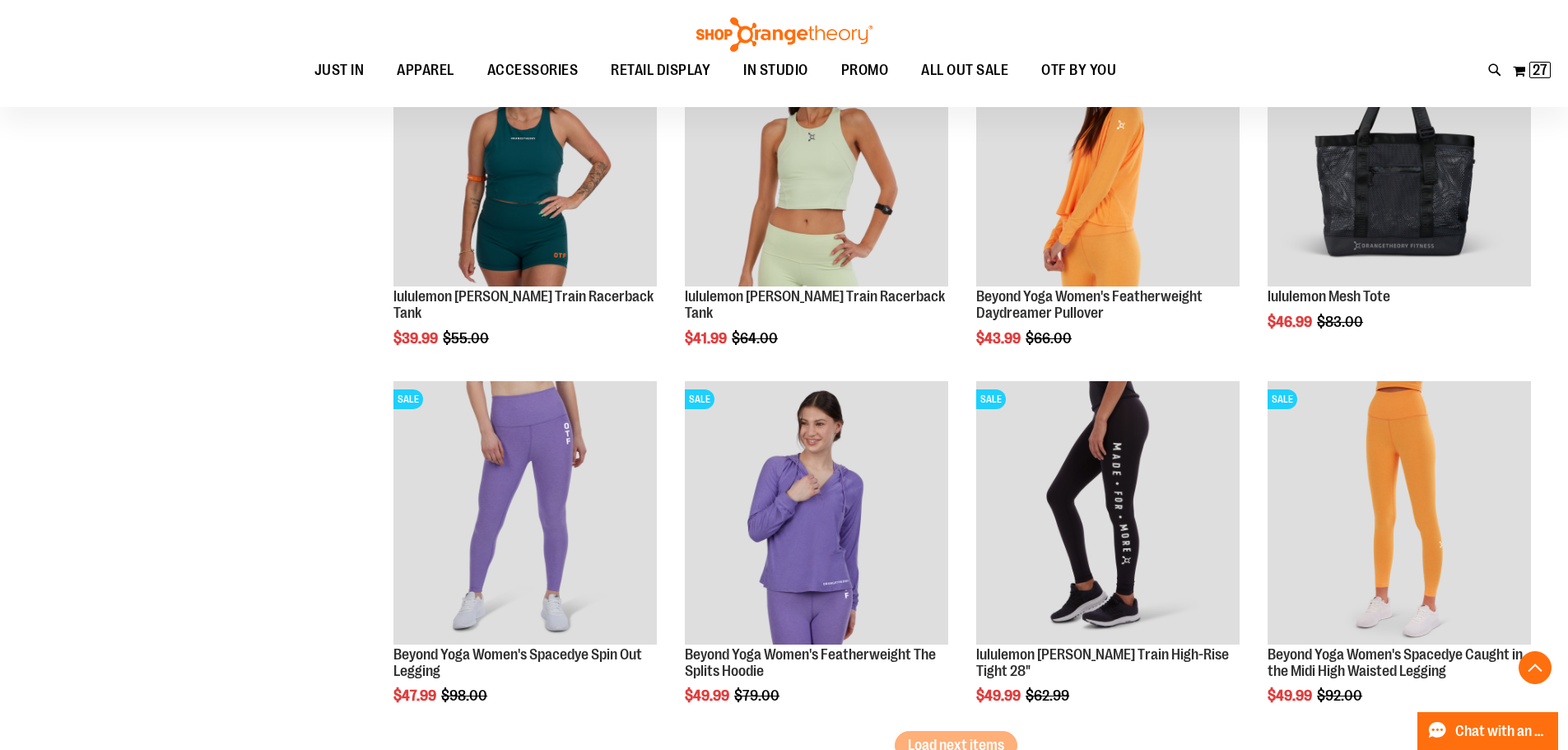
scroll to position [10383, 0]
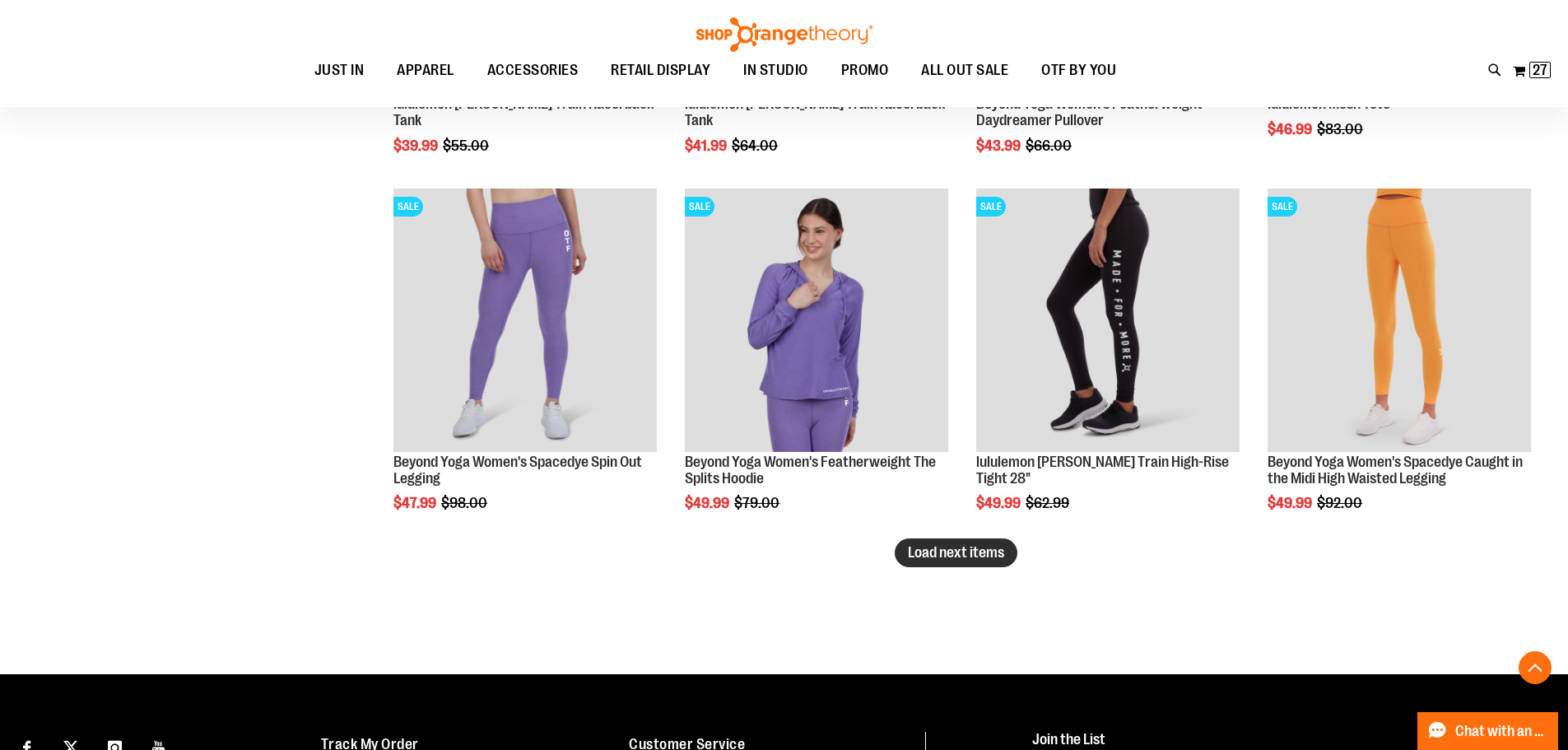
click at [967, 560] on span "Load next items" at bounding box center [956, 552] width 97 height 17
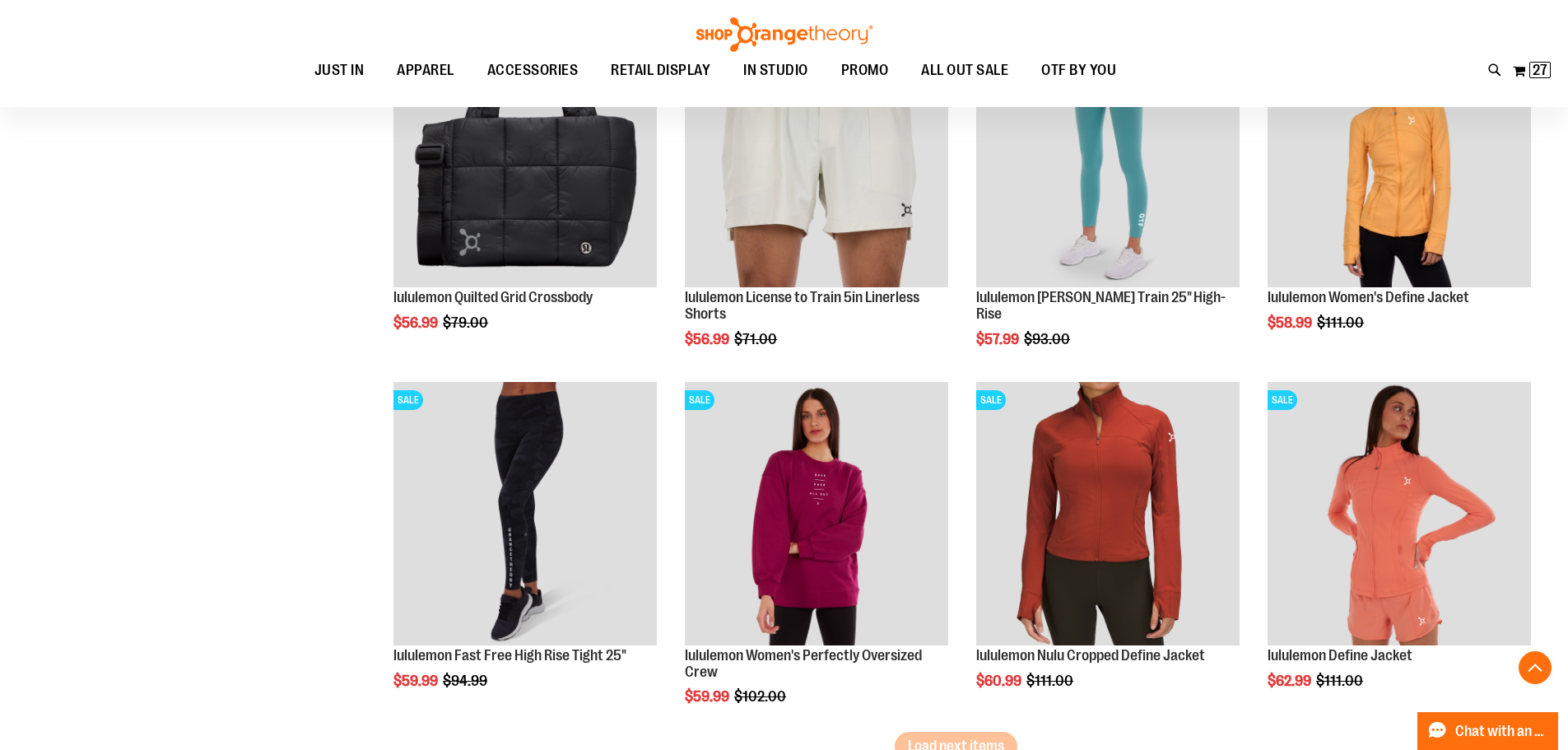
scroll to position [11289, 0]
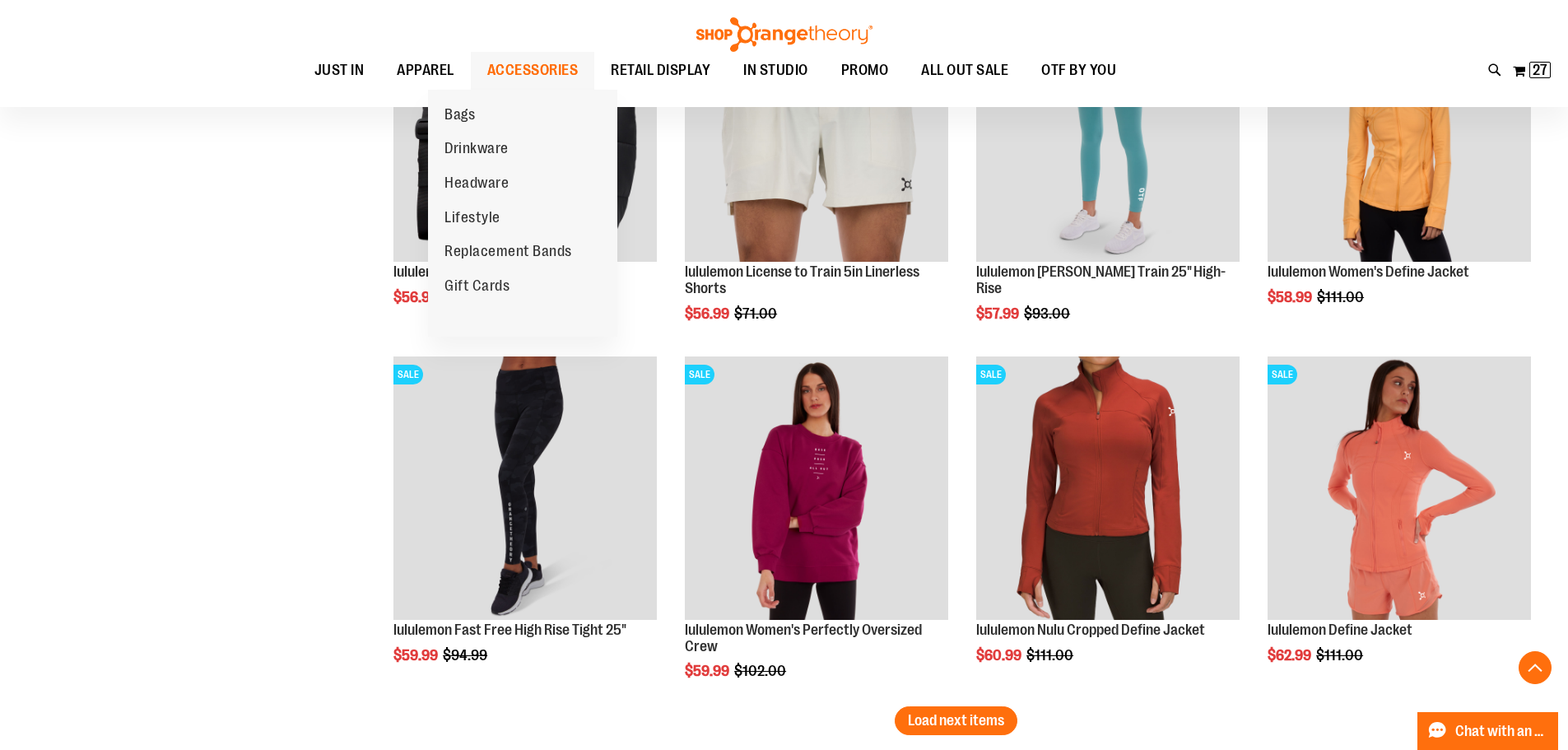
click at [497, 61] on span "ACCESSORIES" at bounding box center [533, 71] width 92 height 37
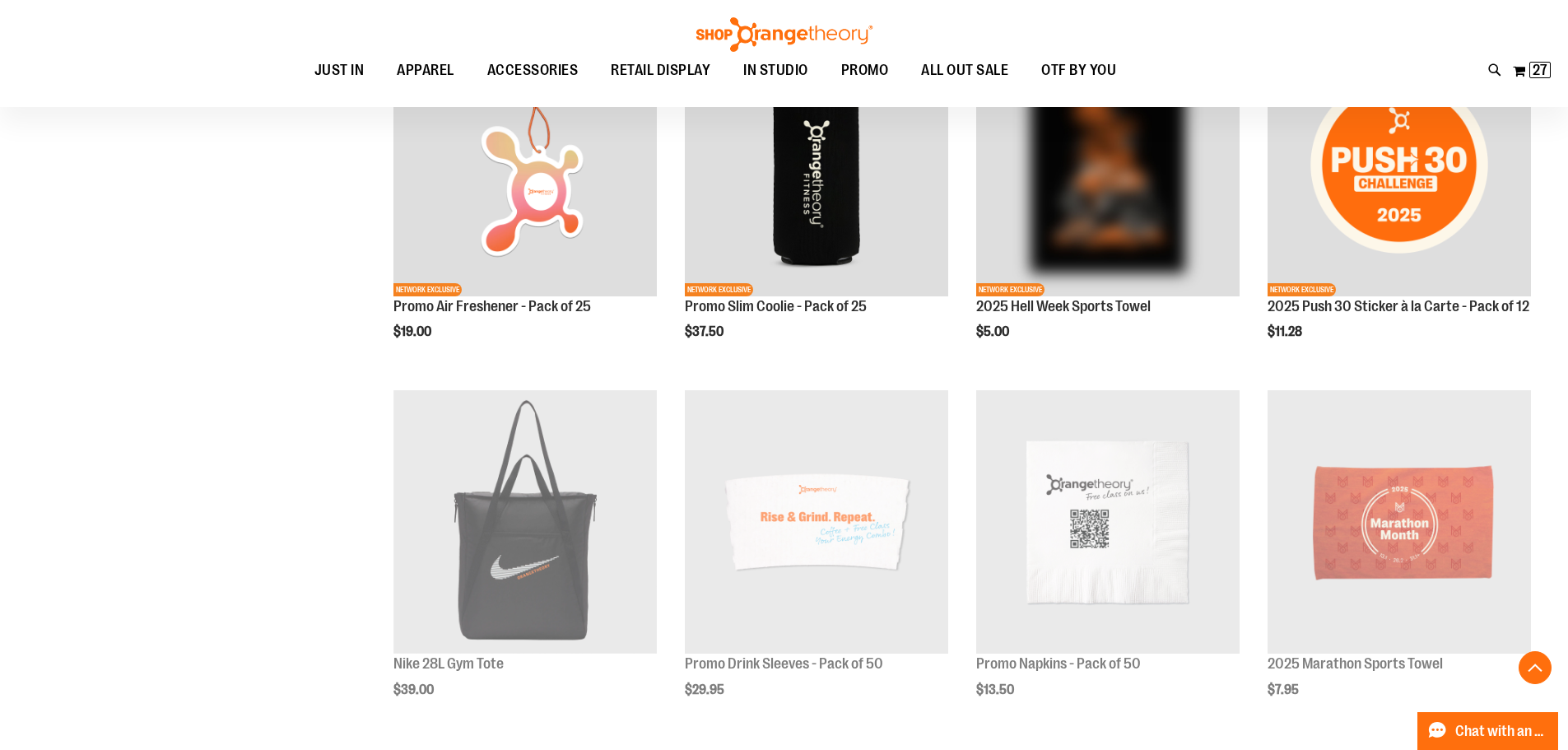
scroll to position [1070, 0]
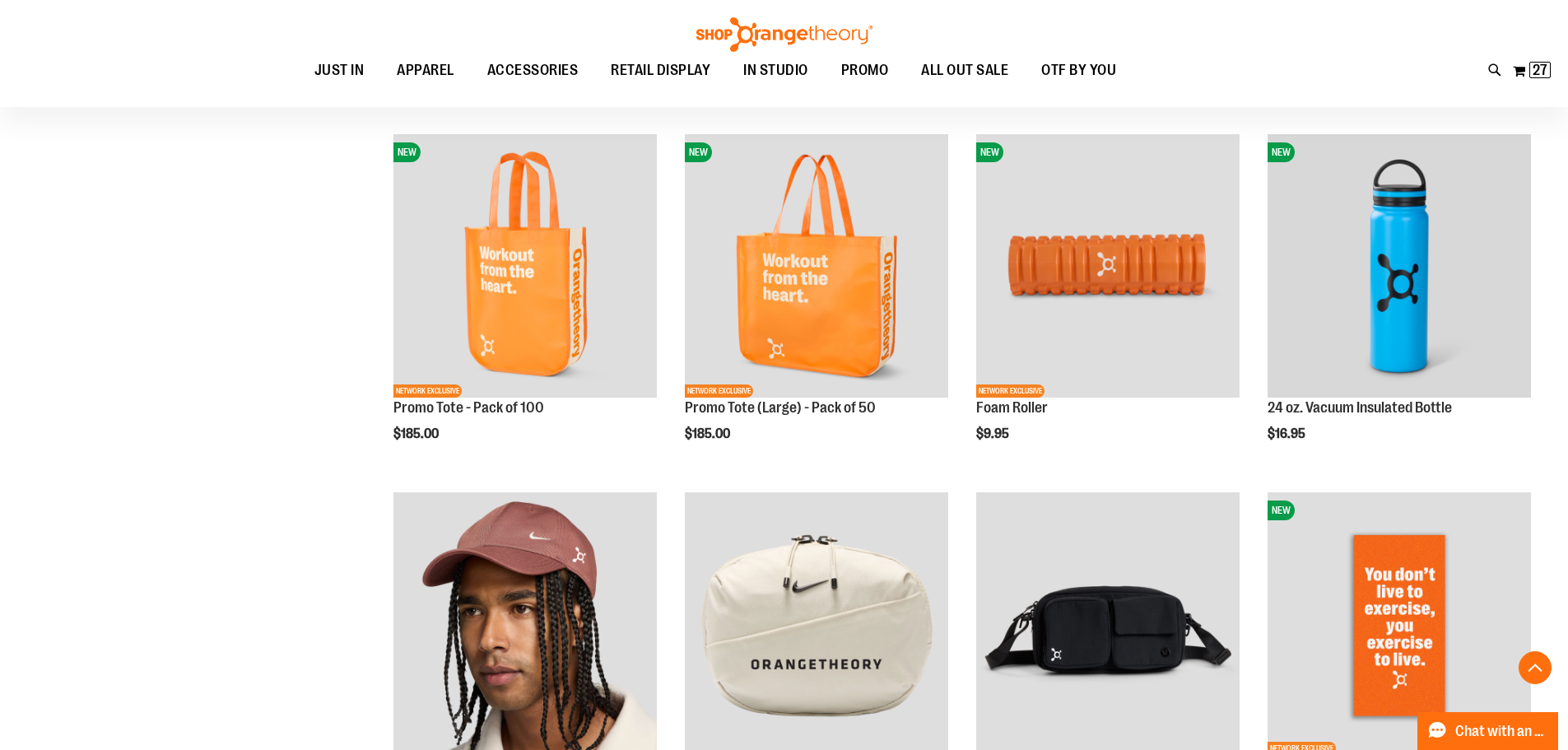
scroll to position [1645, 0]
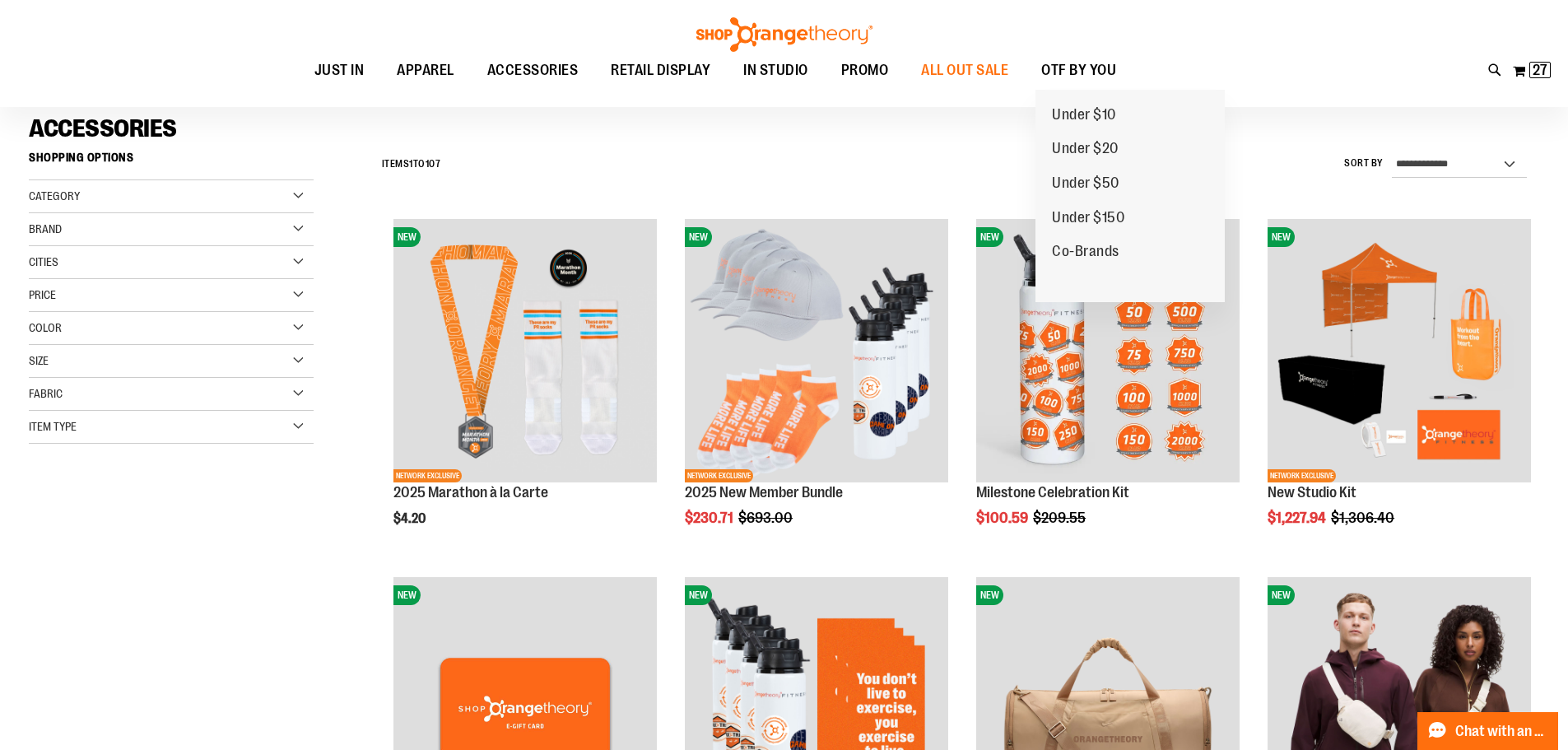
scroll to position [246, 0]
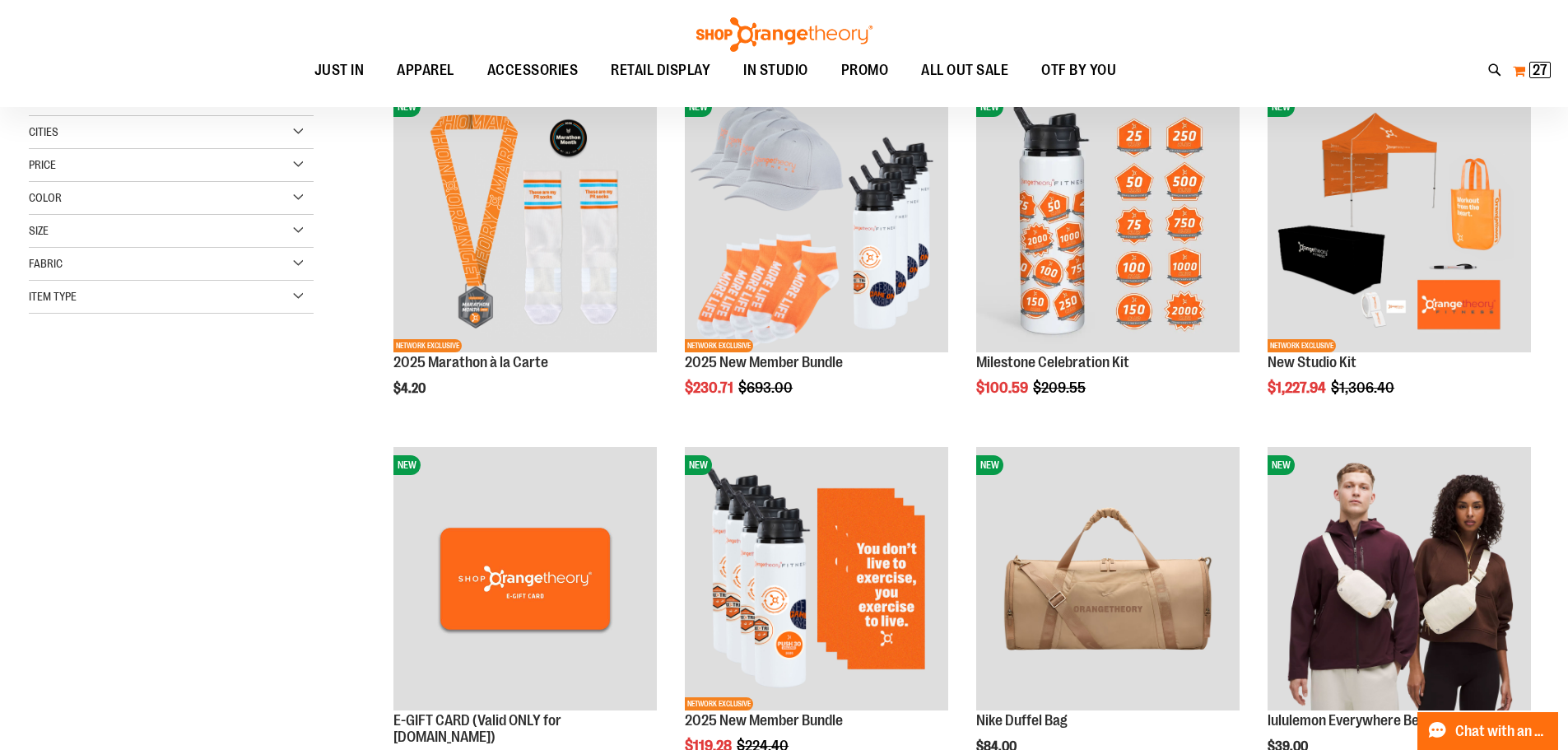
click at [1520, 75] on button "My Cart 27 27 items" at bounding box center [1532, 71] width 40 height 26
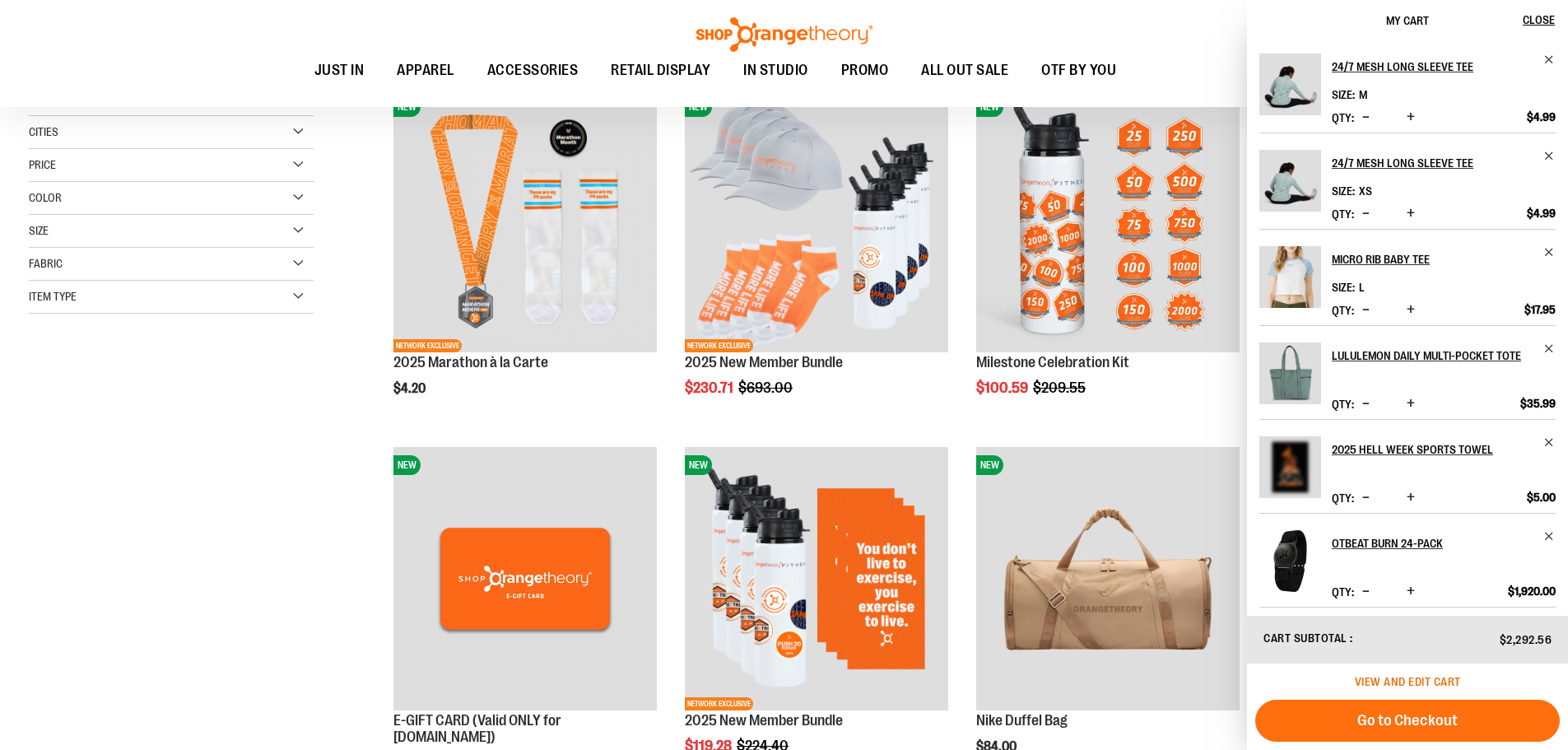
click at [1419, 682] on span "View and edit cart" at bounding box center [1408, 682] width 106 height 13
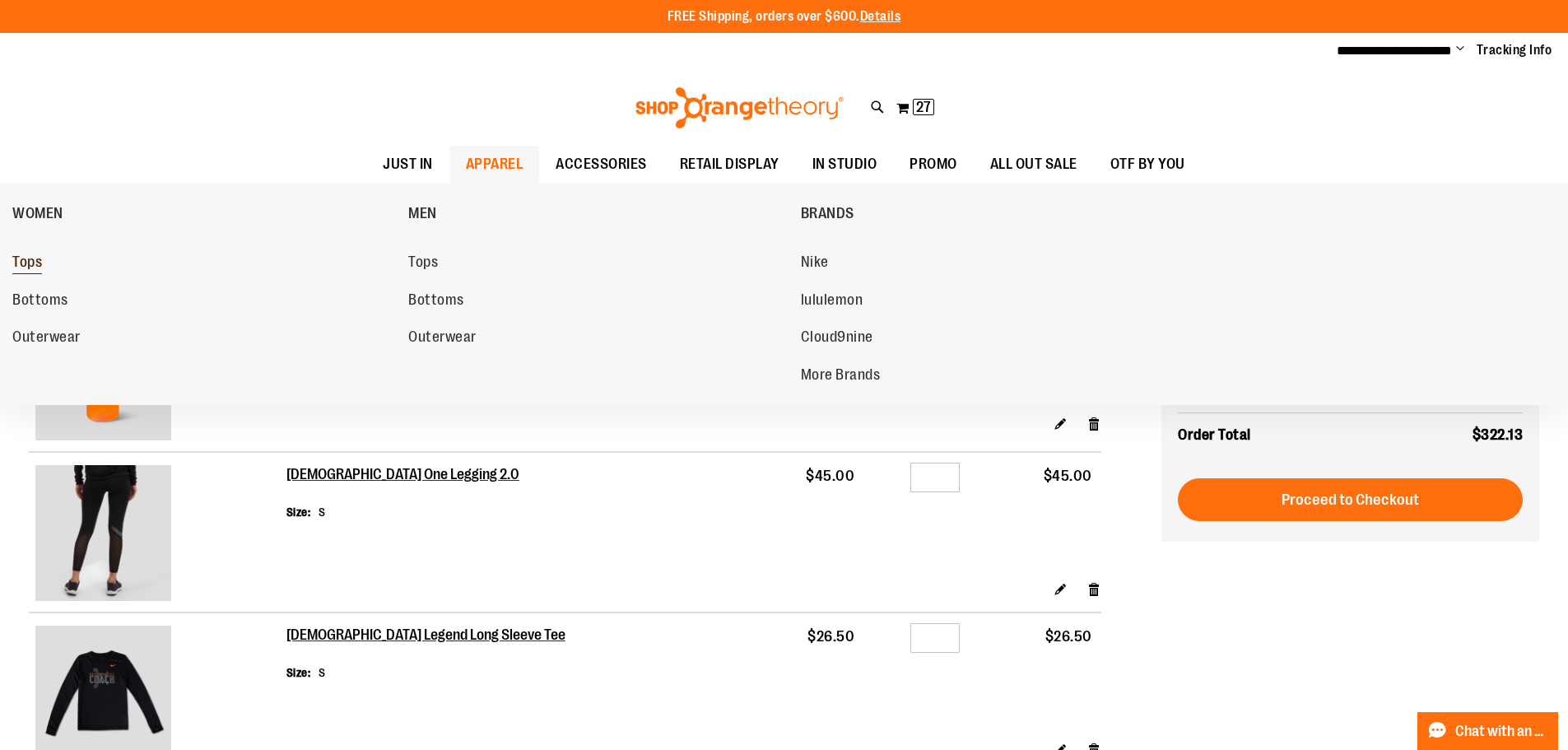
click at [25, 263] on span "Tops" at bounding box center [27, 264] width 29 height 20
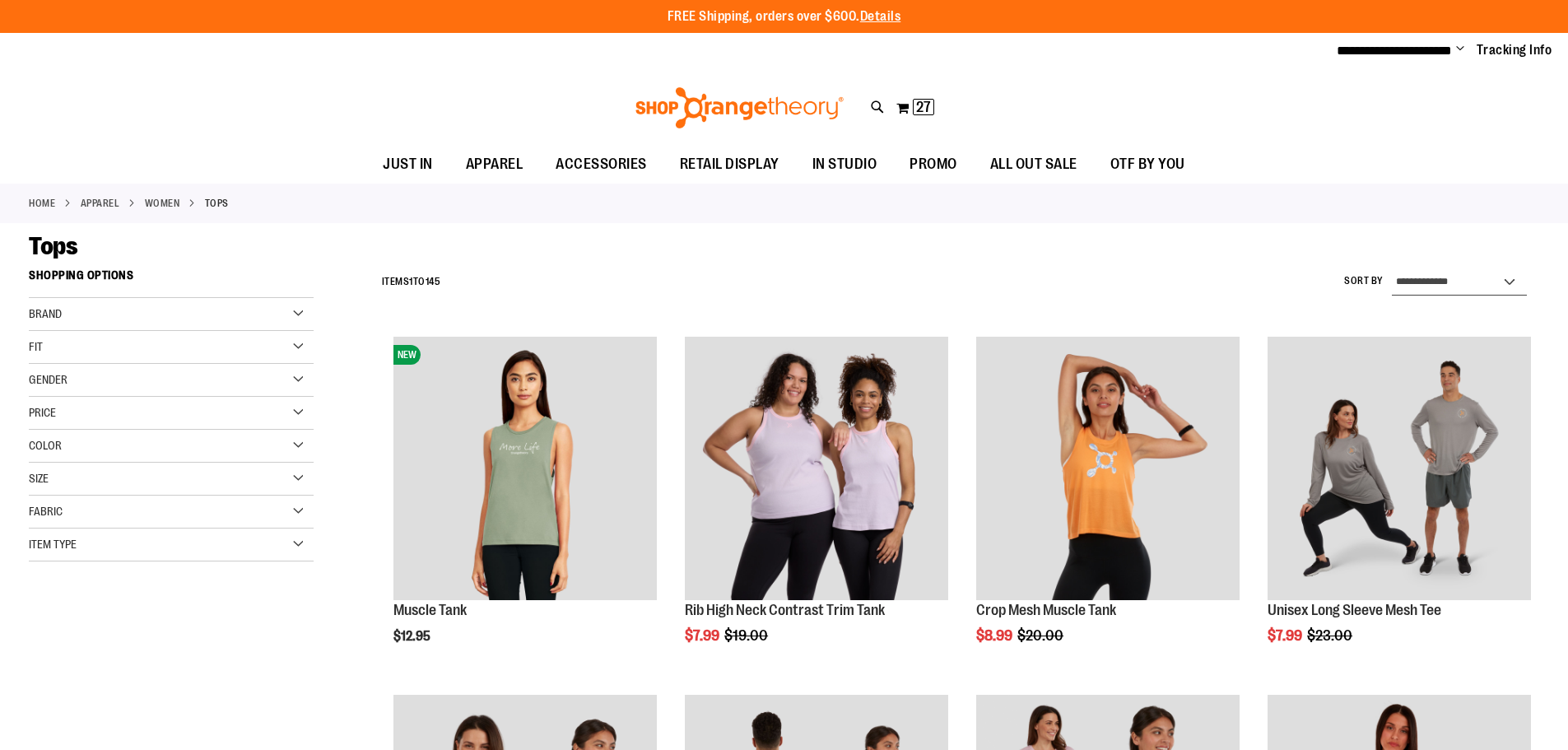
click at [1460, 288] on select "**********" at bounding box center [1460, 282] width 135 height 26
select select "*********"
click at [1392, 269] on select "**********" at bounding box center [1460, 282] width 135 height 26
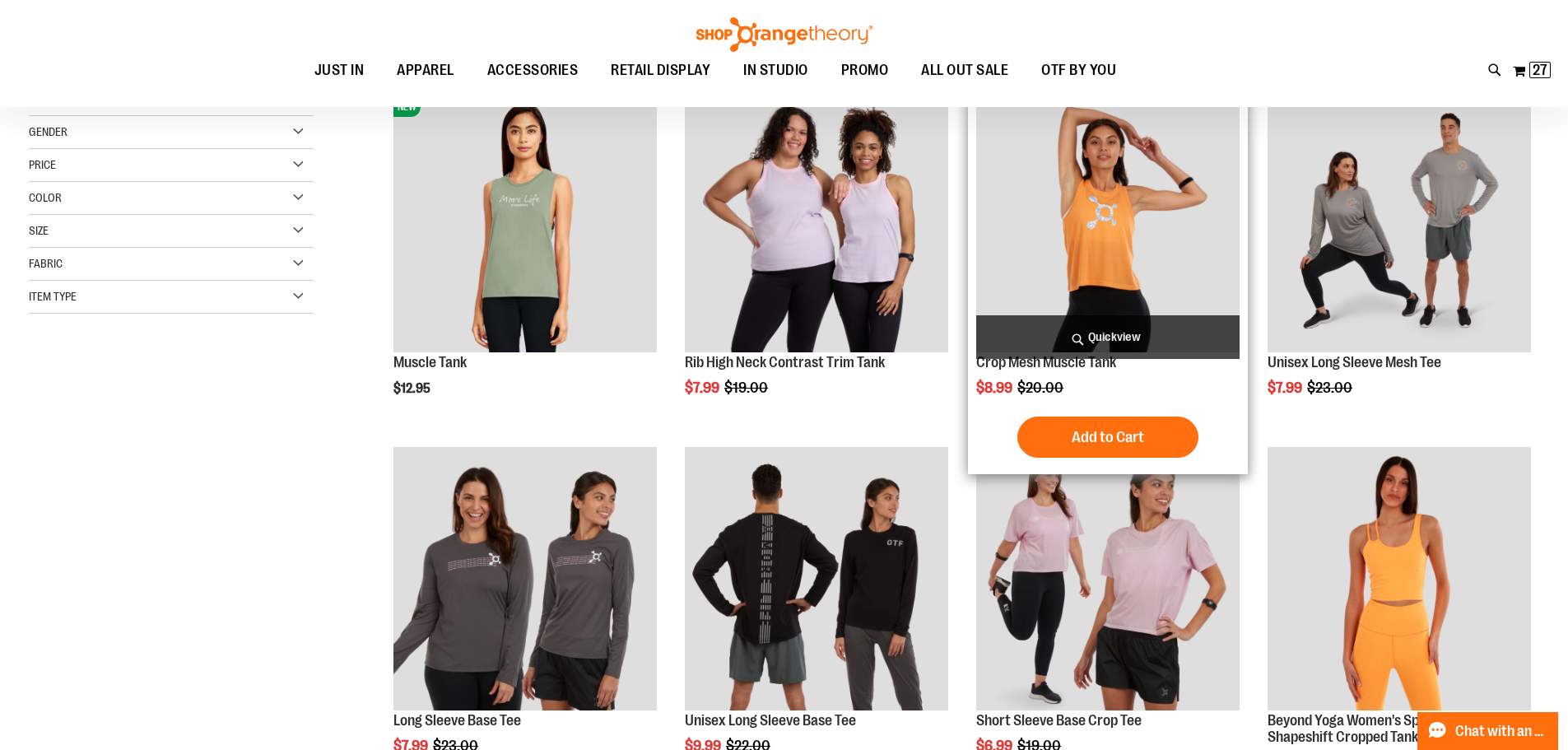
scroll to position [260, 0]
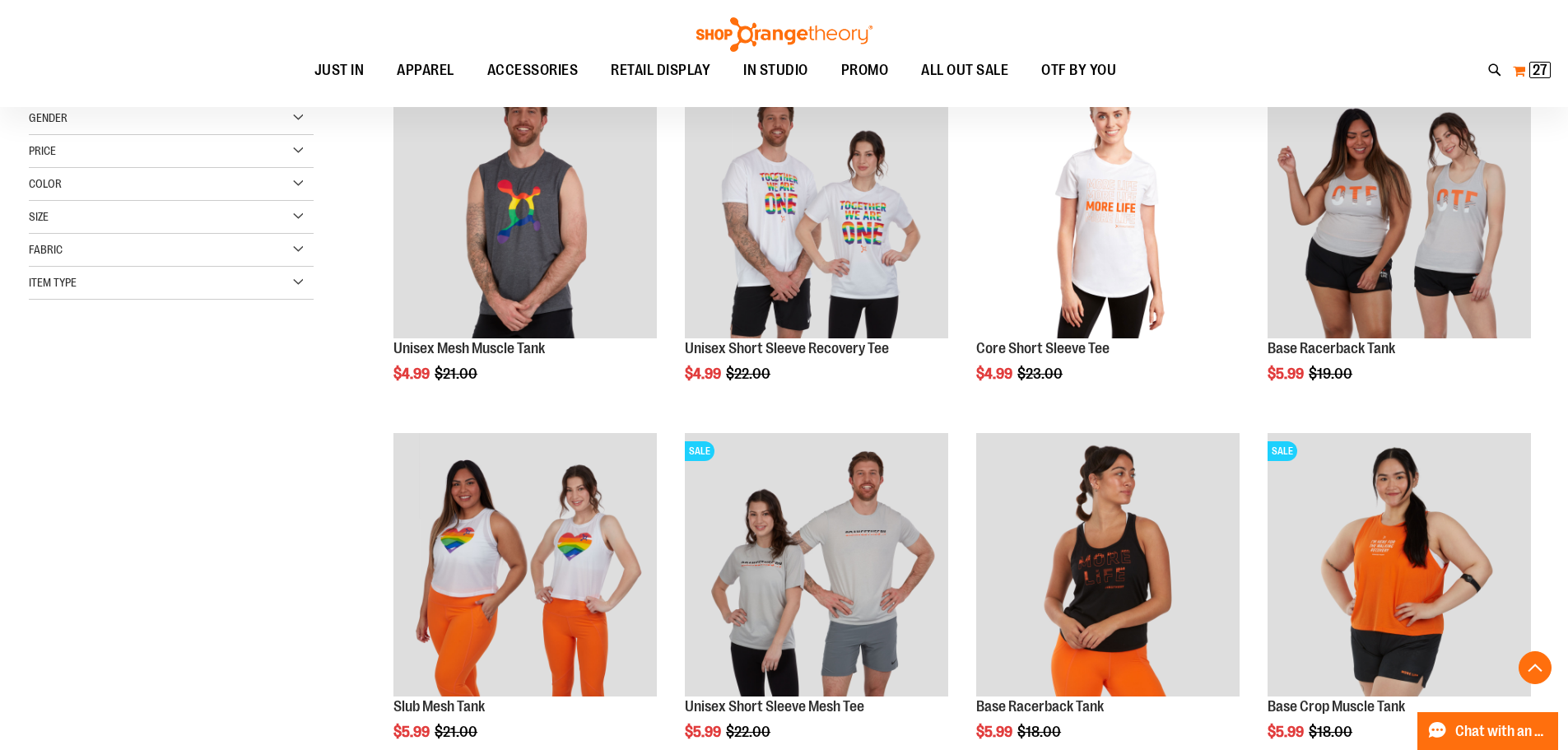
click at [1548, 72] on span "27 27 items" at bounding box center [1539, 70] width 21 height 17
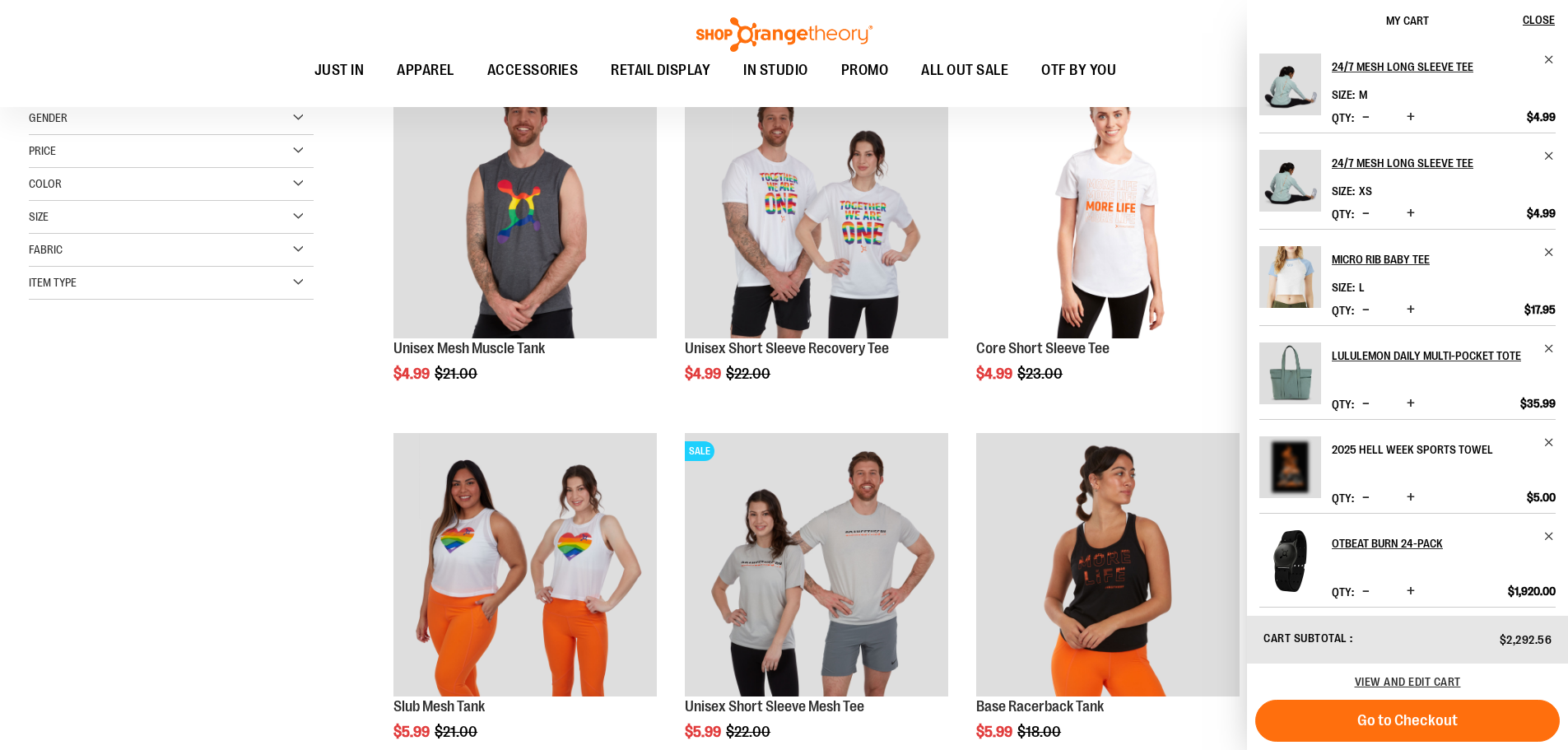
click at [1380, 462] on h2 "2025 Hell Week Sports Towel" at bounding box center [1433, 449] width 202 height 26
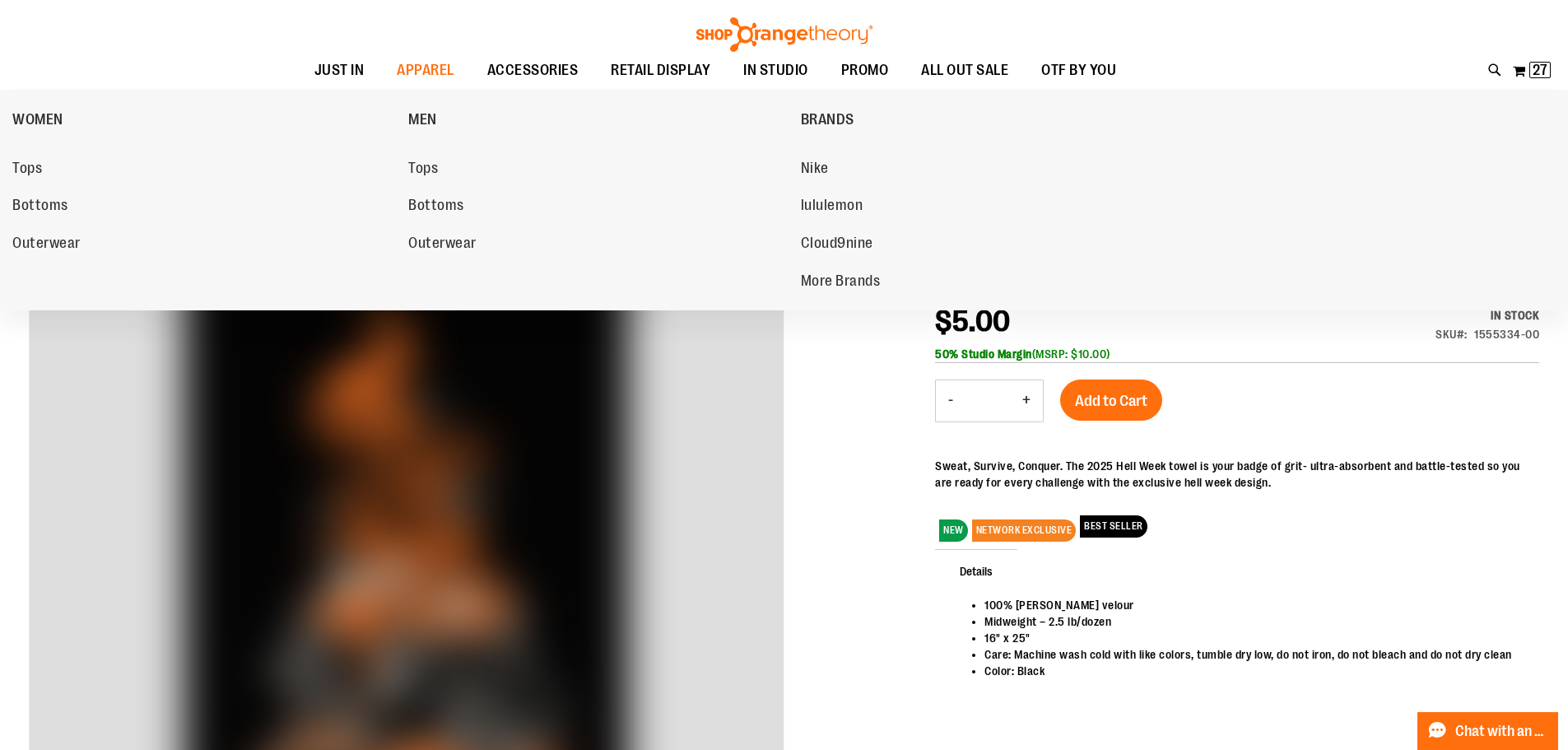
scroll to position [164, 0]
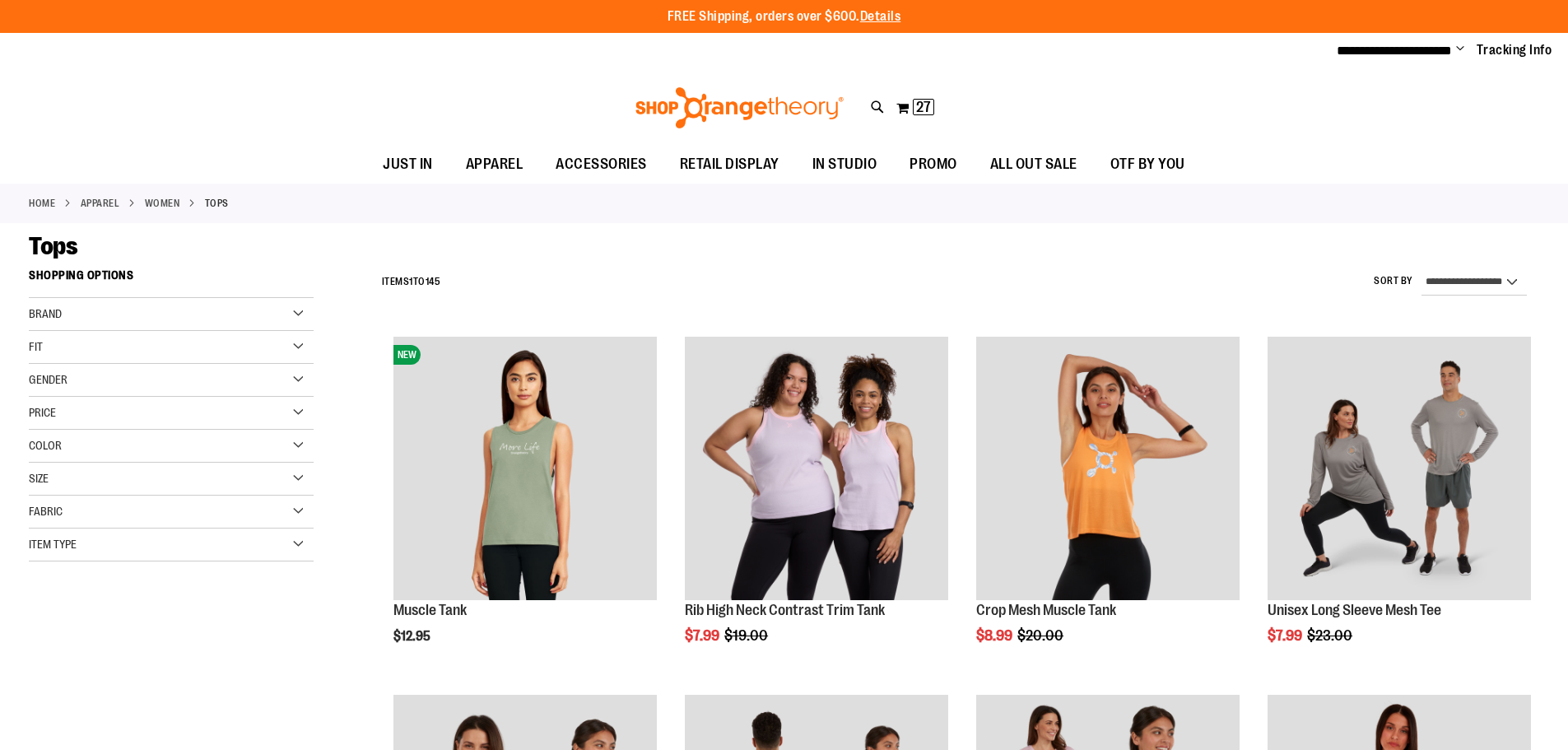
select select "*********"
click at [1464, 278] on select "**********" at bounding box center [1460, 282] width 135 height 26
click at [1392, 269] on select "**********" at bounding box center [1460, 282] width 135 height 26
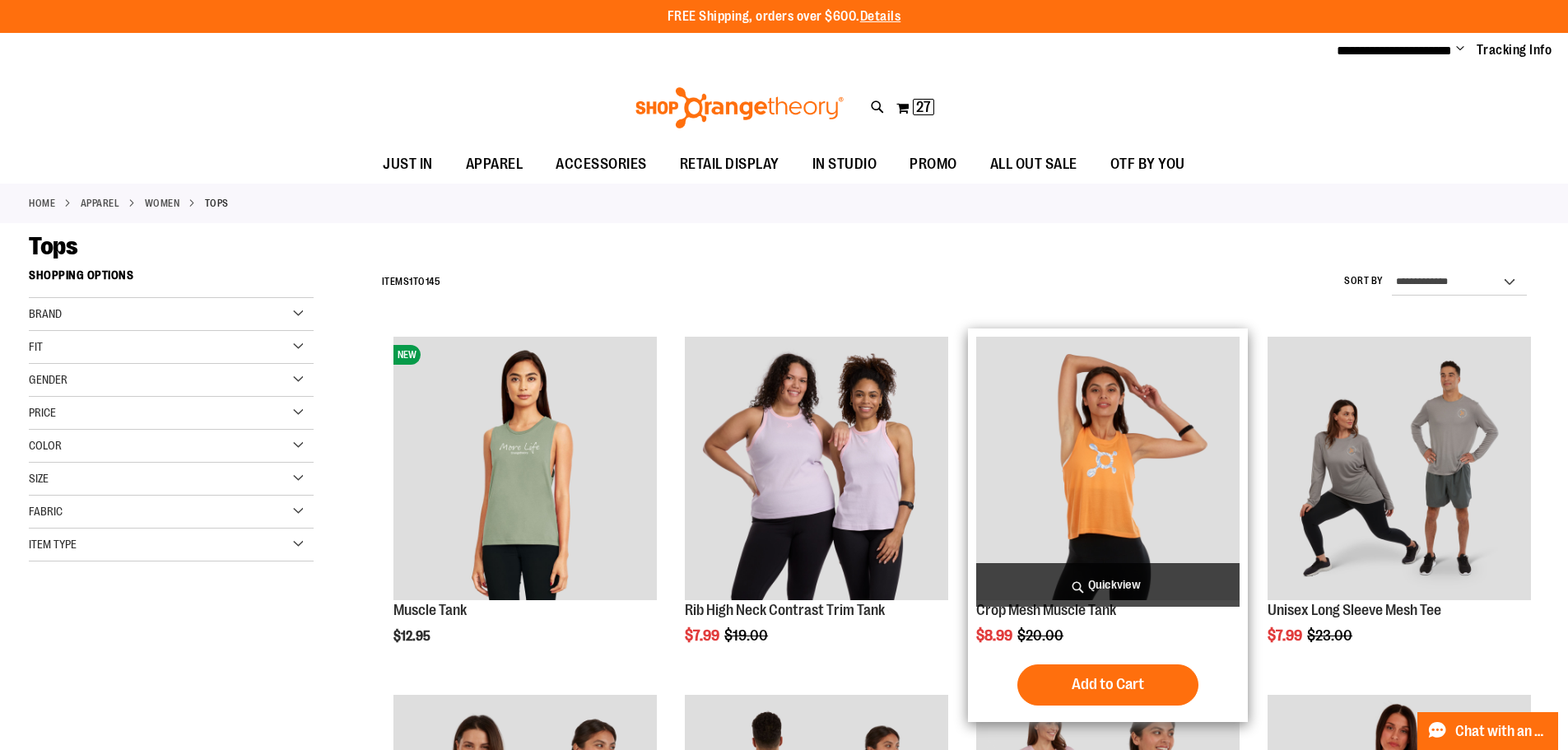
click at [1129, 573] on span "Quickview" at bounding box center [1107, 585] width 263 height 44
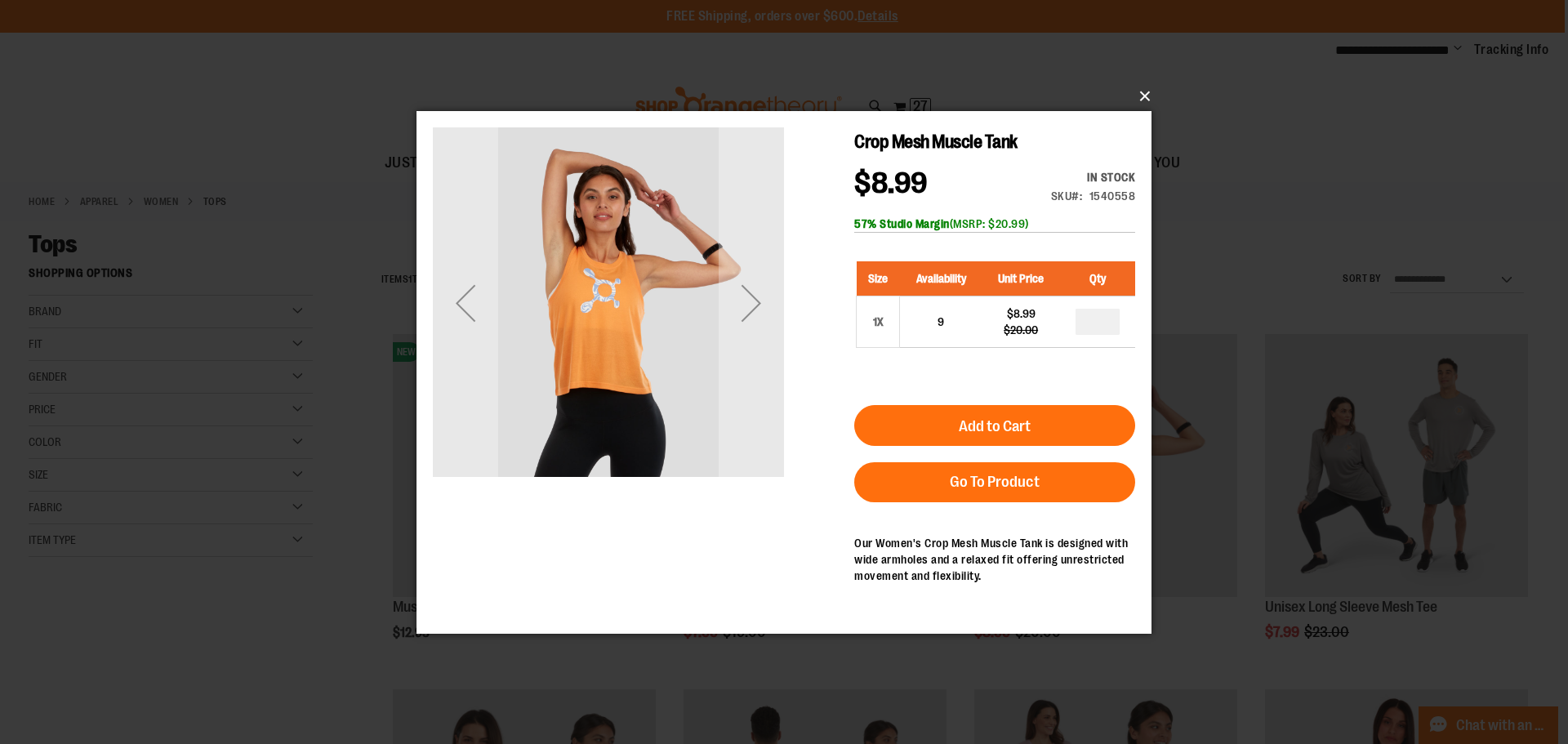
click at [1147, 101] on button "×" at bounding box center [788, 96] width 735 height 36
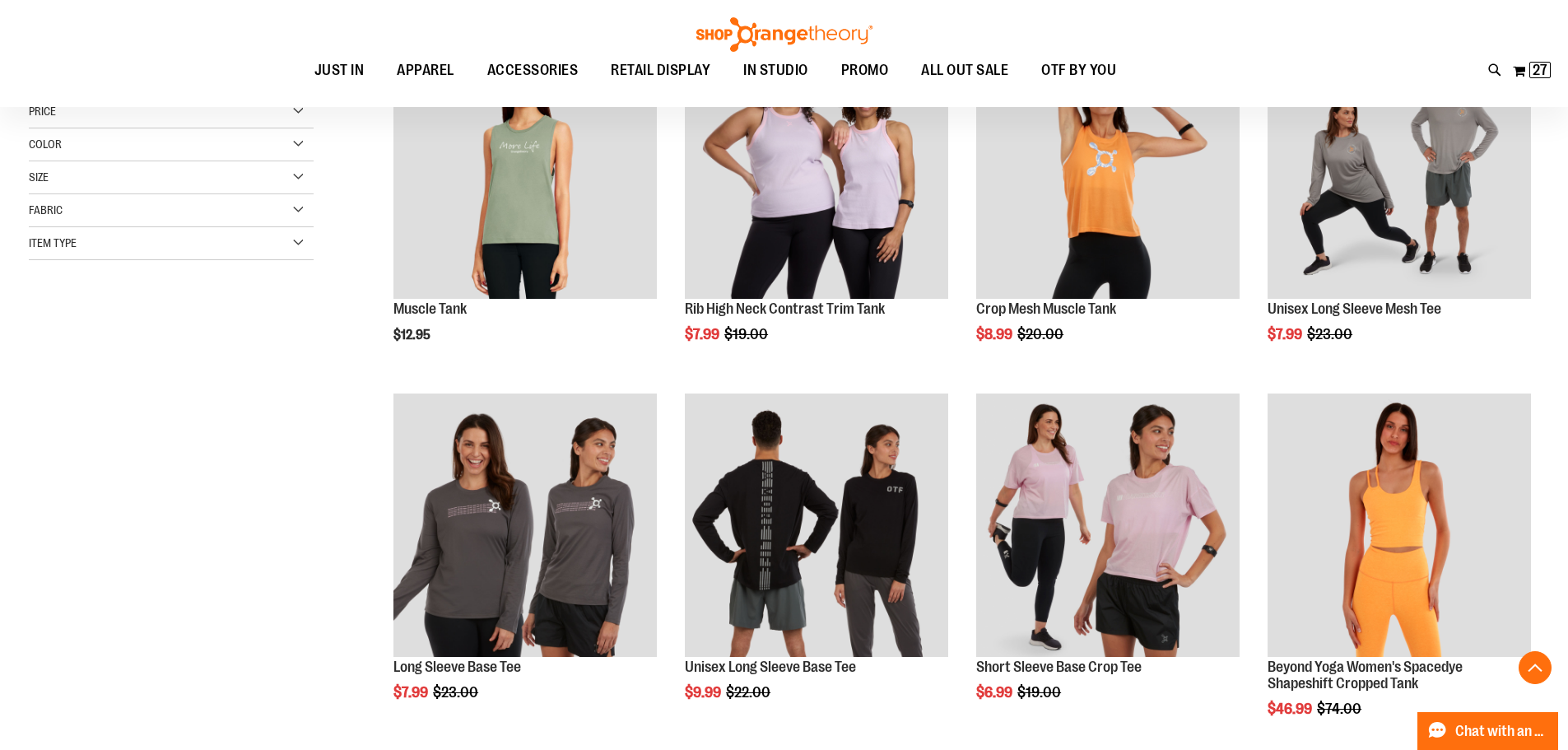
scroll to position [329, 0]
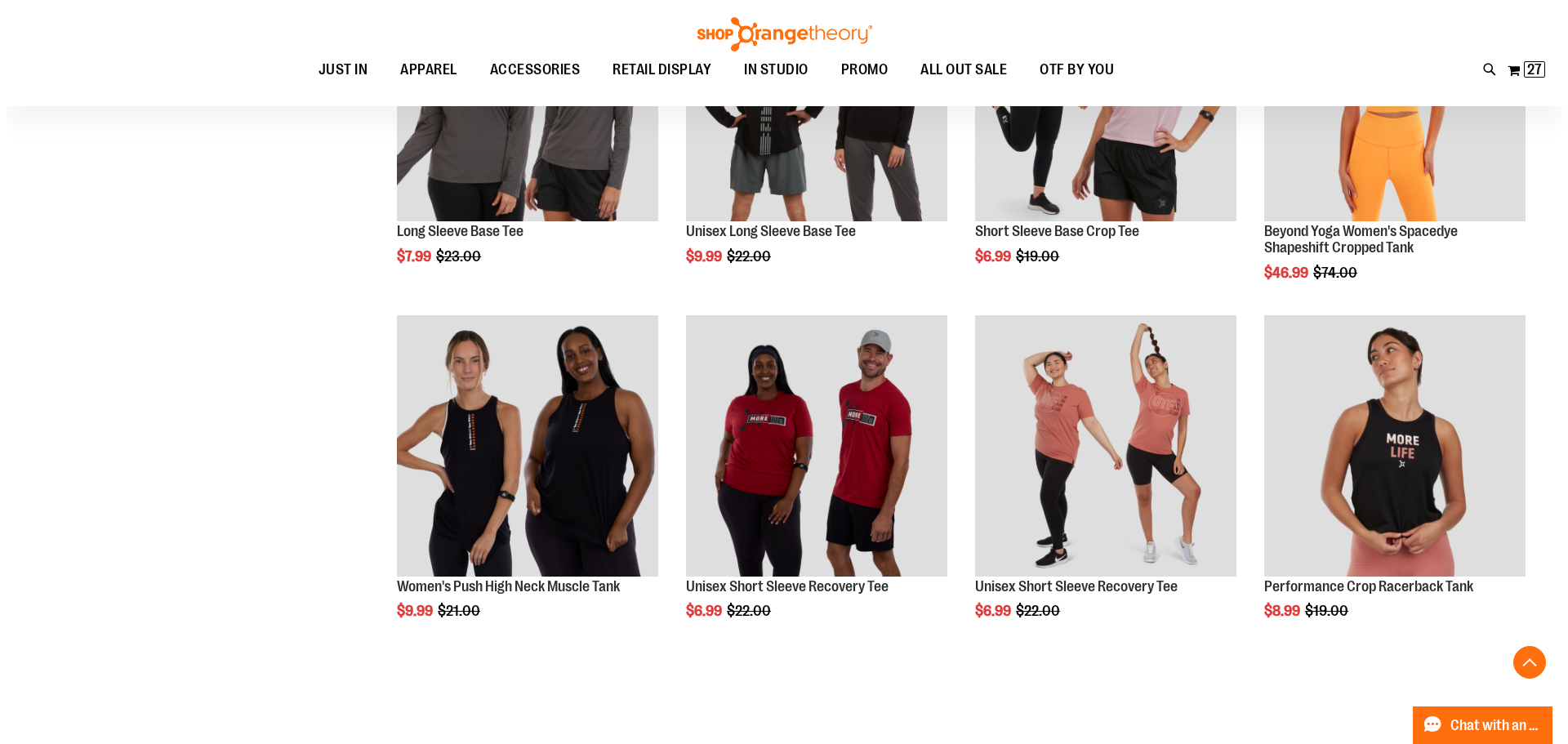
scroll to position [734, 0]
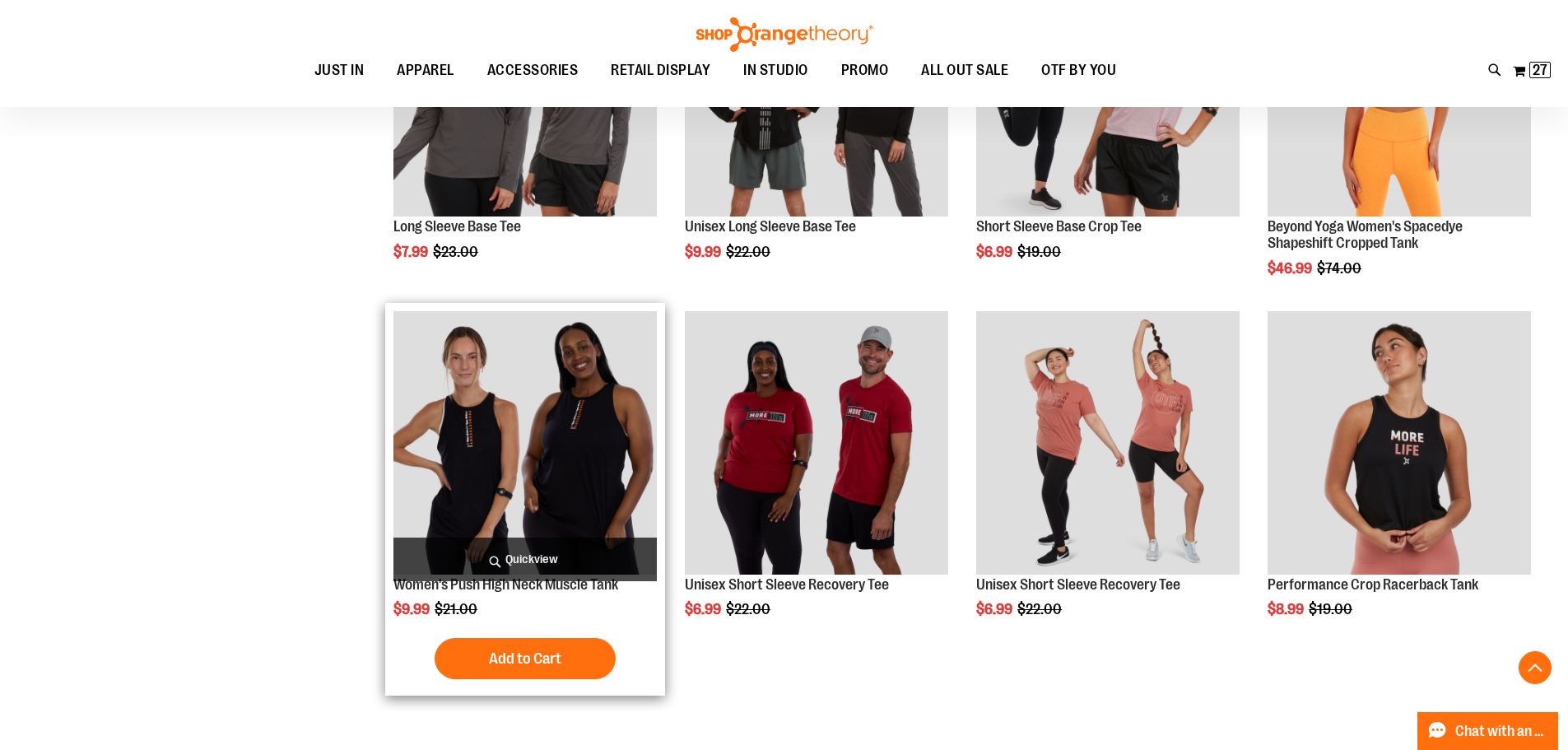
click at [577, 554] on span "Quickview" at bounding box center [525, 559] width 263 height 44
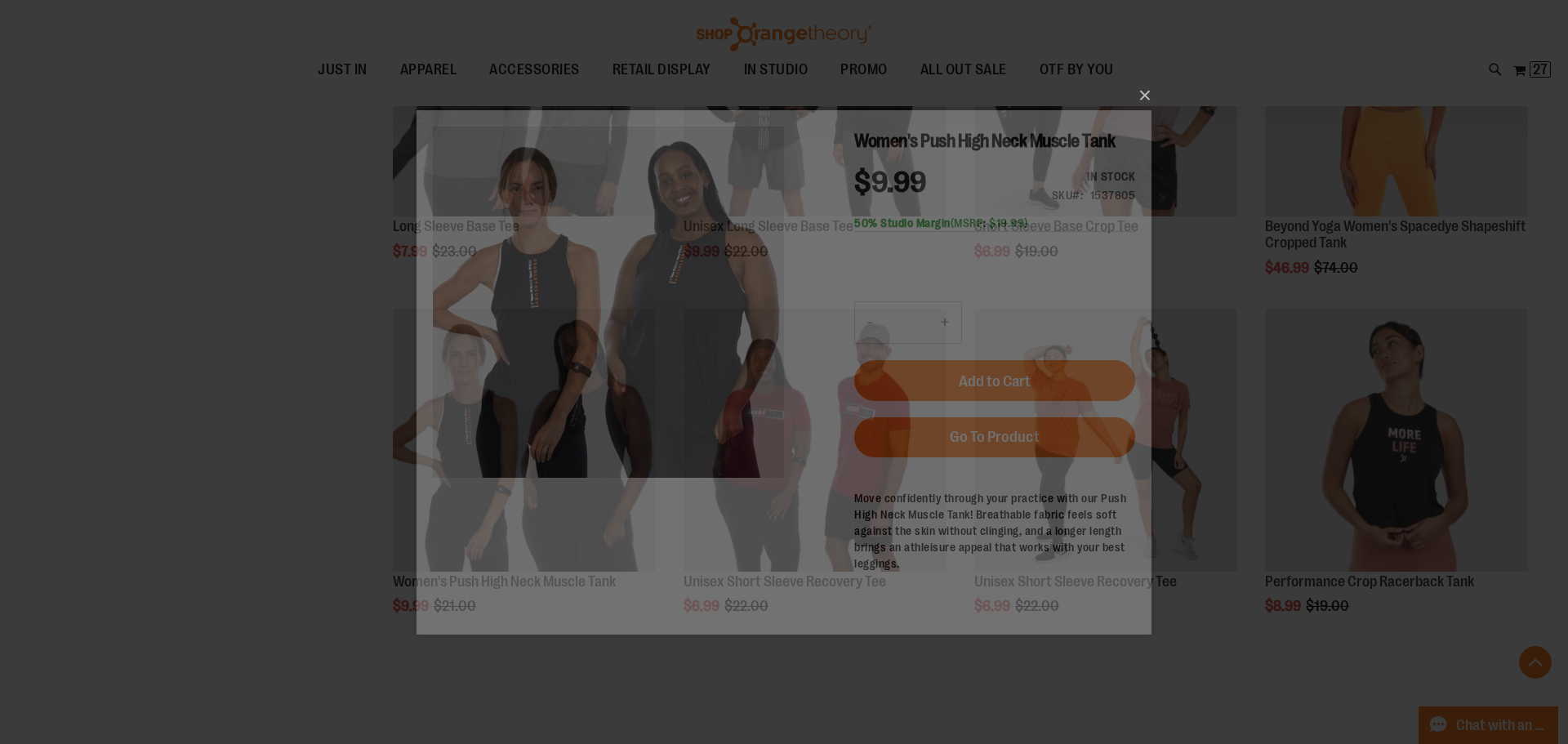
scroll to position [0, 0]
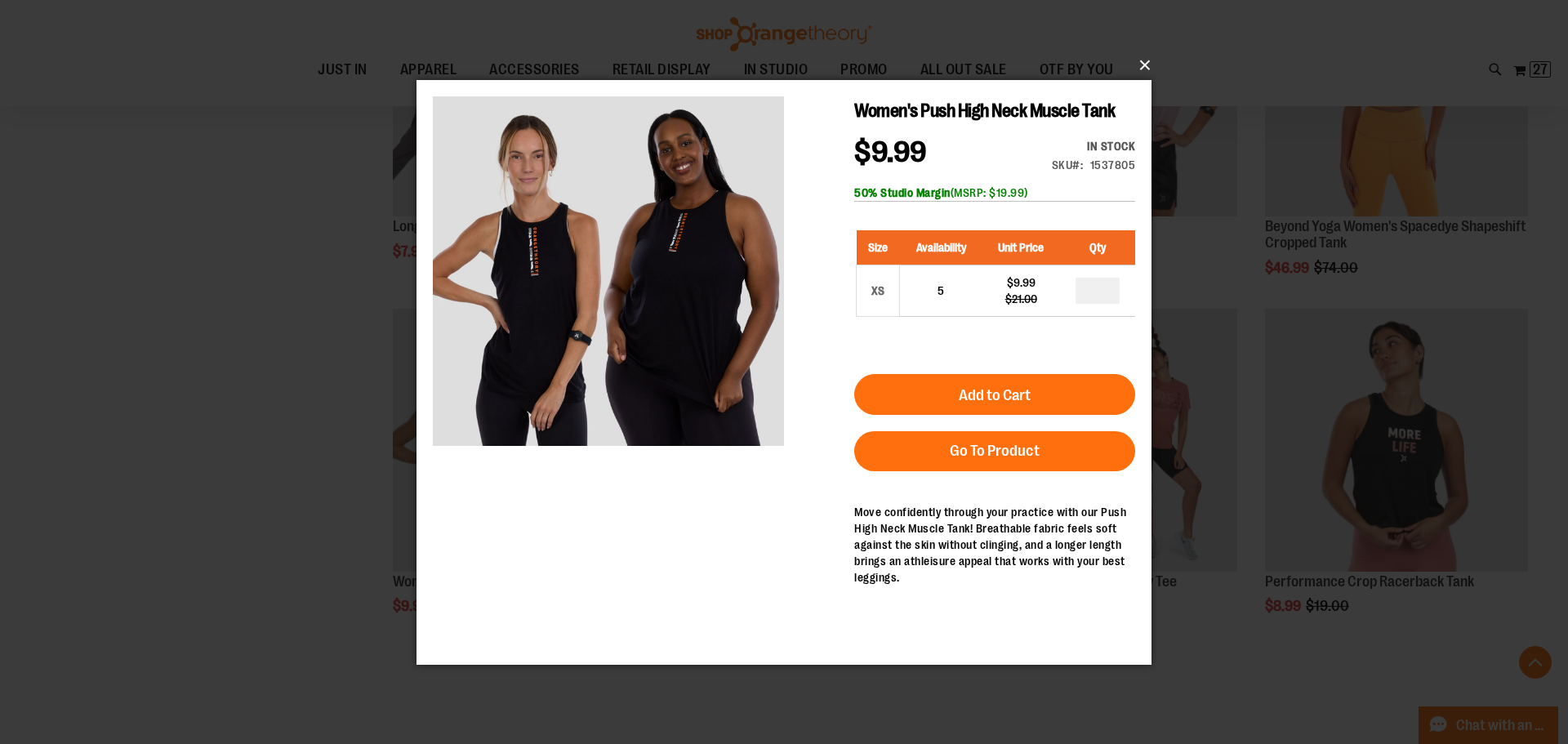
click at [1146, 63] on button "×" at bounding box center [788, 65] width 735 height 36
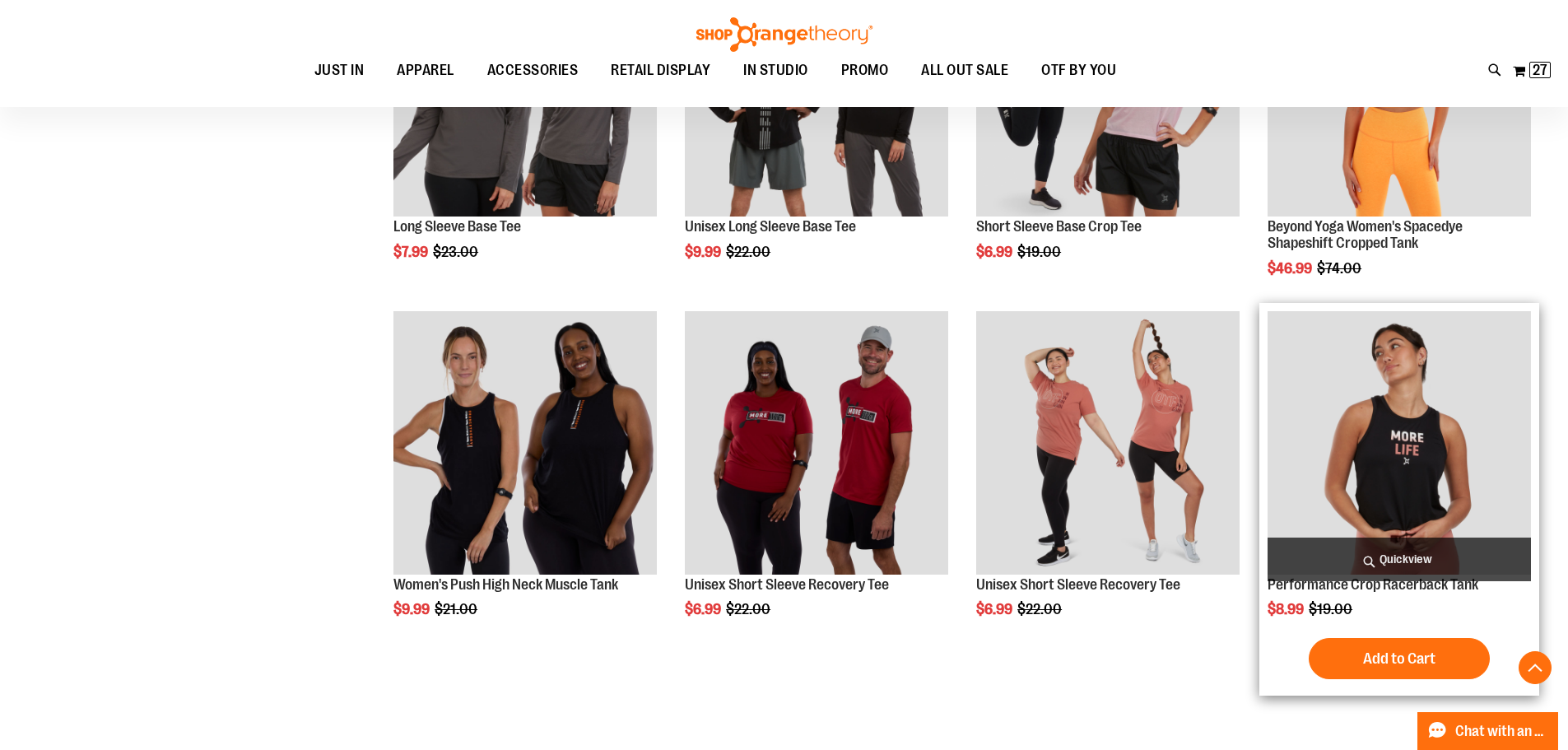
click at [1454, 567] on span "Quickview" at bounding box center [1399, 559] width 263 height 44
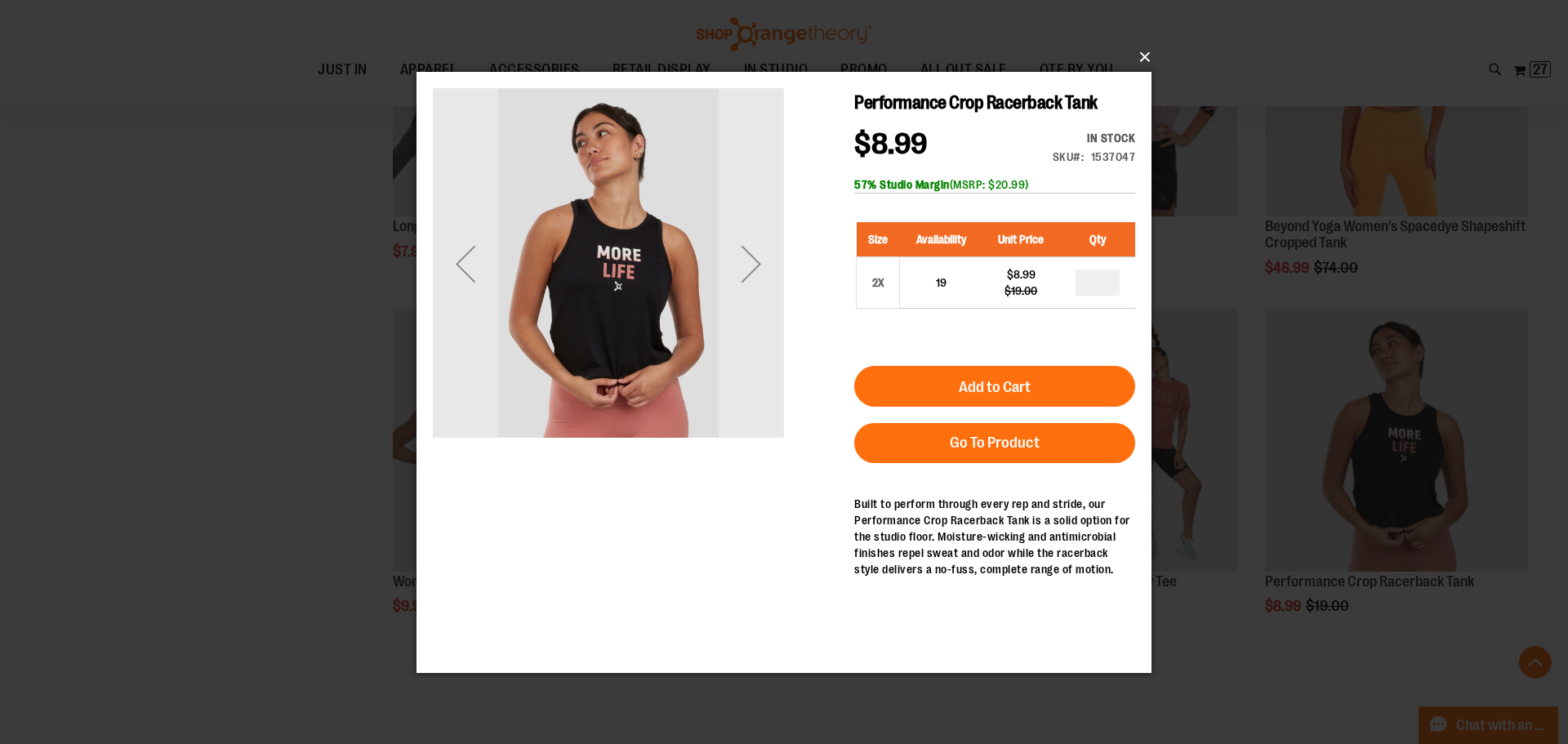
click at [1142, 56] on button "×" at bounding box center [788, 57] width 735 height 36
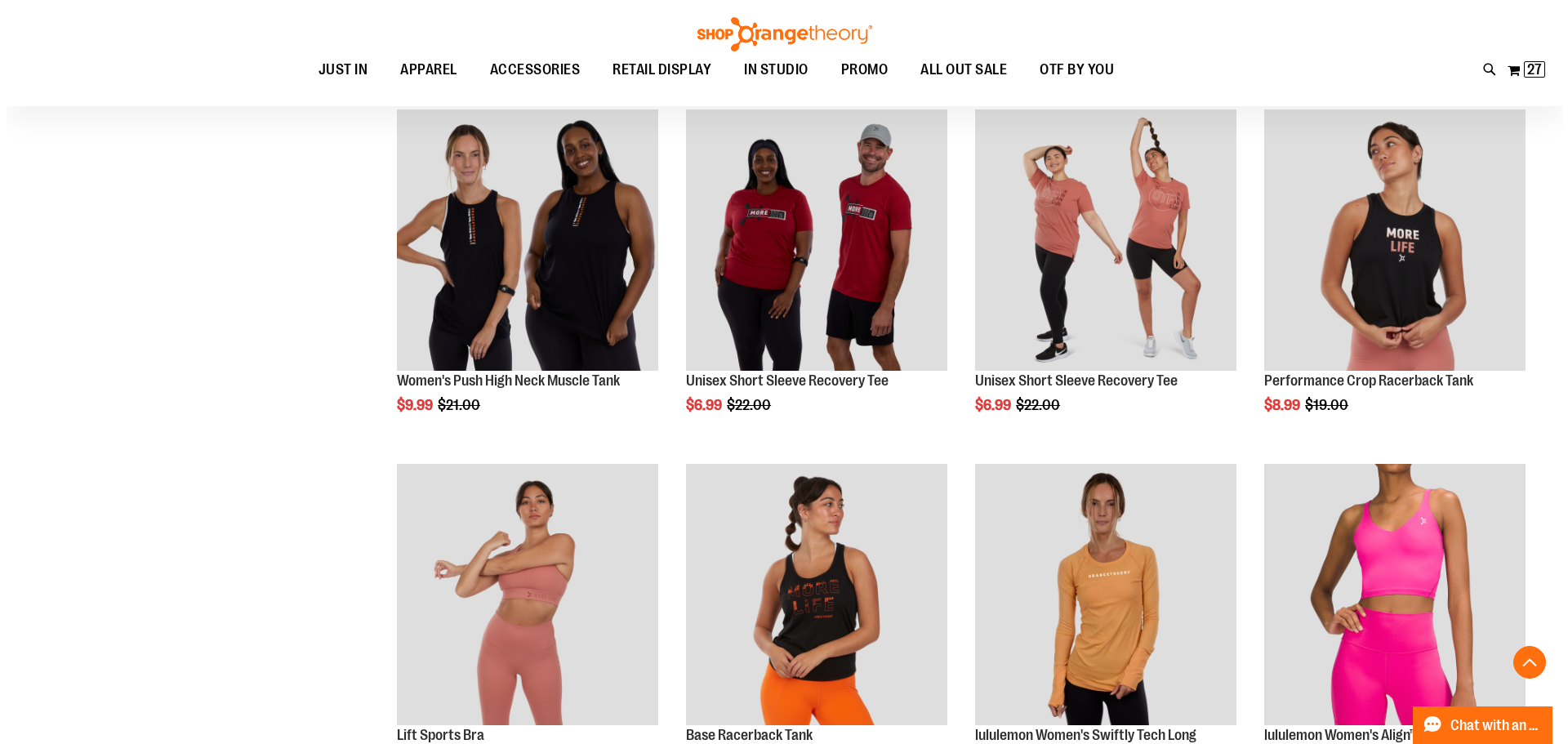
scroll to position [979, 0]
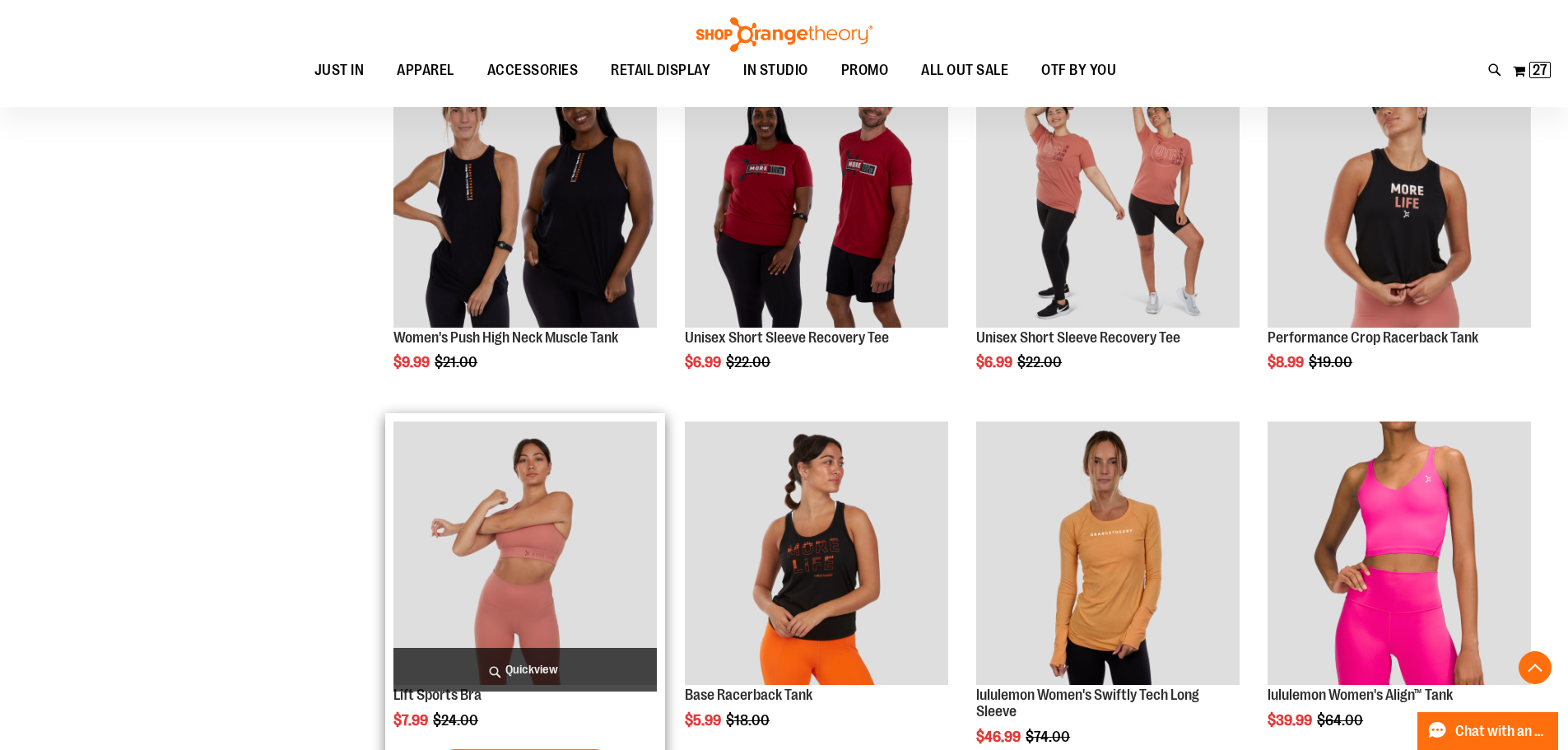
click at [509, 662] on span "Quickview" at bounding box center [525, 670] width 263 height 44
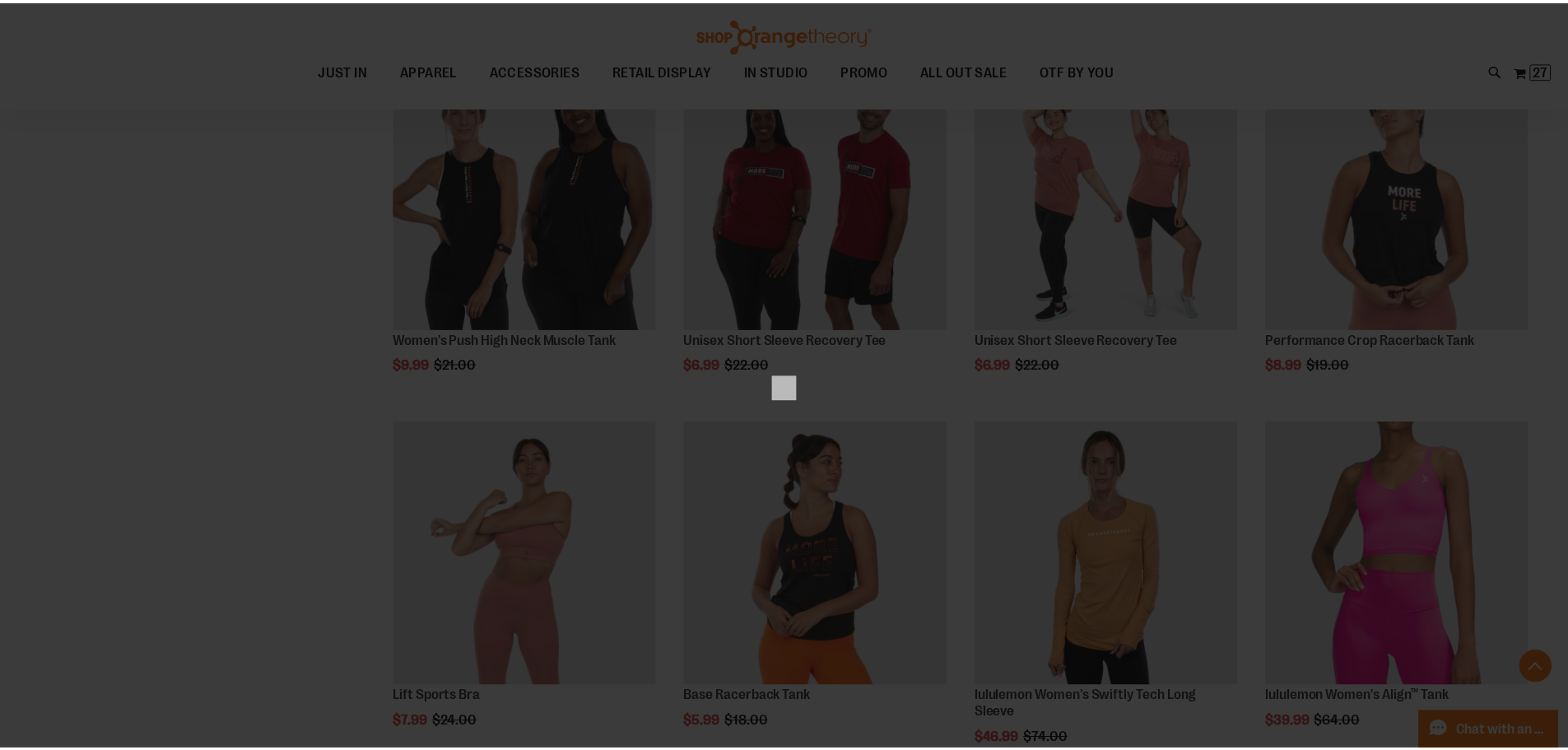
scroll to position [0, 0]
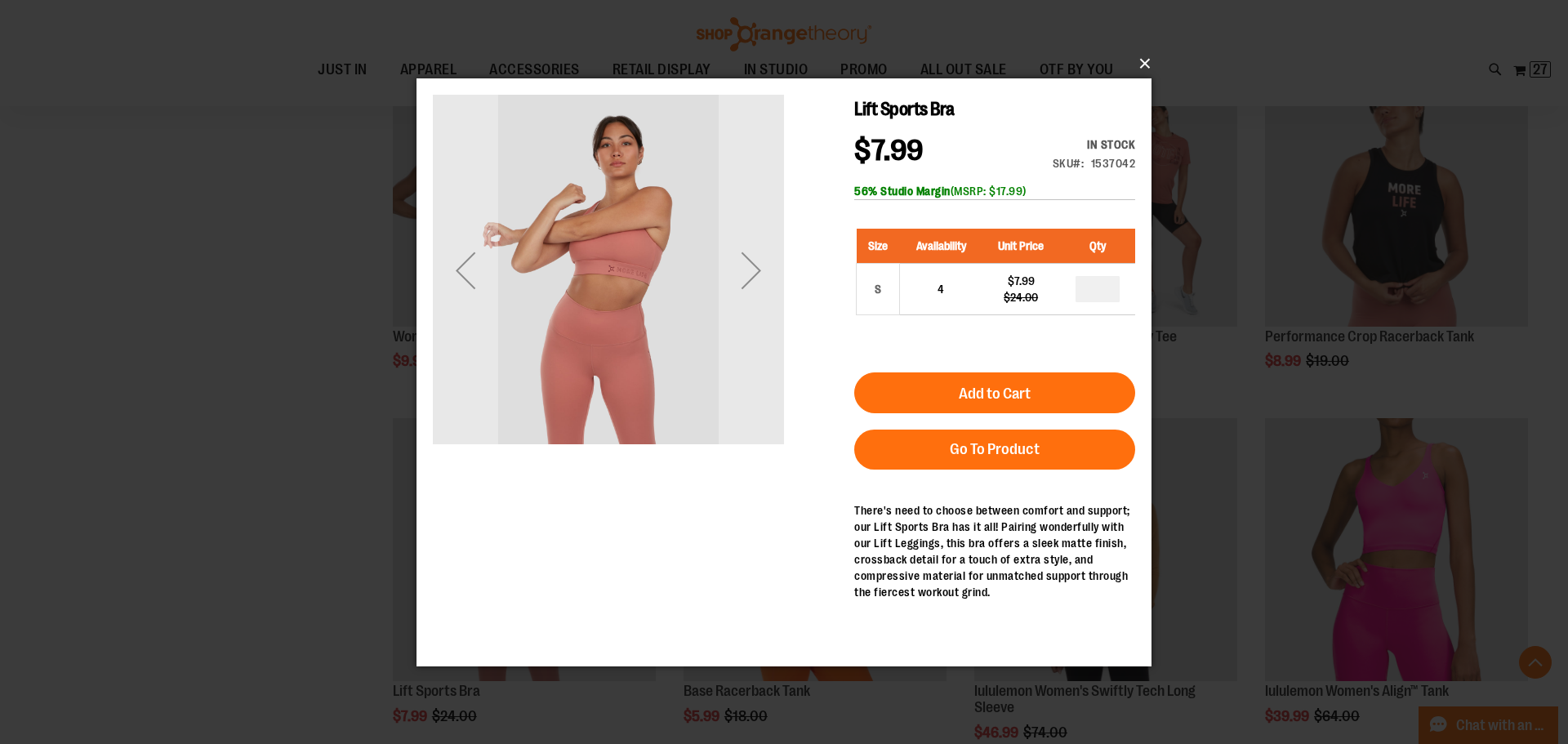
click at [1148, 60] on button "×" at bounding box center [788, 63] width 735 height 36
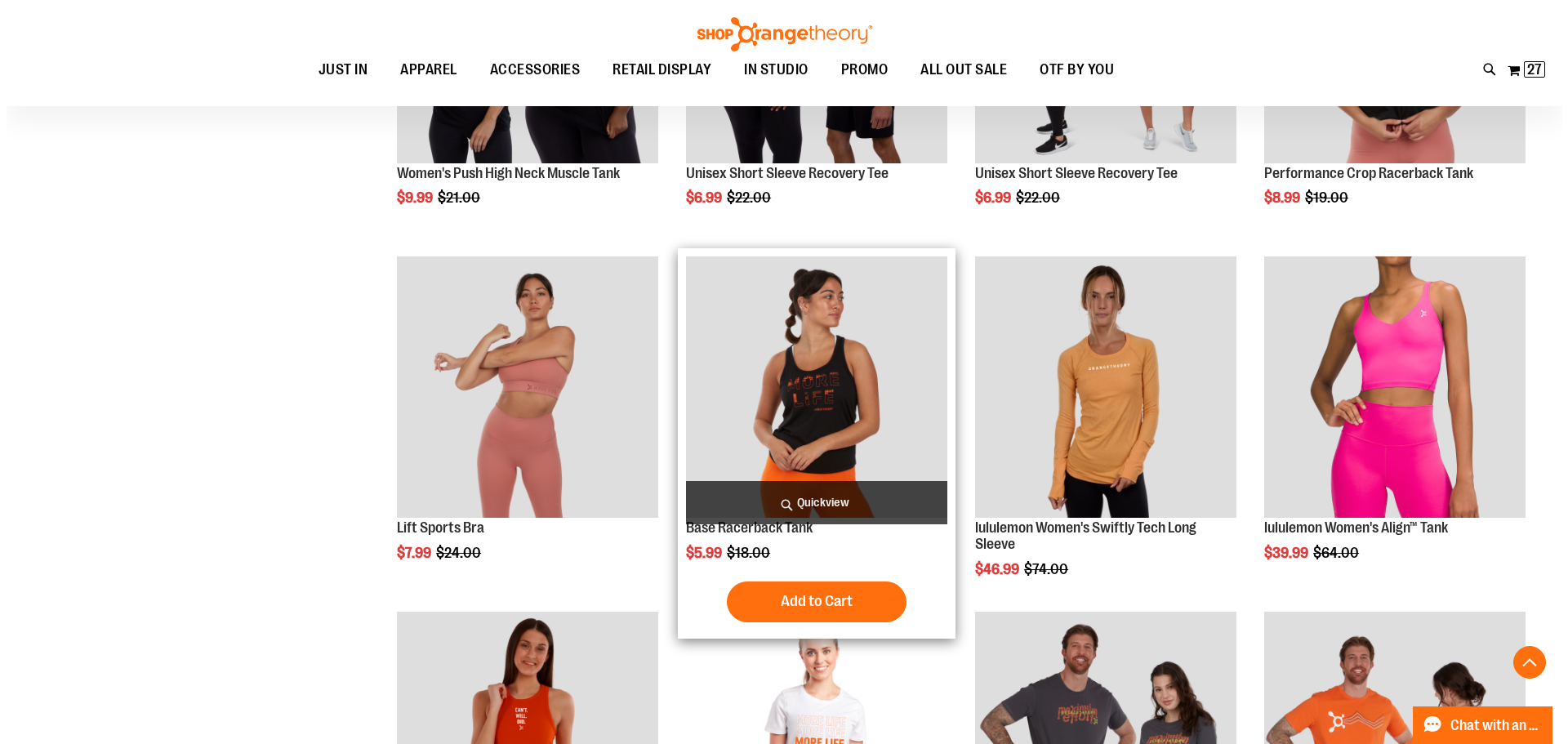
scroll to position [1143, 0]
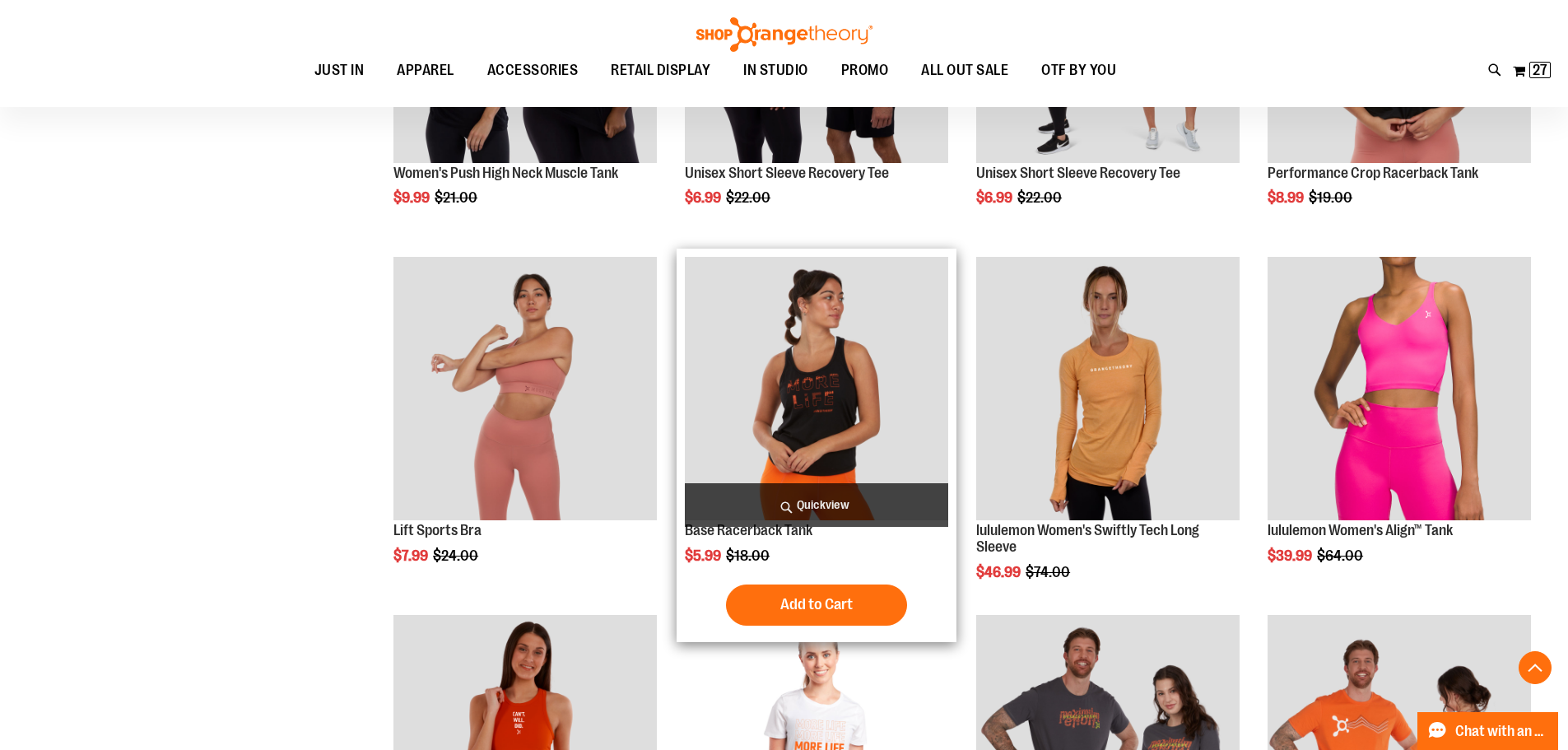
click at [904, 511] on span "Quickview" at bounding box center [816, 505] width 263 height 44
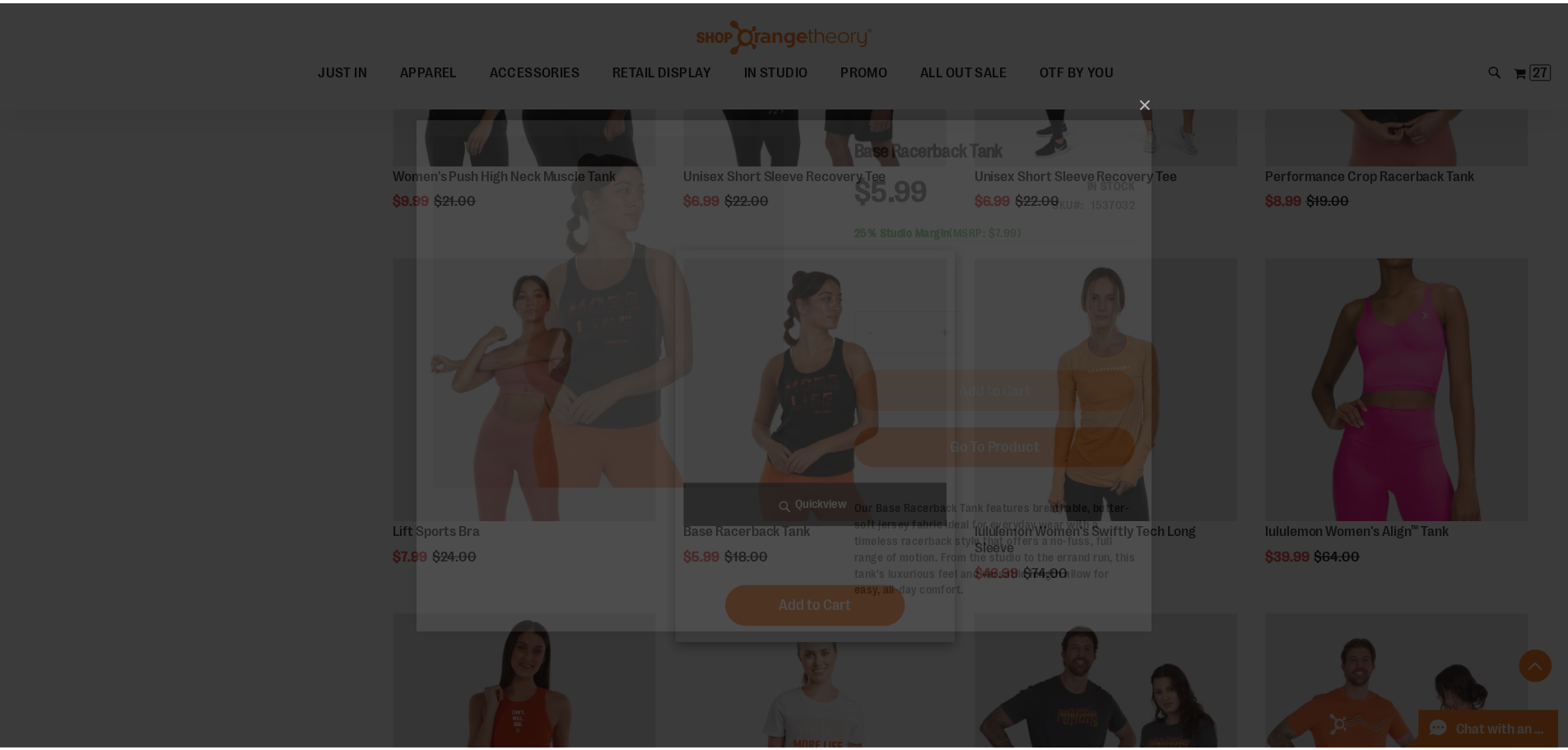
scroll to position [0, 0]
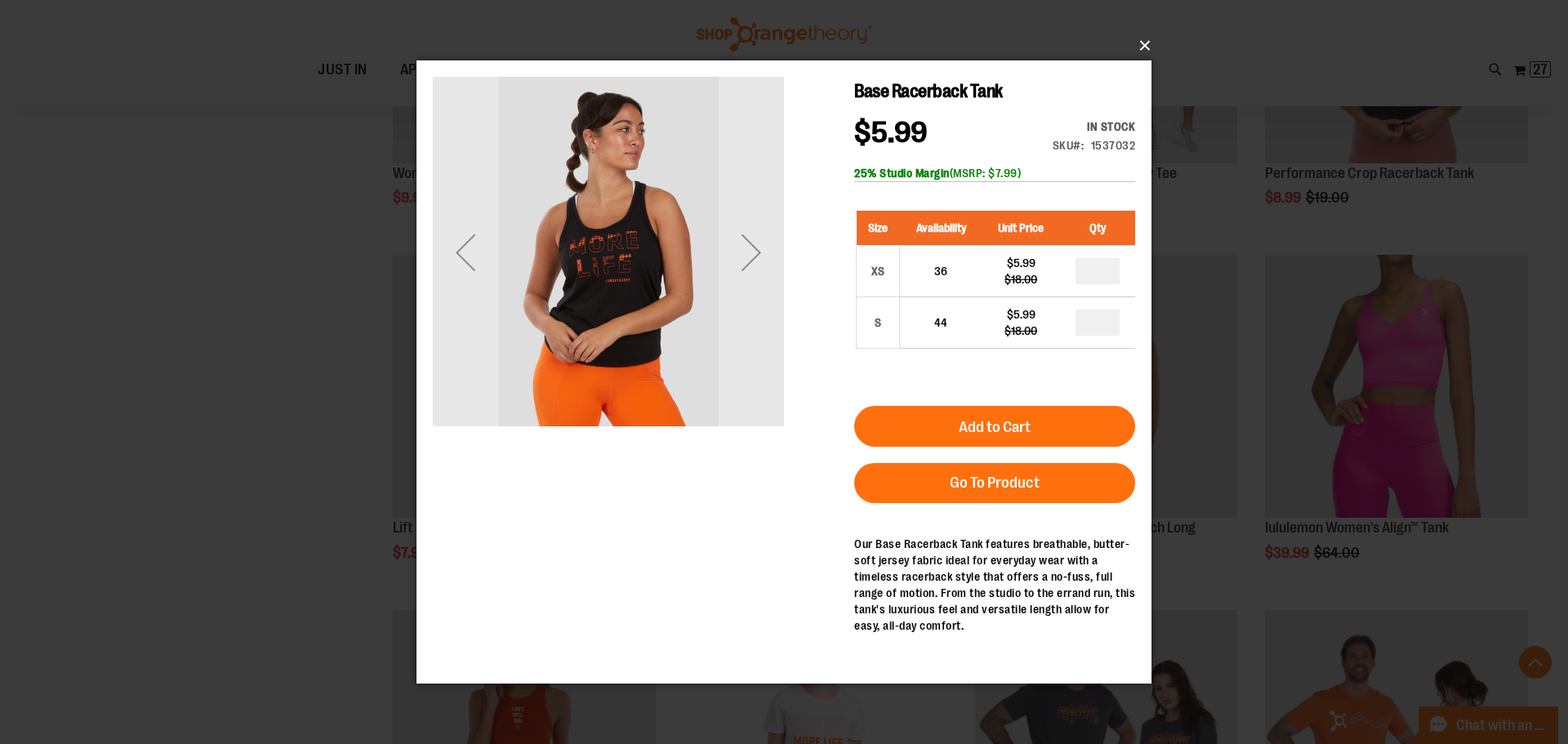
click at [1145, 46] on button "×" at bounding box center [788, 45] width 735 height 36
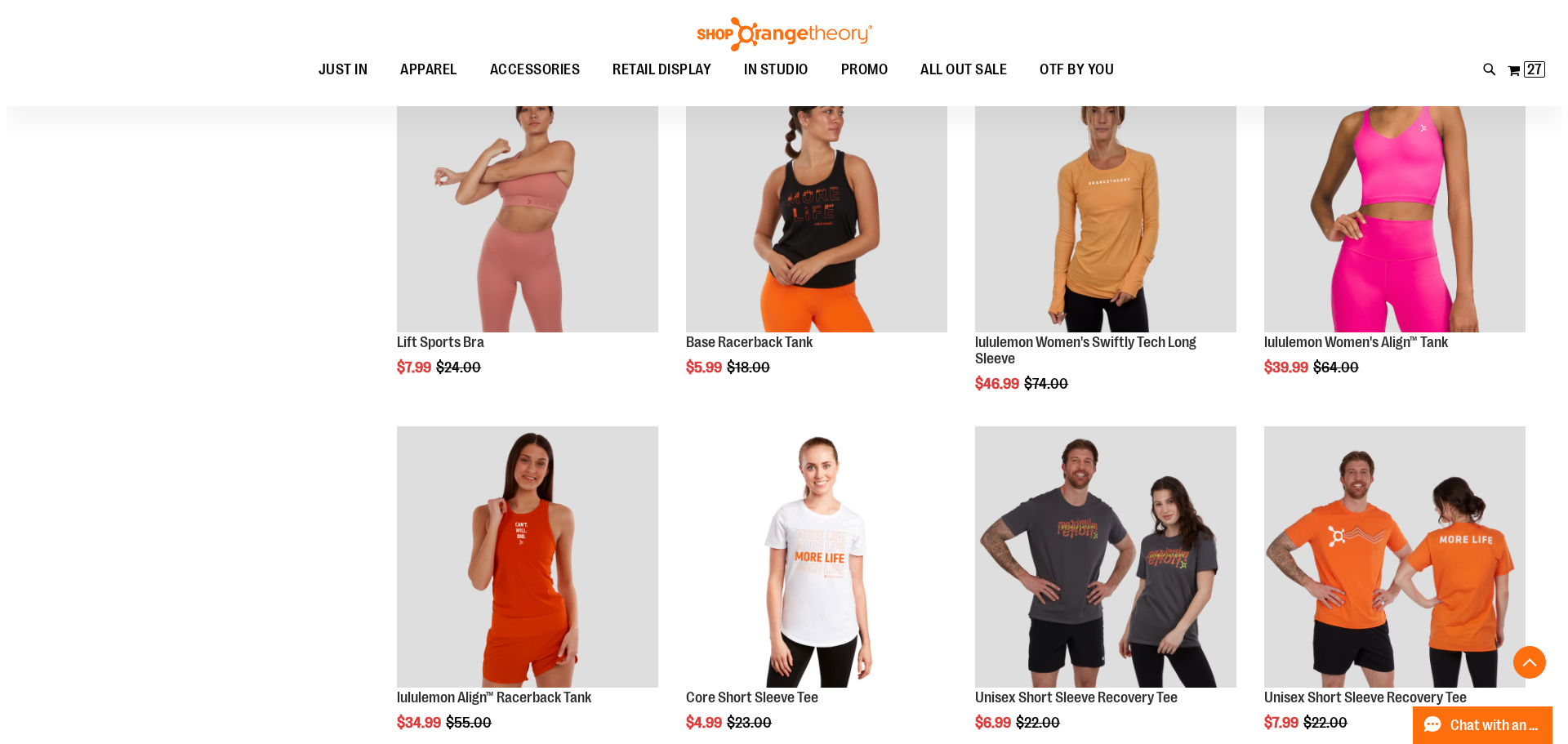
scroll to position [1388, 0]
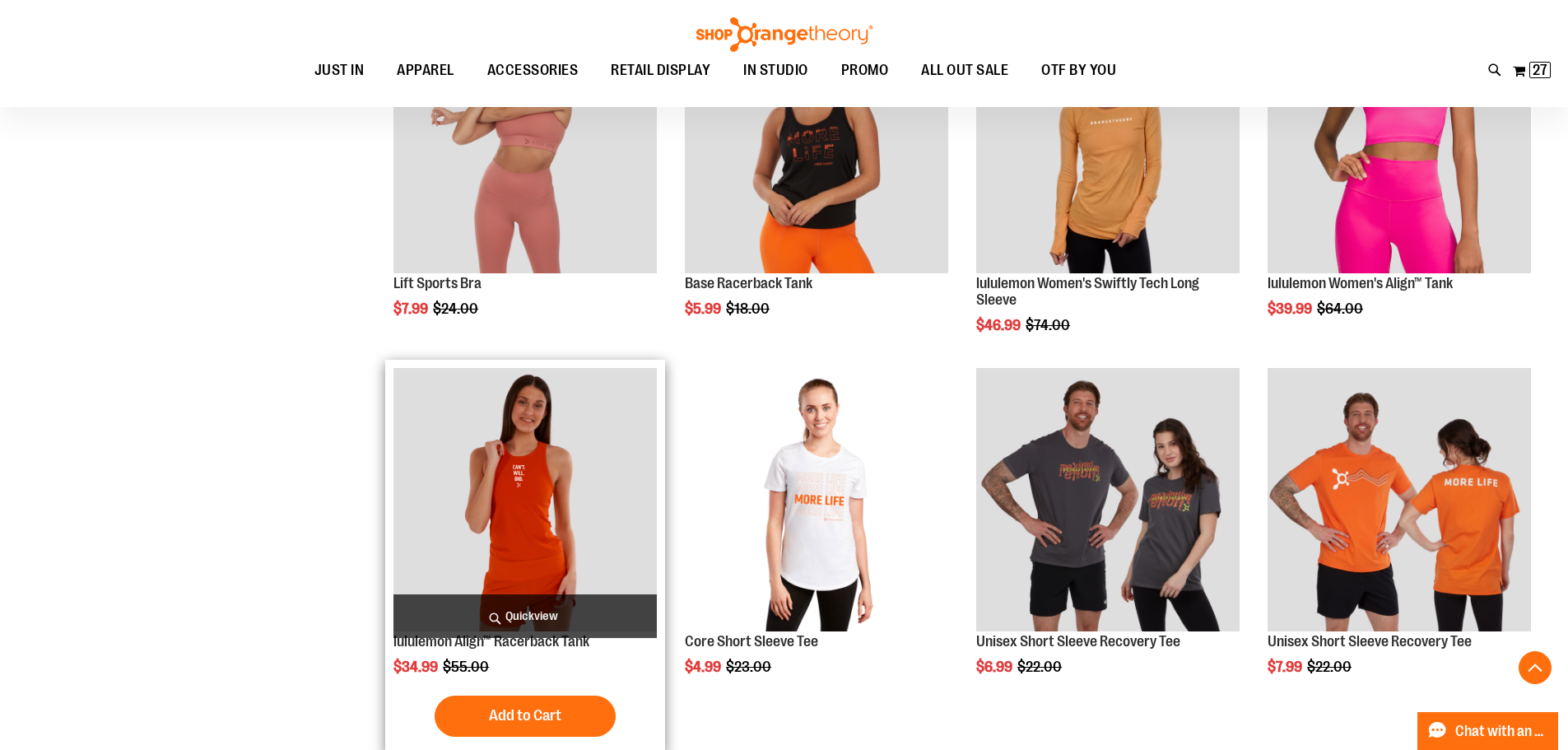
click at [539, 613] on span "Quickview" at bounding box center [525, 616] width 263 height 44
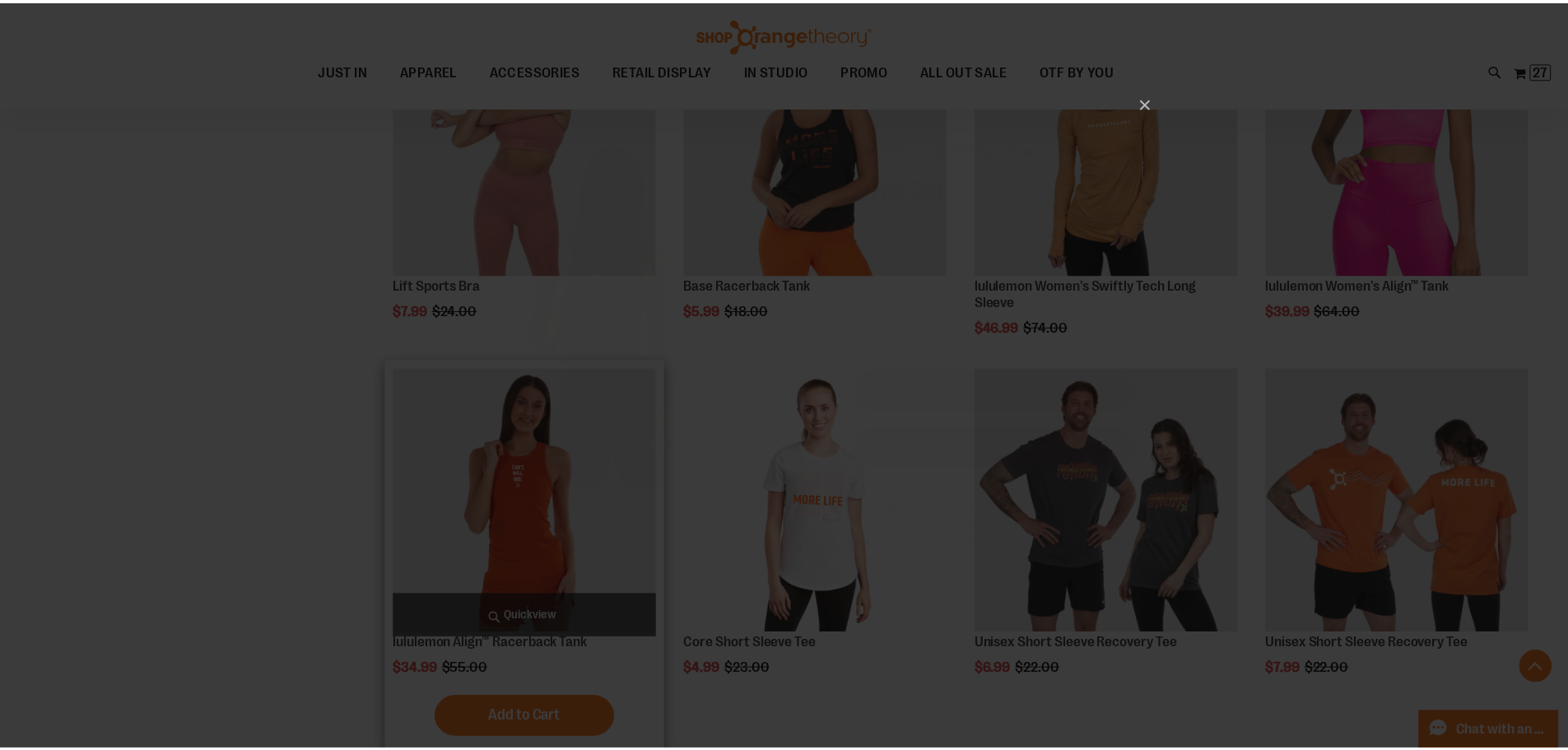
scroll to position [0, 0]
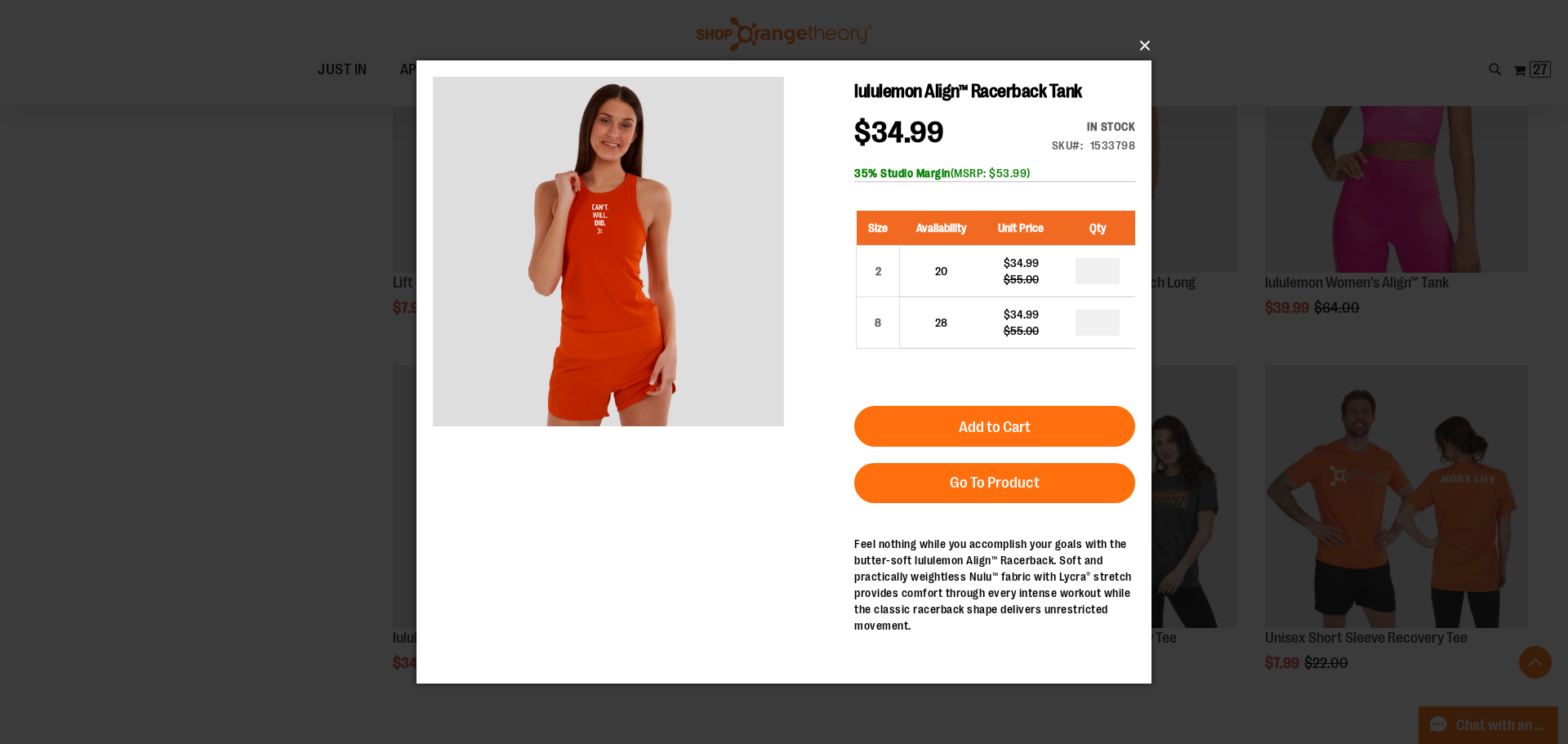
click at [1146, 50] on button "×" at bounding box center [788, 45] width 735 height 36
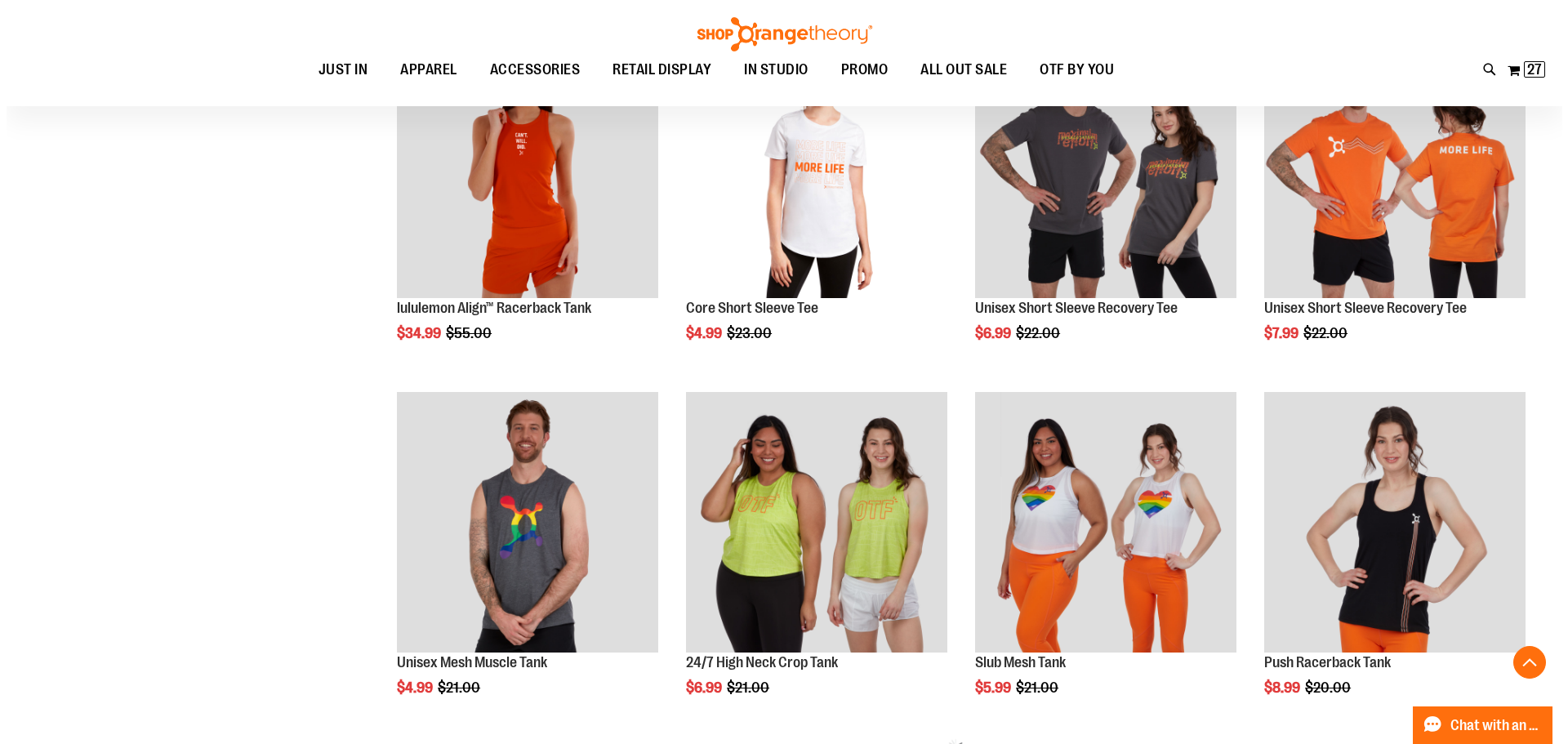
scroll to position [1796, 0]
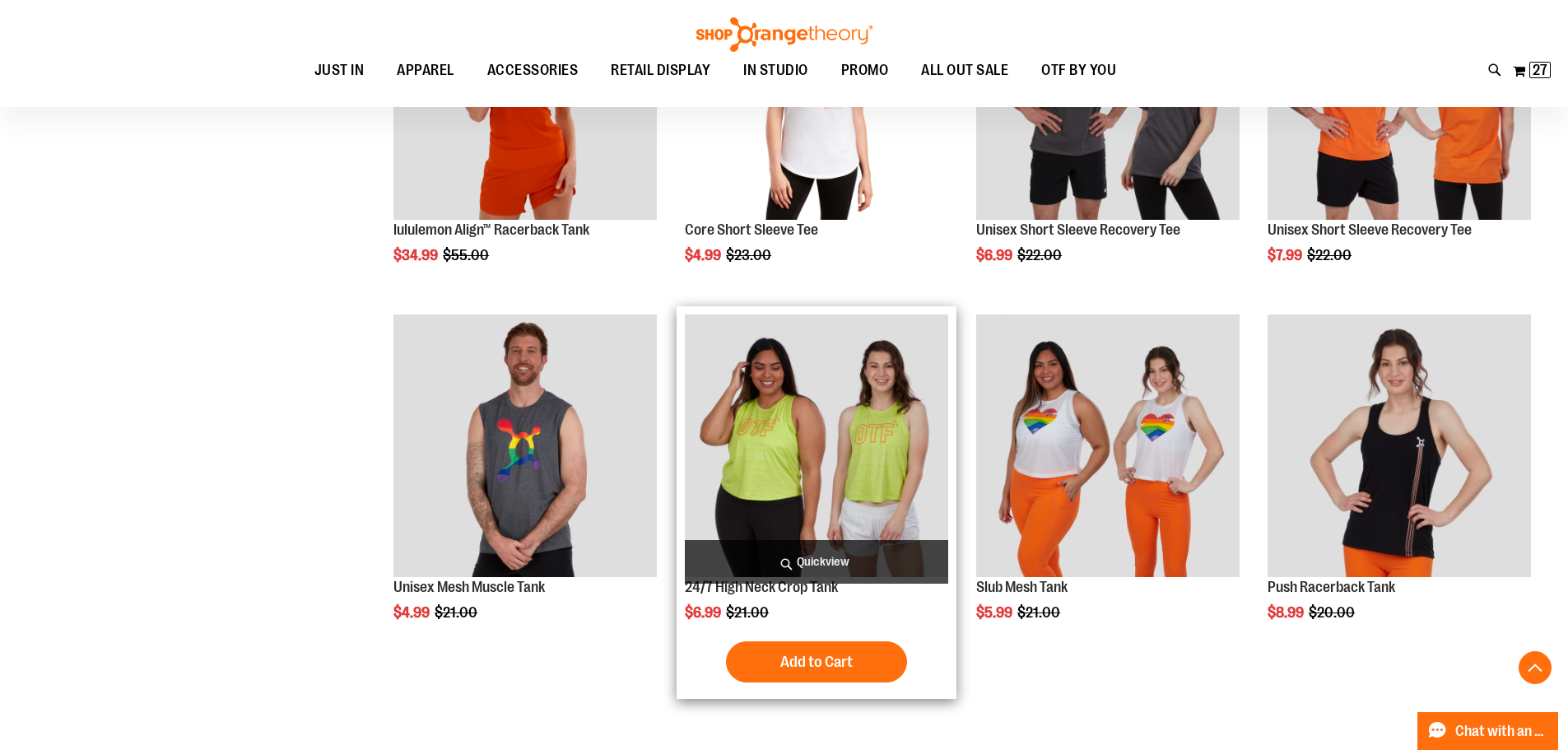
click at [839, 552] on span "Quickview" at bounding box center [816, 562] width 263 height 44
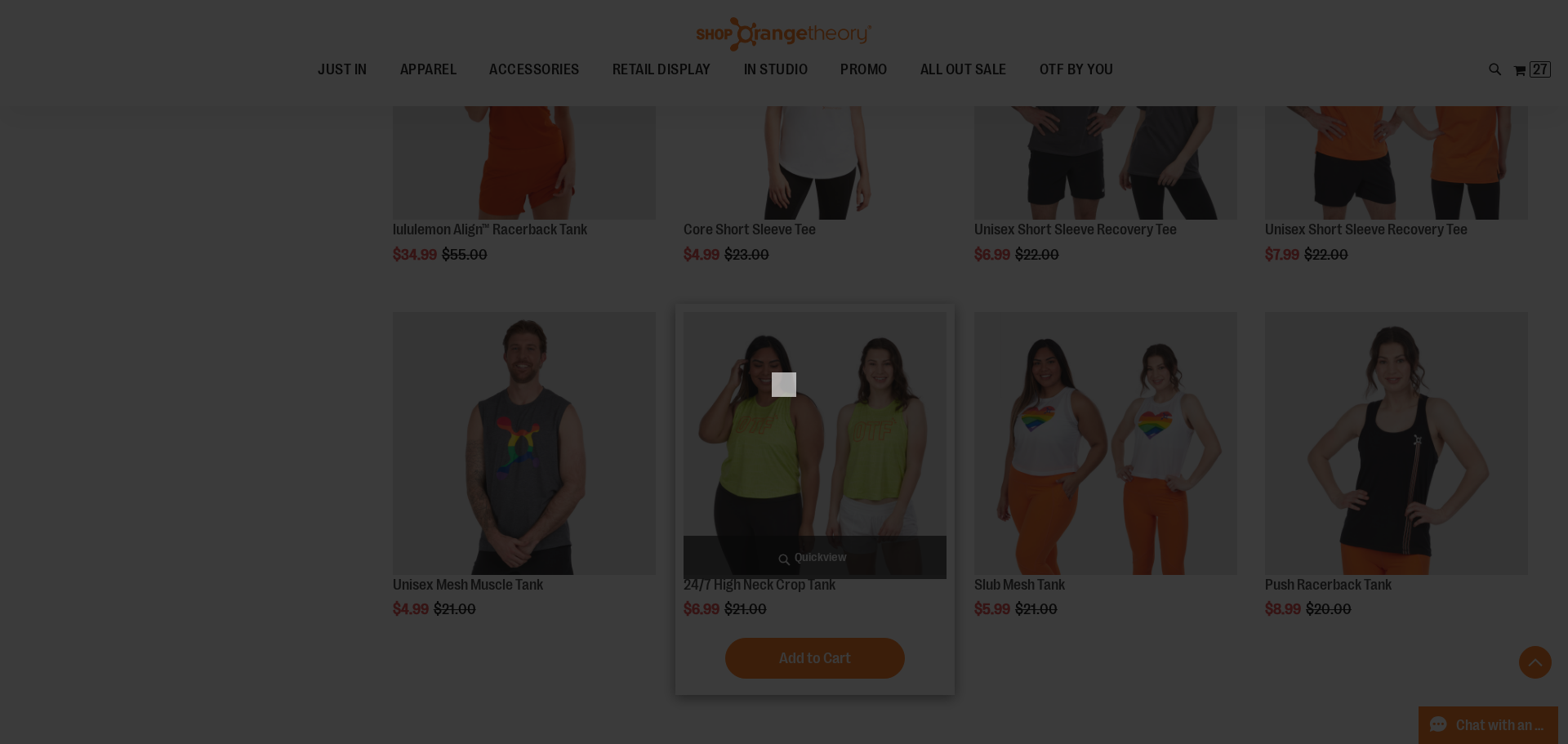
scroll to position [0, 0]
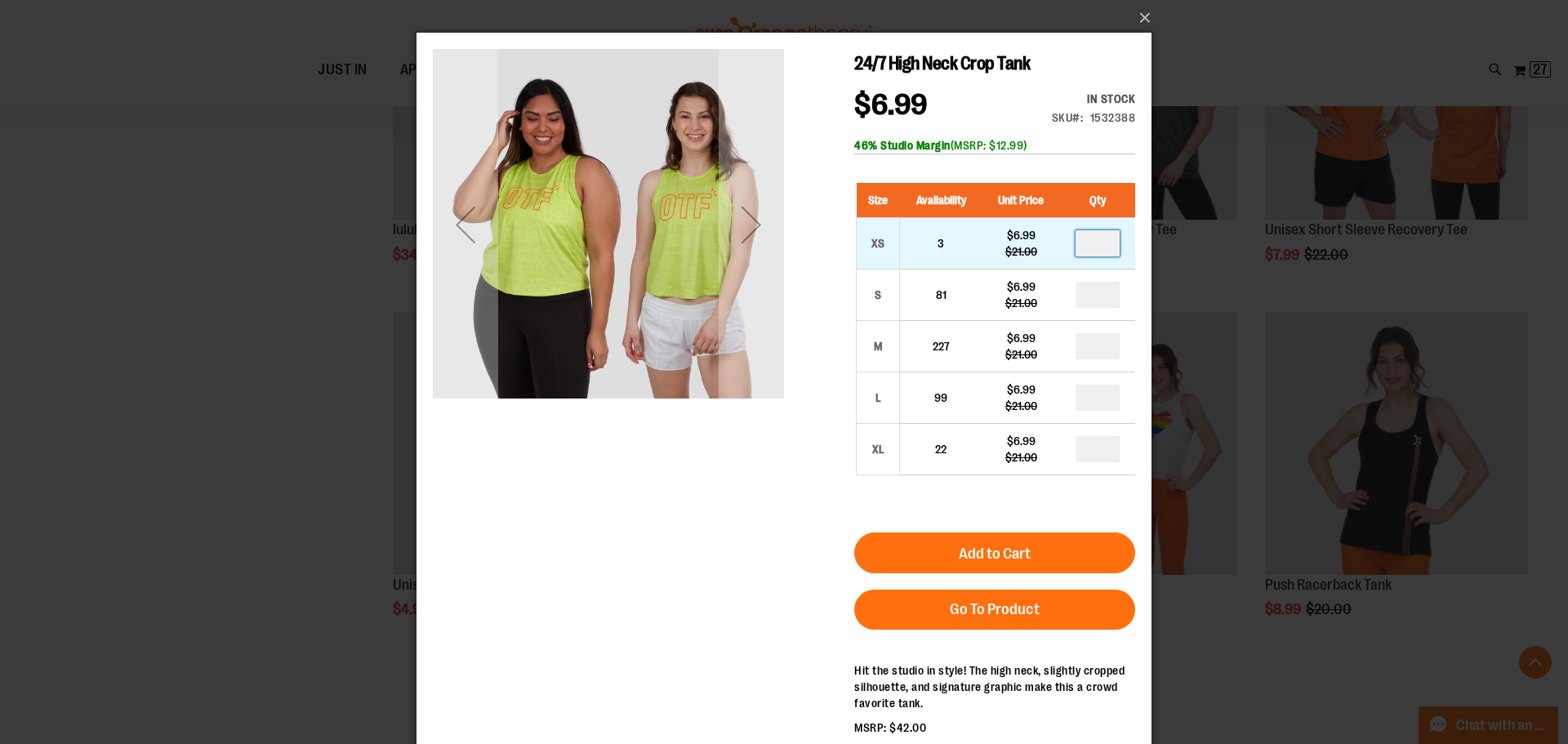
drag, startPoint x: 1108, startPoint y: 252, endPoint x: 1080, endPoint y: 245, distance: 28.9
click at [1080, 245] on input "number" at bounding box center [1097, 243] width 44 height 26
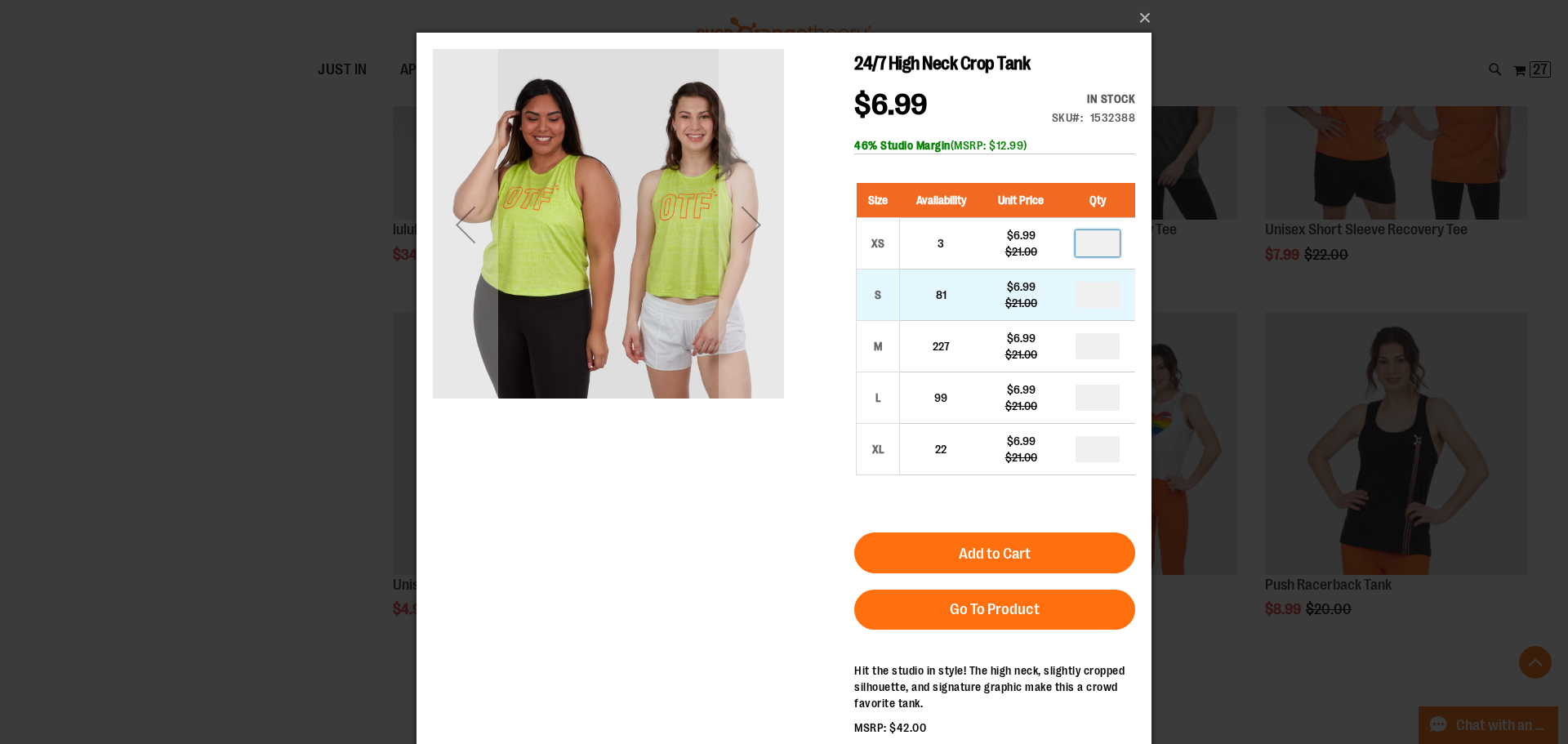
type input "*"
drag, startPoint x: 1108, startPoint y: 297, endPoint x: 1093, endPoint y: 299, distance: 15.1
type input "*"
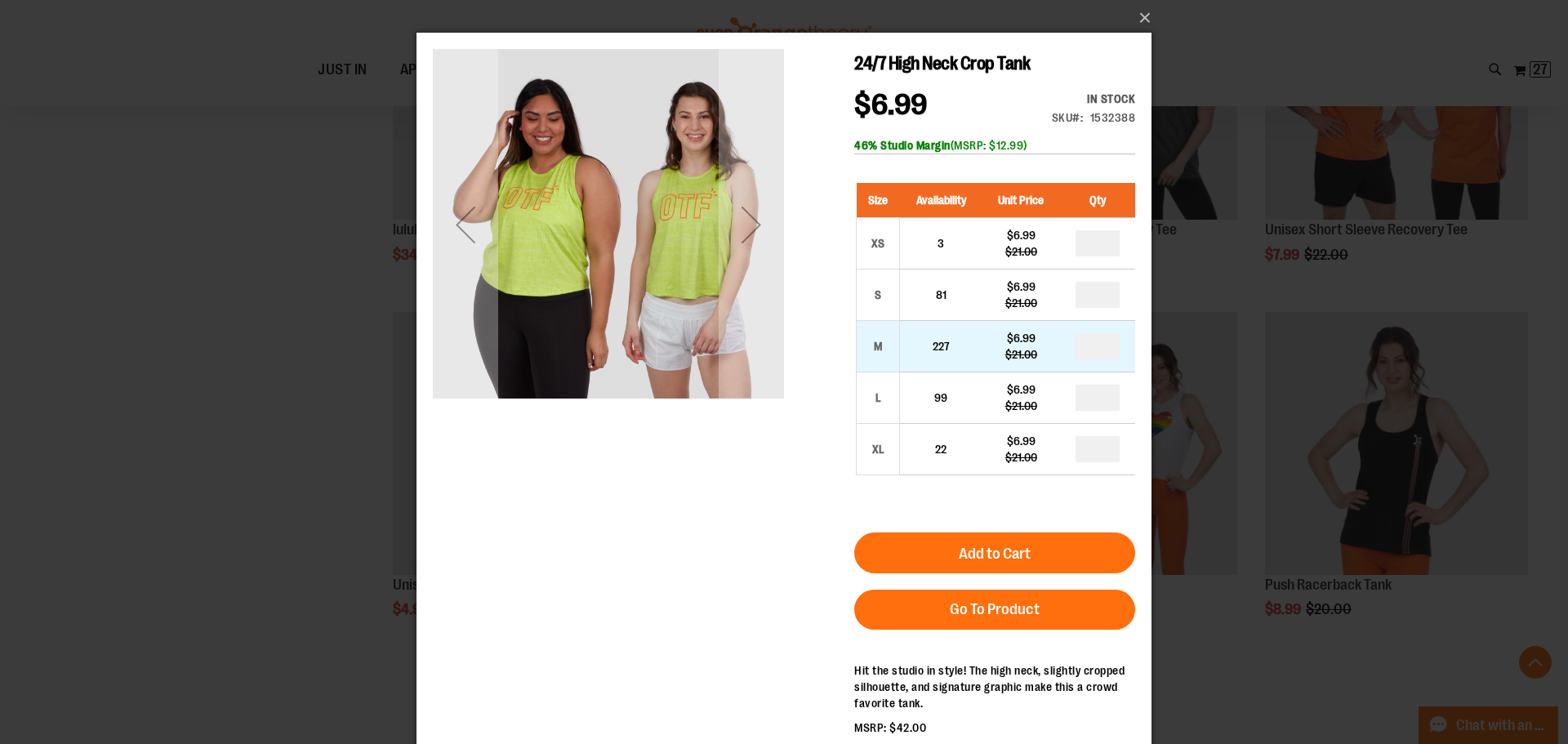
drag, startPoint x: 1107, startPoint y: 344, endPoint x: 1083, endPoint y: 349, distance: 24.5
type input "*"
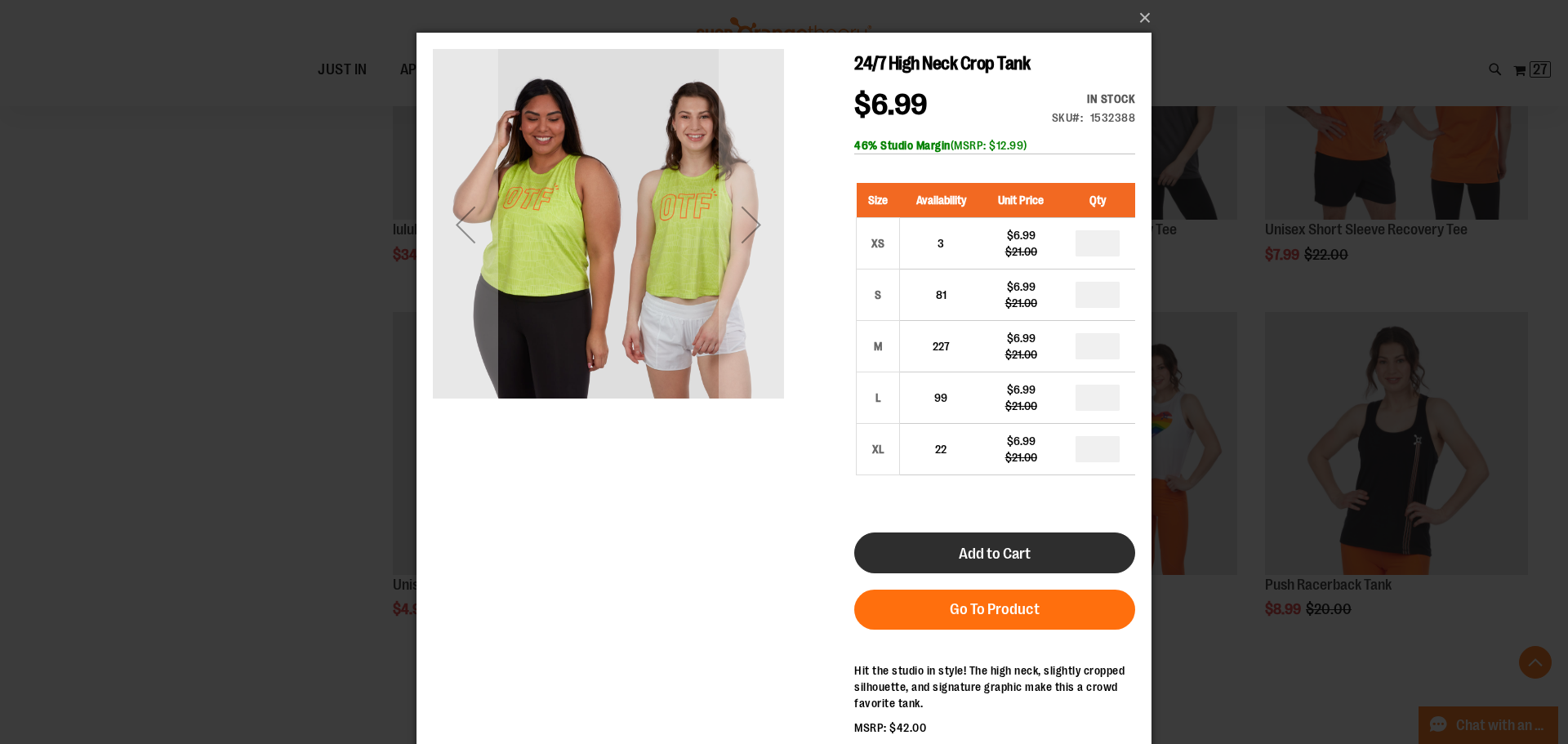
click at [1005, 561] on span "Add to Cart" at bounding box center [994, 554] width 72 height 18
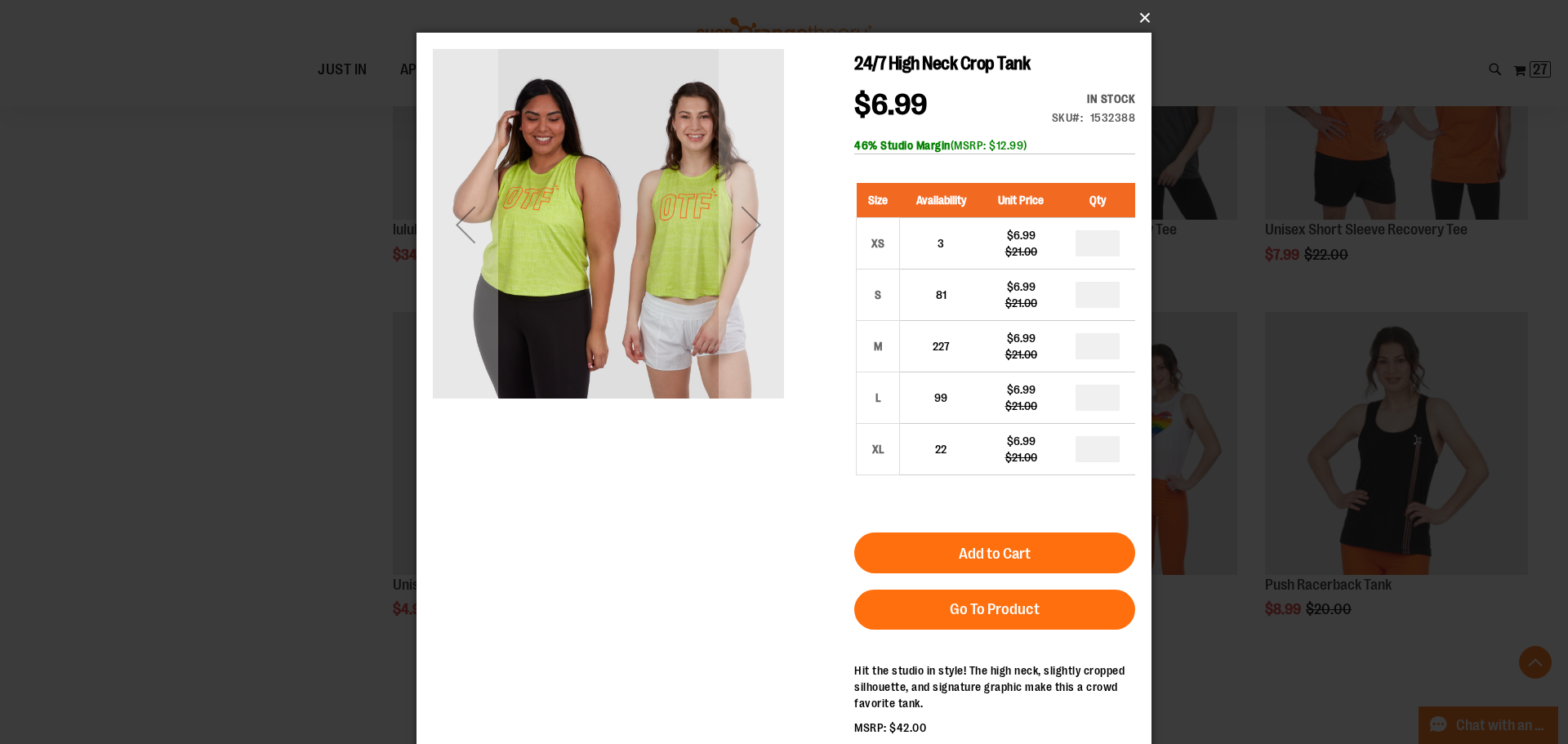
click at [1138, 18] on button "×" at bounding box center [788, 18] width 735 height 36
click at [1148, 21] on button "×" at bounding box center [788, 18] width 735 height 36
click at [1143, 15] on button "×" at bounding box center [788, 18] width 735 height 36
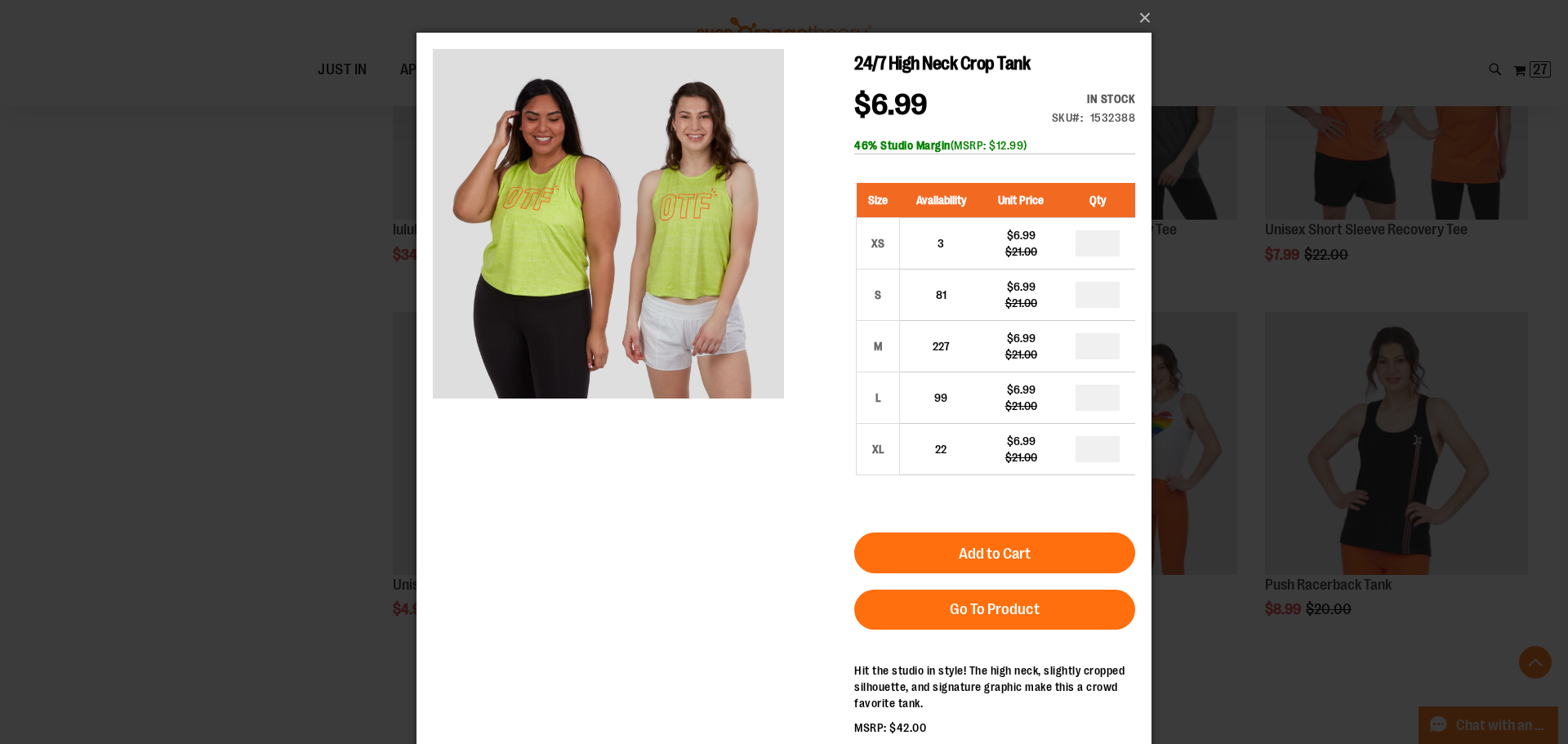
click at [214, 388] on div "×" at bounding box center [784, 372] width 1568 height 744
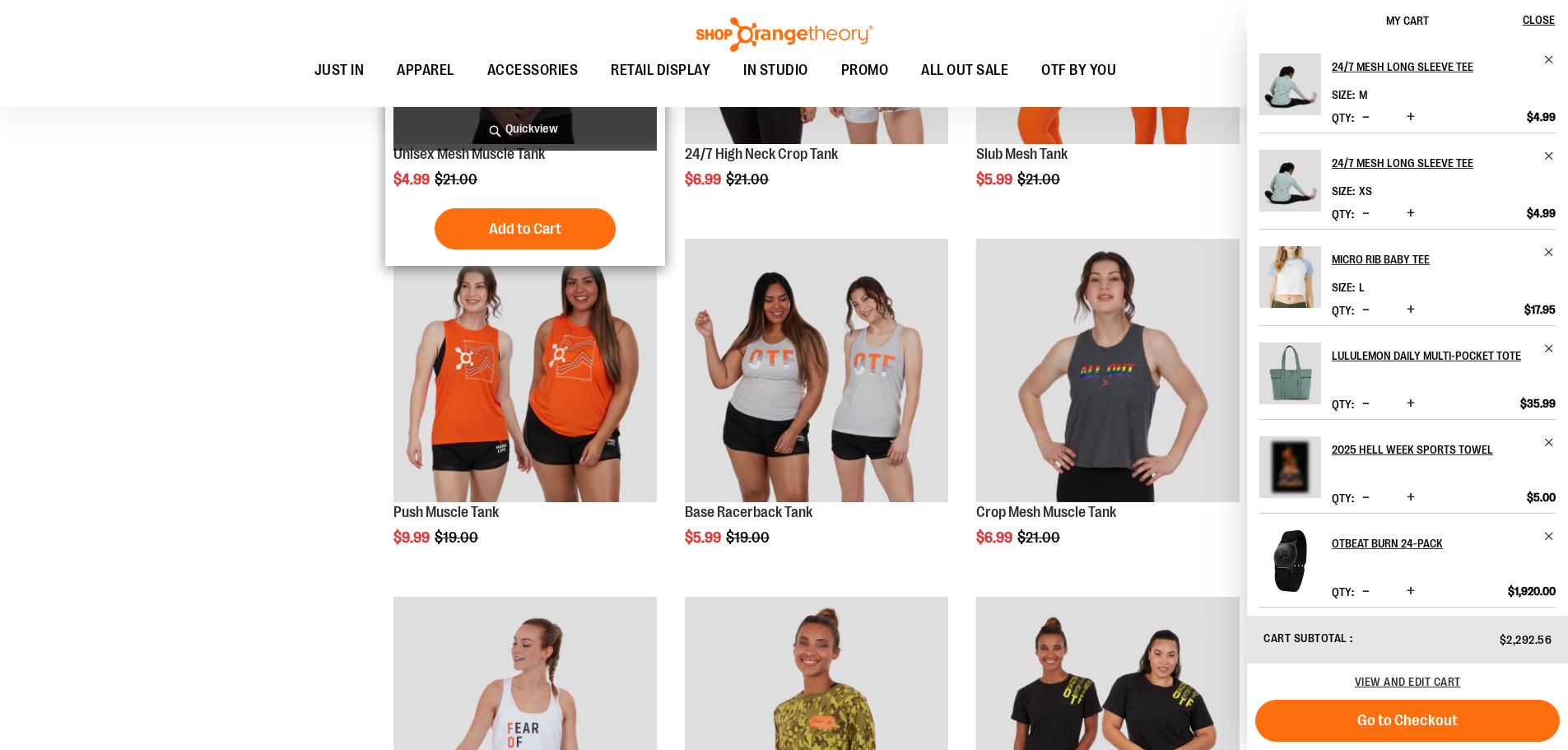
scroll to position [2057, 0]
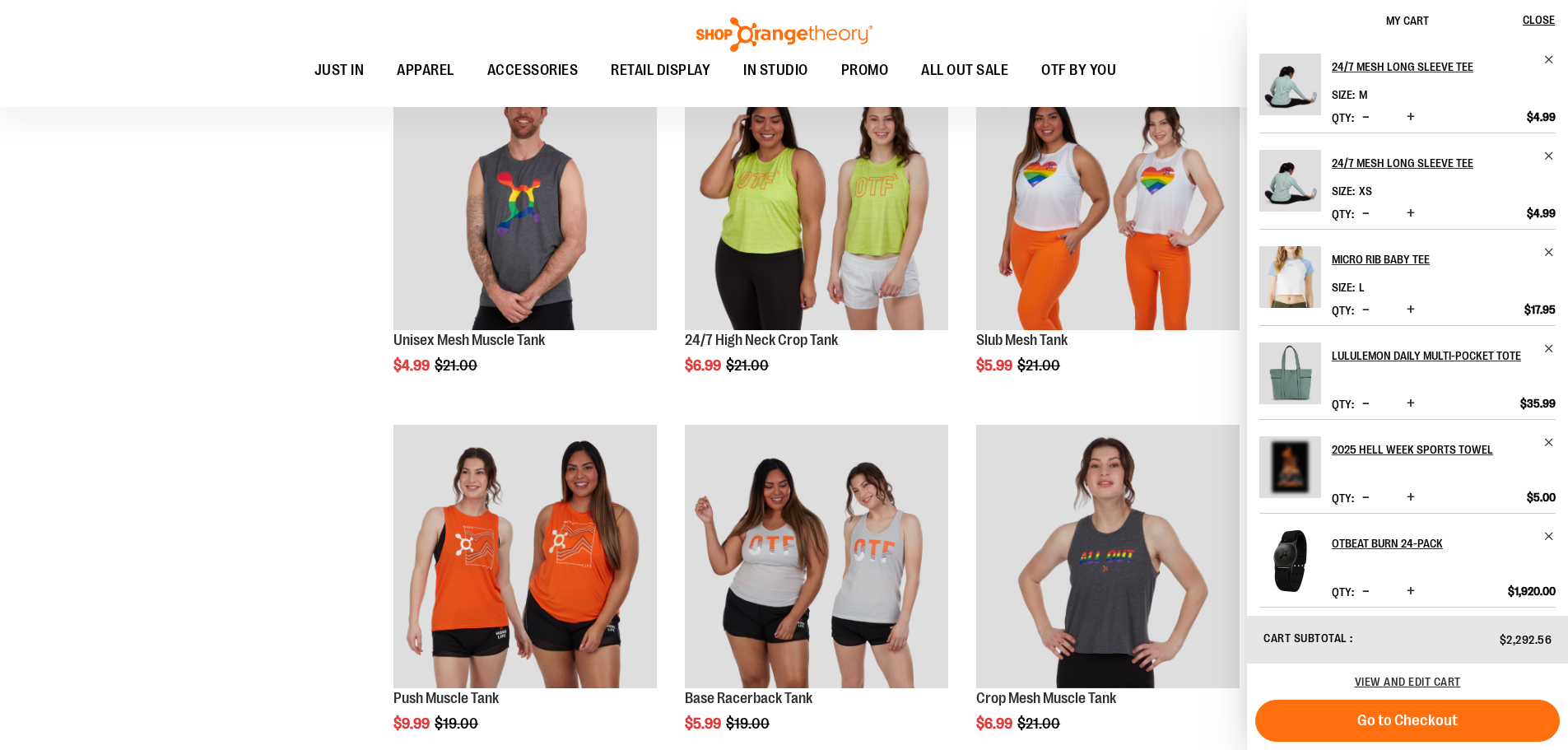
drag, startPoint x: 232, startPoint y: 388, endPoint x: 246, endPoint y: 386, distance: 14.1
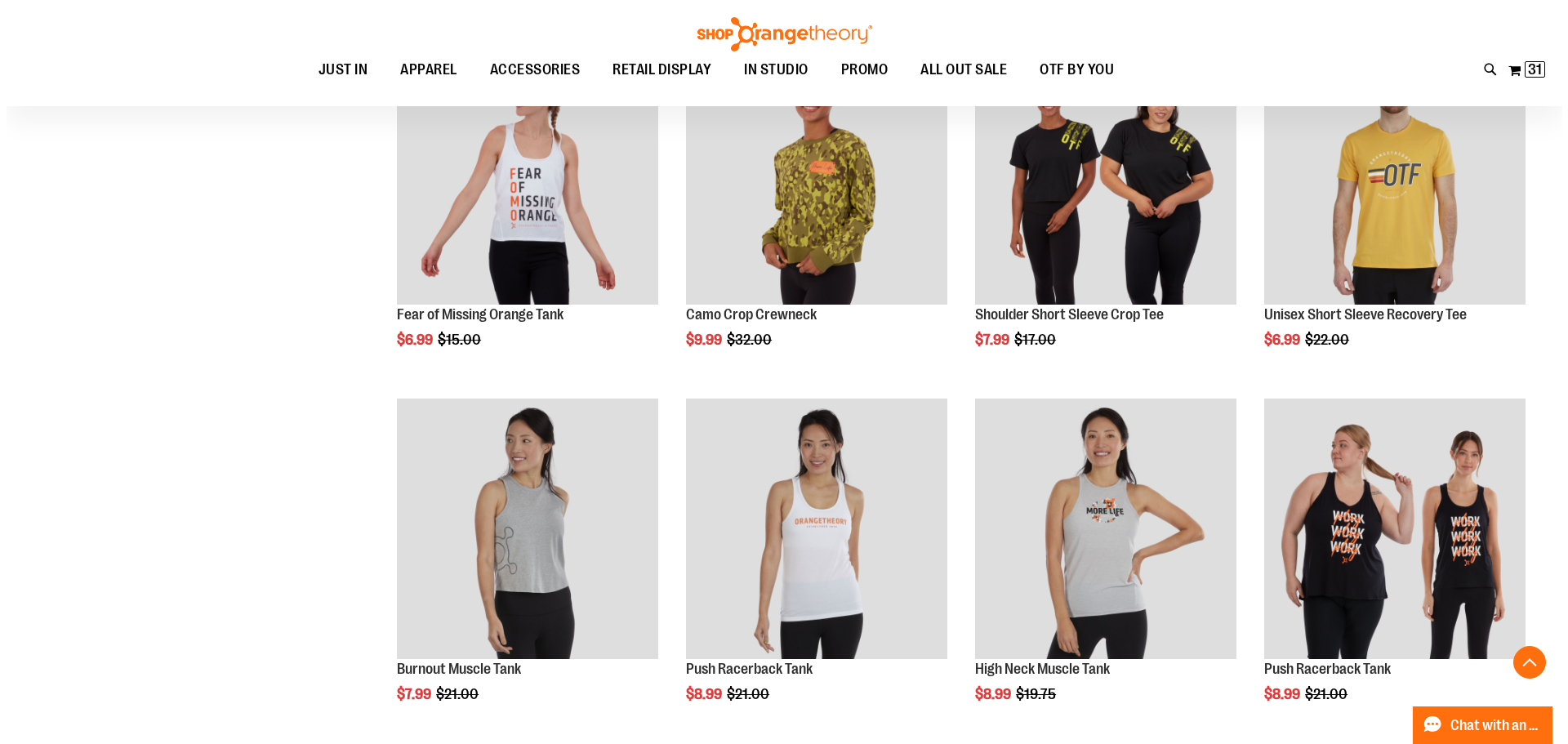
scroll to position [2776, 0]
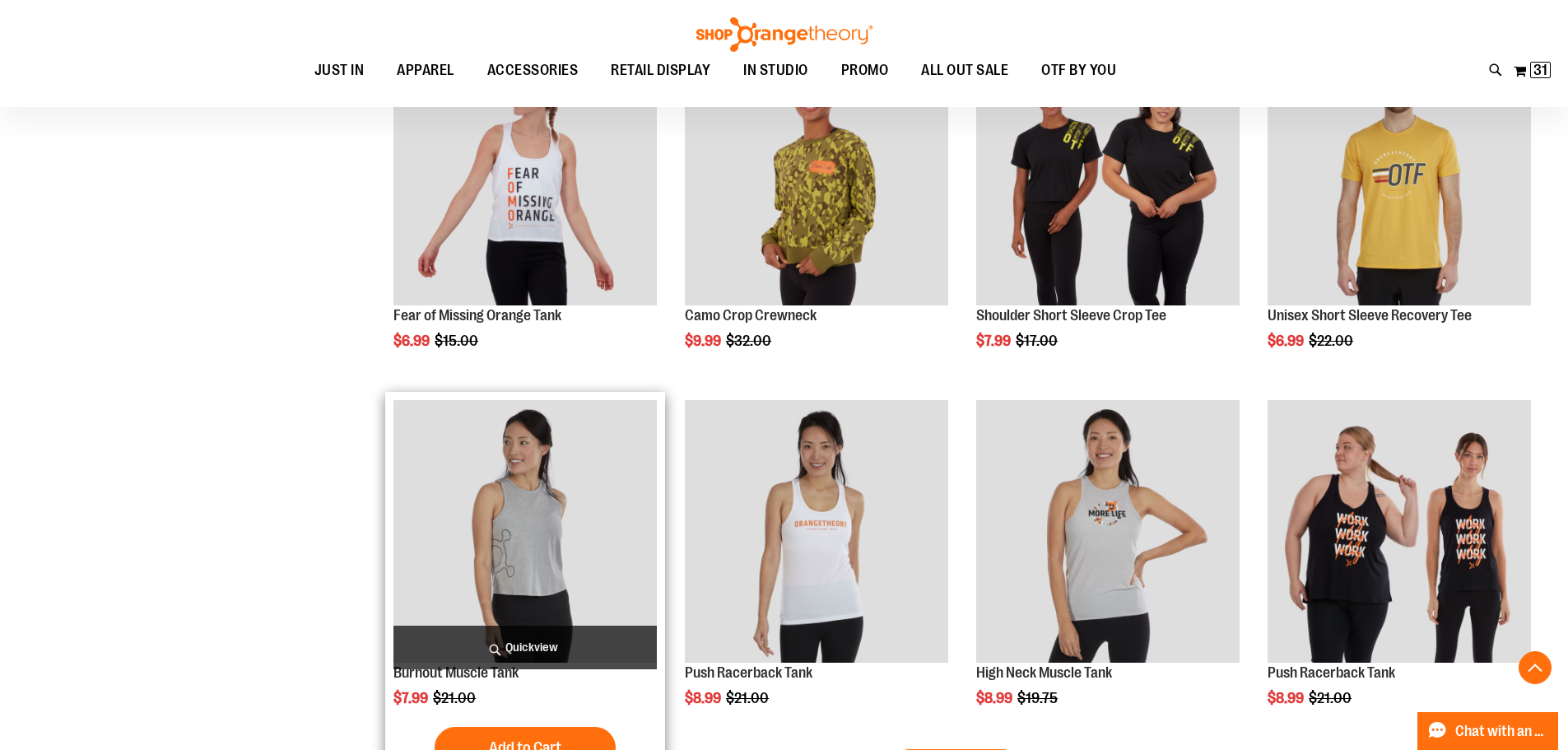
click at [560, 653] on span "Quickview" at bounding box center [525, 647] width 263 height 44
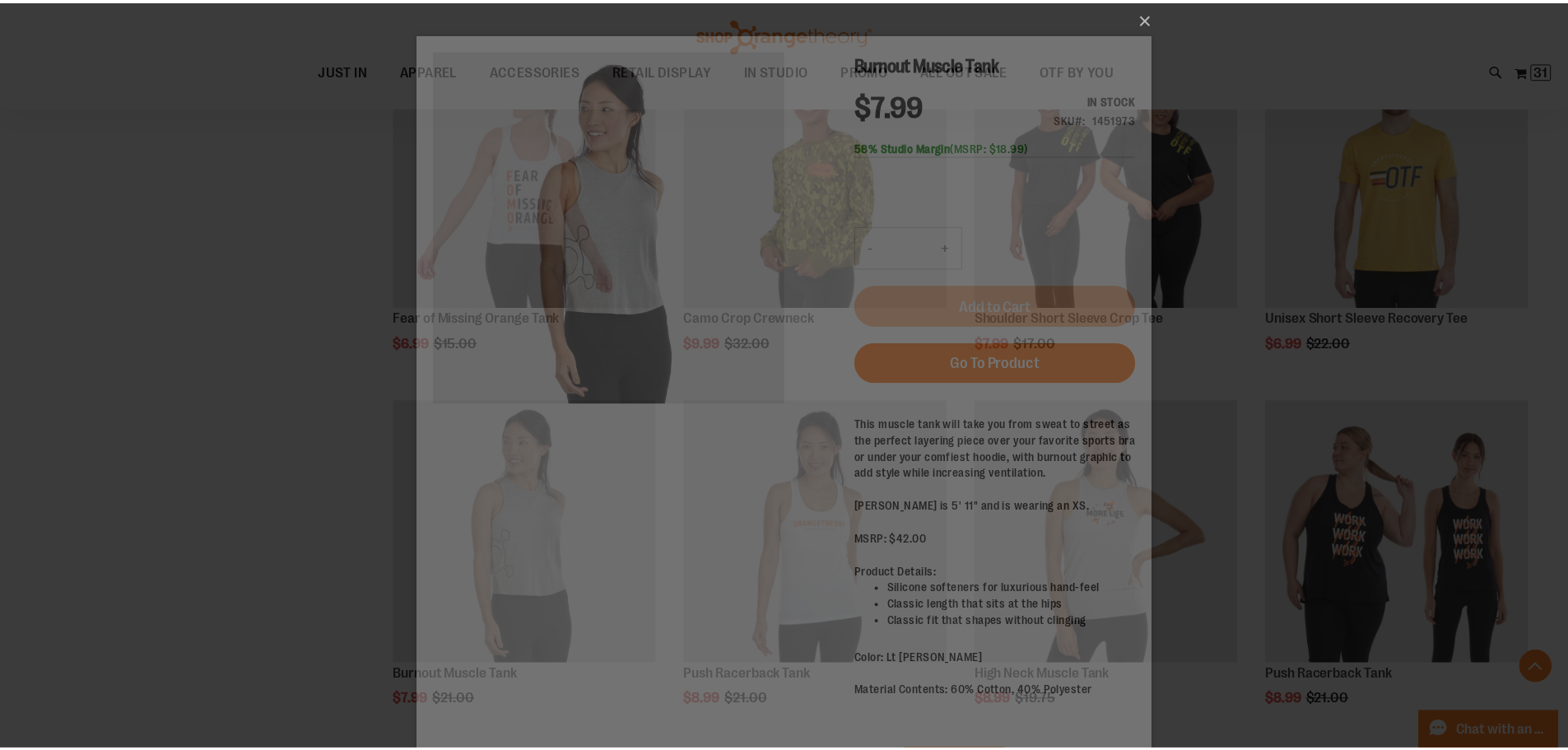
scroll to position [0, 0]
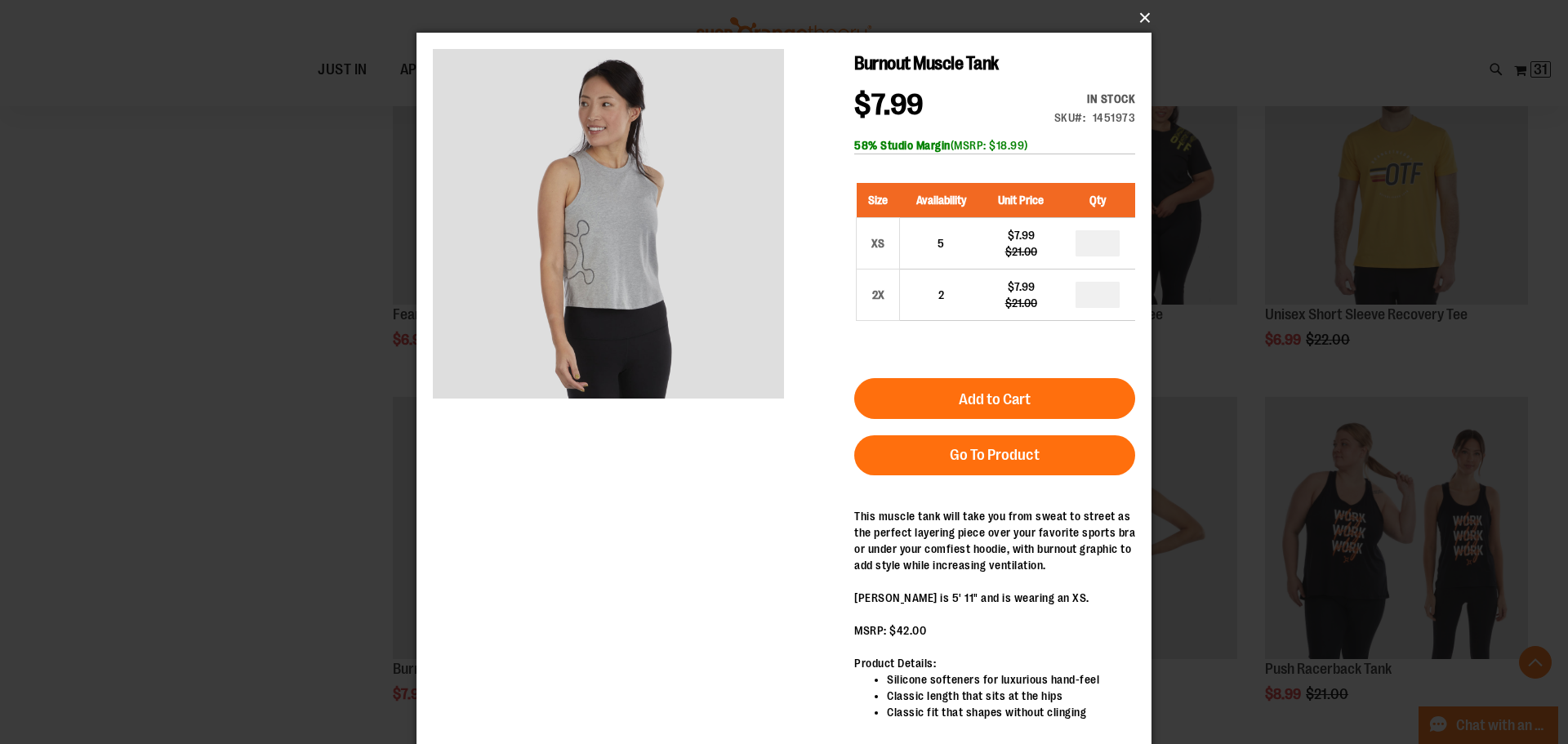
click at [1143, 16] on button "×" at bounding box center [788, 18] width 735 height 36
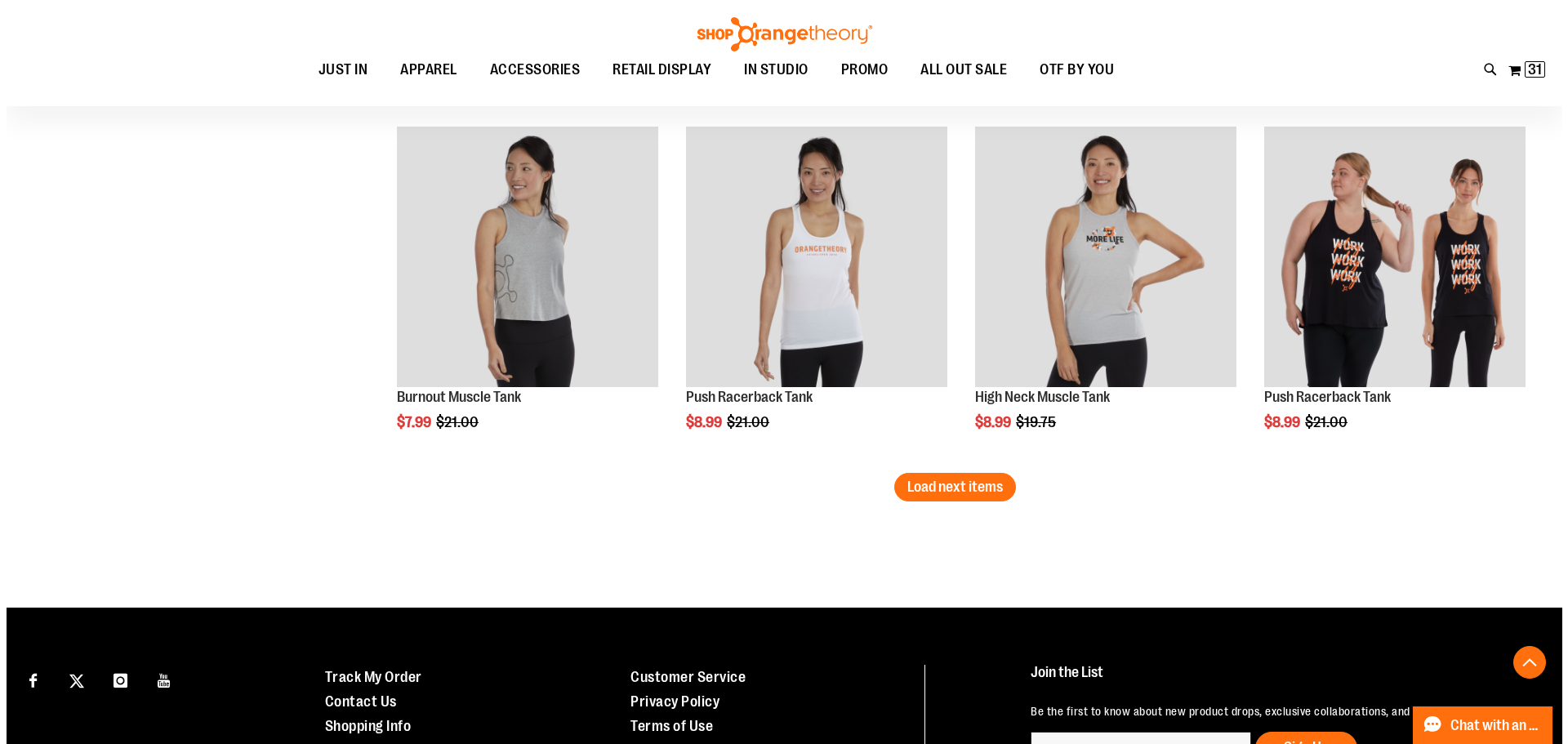
scroll to position [3103, 0]
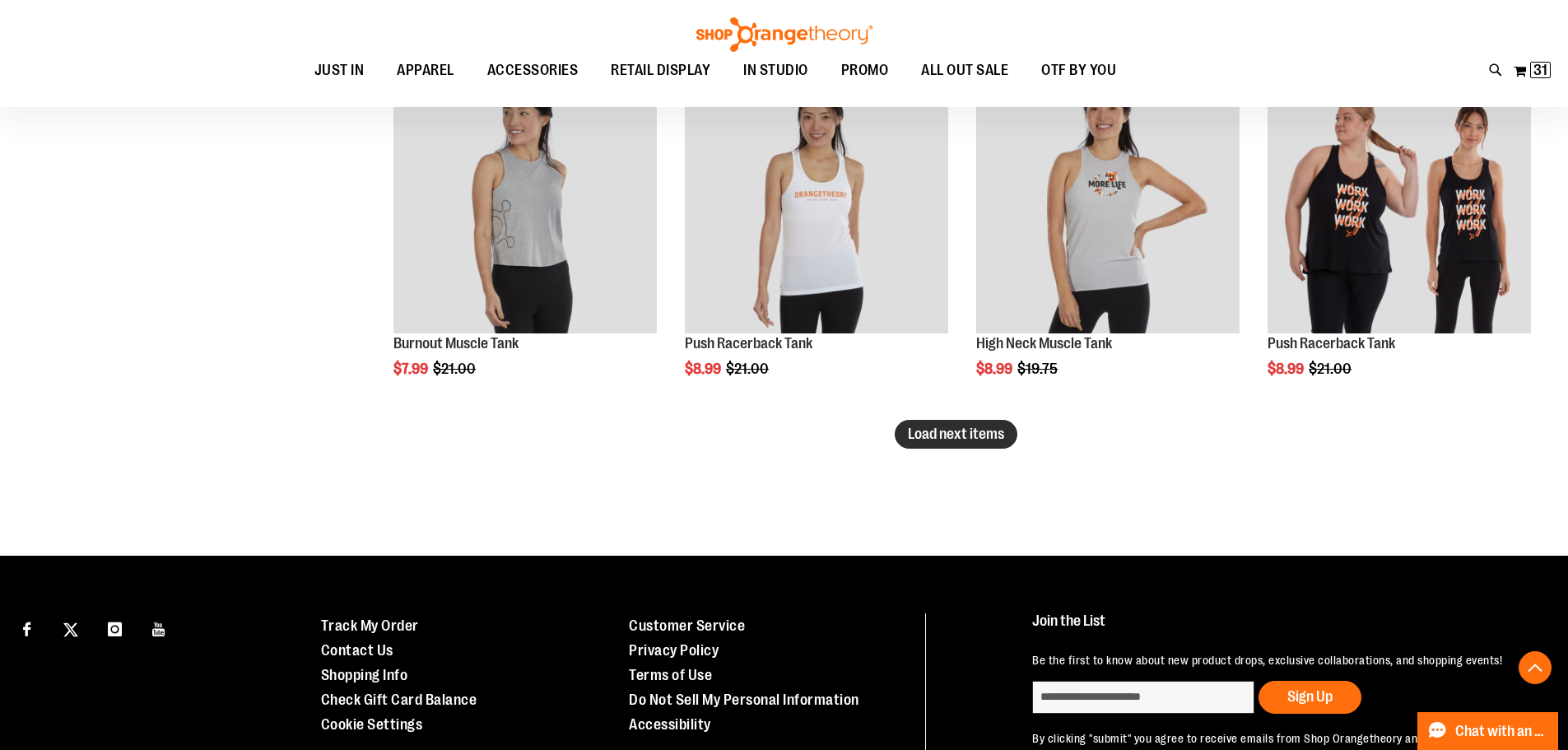
click at [918, 440] on span "Load next items" at bounding box center [956, 434] width 97 height 17
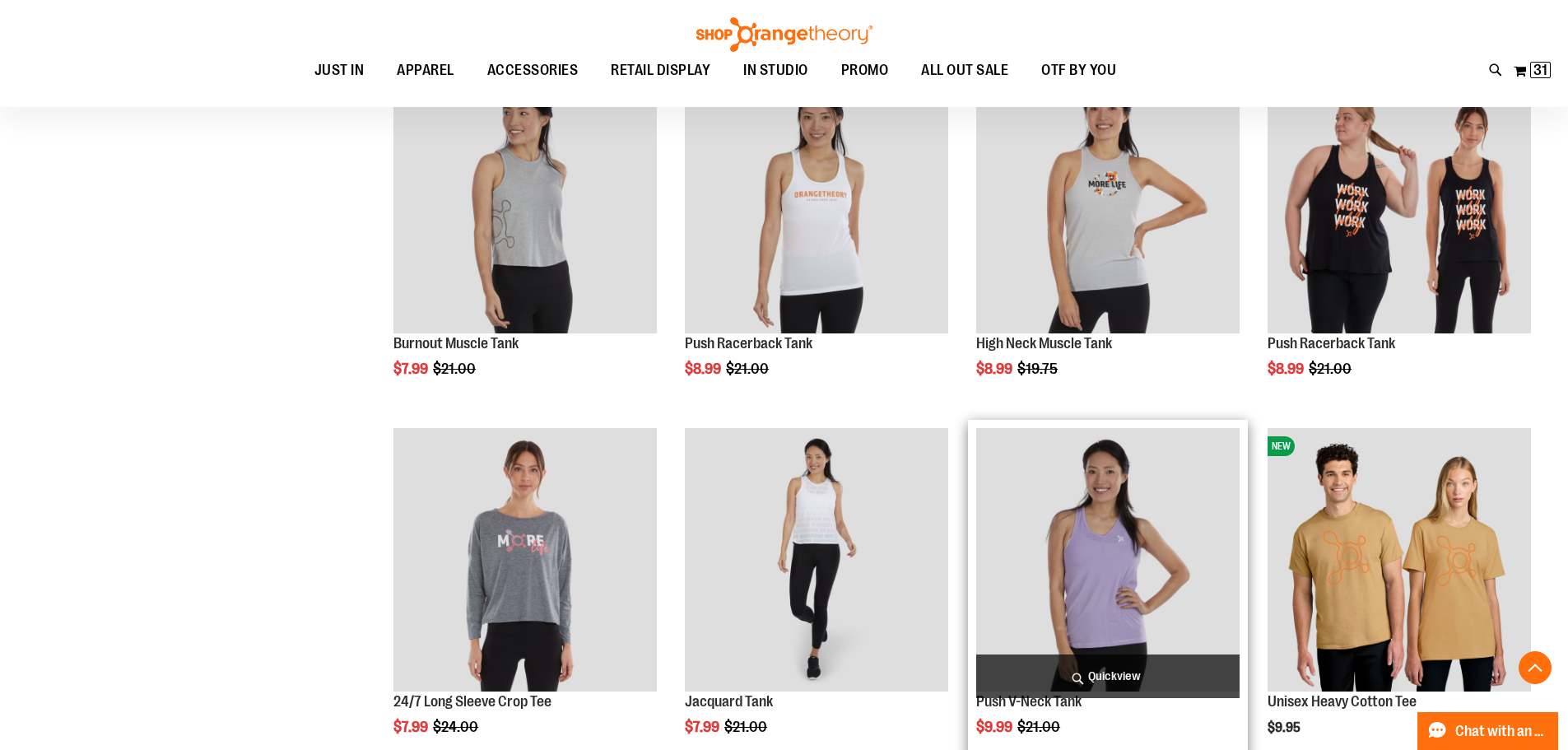
click at [1129, 679] on span "Quickview" at bounding box center [1107, 676] width 263 height 44
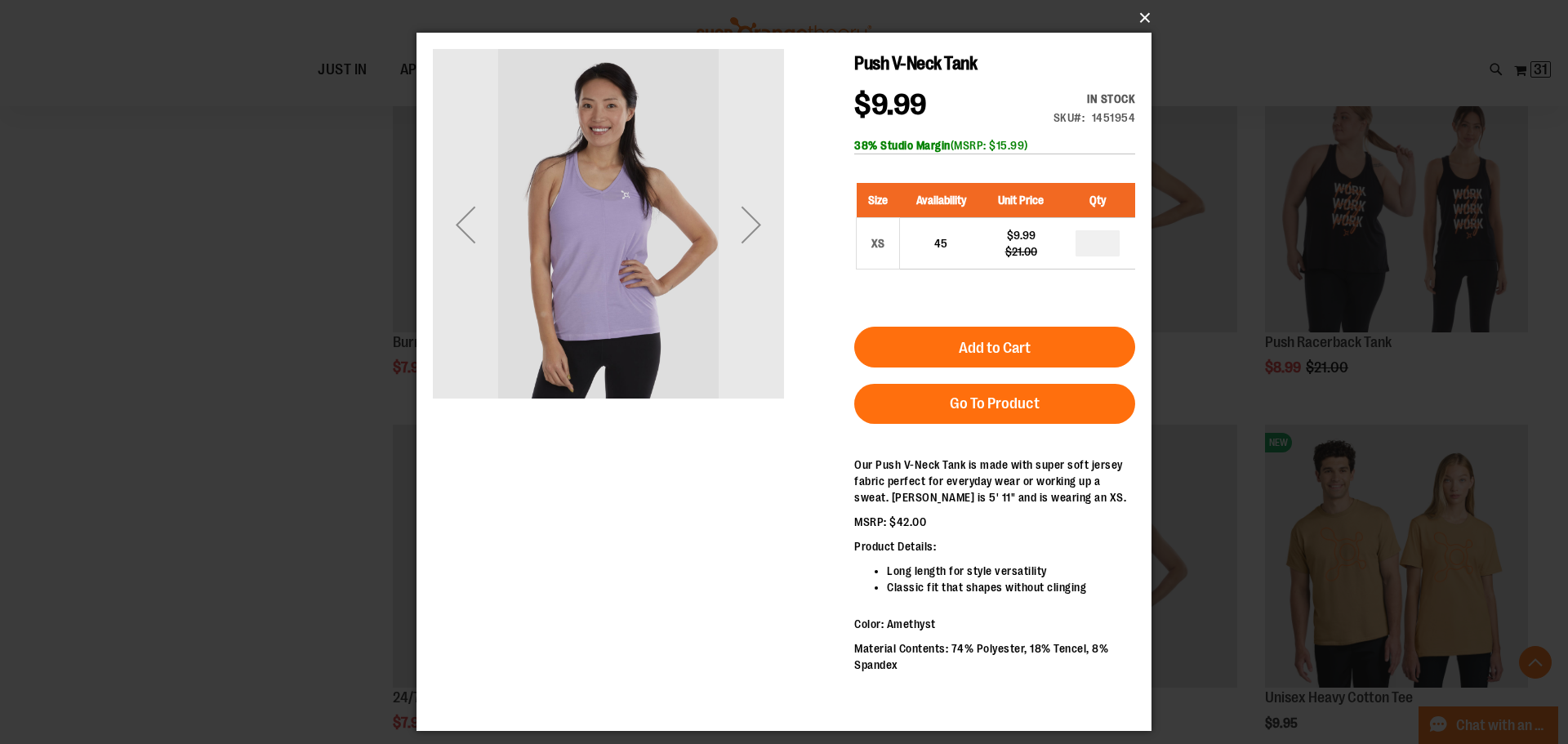
click at [1142, 18] on button "×" at bounding box center [788, 18] width 735 height 36
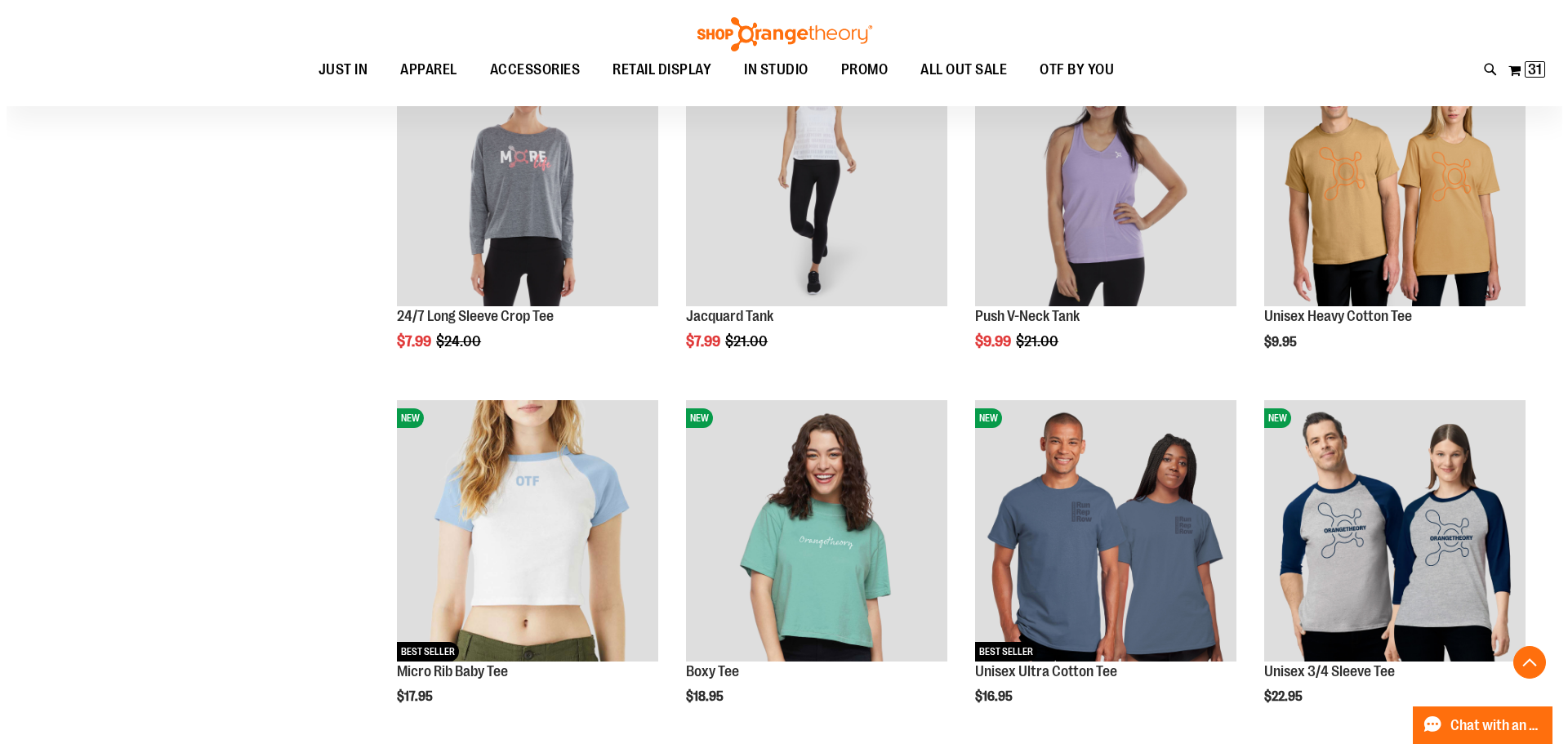
scroll to position [3511, 0]
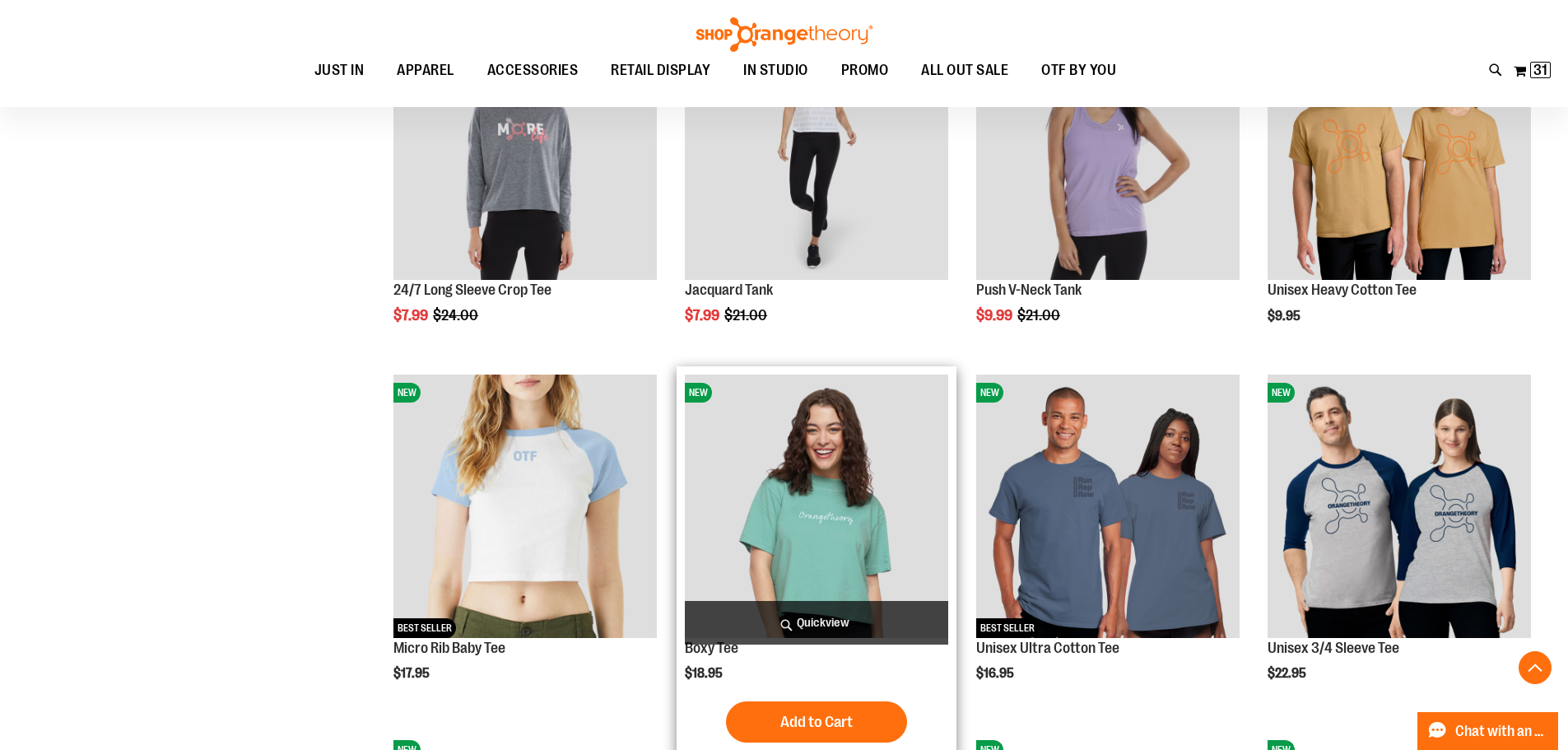
click at [834, 622] on span "Quickview" at bounding box center [816, 623] width 263 height 44
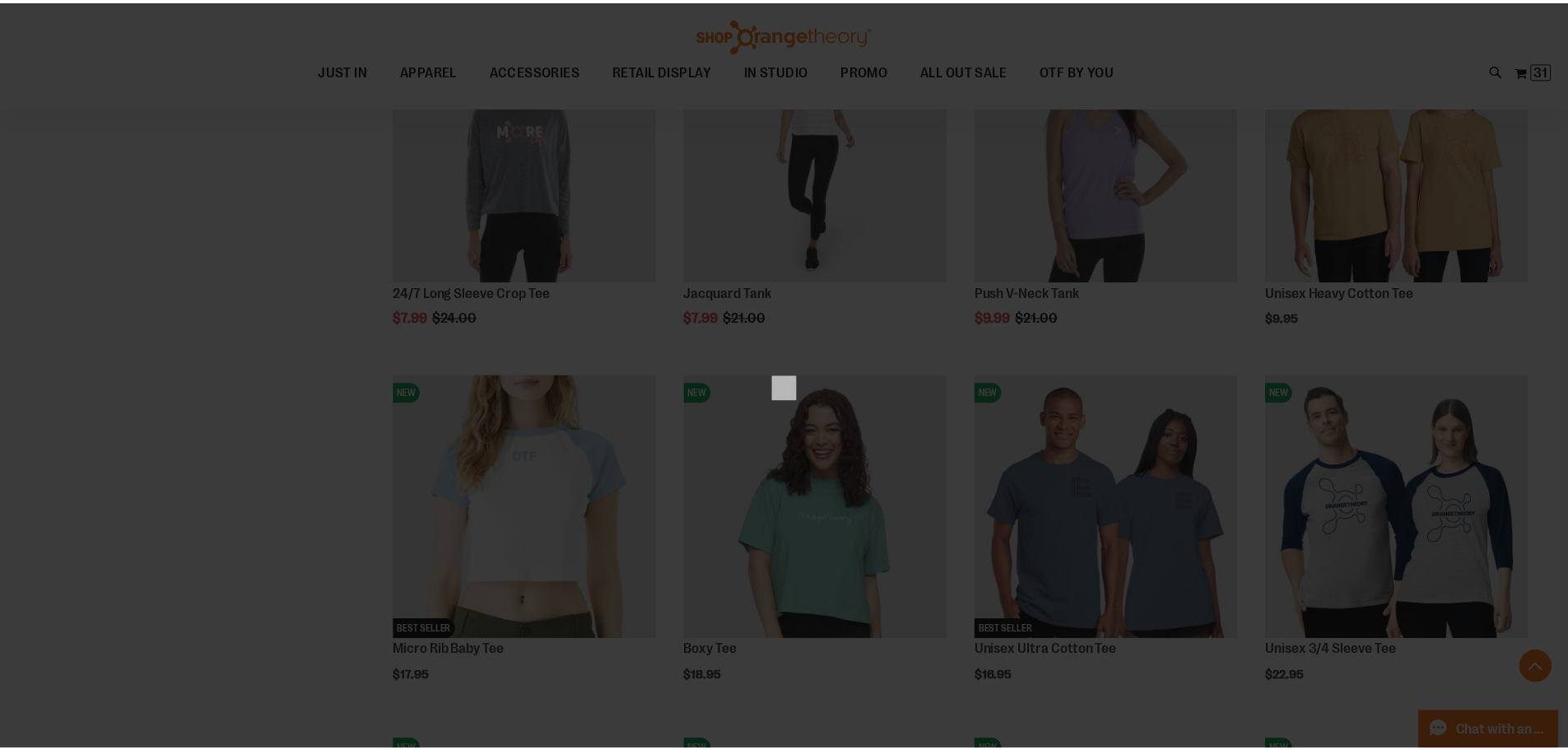
scroll to position [0, 0]
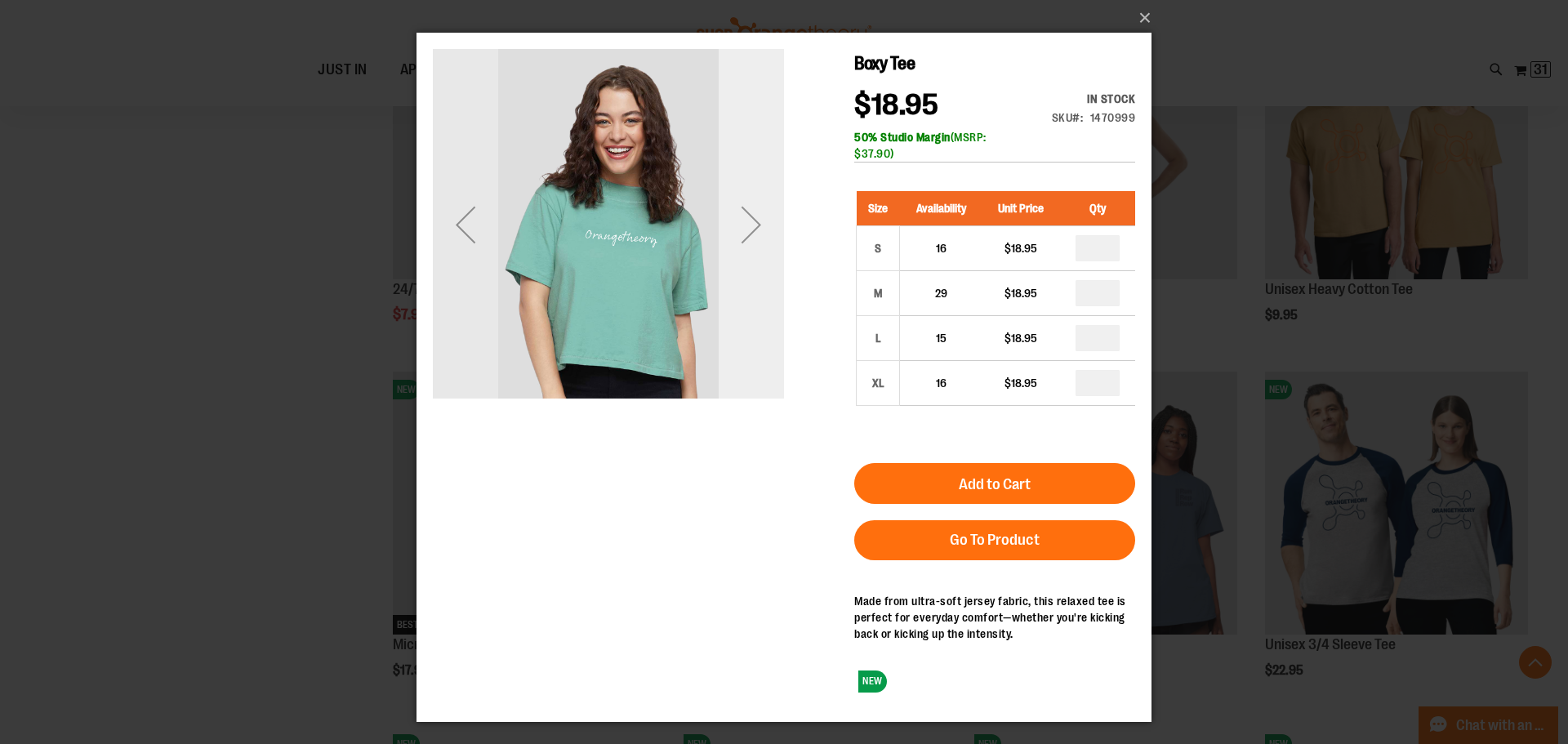
click at [741, 227] on div "Next" at bounding box center [751, 224] width 65 height 65
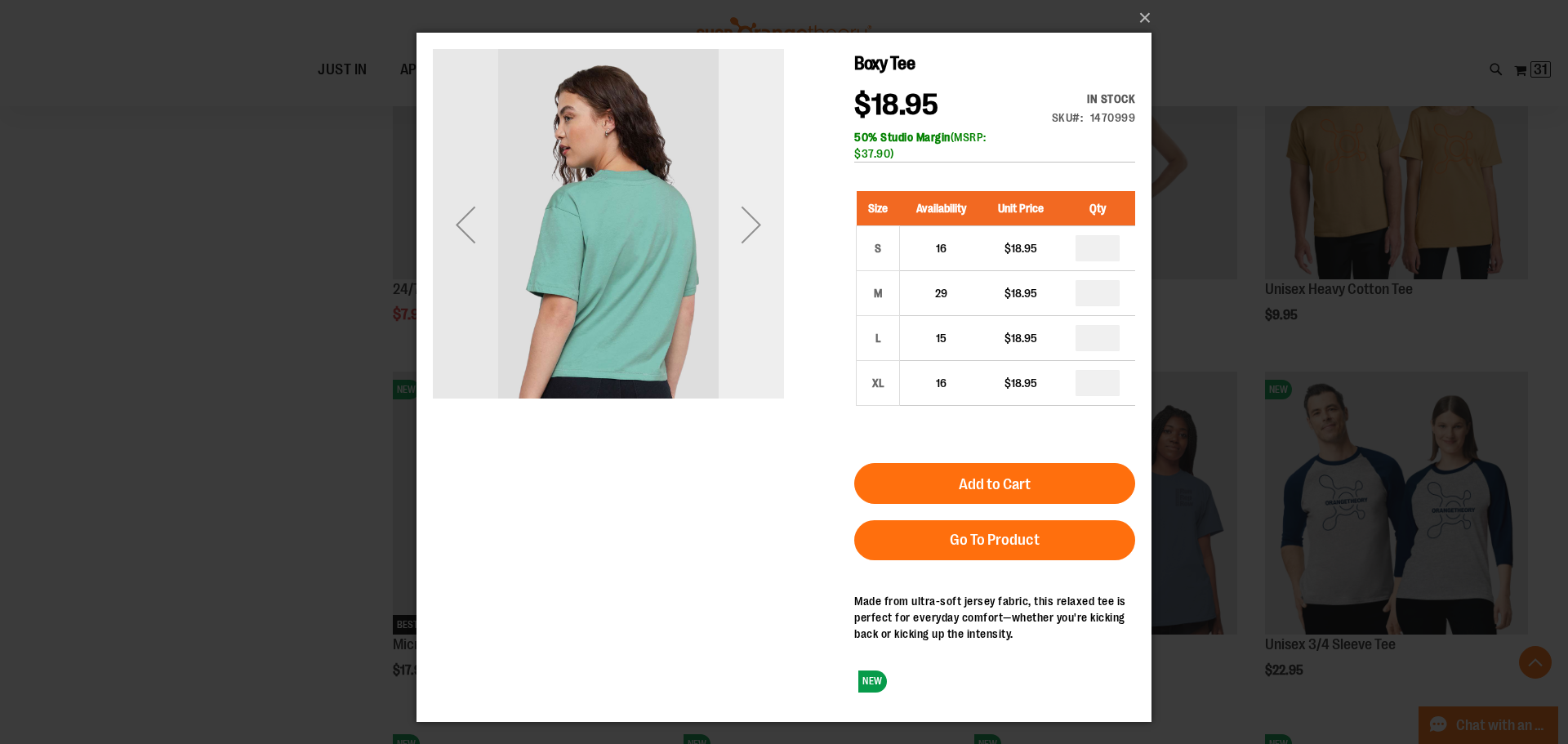
click at [741, 227] on div "Next" at bounding box center [751, 224] width 65 height 65
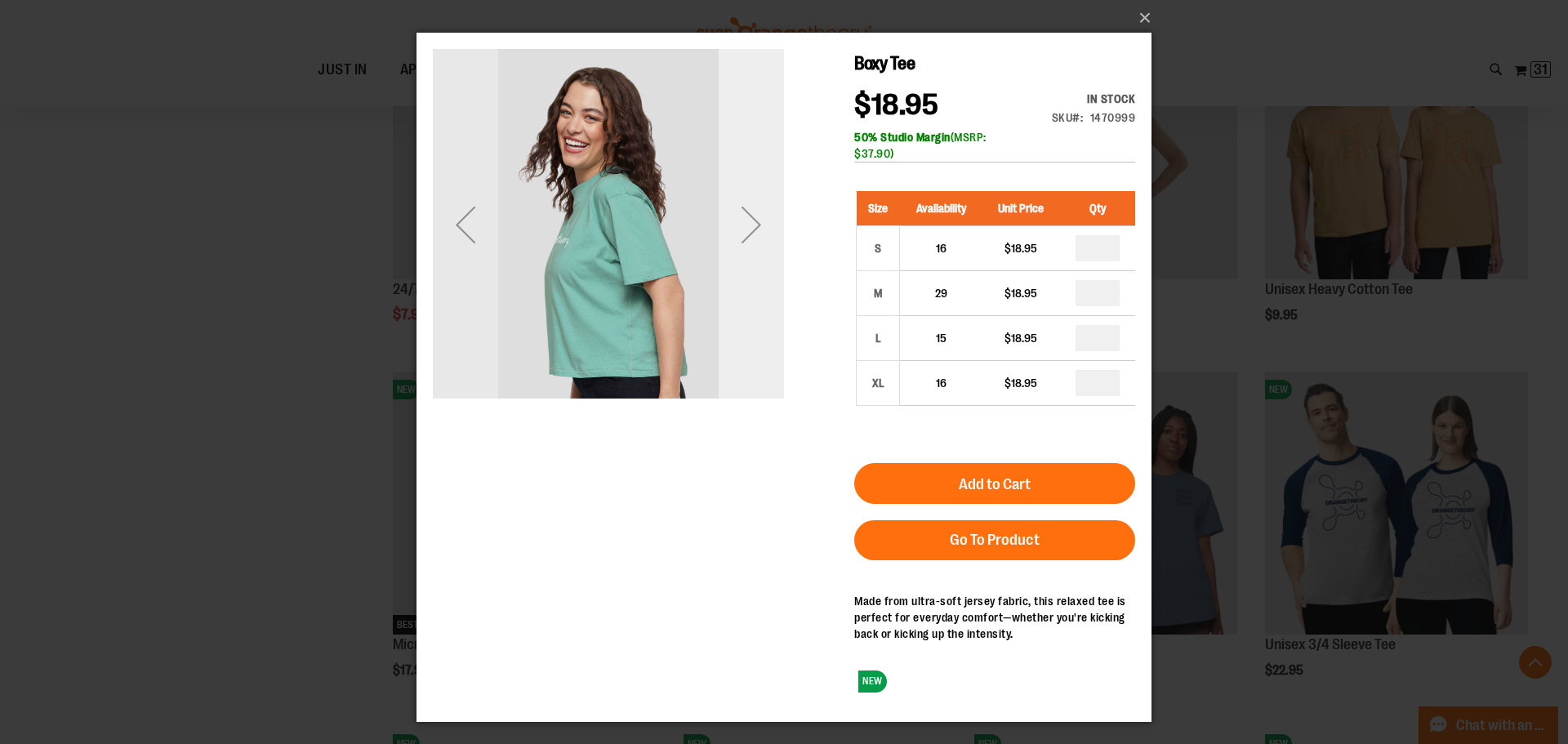
click at [741, 227] on div "Next" at bounding box center [751, 224] width 65 height 65
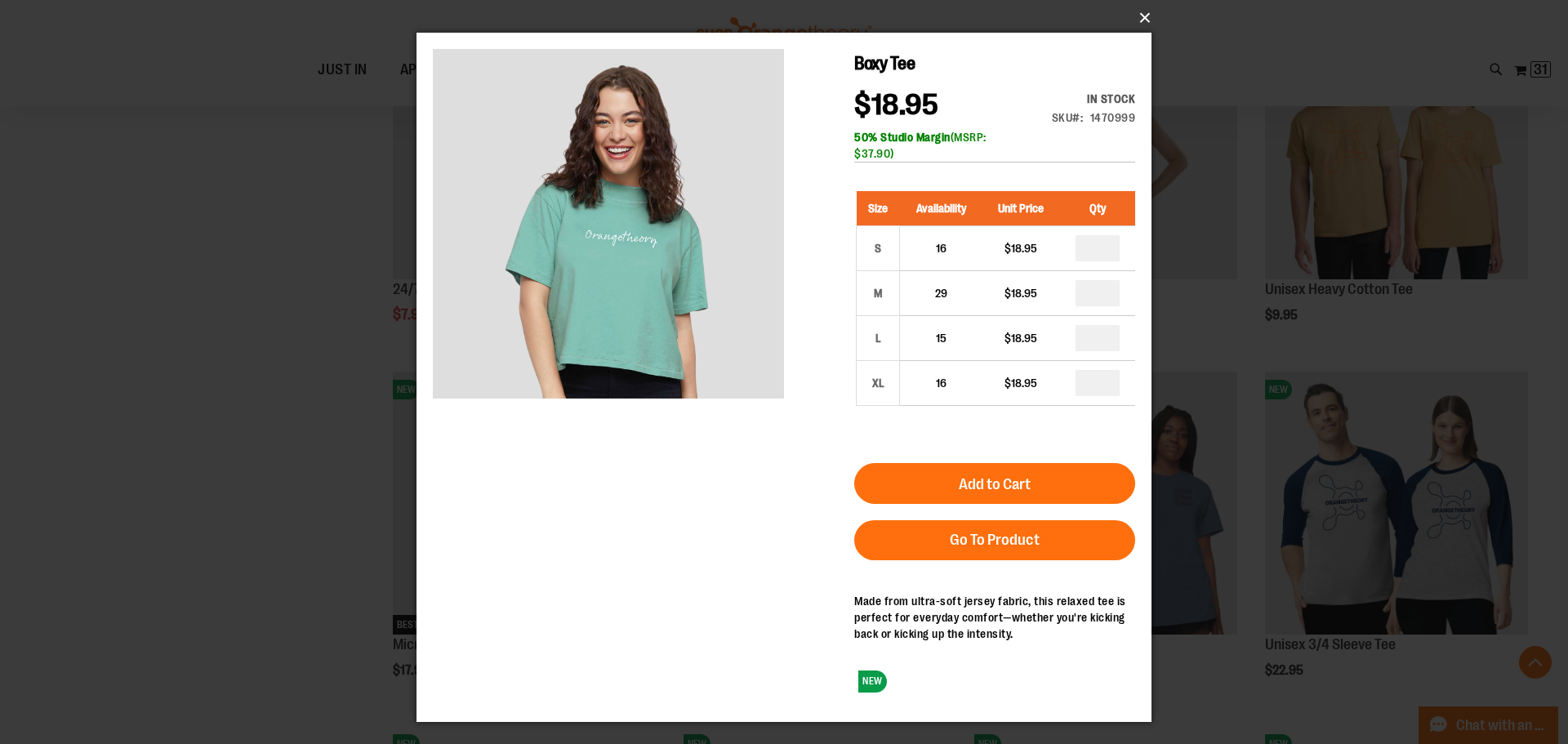
click at [1147, 22] on button "×" at bounding box center [788, 18] width 735 height 36
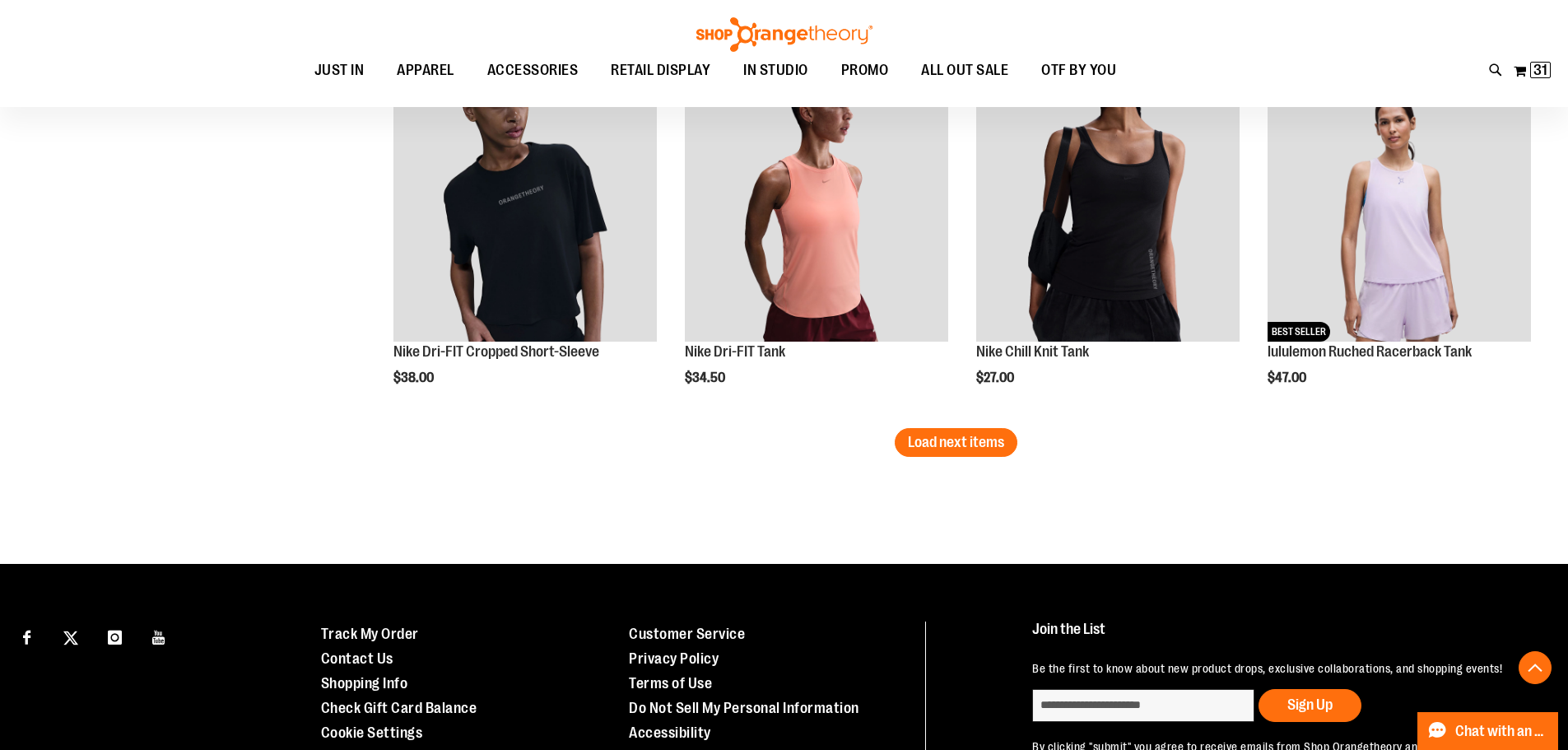
scroll to position [4197, 0]
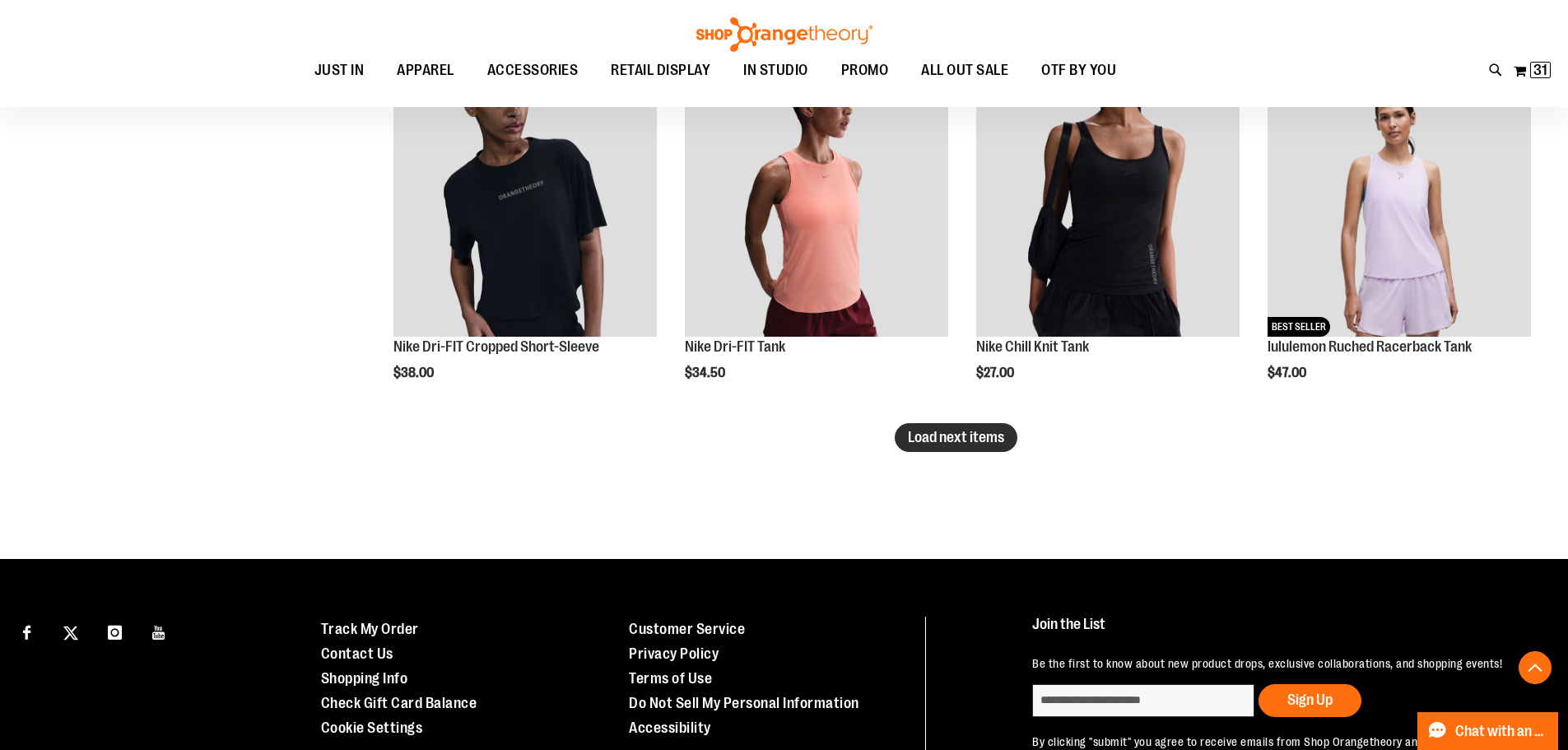
click at [985, 444] on span "Load next items" at bounding box center [956, 437] width 97 height 17
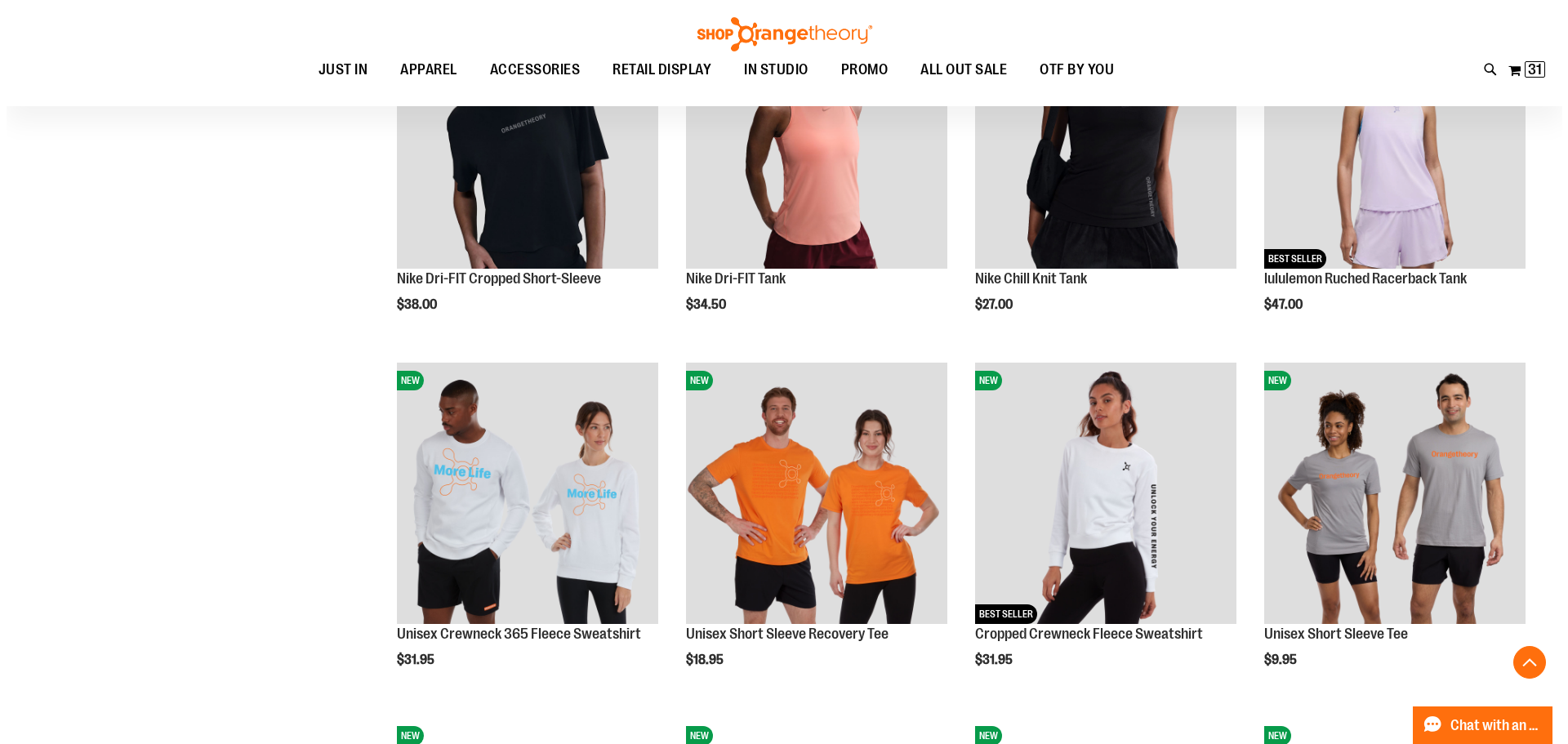
scroll to position [4245, 0]
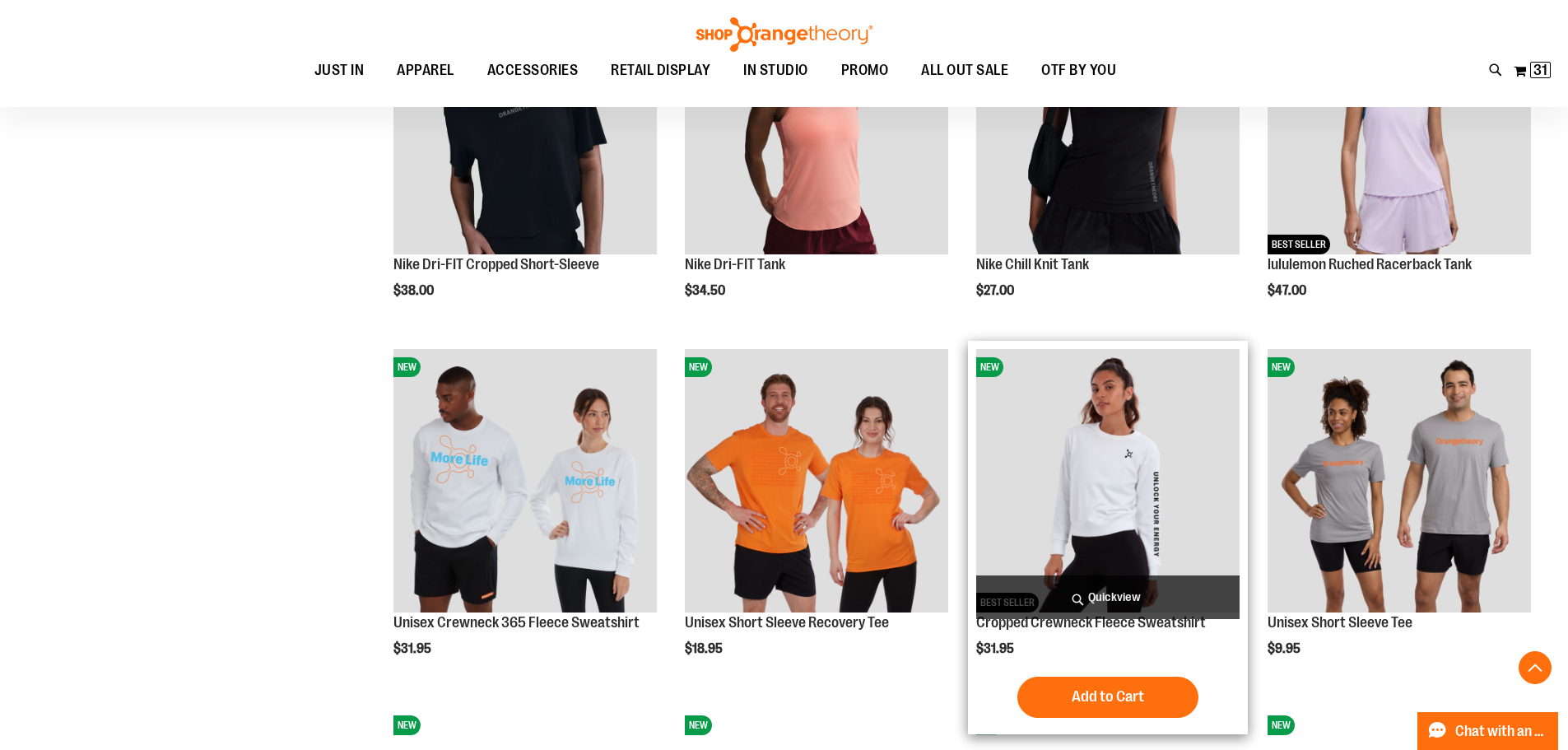
click at [1137, 592] on span "Quickview" at bounding box center [1107, 597] width 263 height 44
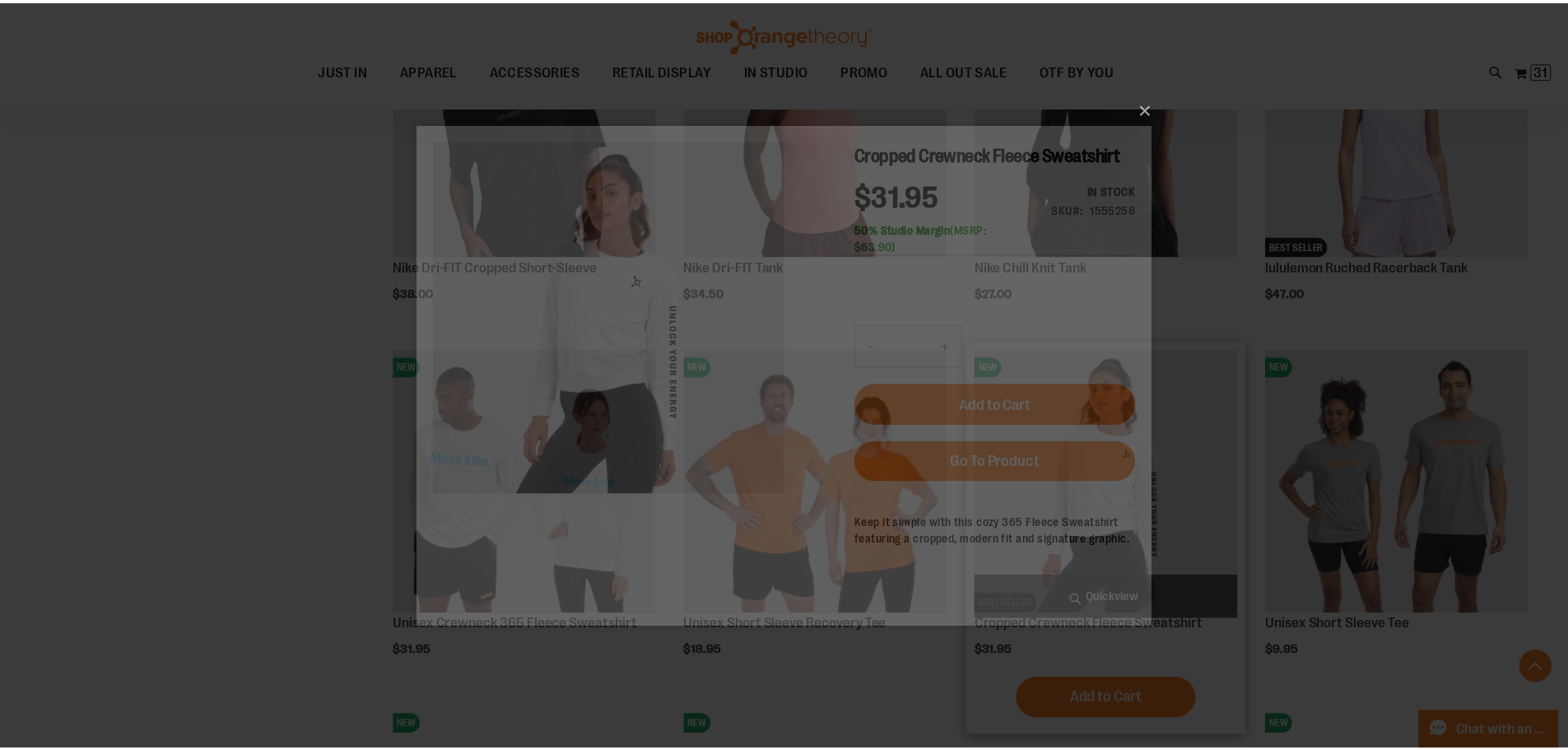
scroll to position [0, 0]
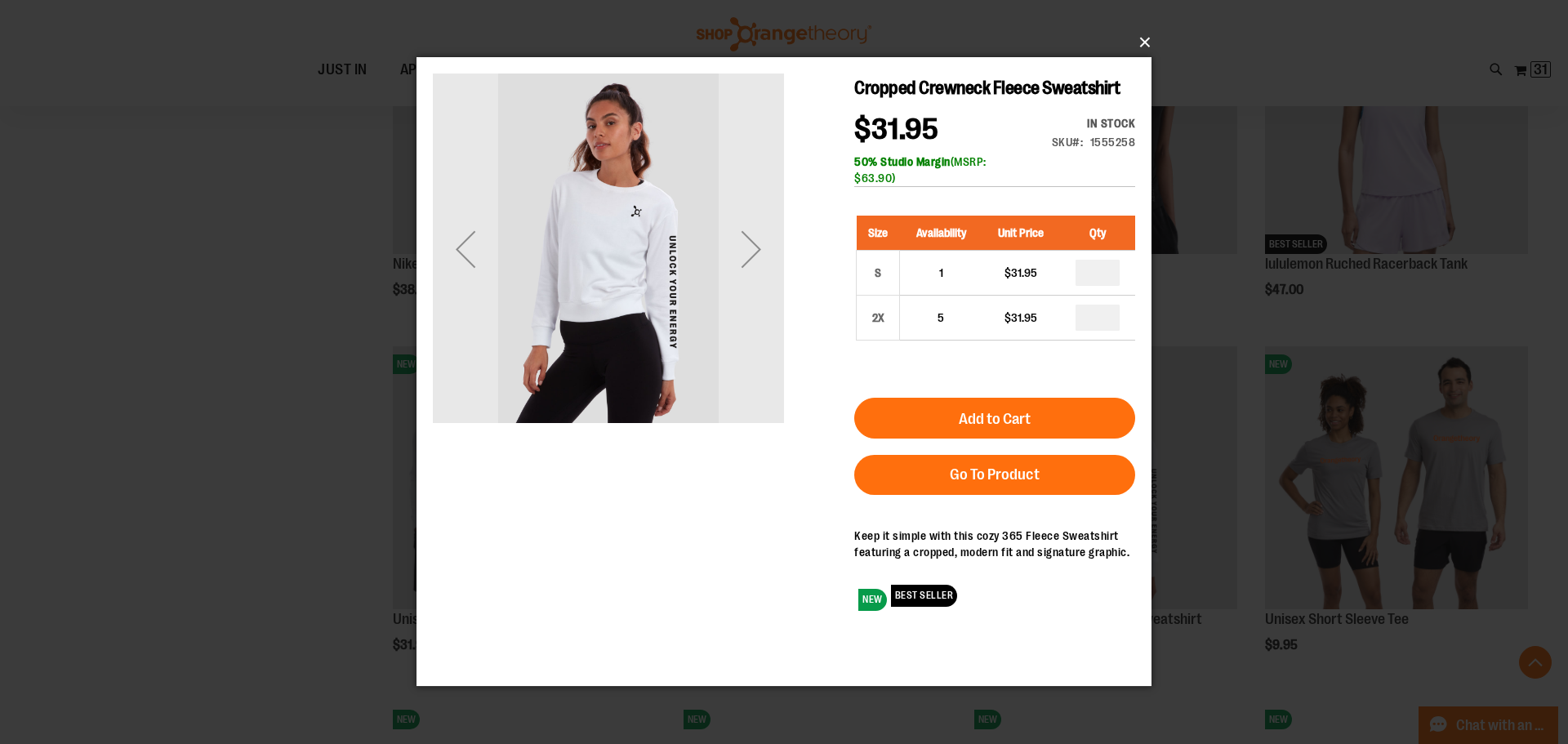
click at [1144, 37] on button "×" at bounding box center [788, 42] width 735 height 36
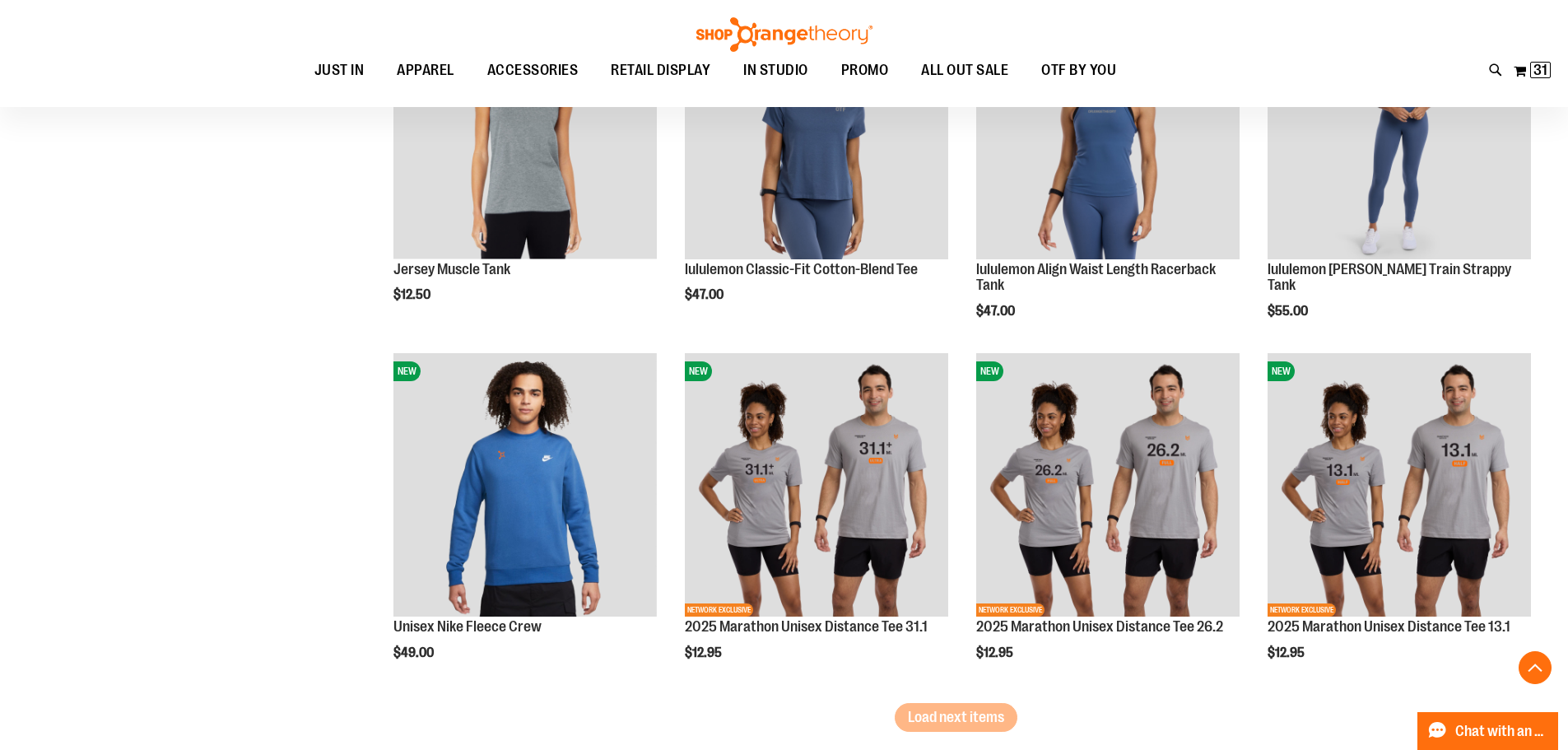
scroll to position [5021, 0]
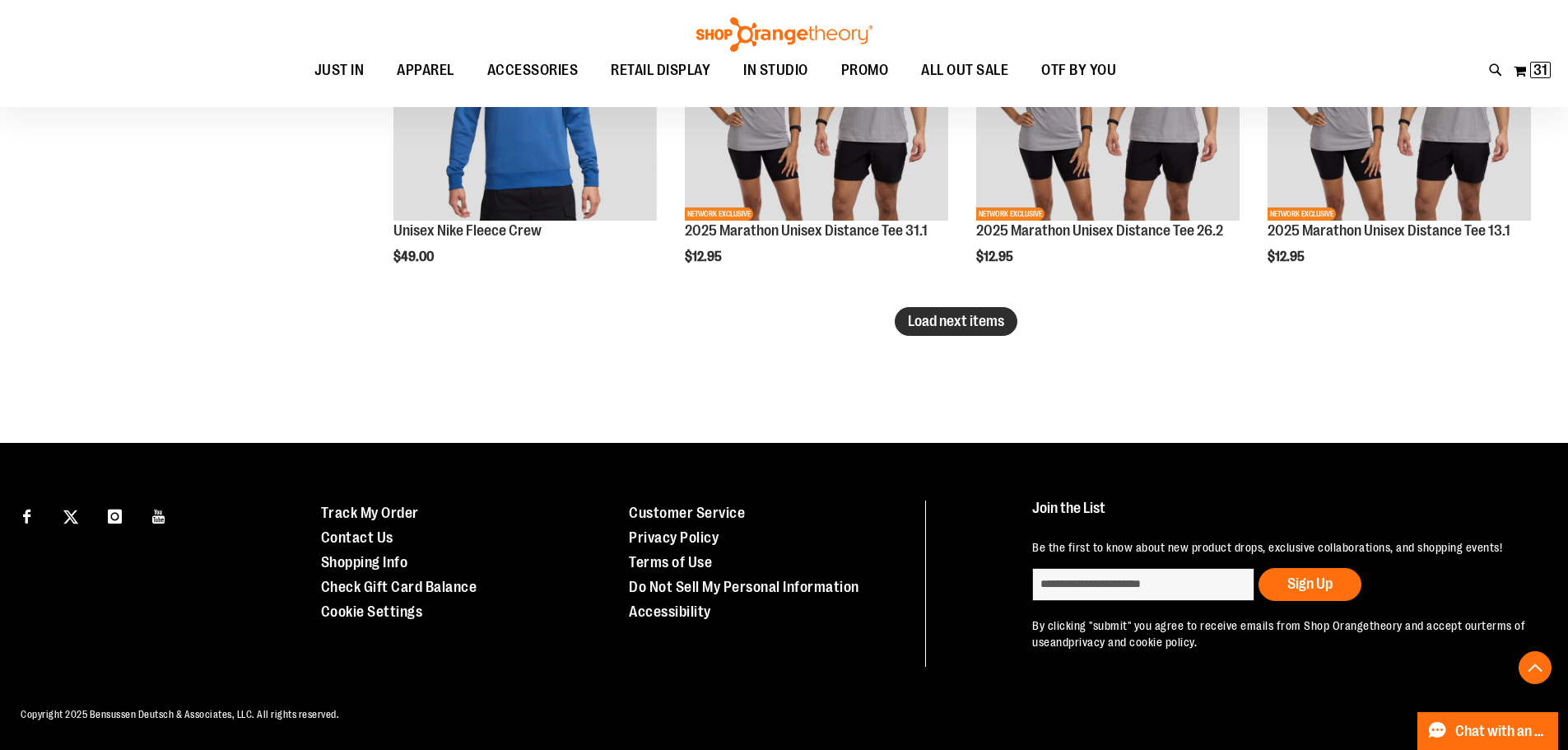
click at [939, 313] on span "Load next items" at bounding box center [956, 321] width 97 height 17
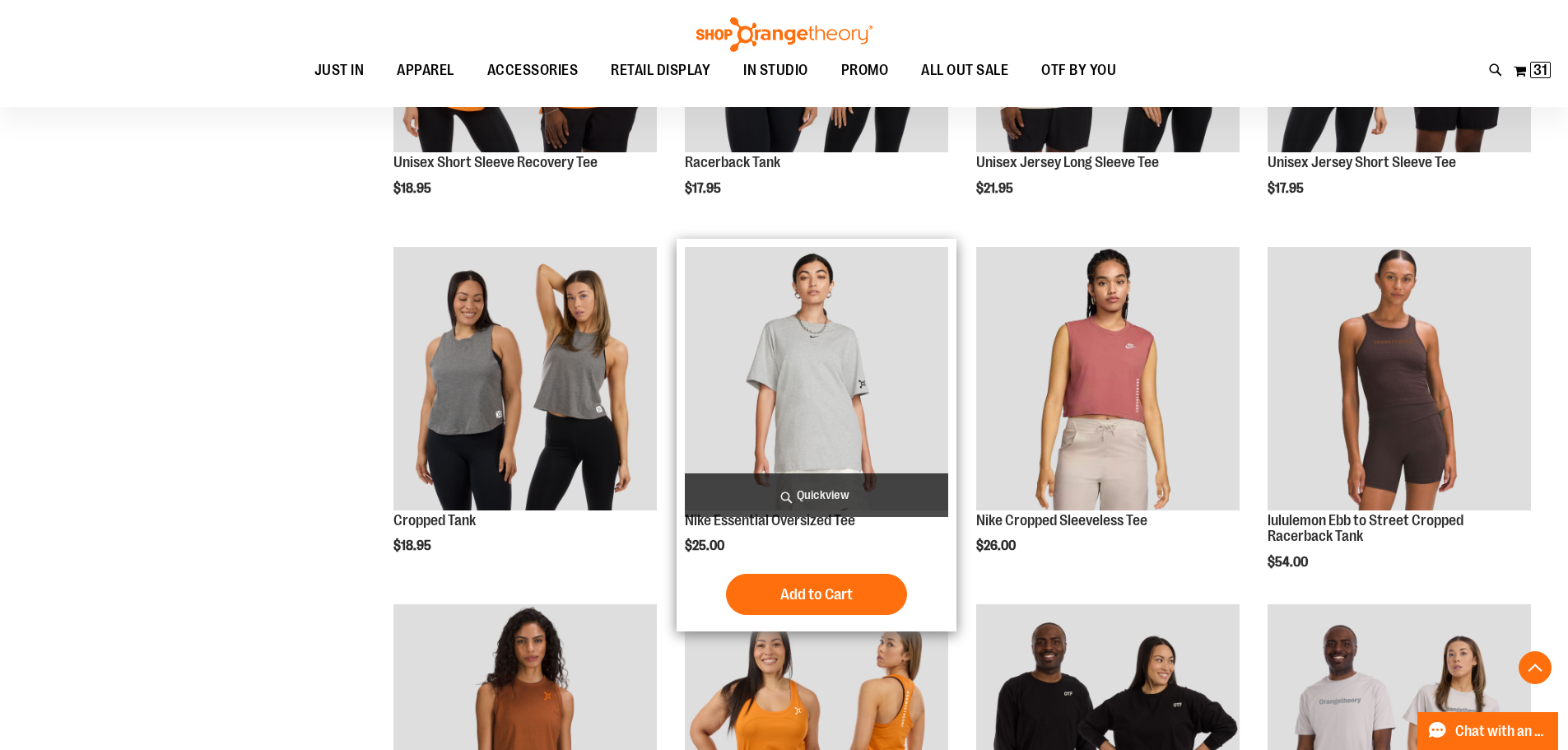
scroll to position [5815, 0]
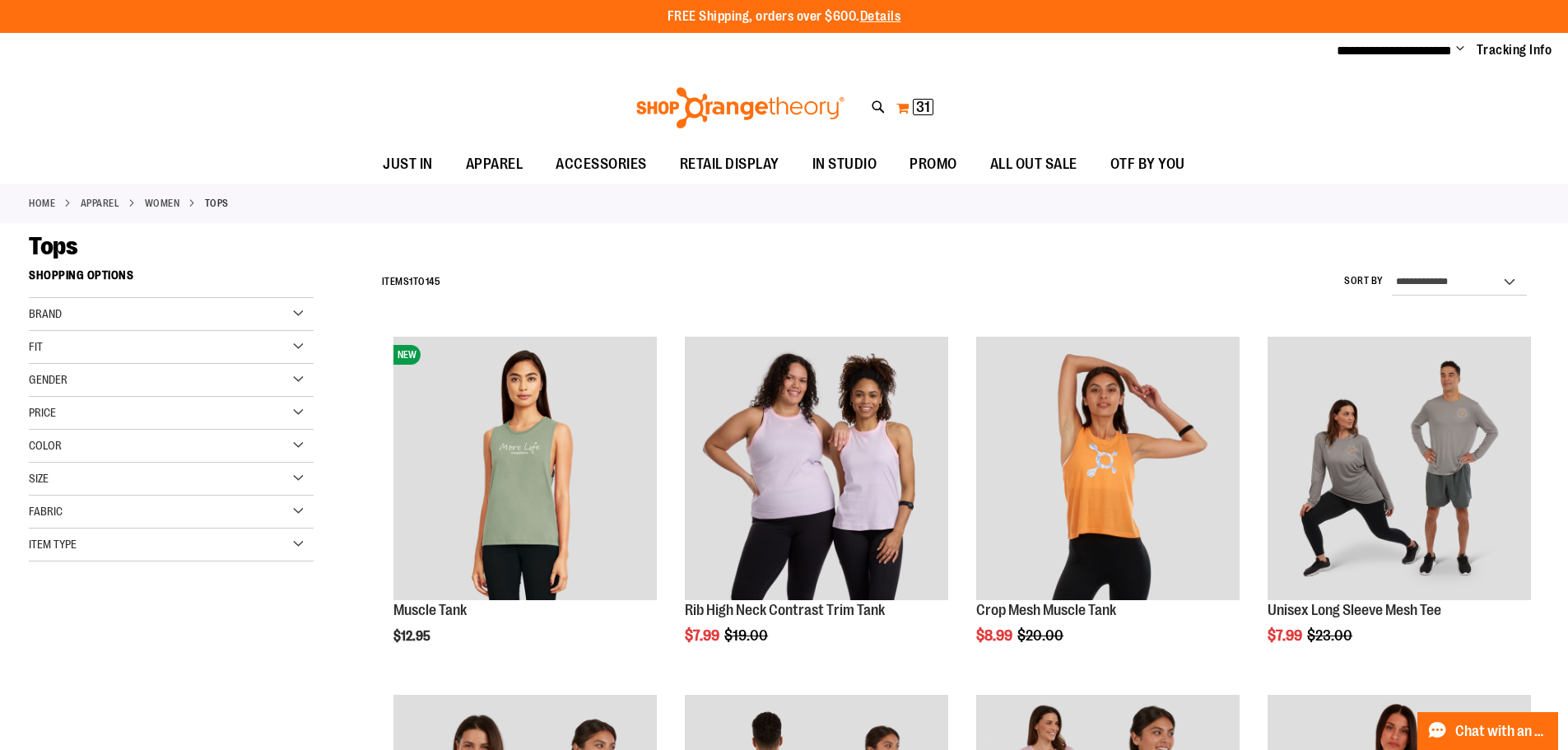
click at [929, 108] on span "31" at bounding box center [923, 107] width 14 height 17
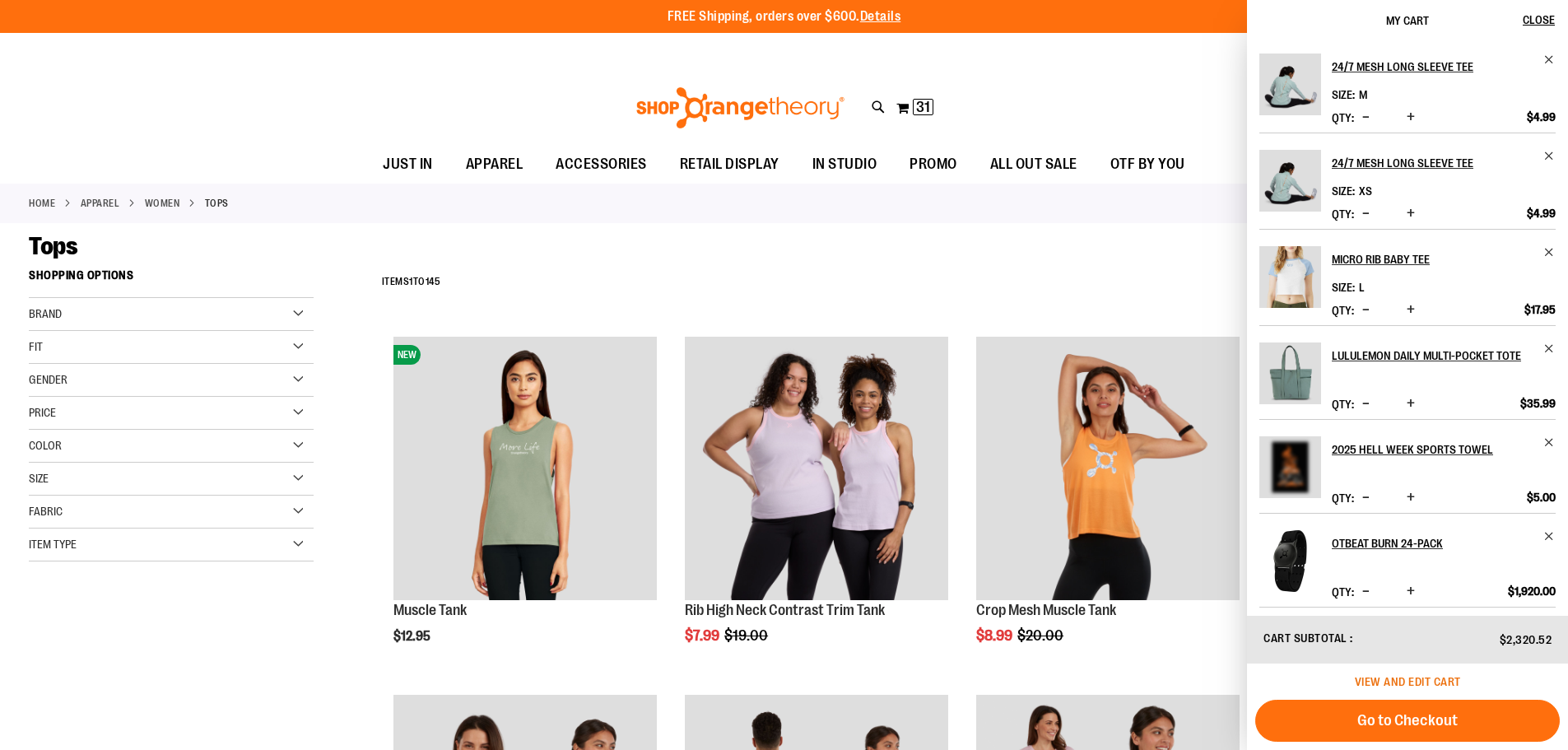
click at [1419, 686] on span "View and edit cart" at bounding box center [1408, 682] width 106 height 13
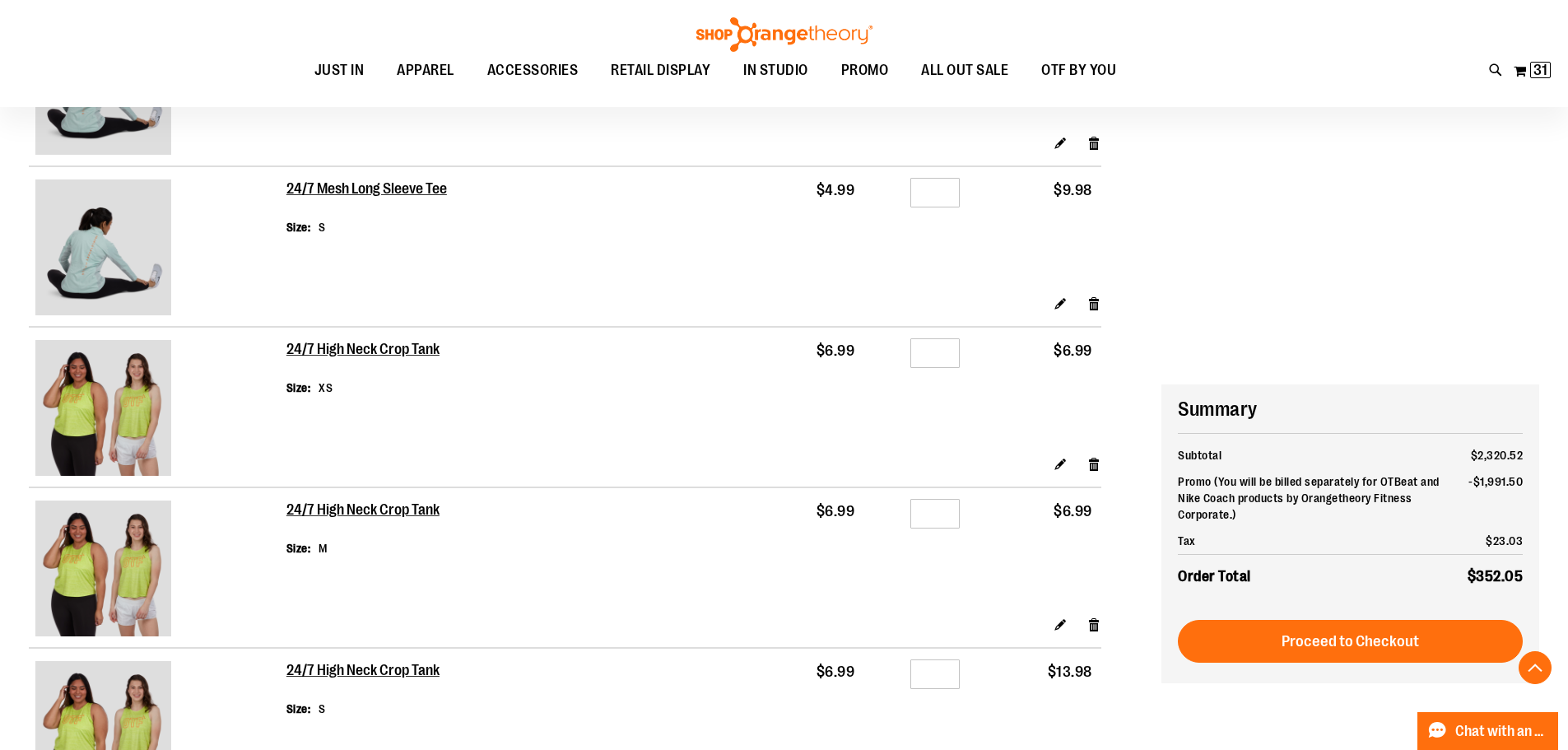
scroll to position [2222, 0]
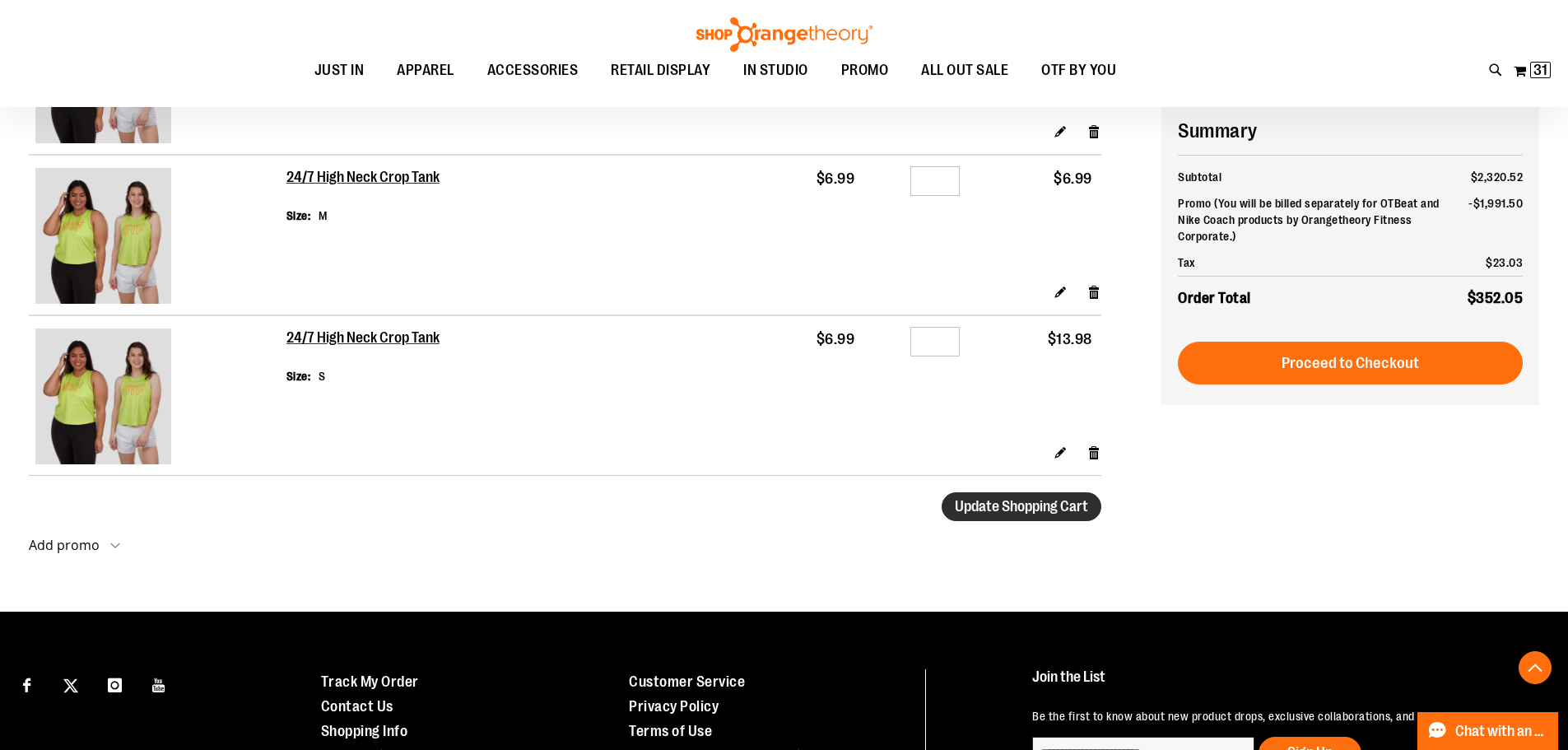
click at [1017, 506] on span "Update Shopping Cart" at bounding box center [1022, 506] width 134 height 17
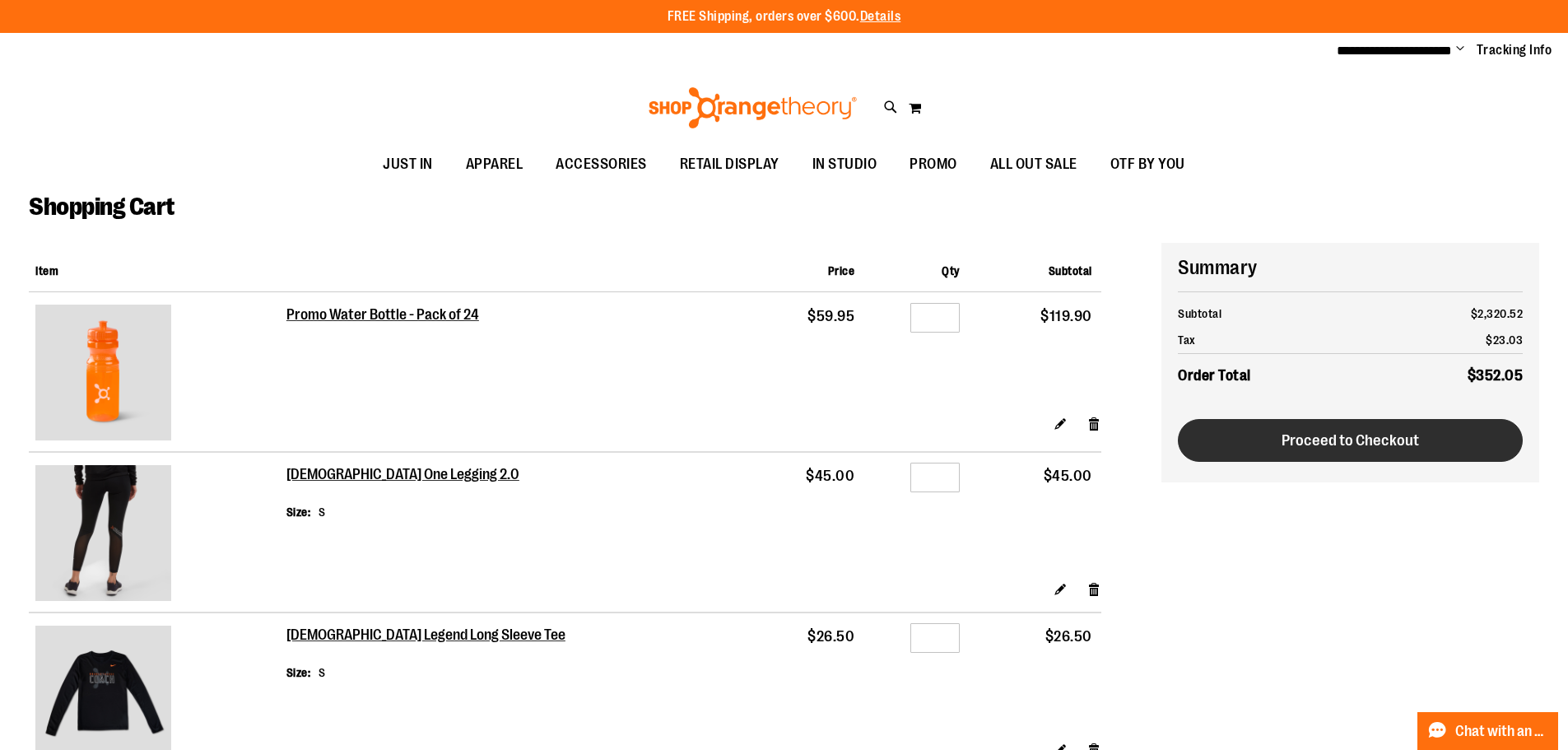
click at [1281, 438] on span "Proceed to Checkout" at bounding box center [1350, 441] width 138 height 18
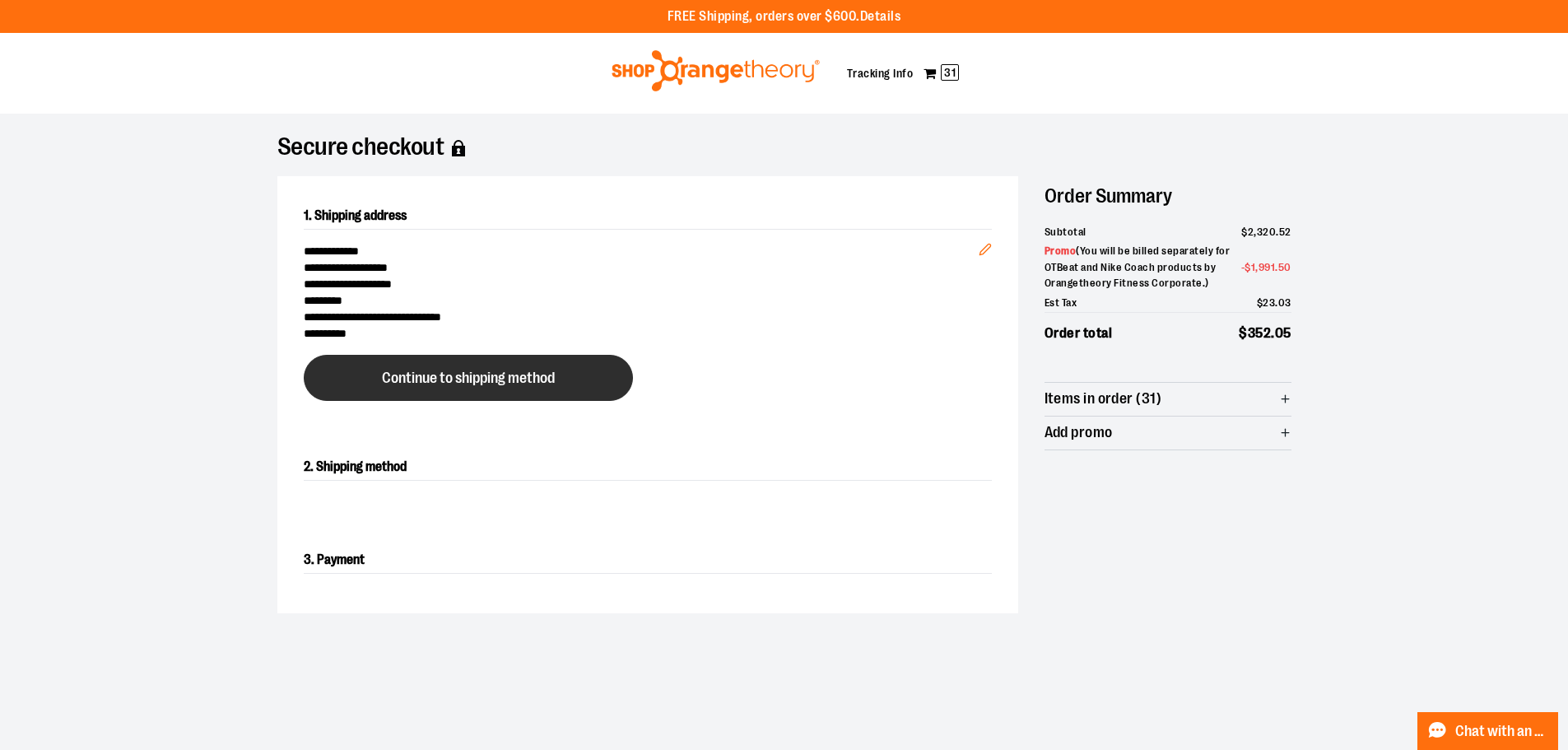
click at [453, 383] on span "Continue to shipping method" at bounding box center [468, 378] width 173 height 16
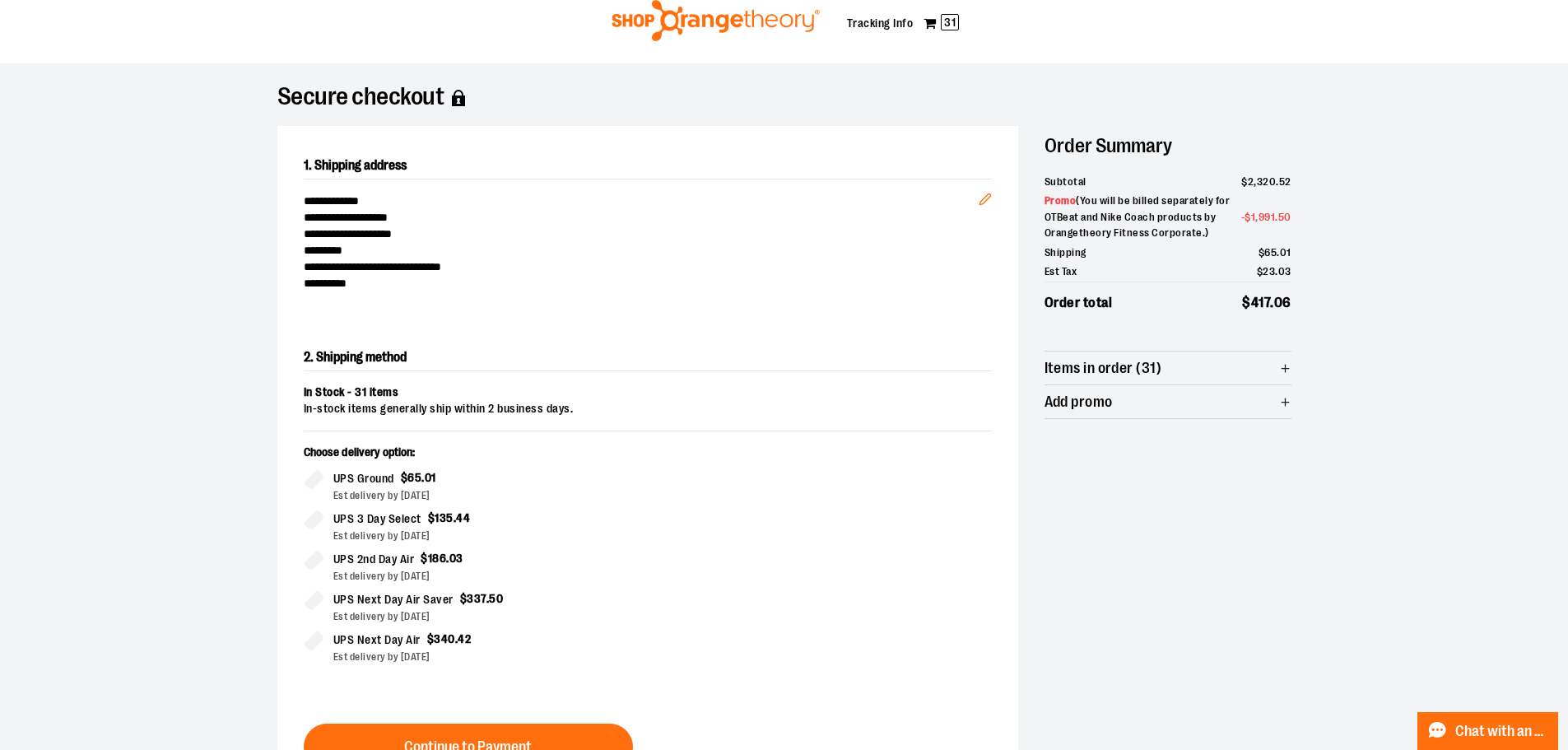
scroll to position [133, 0]
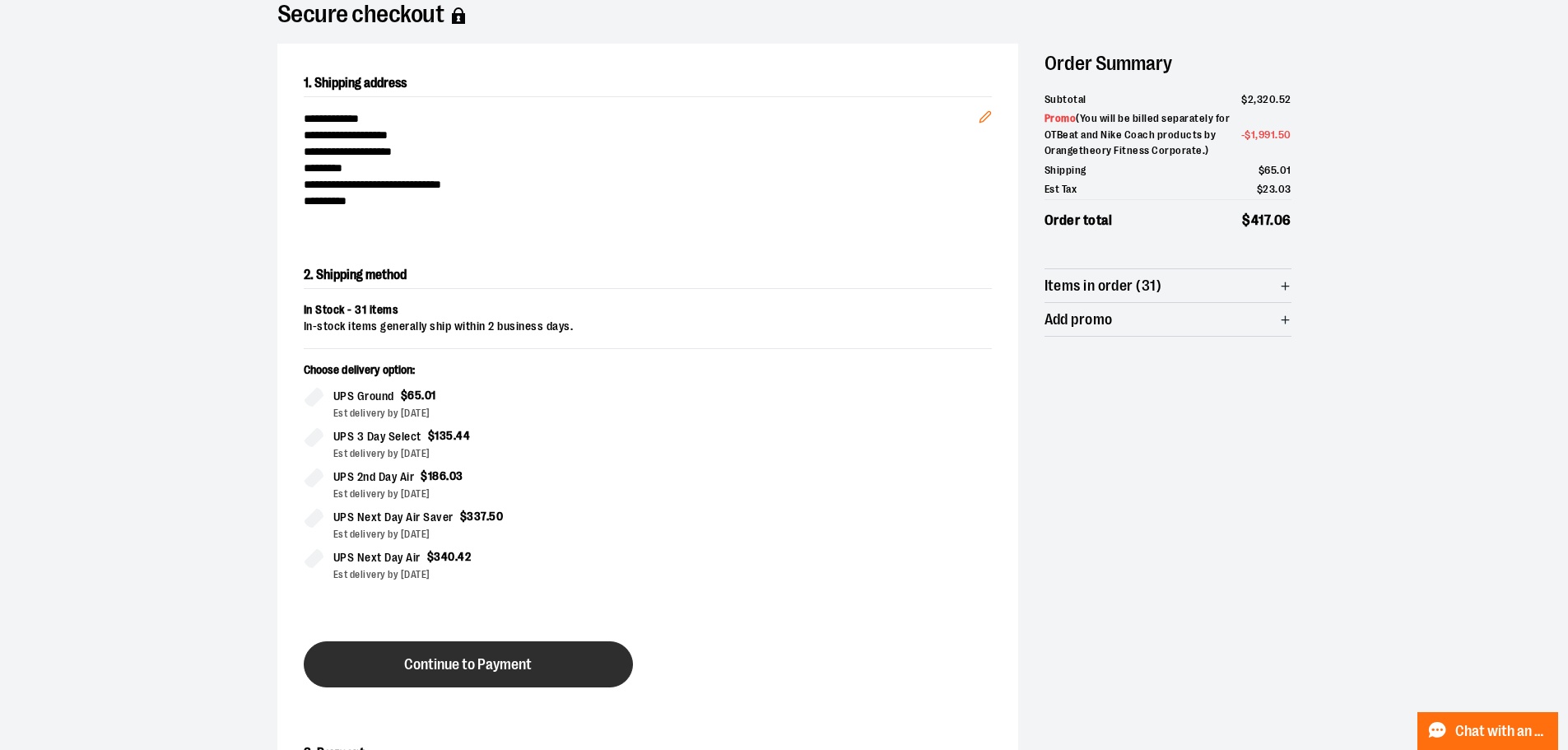
click at [553, 659] on button "Continue to Payment" at bounding box center [468, 664] width 330 height 46
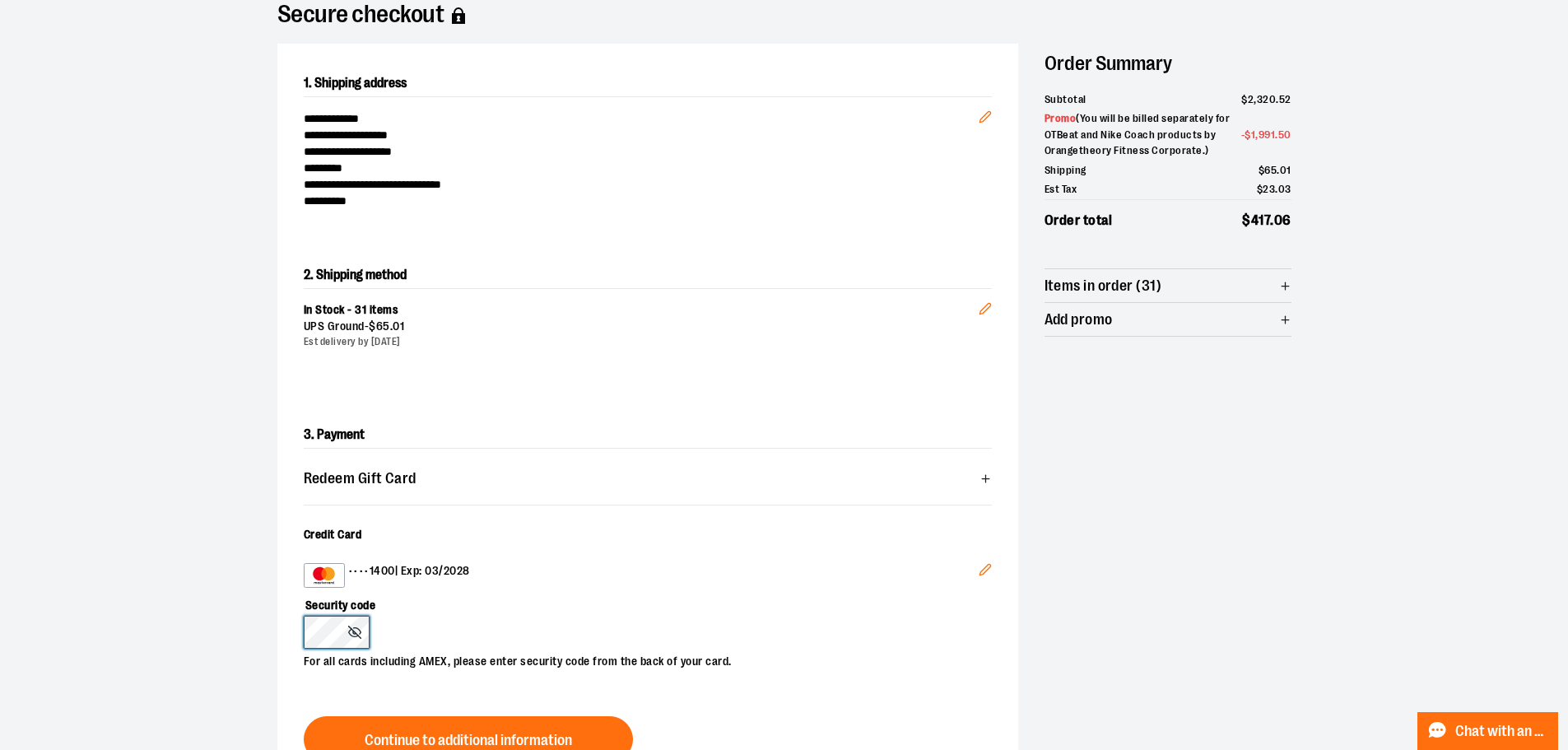
scroll to position [215, 0]
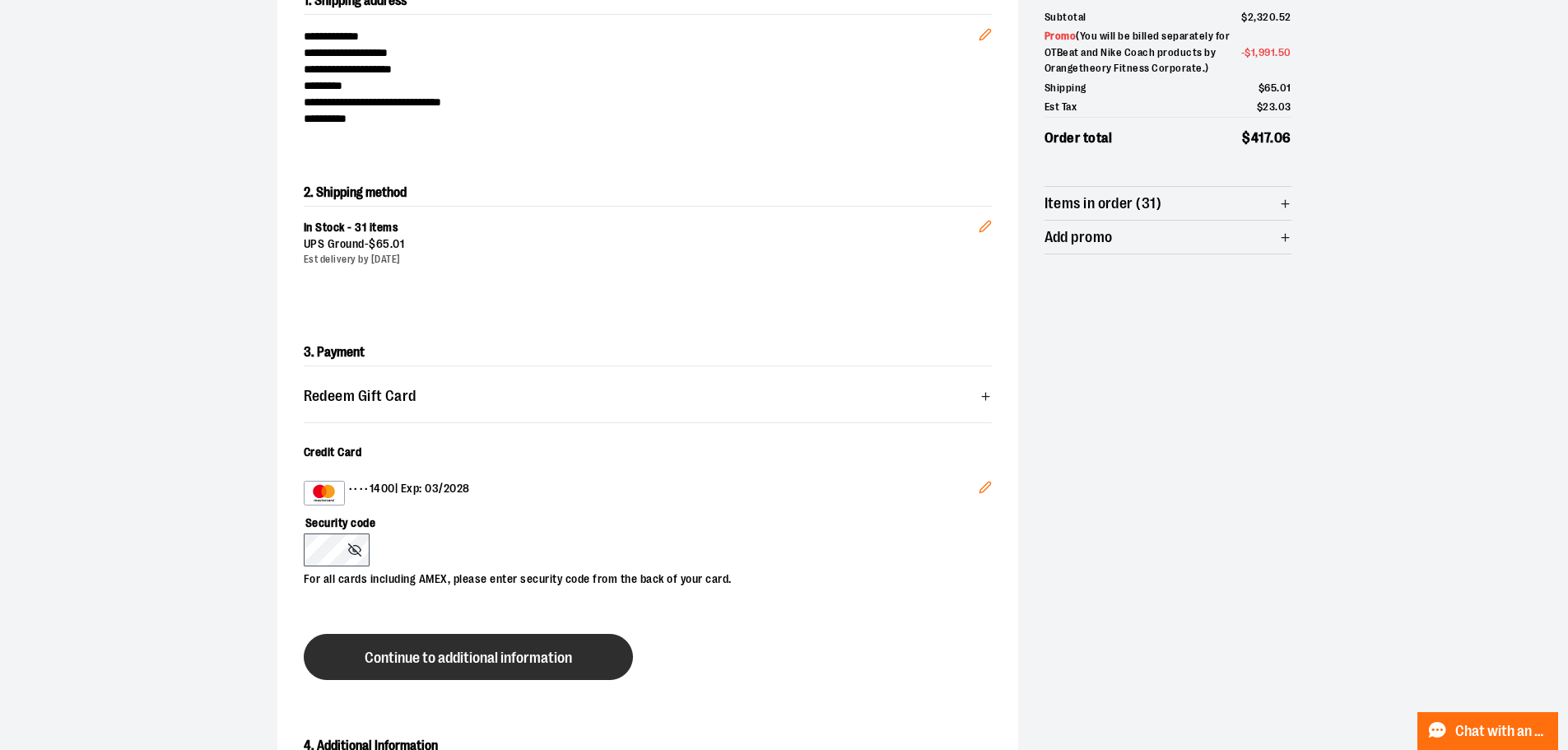
click at [518, 656] on span "Continue to additional information" at bounding box center [468, 658] width 208 height 16
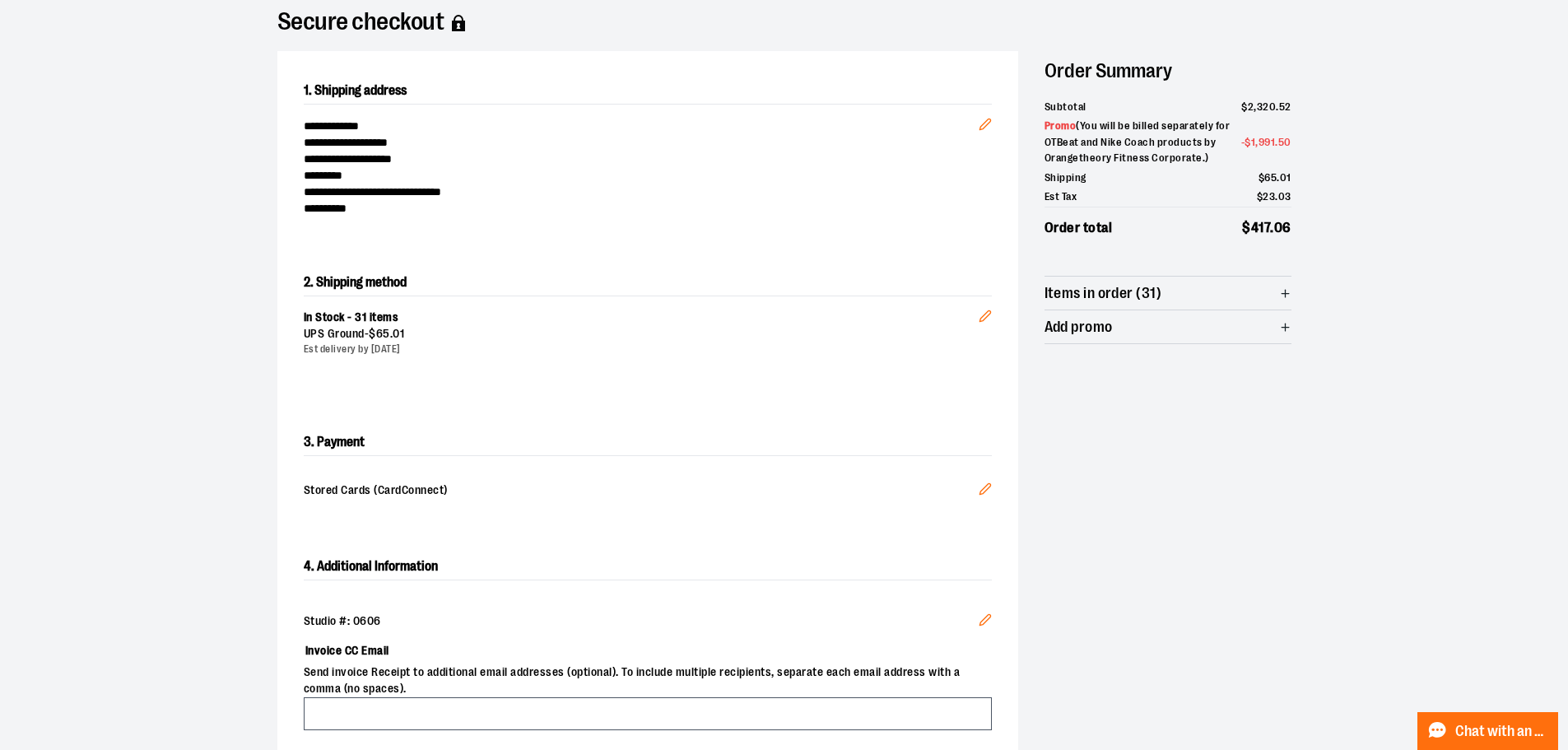
scroll to position [247, 0]
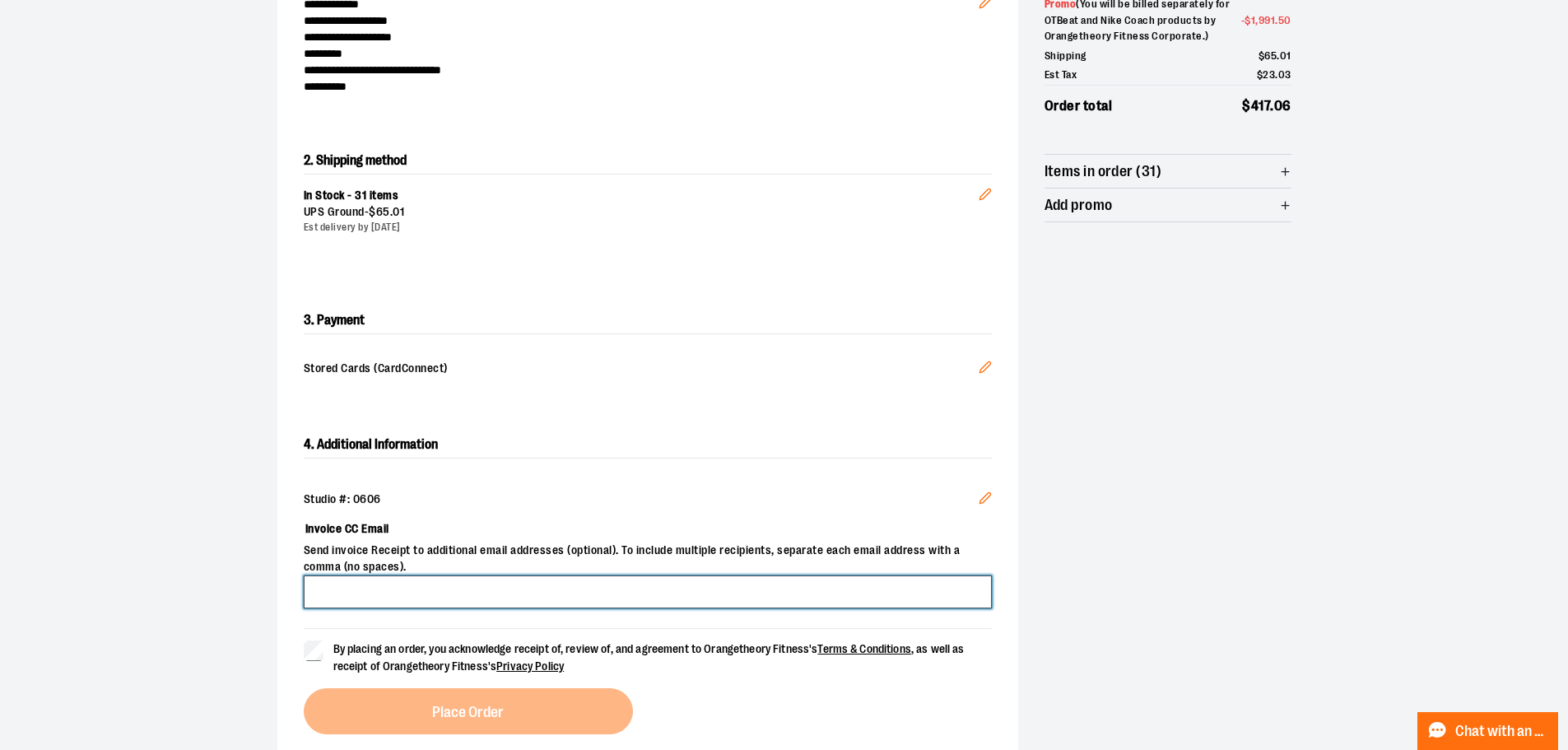
click at [549, 594] on input "Invoice CC Email" at bounding box center [647, 591] width 689 height 33
type input "**********"
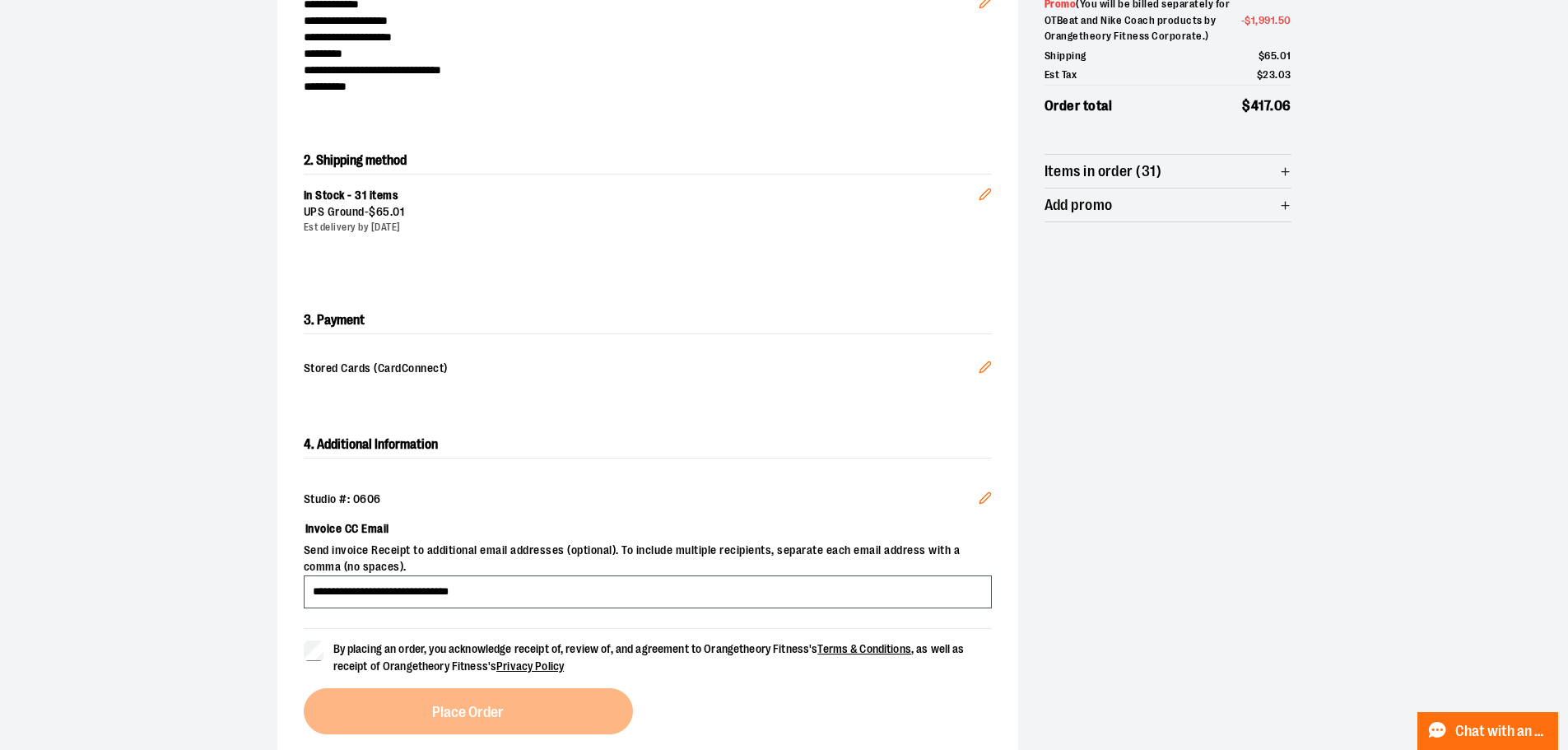
click at [530, 615] on div "**********" at bounding box center [647, 550] width 689 height 156
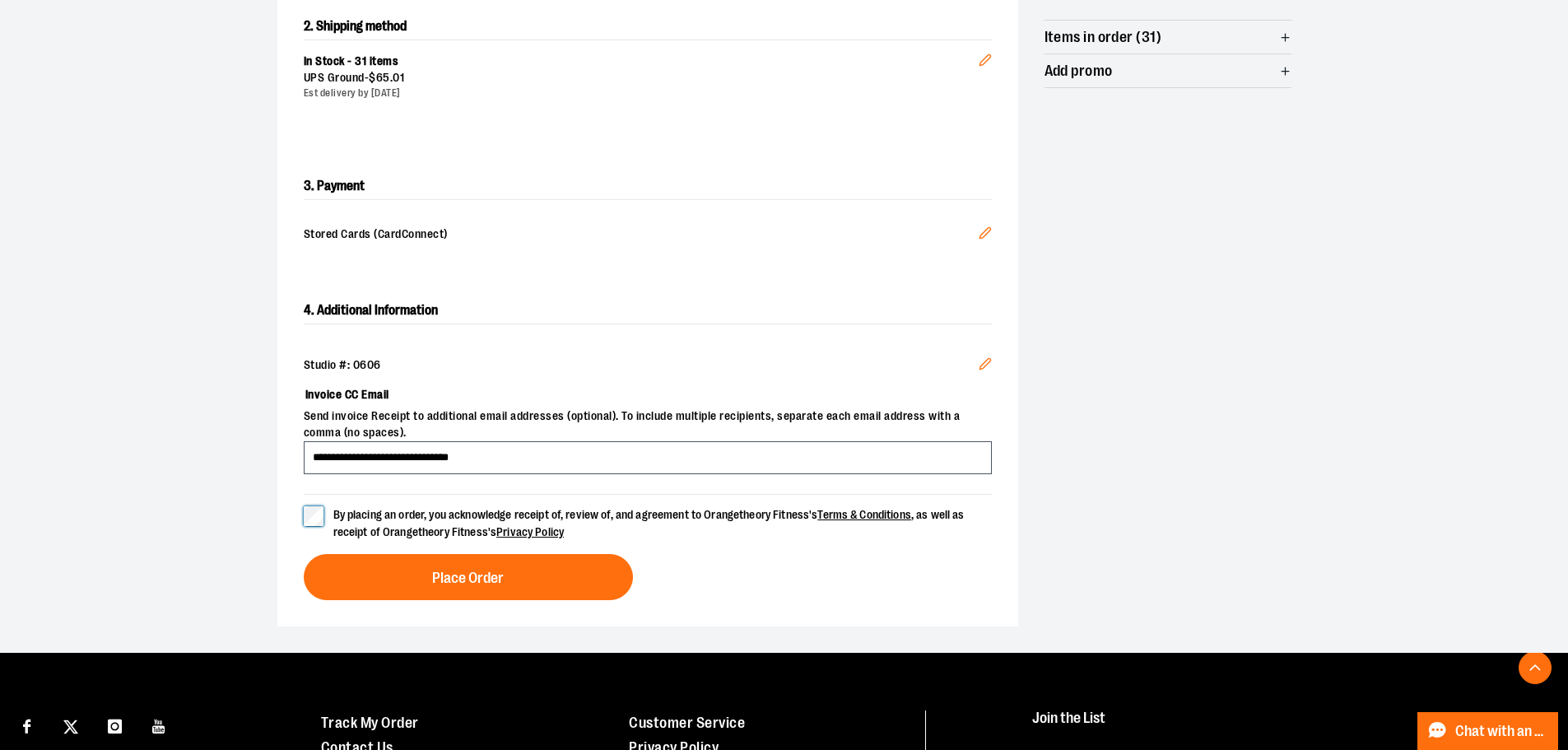
scroll to position [412, 0]
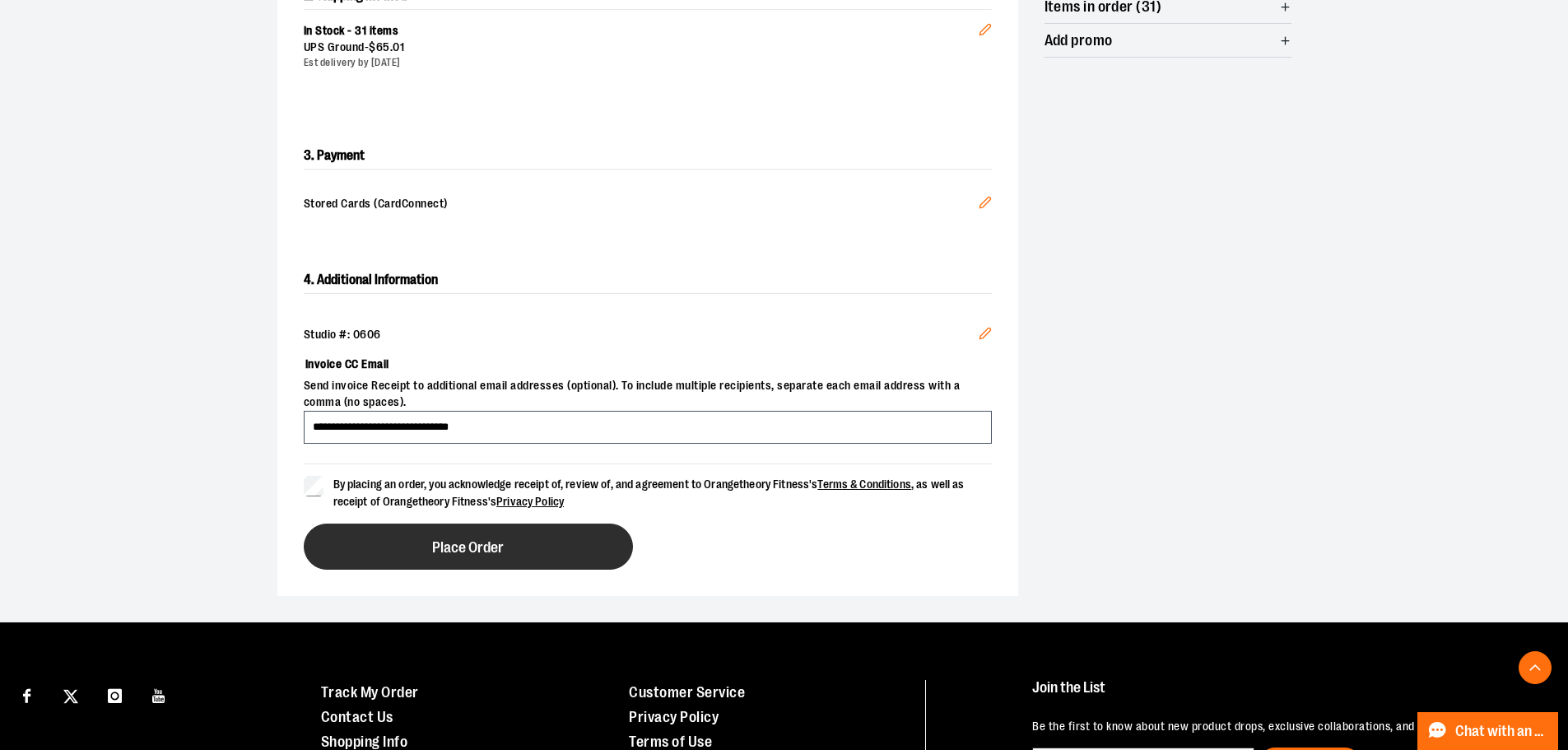
click at [531, 552] on button "Place Order" at bounding box center [468, 547] width 330 height 46
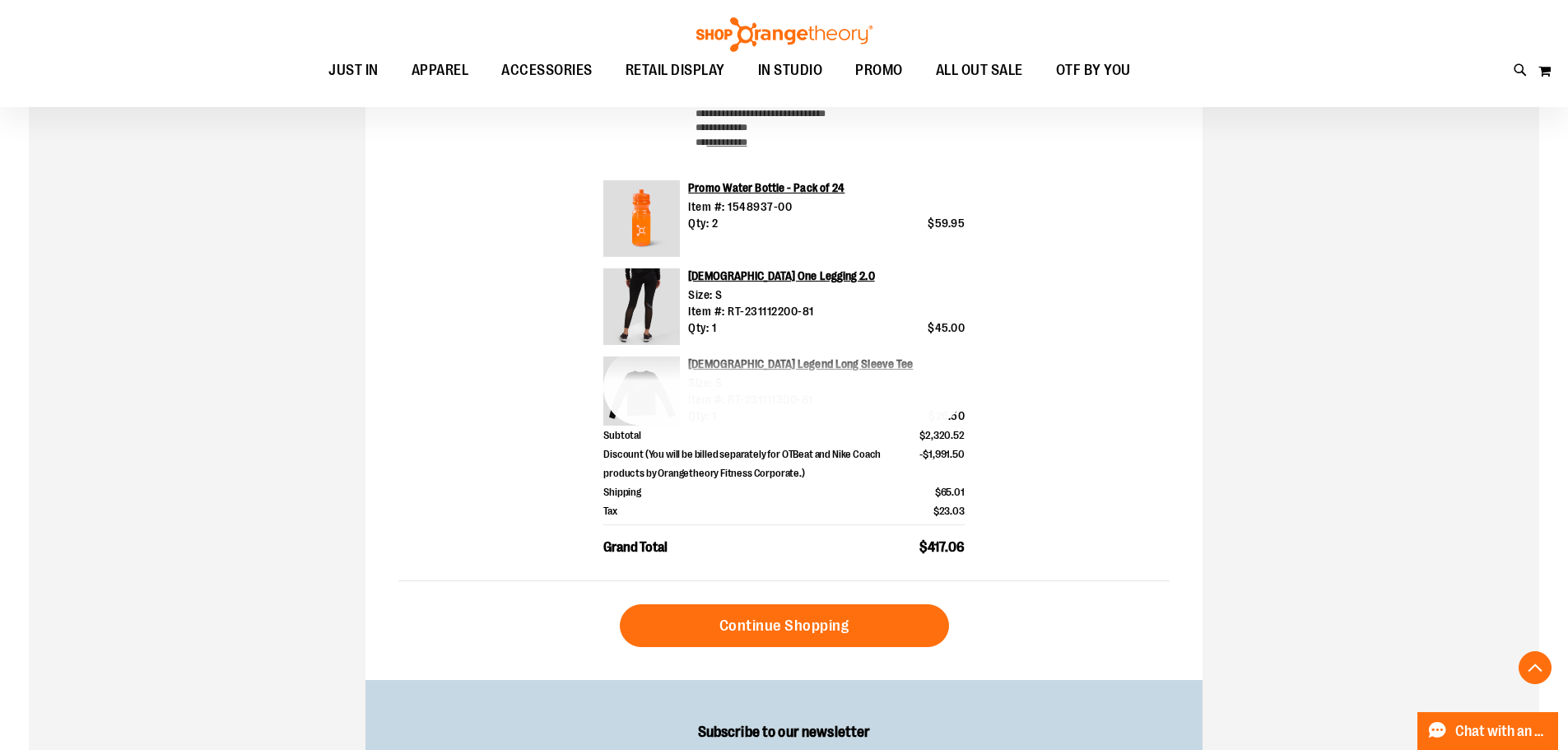
scroll to position [575, 0]
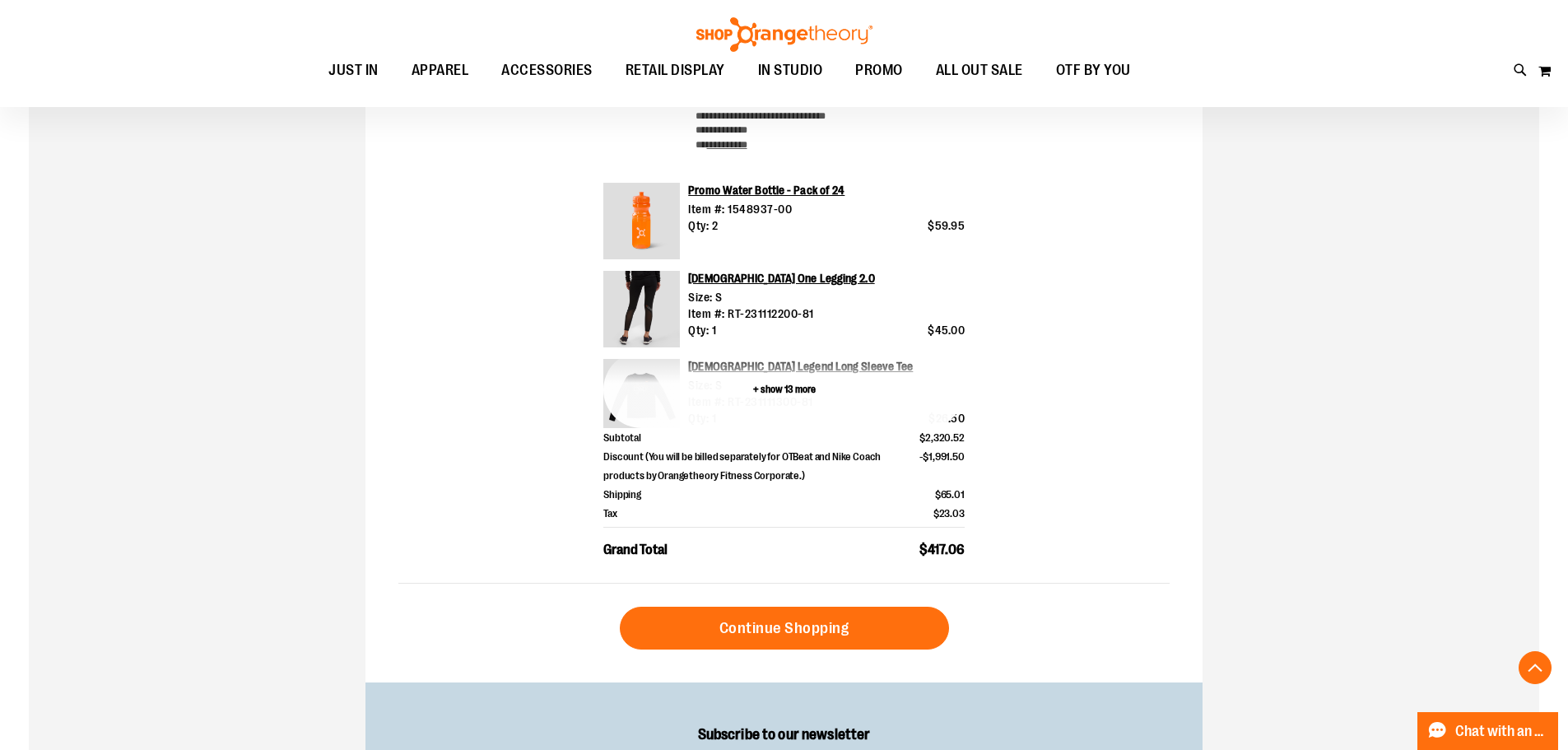
click at [931, 412] on button "+ show 13 more" at bounding box center [784, 389] width 362 height 77
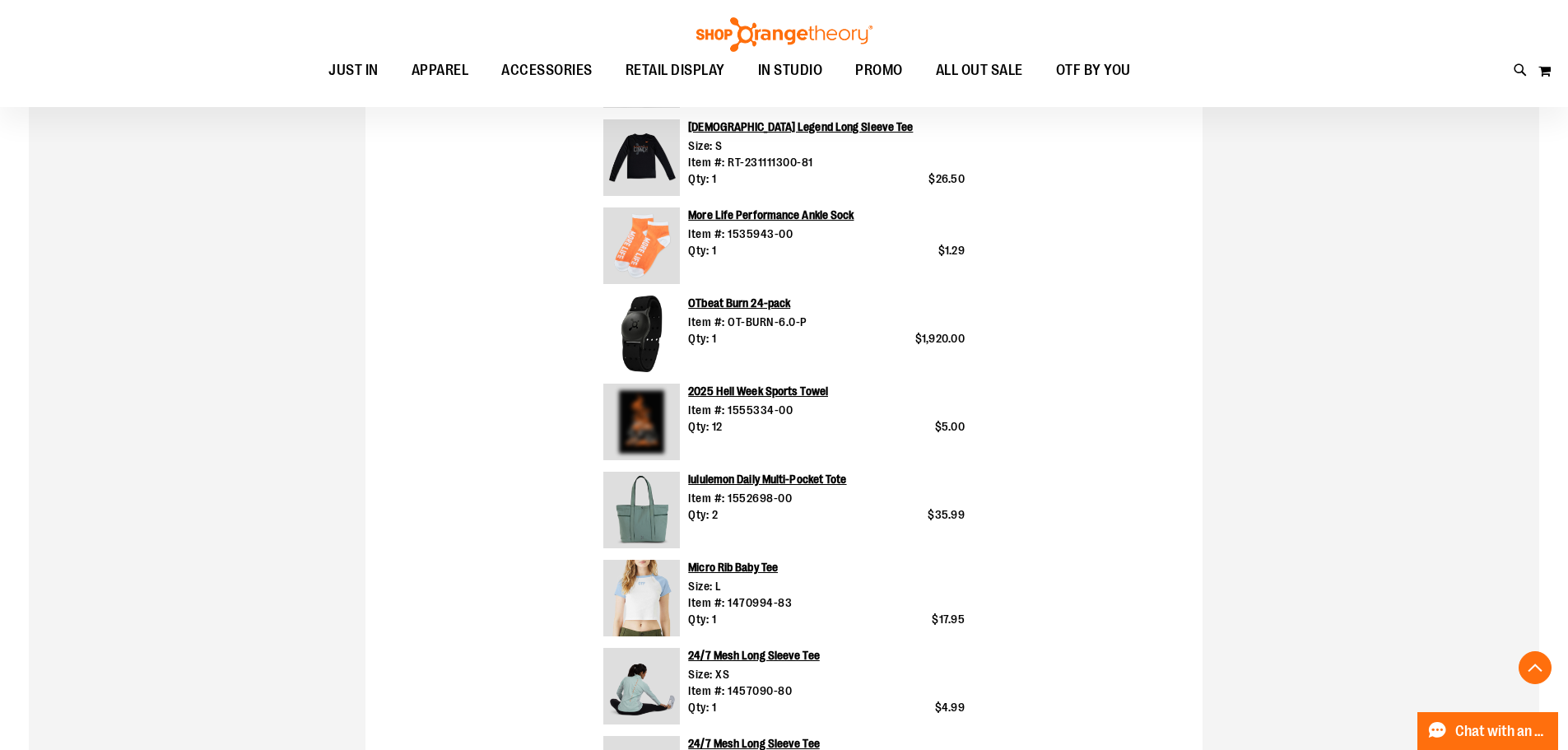
scroll to position [822, 0]
